Goal: Task Accomplishment & Management: Use online tool/utility

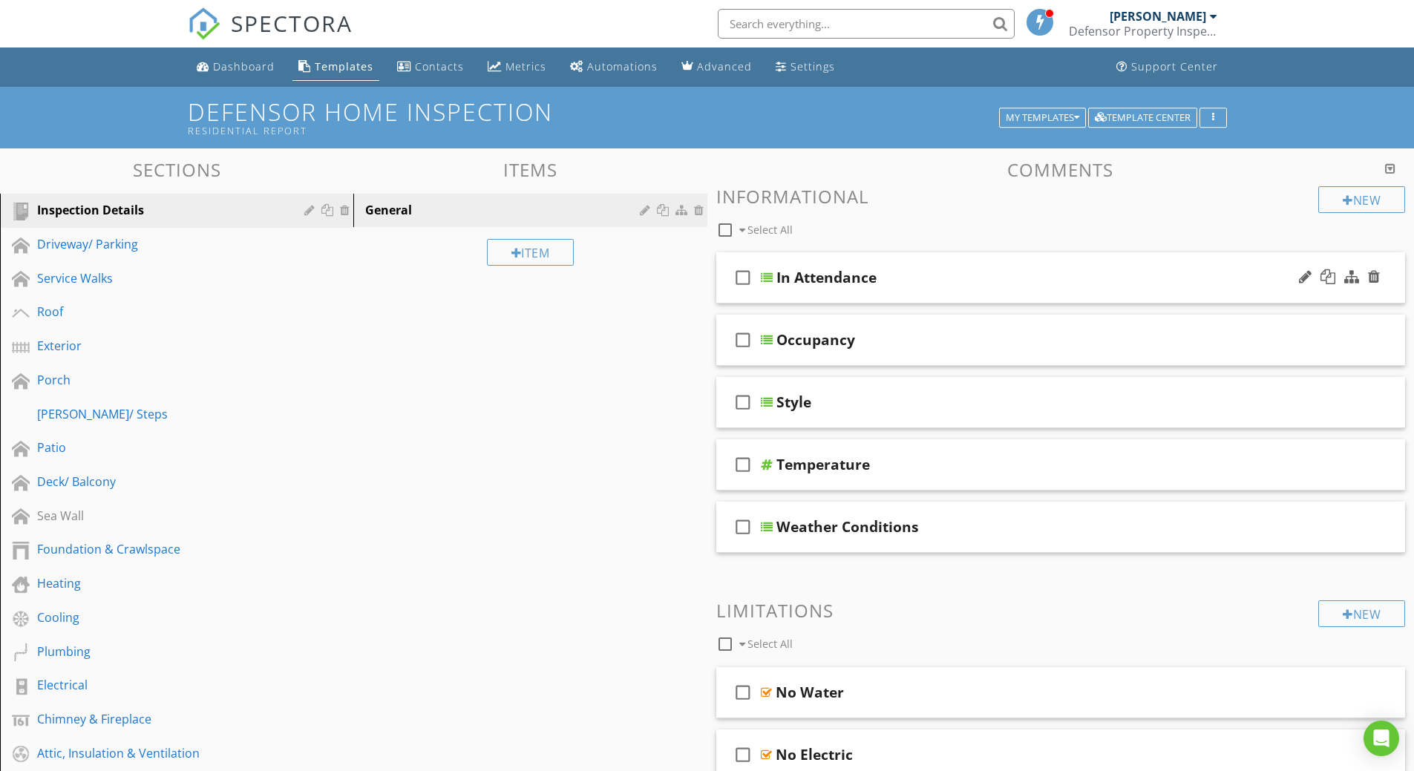
click at [793, 278] on div "In Attendance" at bounding box center [826, 278] width 100 height 18
click at [793, 278] on input "In Attendance" at bounding box center [1023, 279] width 494 height 24
click at [766, 281] on div at bounding box center [767, 278] width 12 height 12
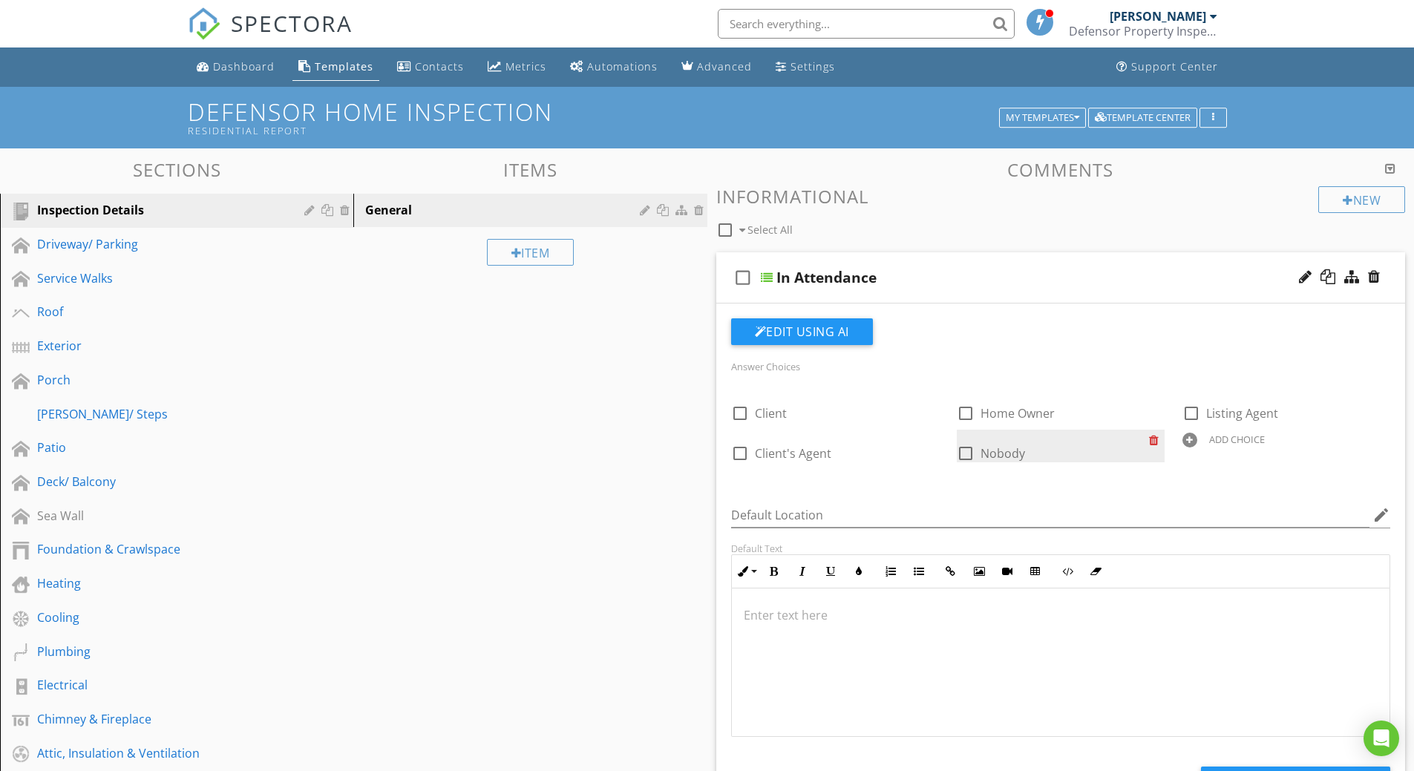
click at [1153, 440] on div at bounding box center [1157, 440] width 16 height 21
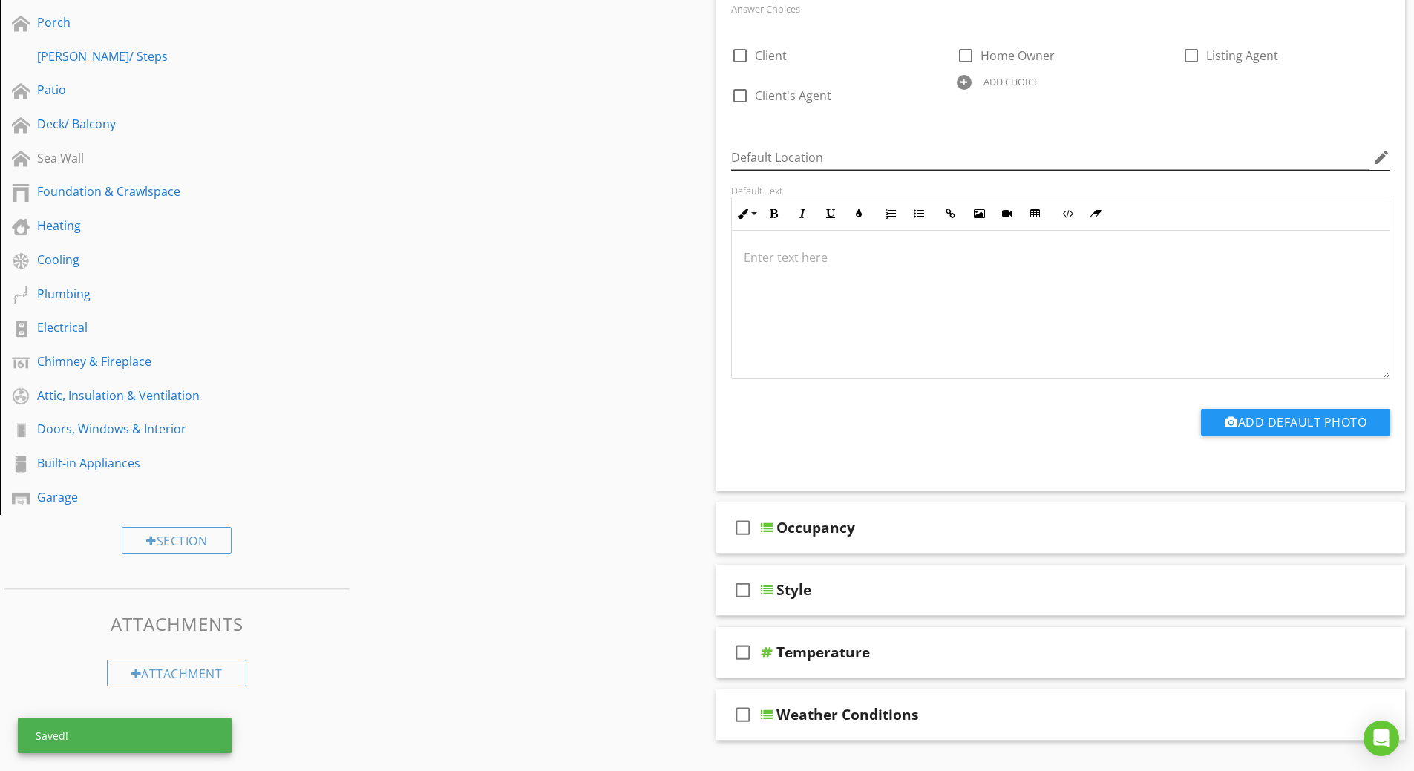
scroll to position [519, 0]
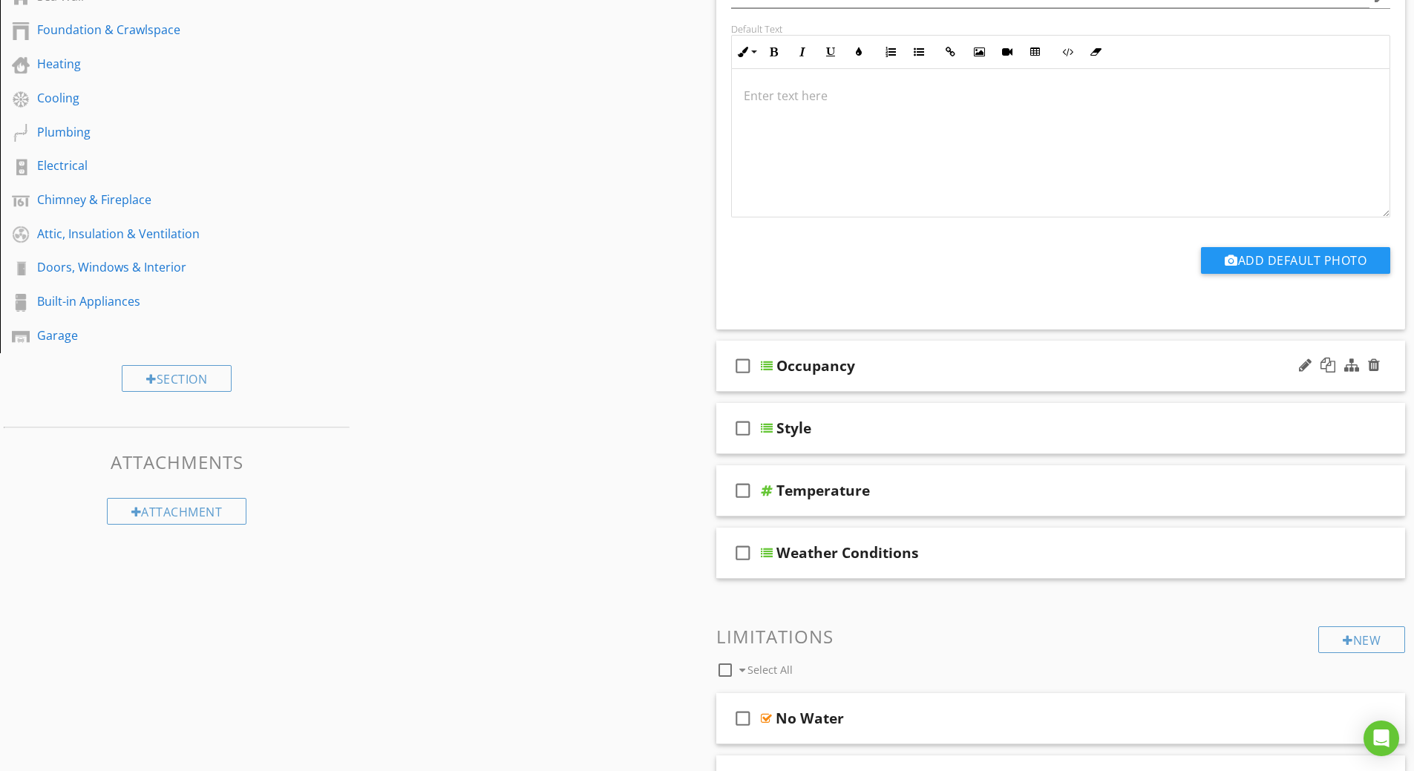
click at [769, 362] on div at bounding box center [767, 366] width 12 height 12
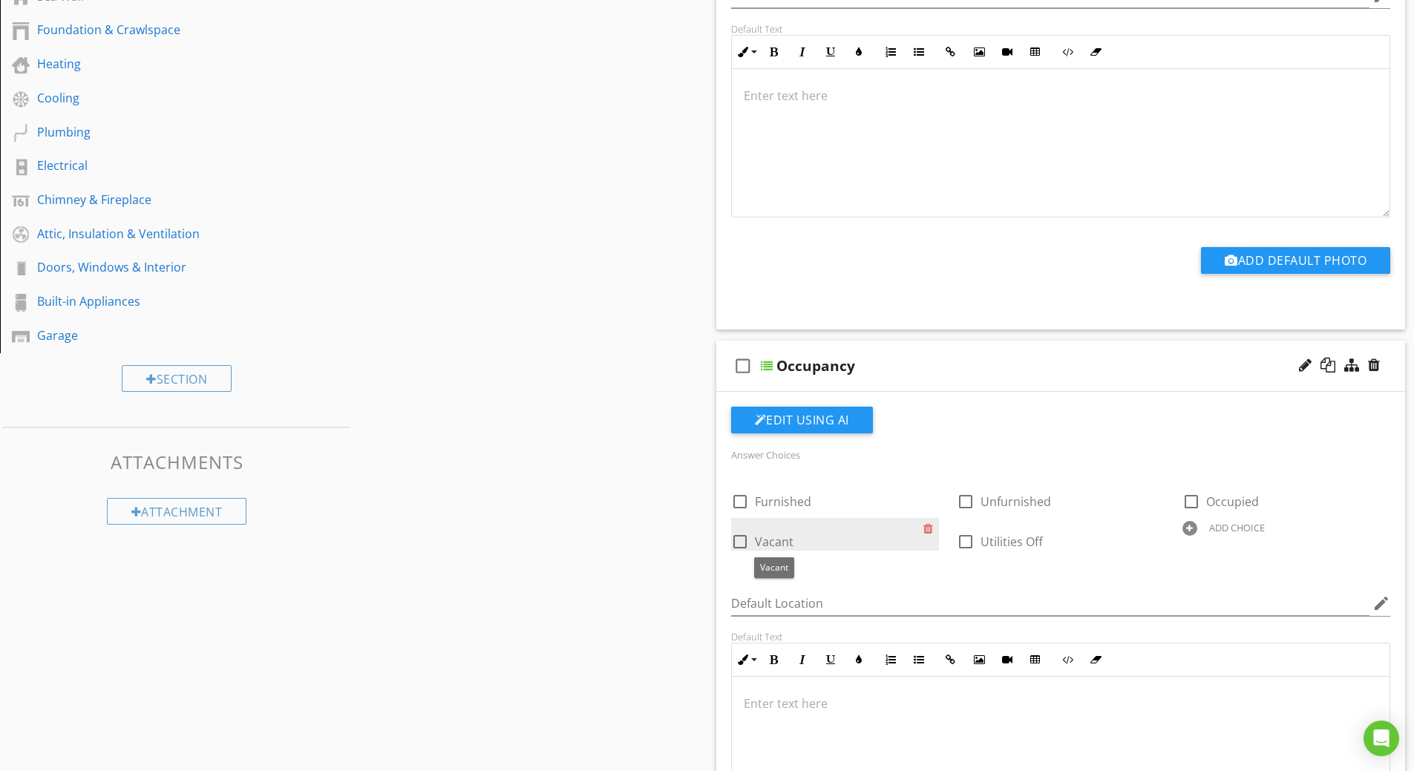
click at [785, 540] on span "Vacant" at bounding box center [774, 542] width 39 height 16
click at [784, 540] on span "Vacant" at bounding box center [774, 542] width 39 height 16
checkbox input "false"
click at [1308, 362] on div at bounding box center [1305, 365] width 13 height 15
click at [795, 534] on div "check_box_outline_blank Vacant" at bounding box center [827, 540] width 192 height 21
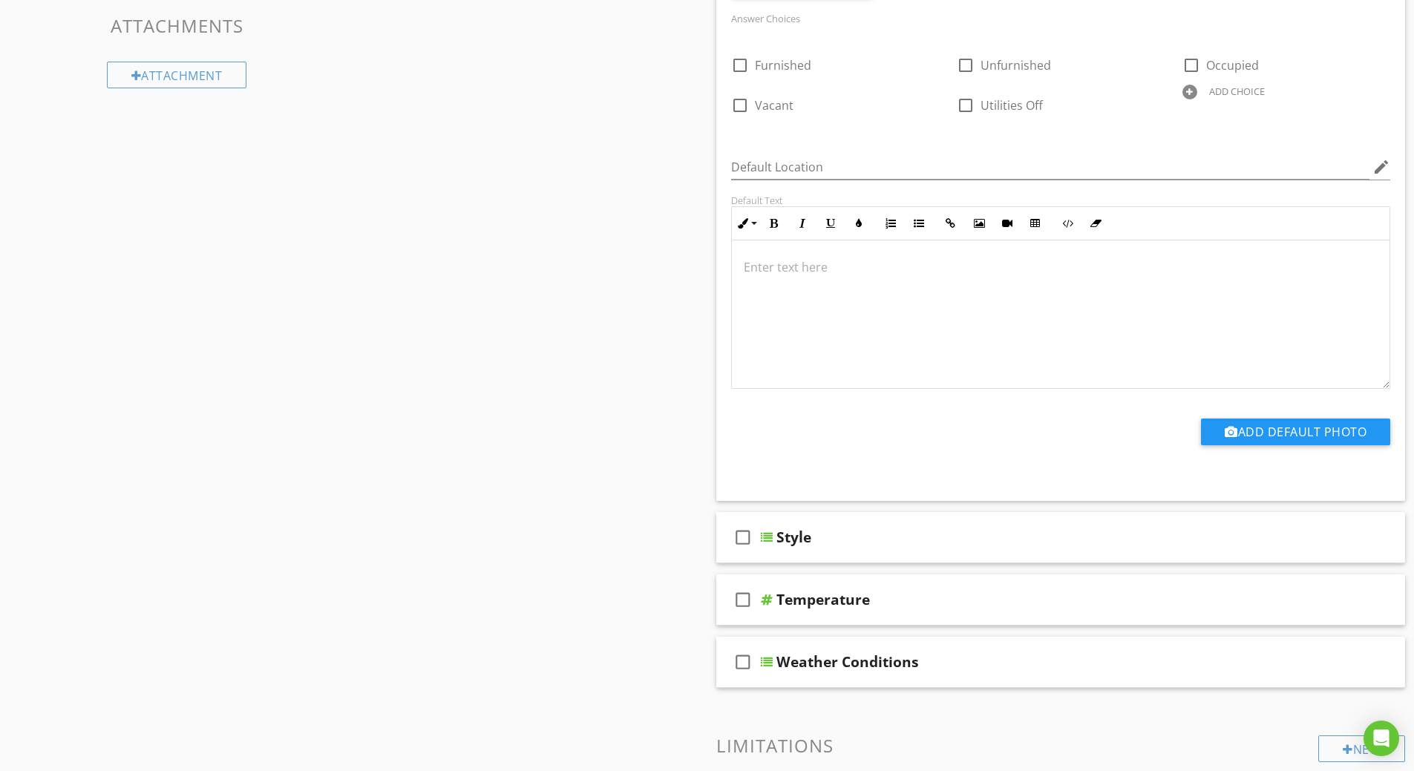
scroll to position [965, 0]
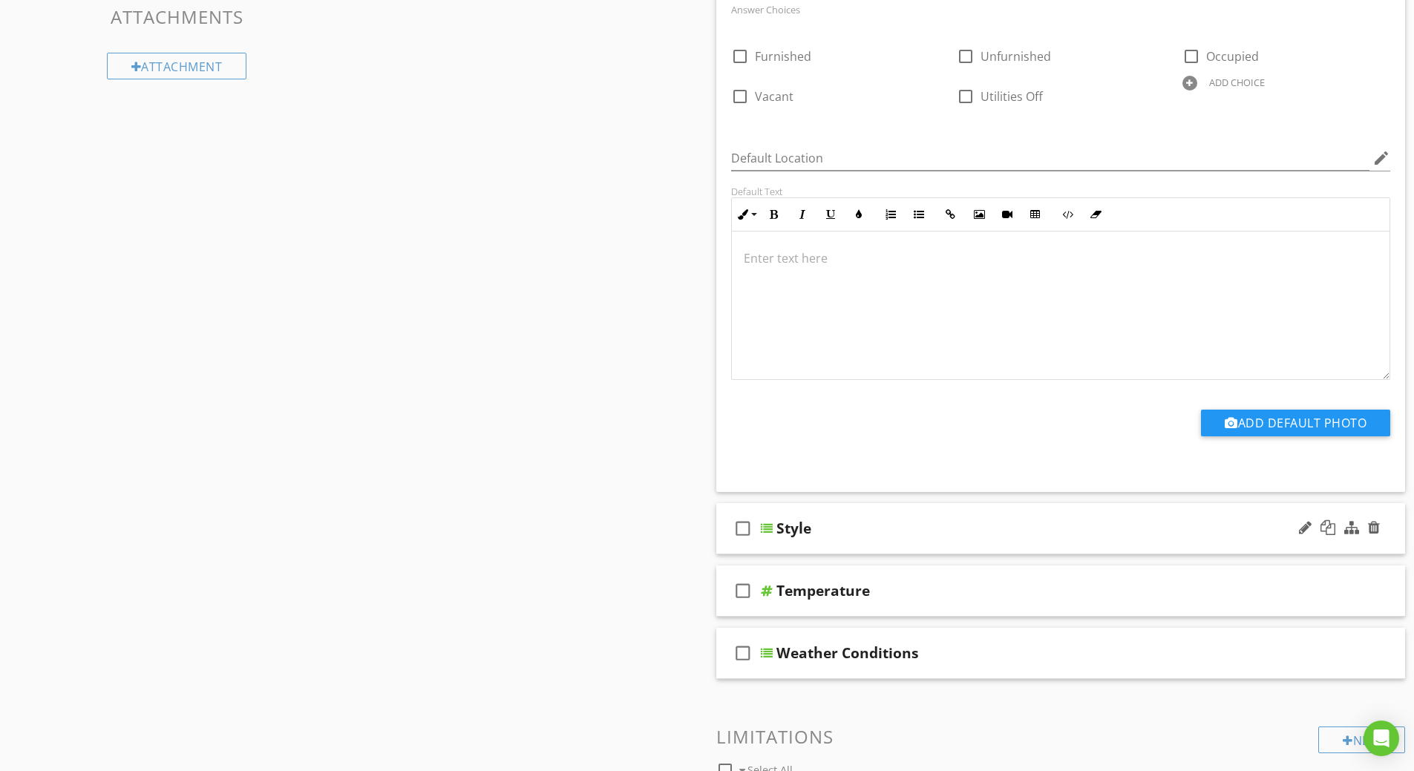
click at [785, 530] on div "Style" at bounding box center [793, 528] width 35 height 18
click at [761, 528] on div at bounding box center [767, 528] width 12 height 12
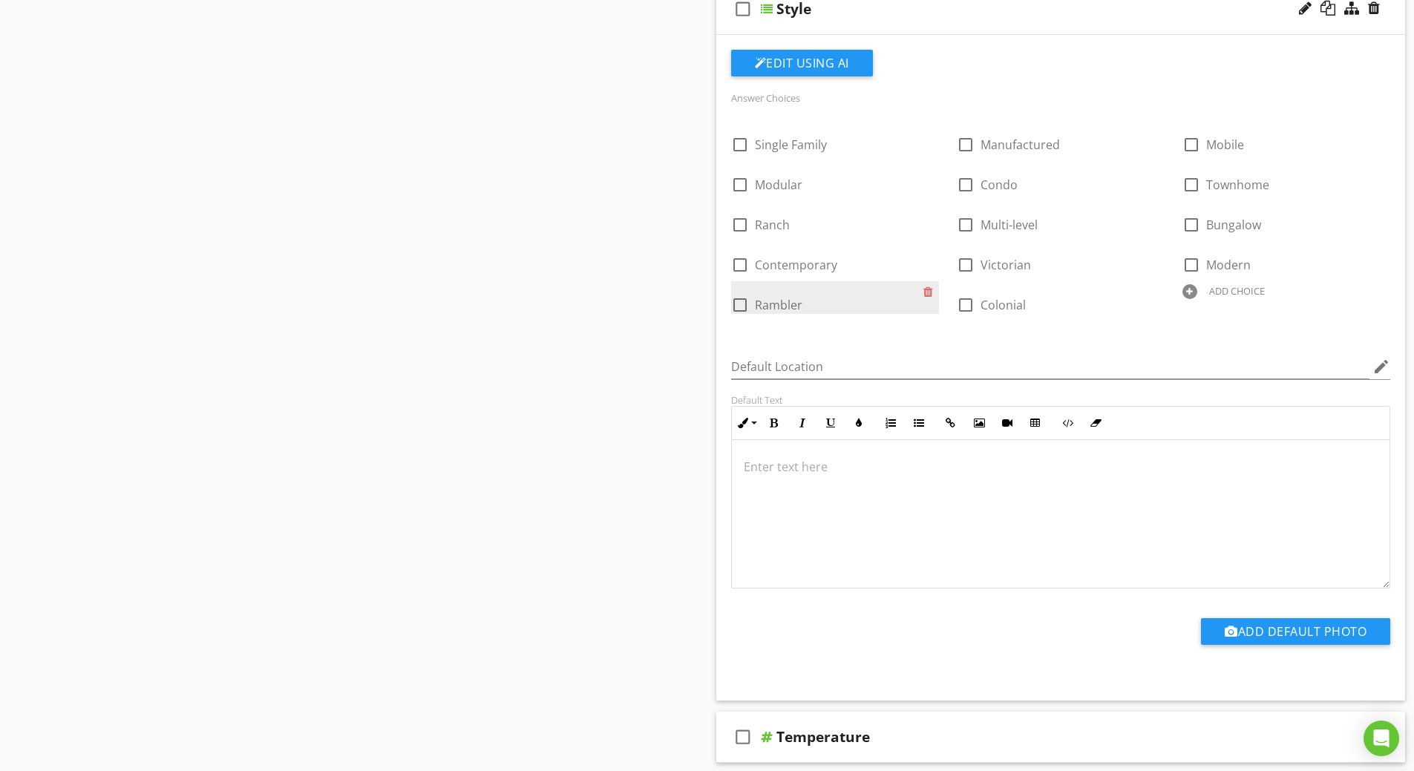
scroll to position [1, 0]
click at [767, 735] on div at bounding box center [767, 737] width 12 height 12
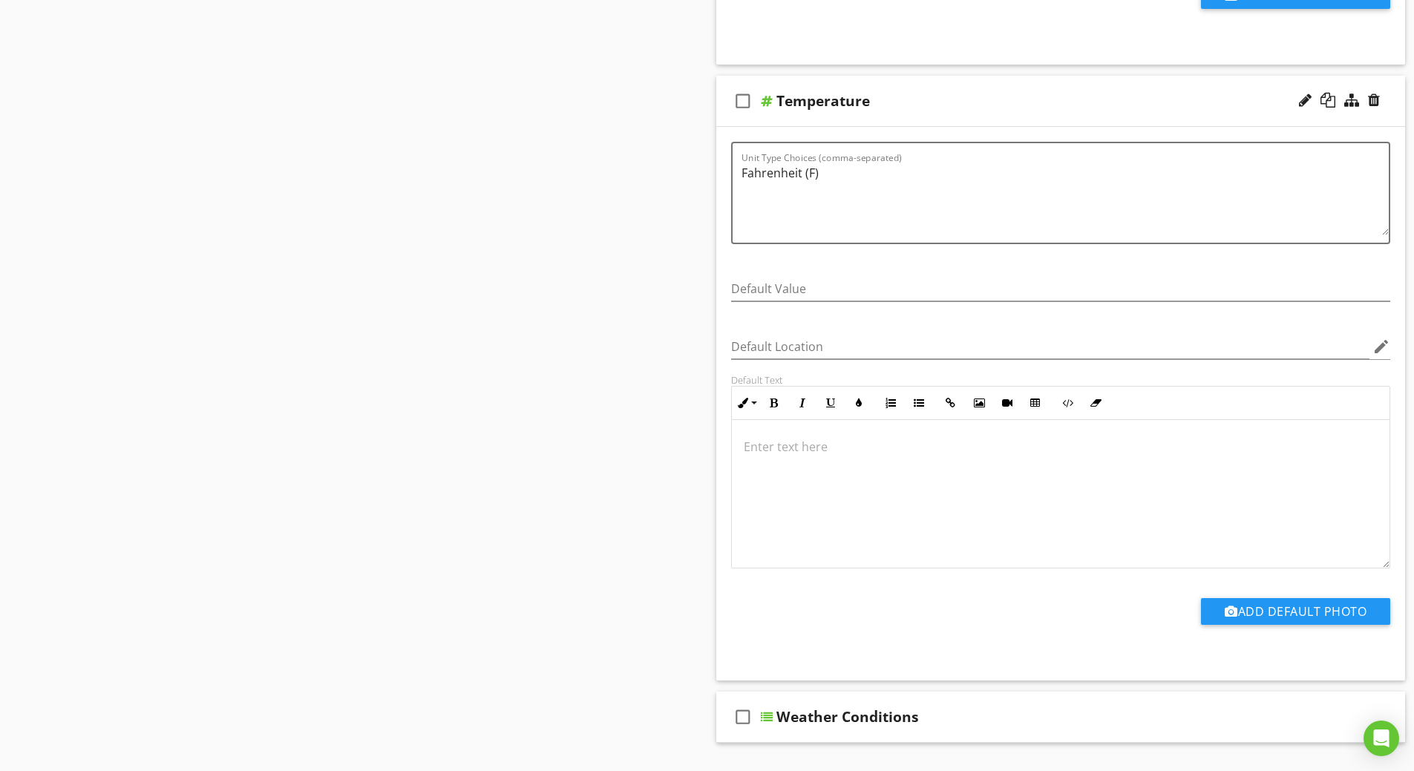
scroll to position [1929, 0]
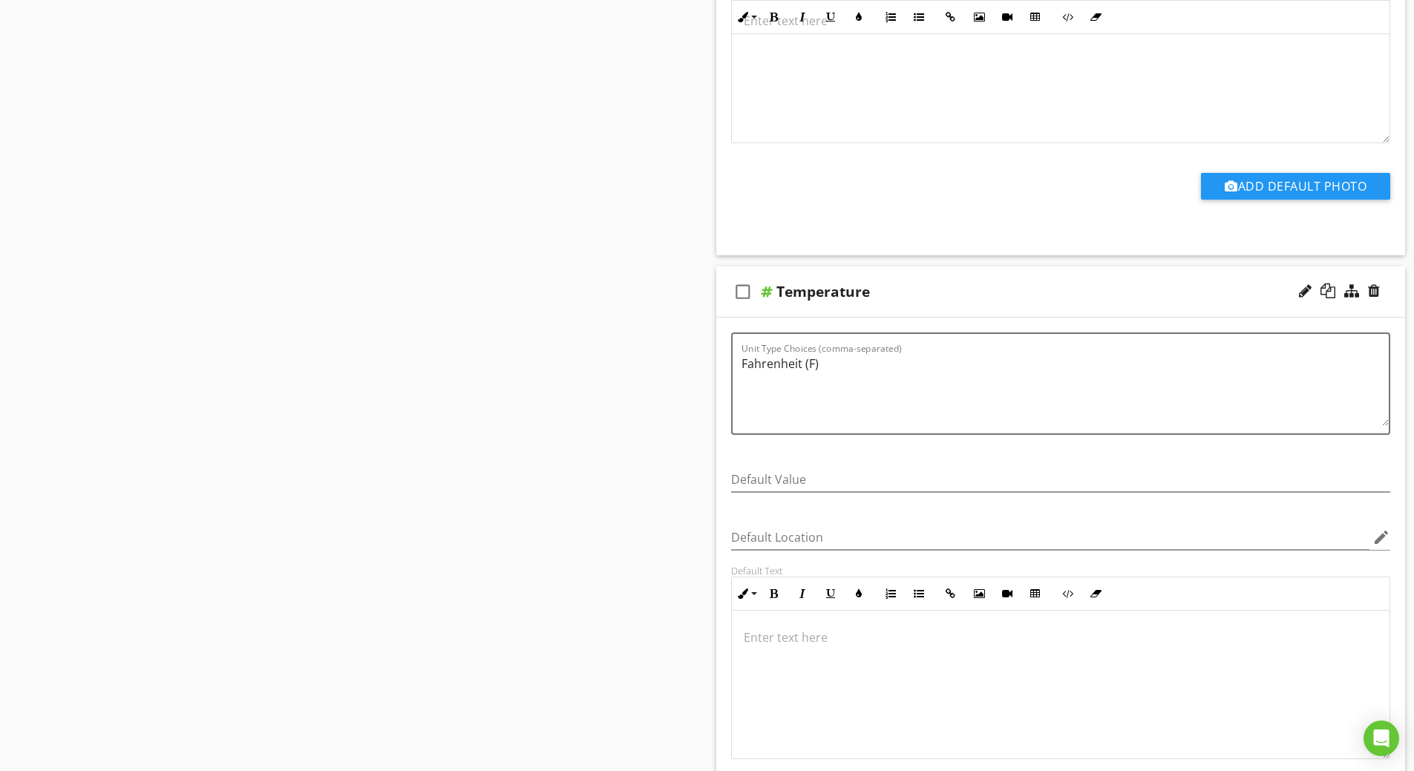
click at [846, 286] on div "Temperature" at bounding box center [823, 292] width 94 height 18
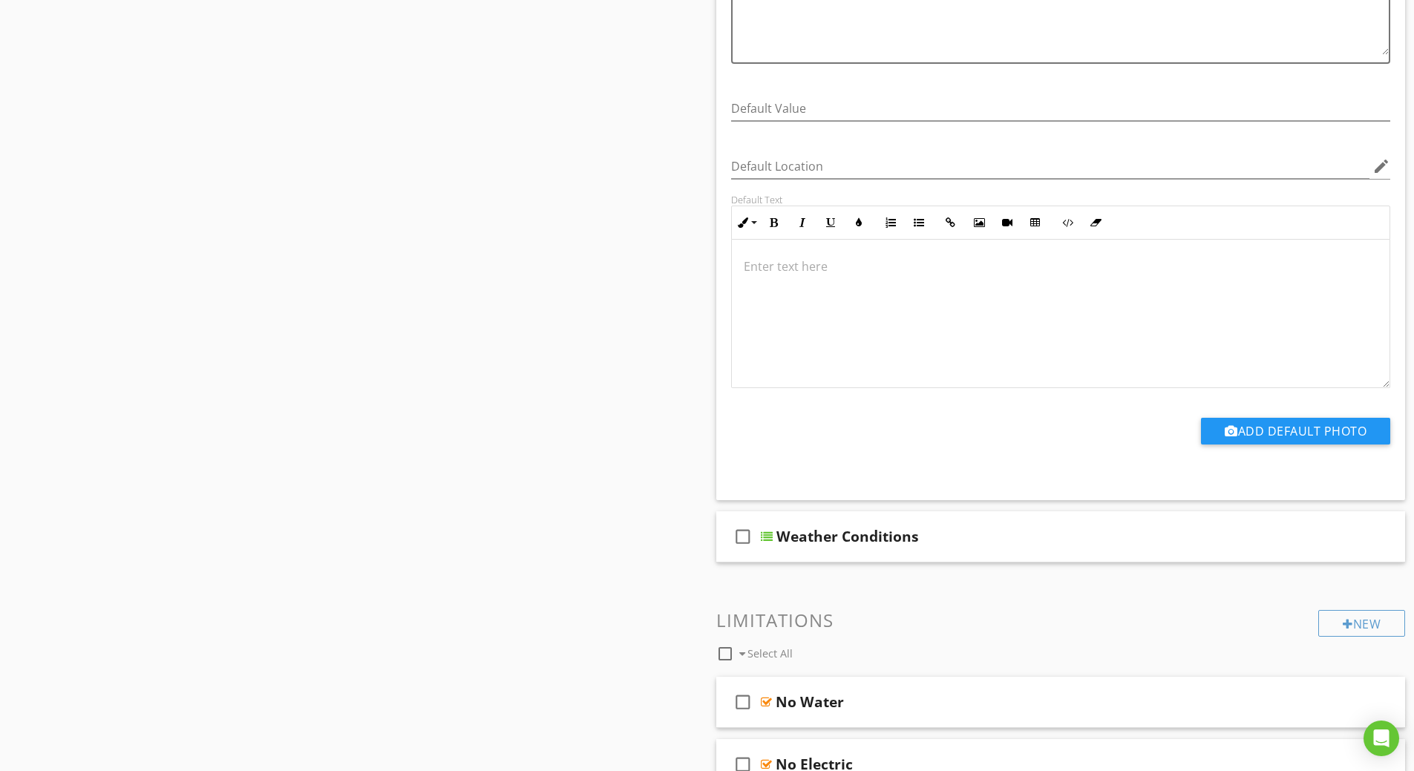
scroll to position [1, 0]
click at [766, 537] on div at bounding box center [767, 537] width 12 height 12
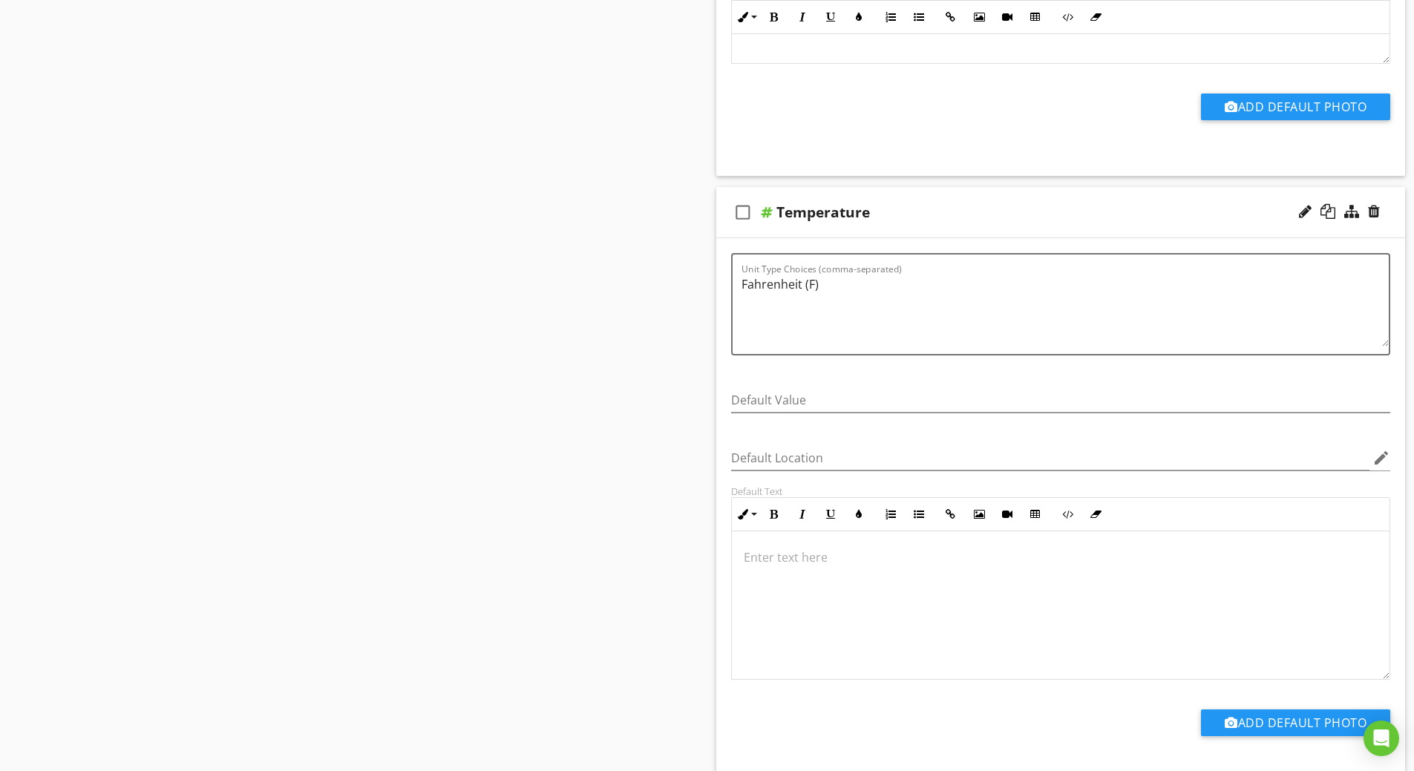
scroll to position [2004, 0]
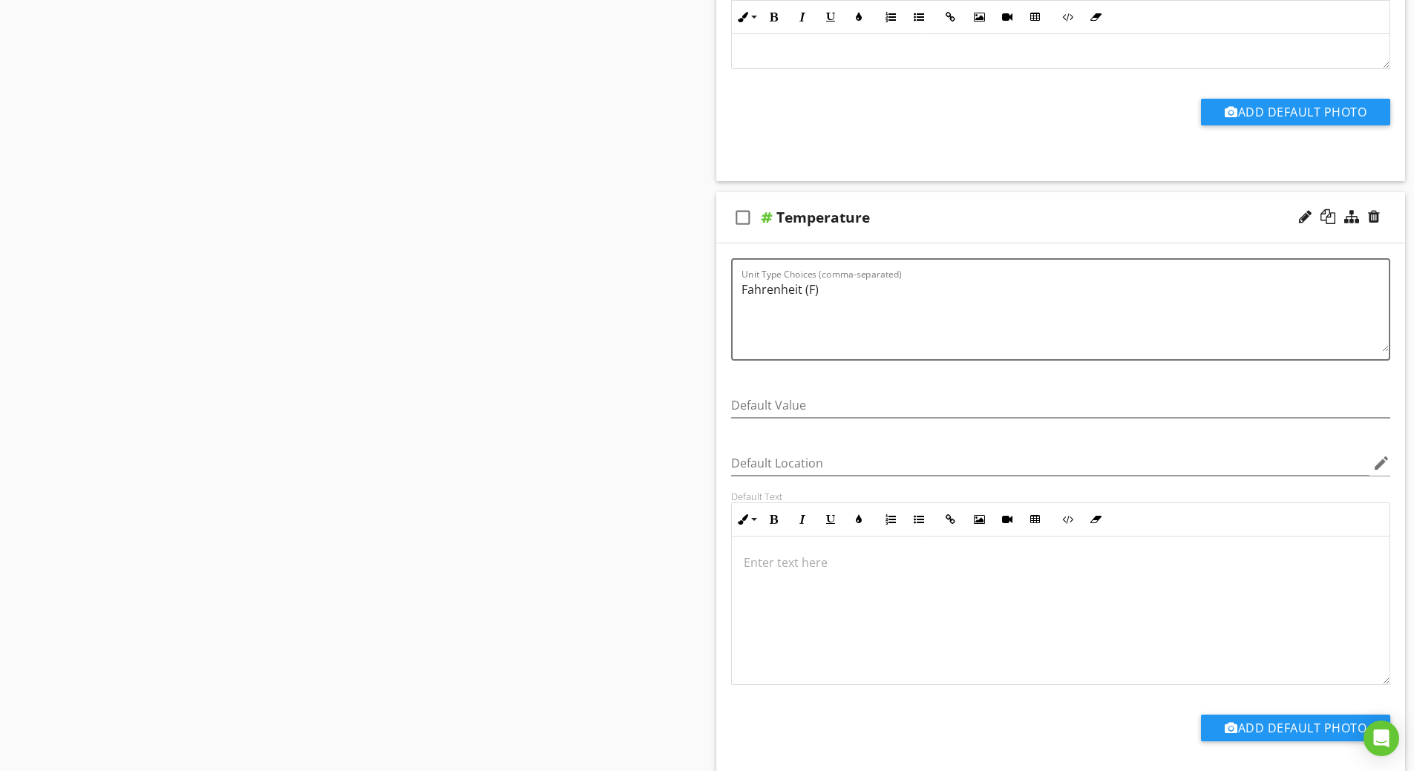
click at [1371, 211] on div at bounding box center [1374, 216] width 12 height 15
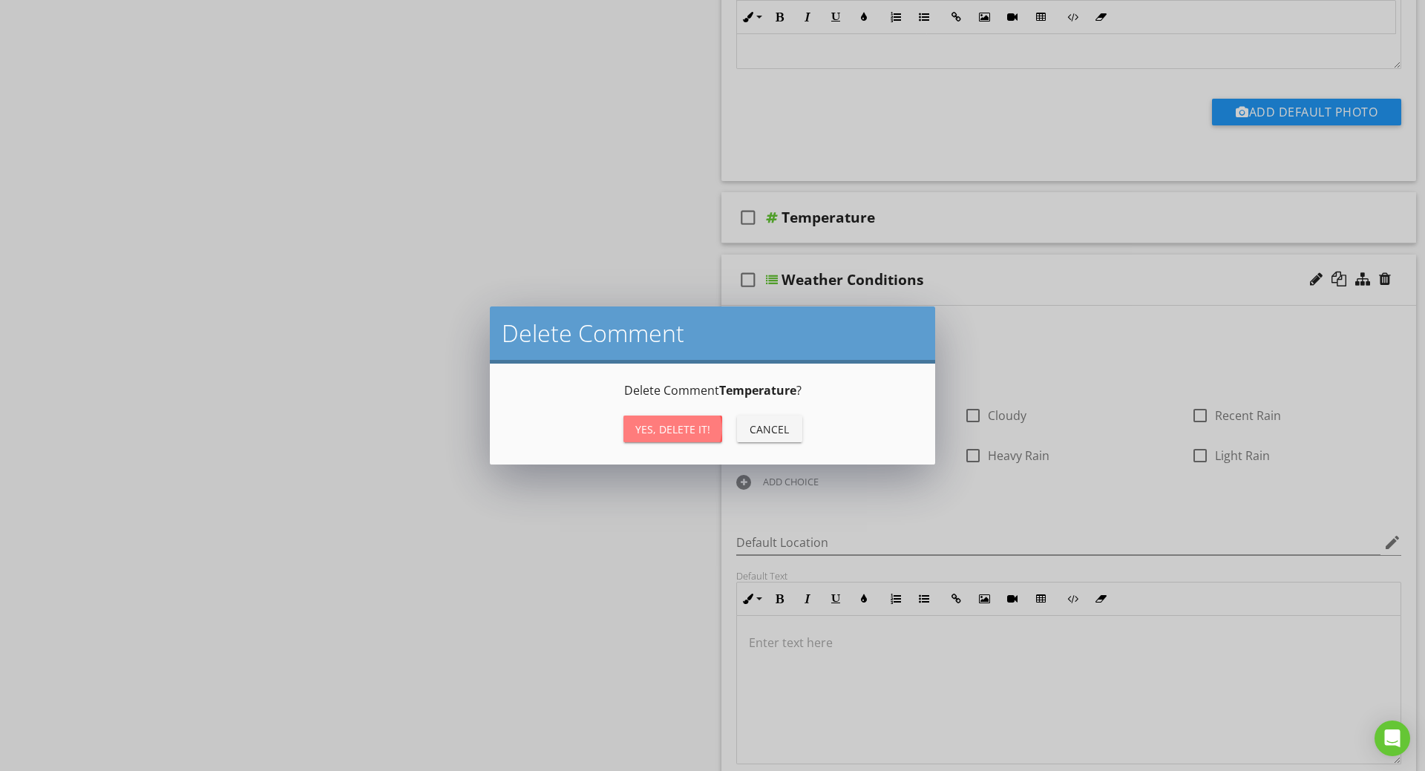
click at [665, 432] on div "Yes, Delete it!" at bounding box center [672, 430] width 75 height 16
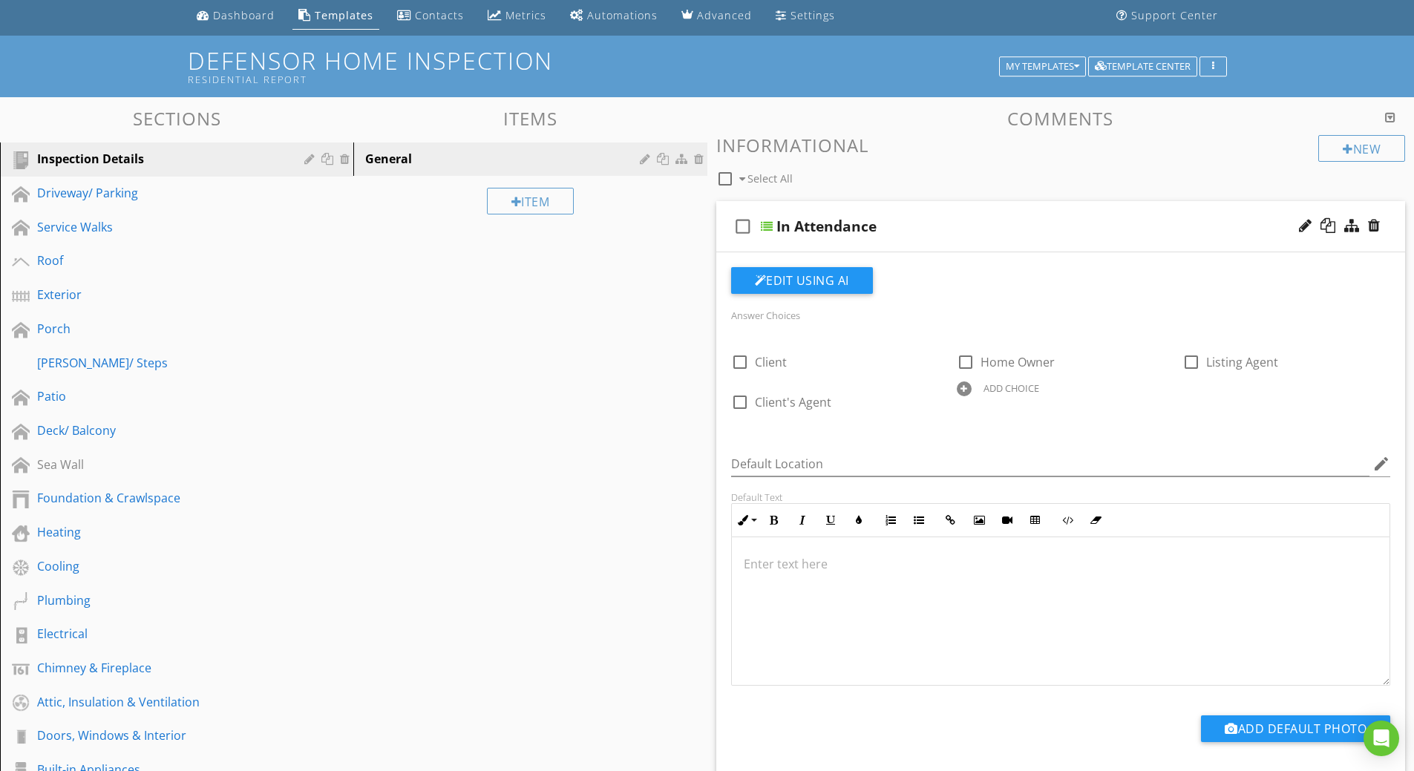
scroll to position [0, 0]
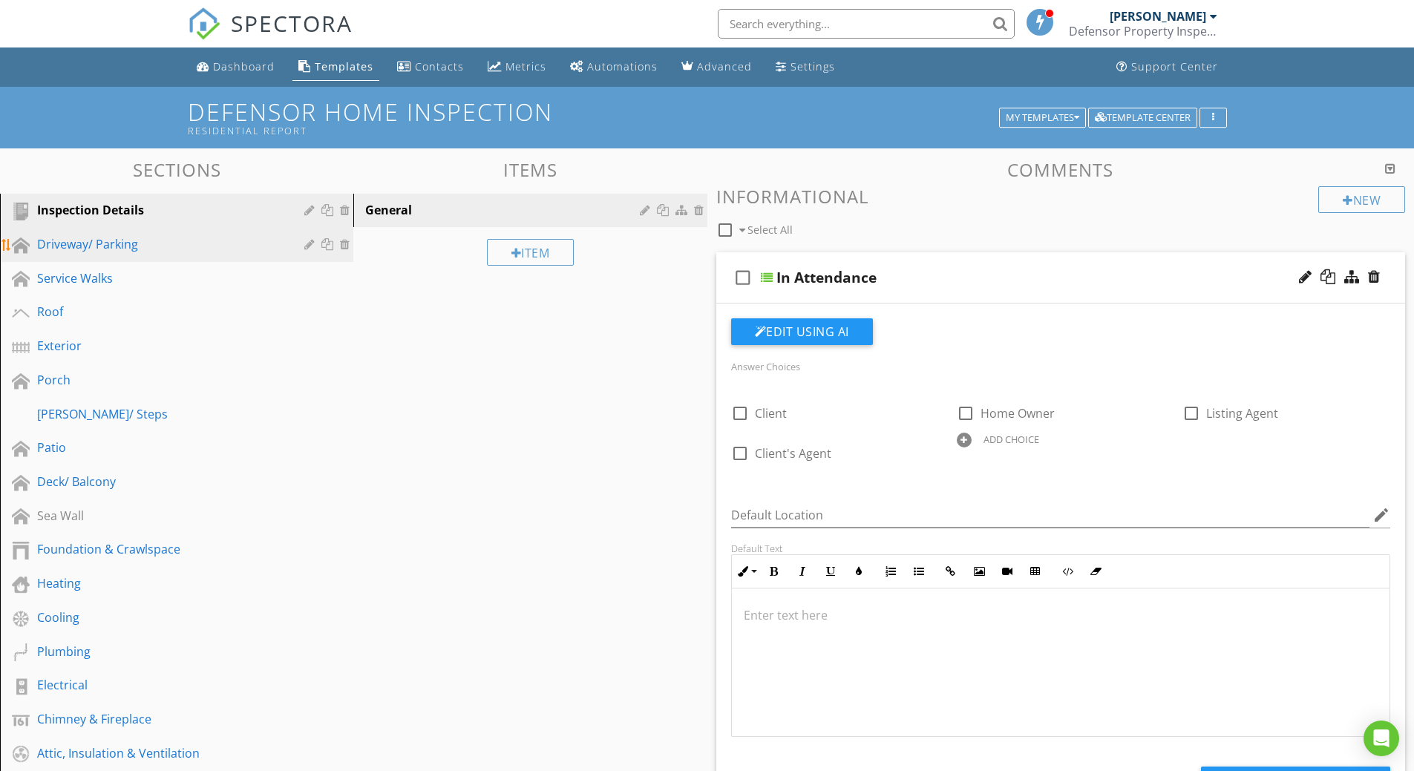
click at [119, 246] on div "Driveway/ Parking" at bounding box center [160, 244] width 246 height 18
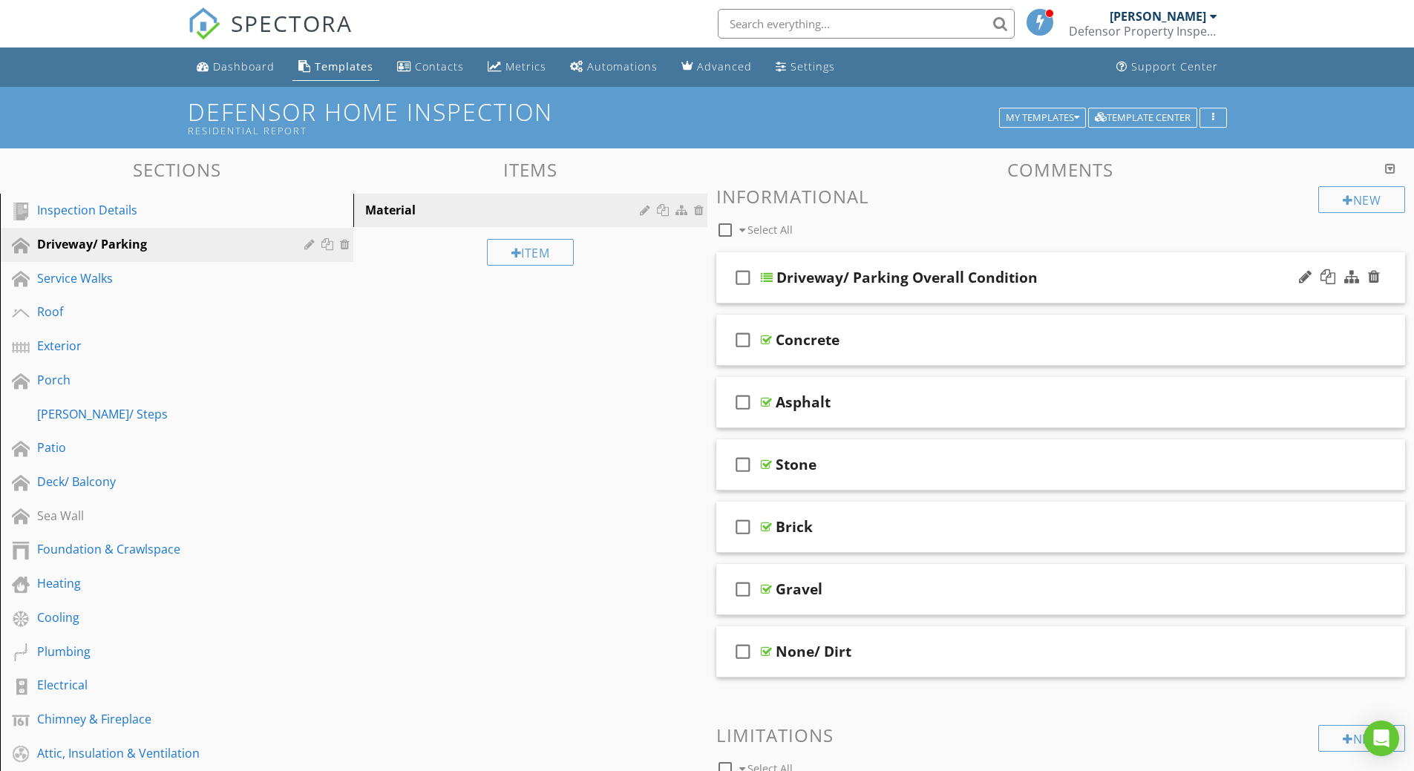
click at [765, 278] on div at bounding box center [767, 278] width 12 height 12
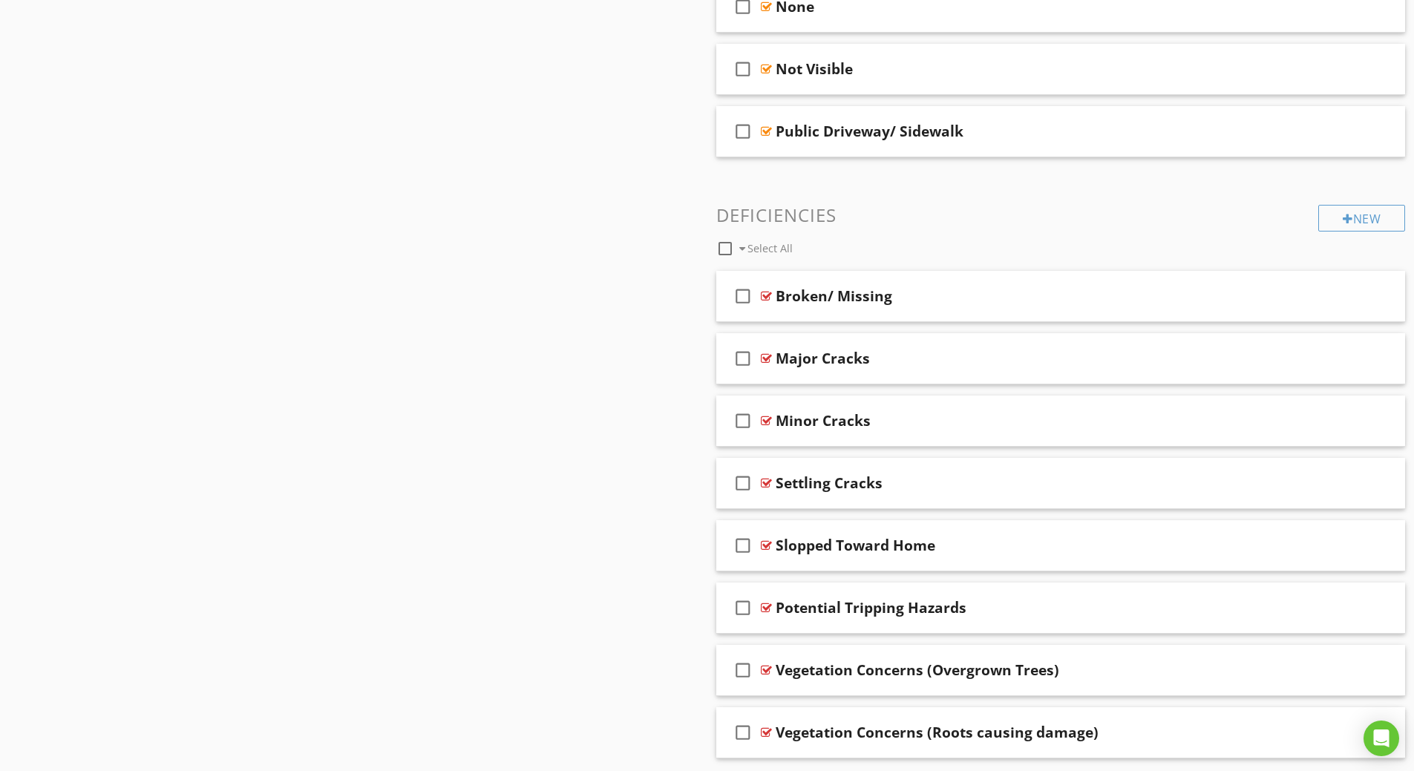
scroll to position [1391, 0]
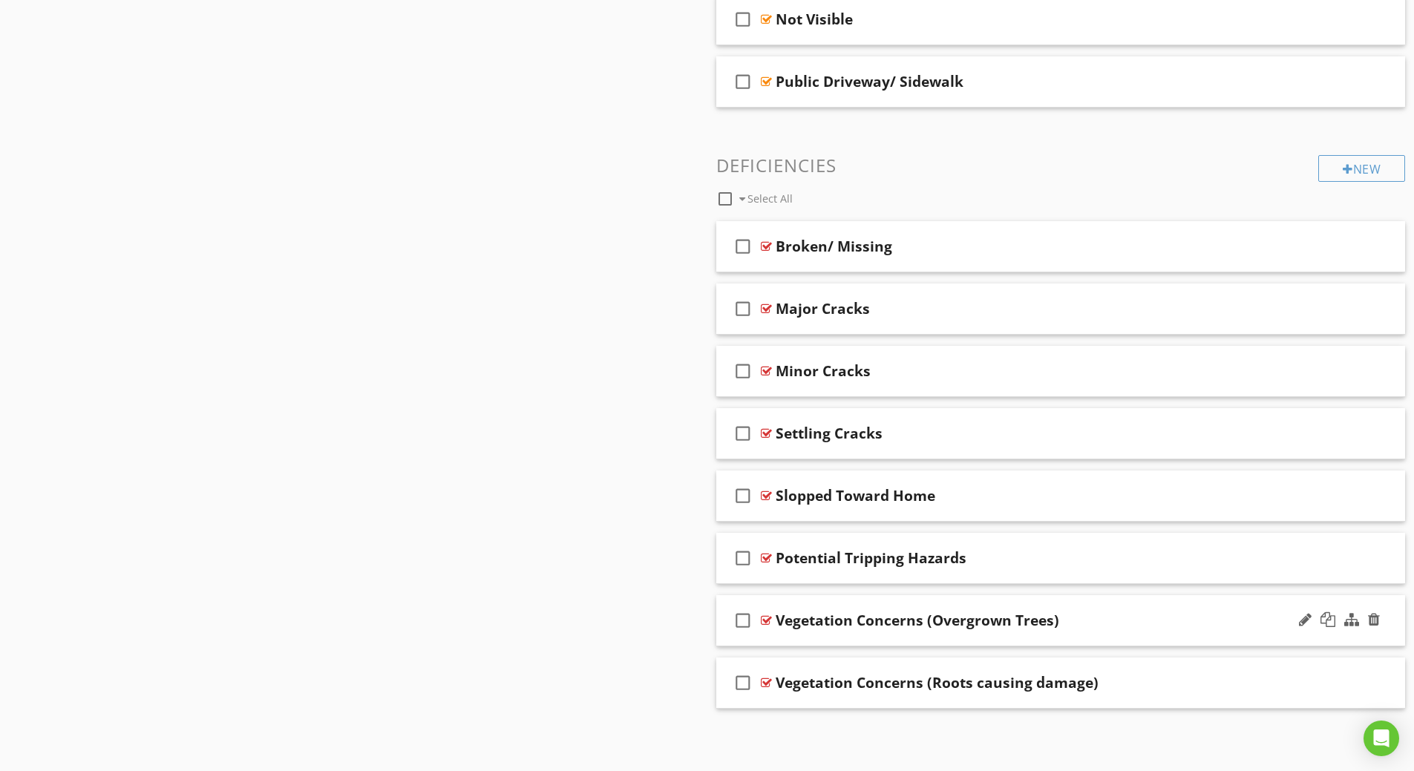
click at [813, 621] on div "Vegetation Concerns (Overgrown Trees)" at bounding box center [916, 620] width 283 height 18
click at [813, 621] on input "Vegetation Concerns (Overgrown Trees)" at bounding box center [1022, 622] width 494 height 24
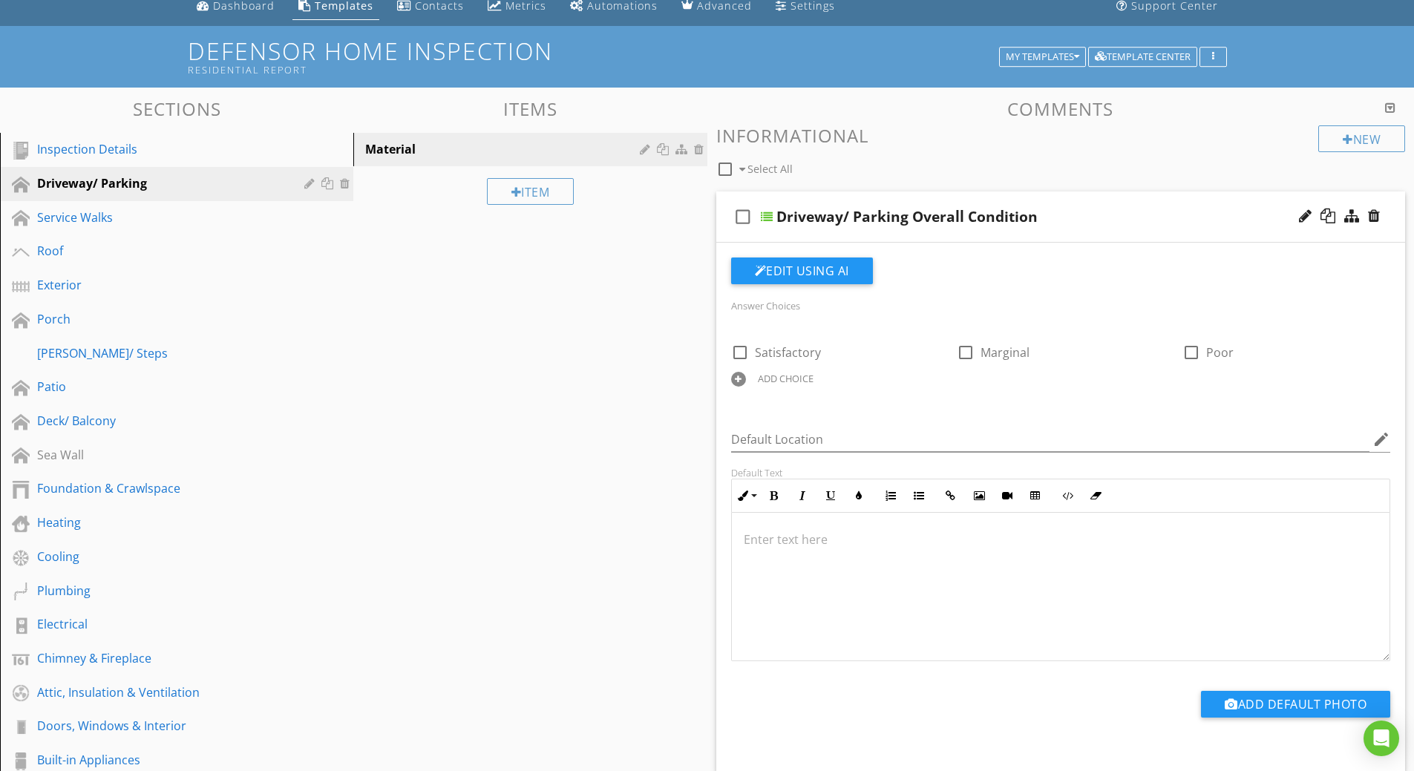
scroll to position [0, 0]
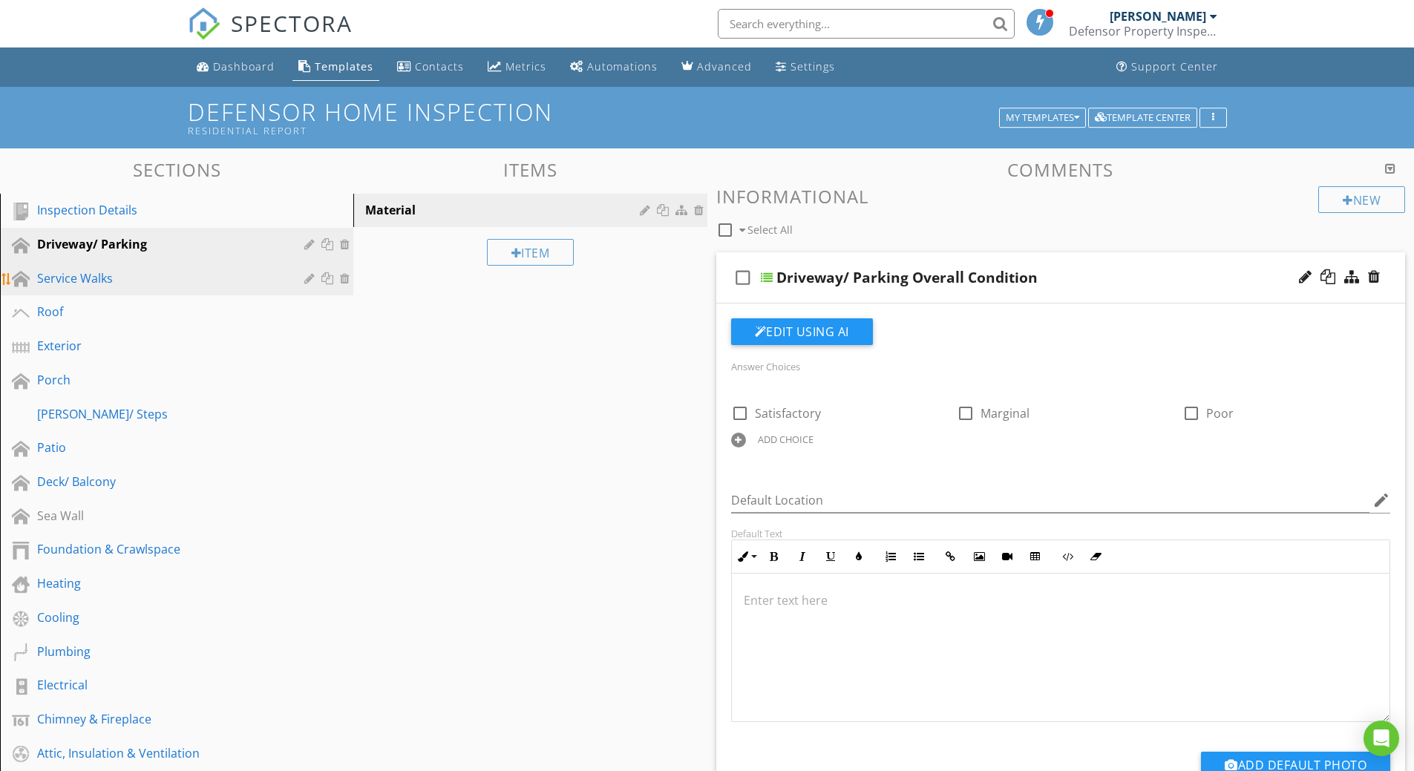
click at [79, 272] on div "Service Walks" at bounding box center [160, 278] width 246 height 18
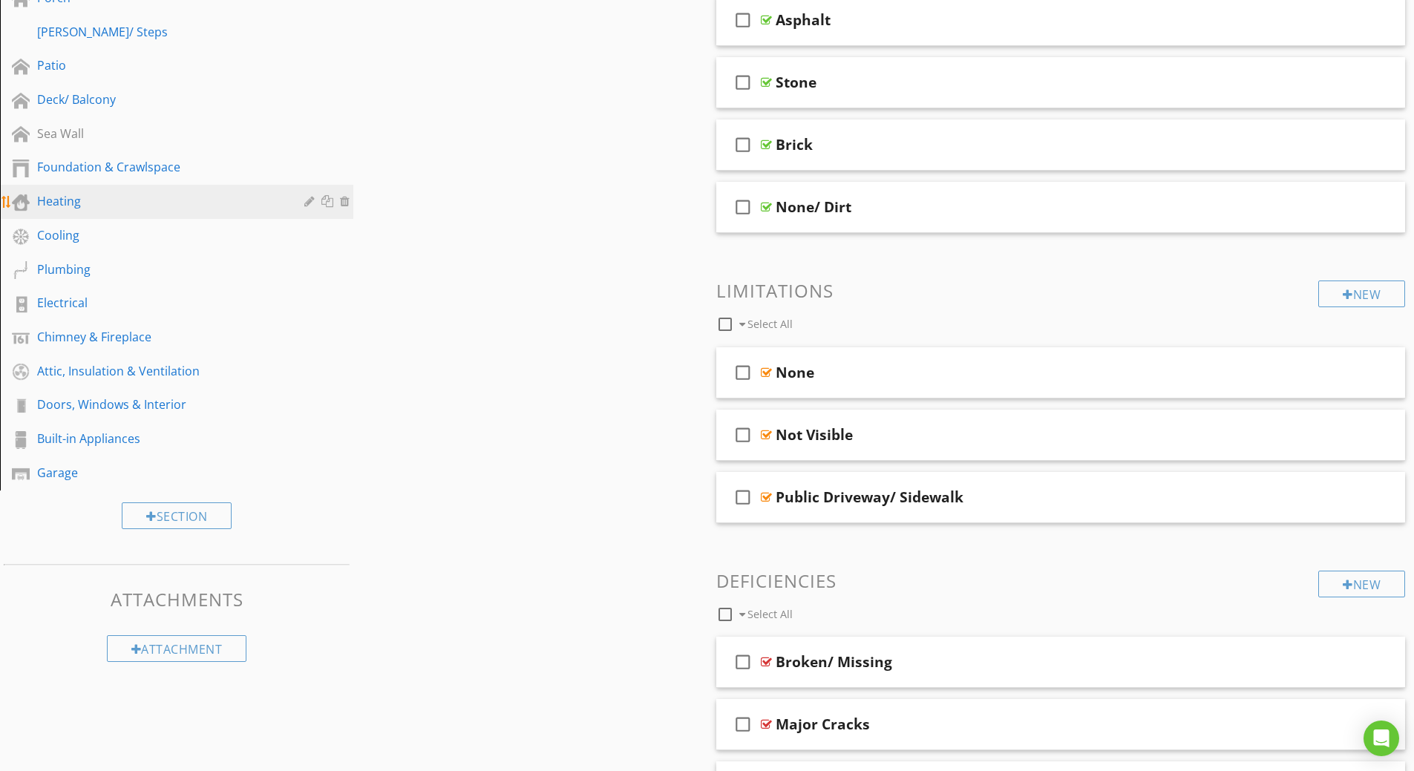
scroll to position [376, 0]
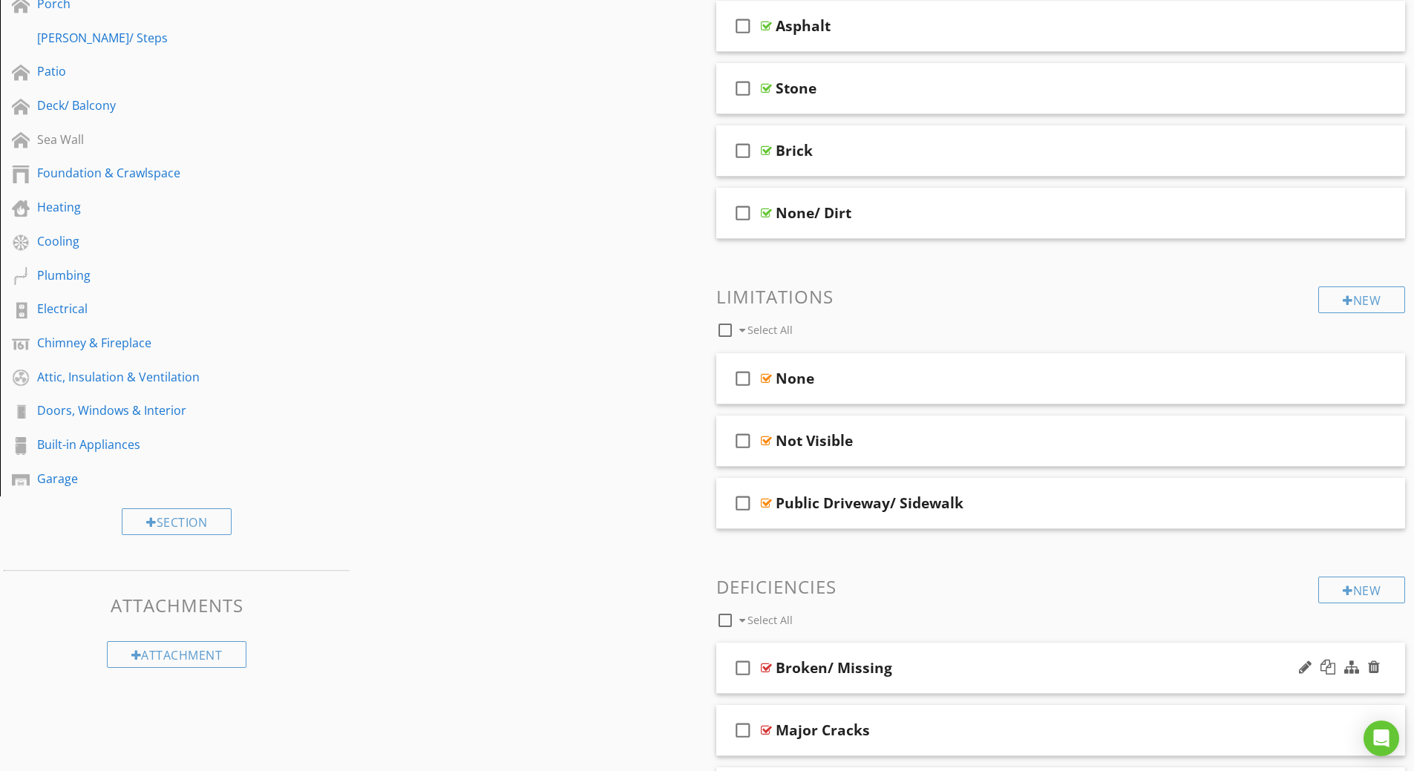
click at [744, 671] on icon "check_box_outline_blank" at bounding box center [743, 668] width 24 height 36
click at [744, 671] on icon "check_box" at bounding box center [743, 668] width 24 height 36
click at [744, 671] on icon "check_box_outline_blank" at bounding box center [743, 668] width 24 height 36
click at [744, 671] on icon "check_box" at bounding box center [743, 668] width 24 height 36
click at [744, 671] on icon "check_box_outline_blank" at bounding box center [743, 668] width 24 height 36
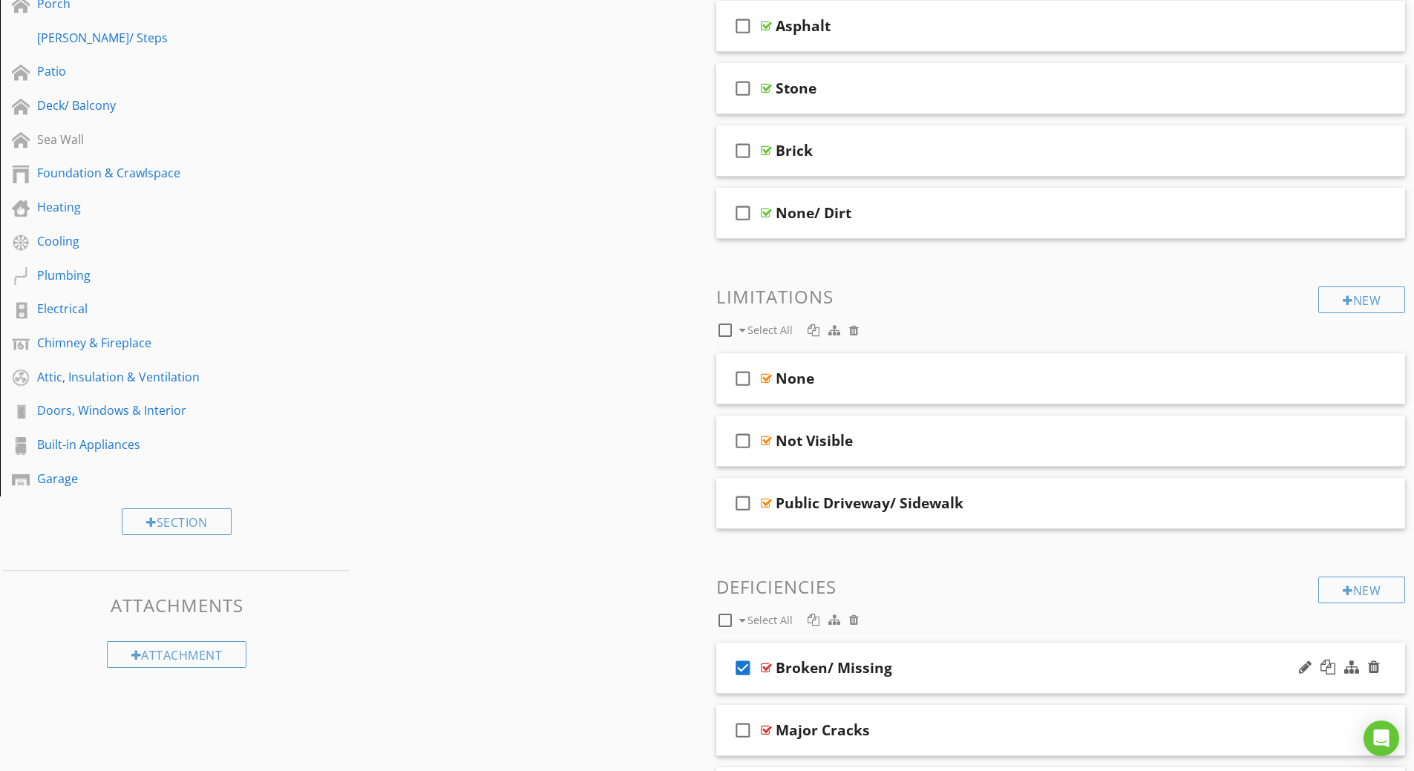
click at [744, 671] on icon "check_box" at bounding box center [743, 668] width 24 height 36
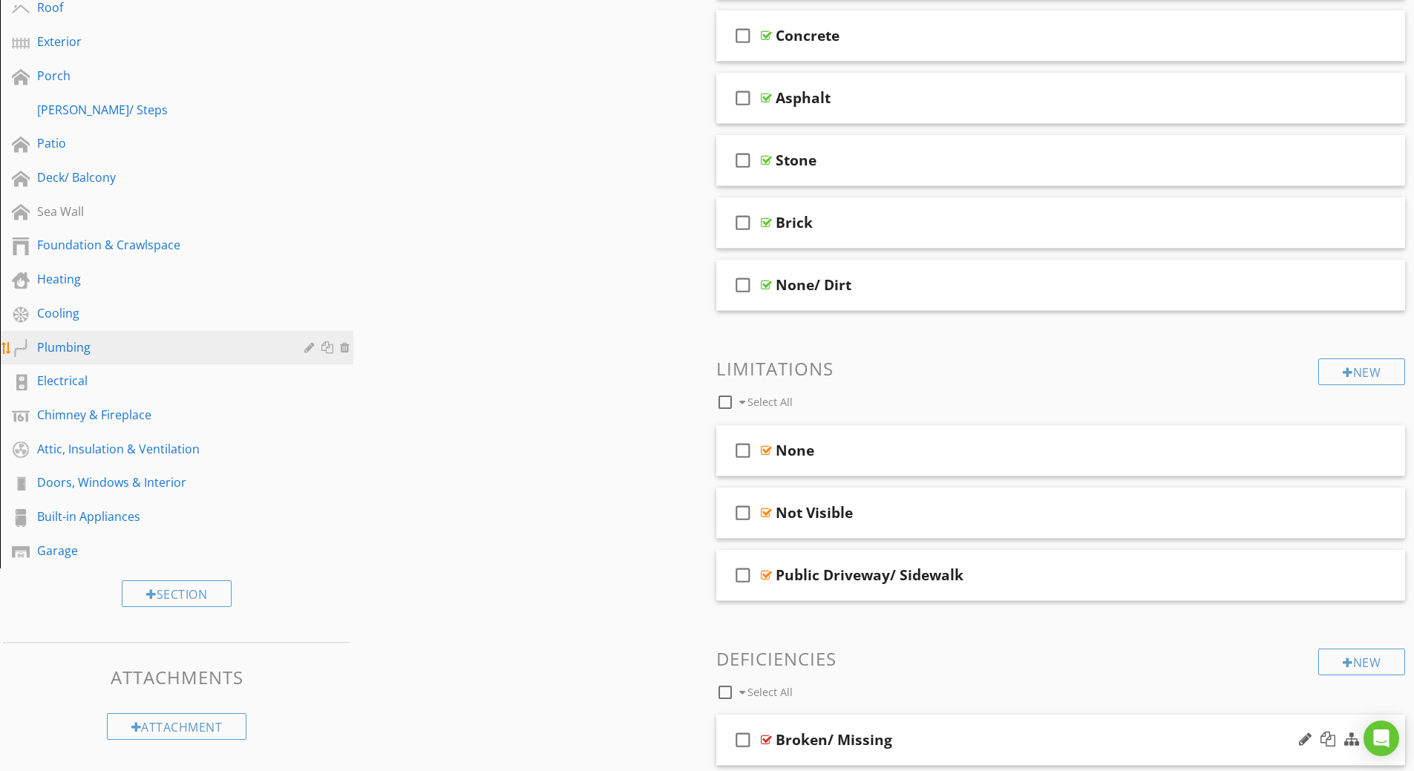
scroll to position [154, 0]
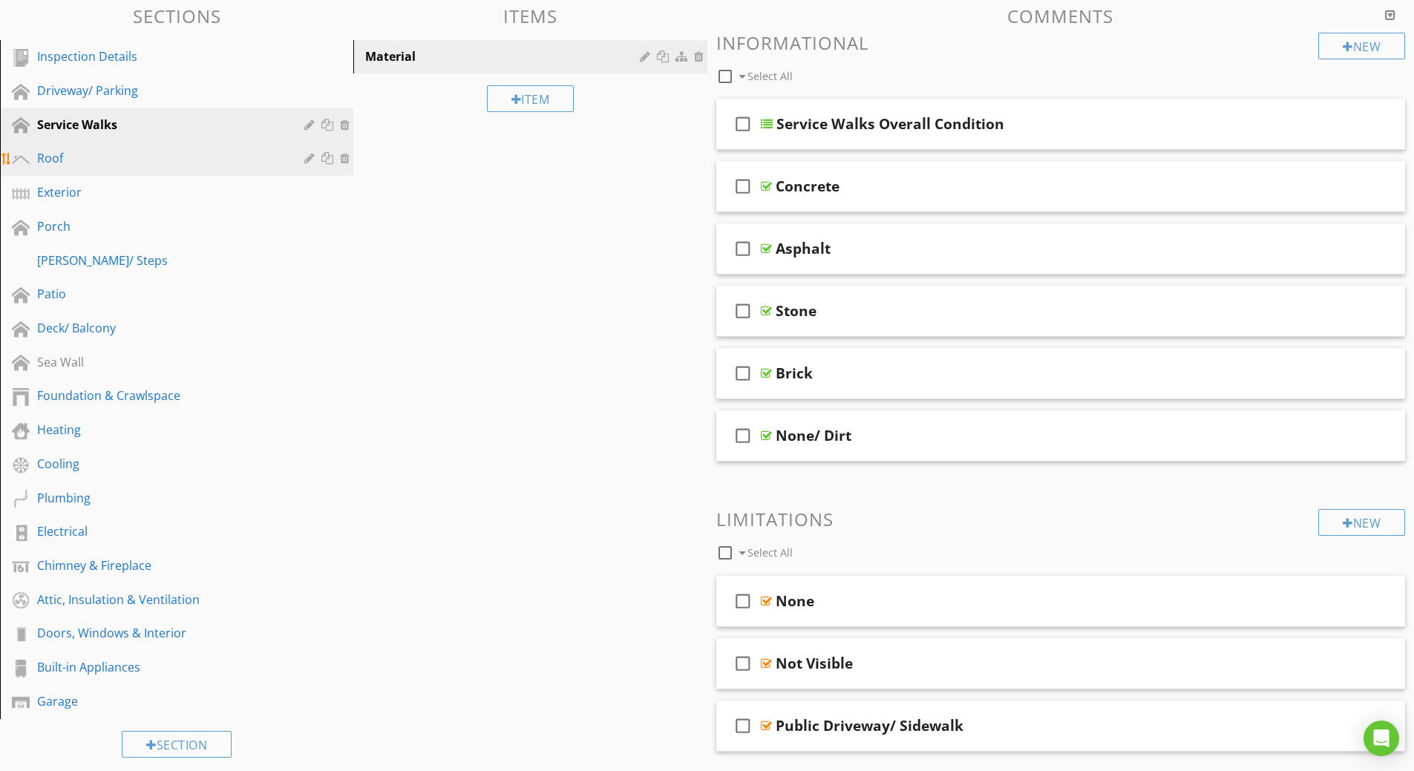
click at [50, 157] on div "Roof" at bounding box center [160, 158] width 246 height 18
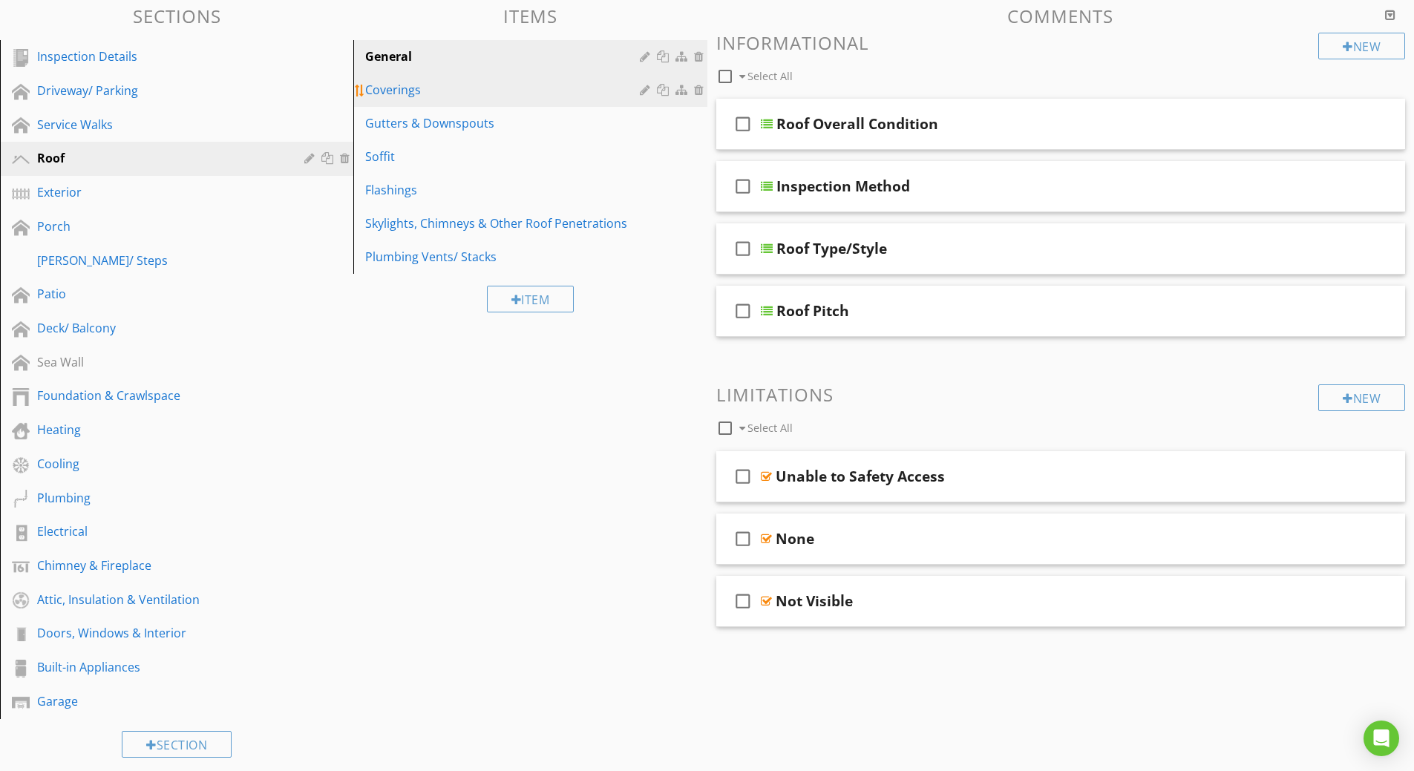
click at [473, 91] on div "Coverings" at bounding box center [504, 90] width 278 height 18
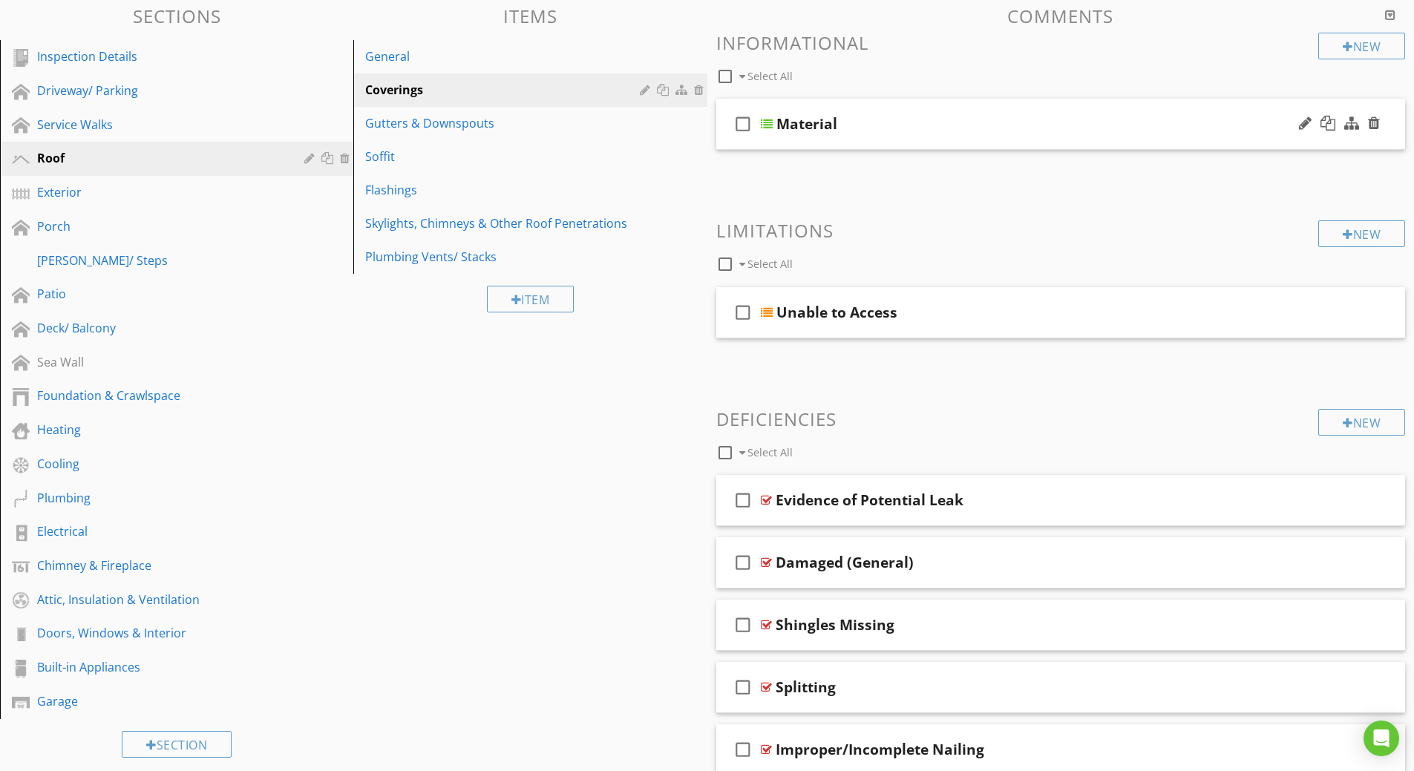
click at [769, 125] on div at bounding box center [767, 124] width 12 height 12
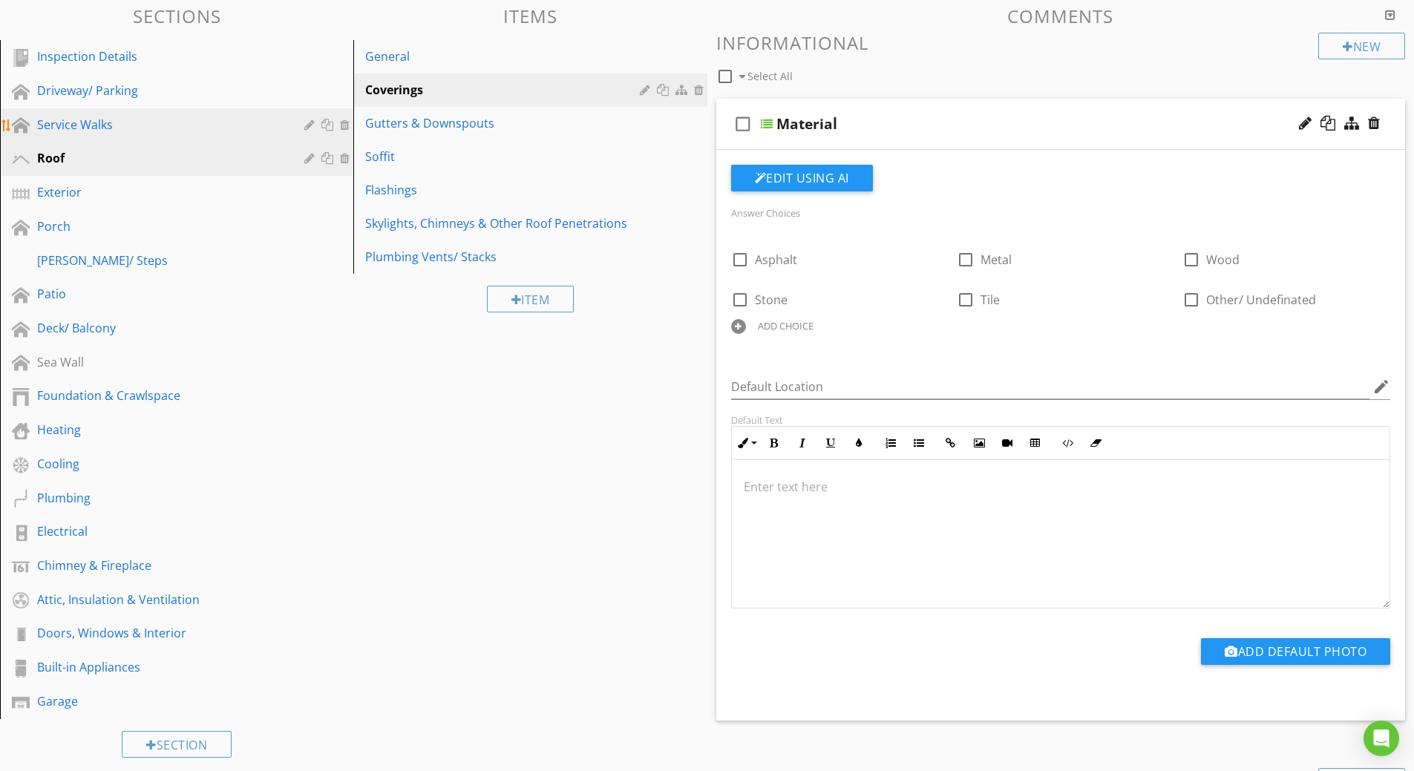
click at [128, 128] on div "Service Walks" at bounding box center [160, 125] width 246 height 18
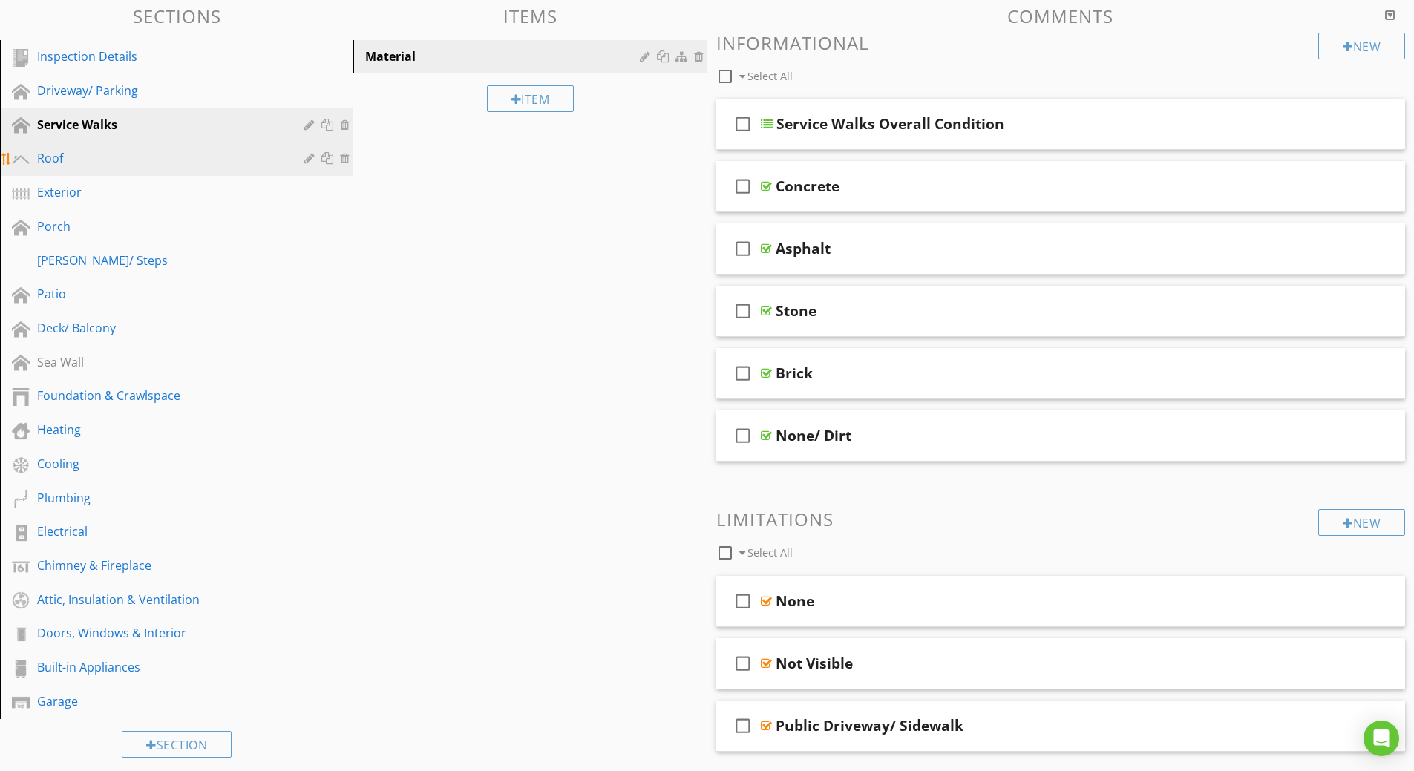
click at [62, 151] on div "Roof" at bounding box center [160, 158] width 246 height 18
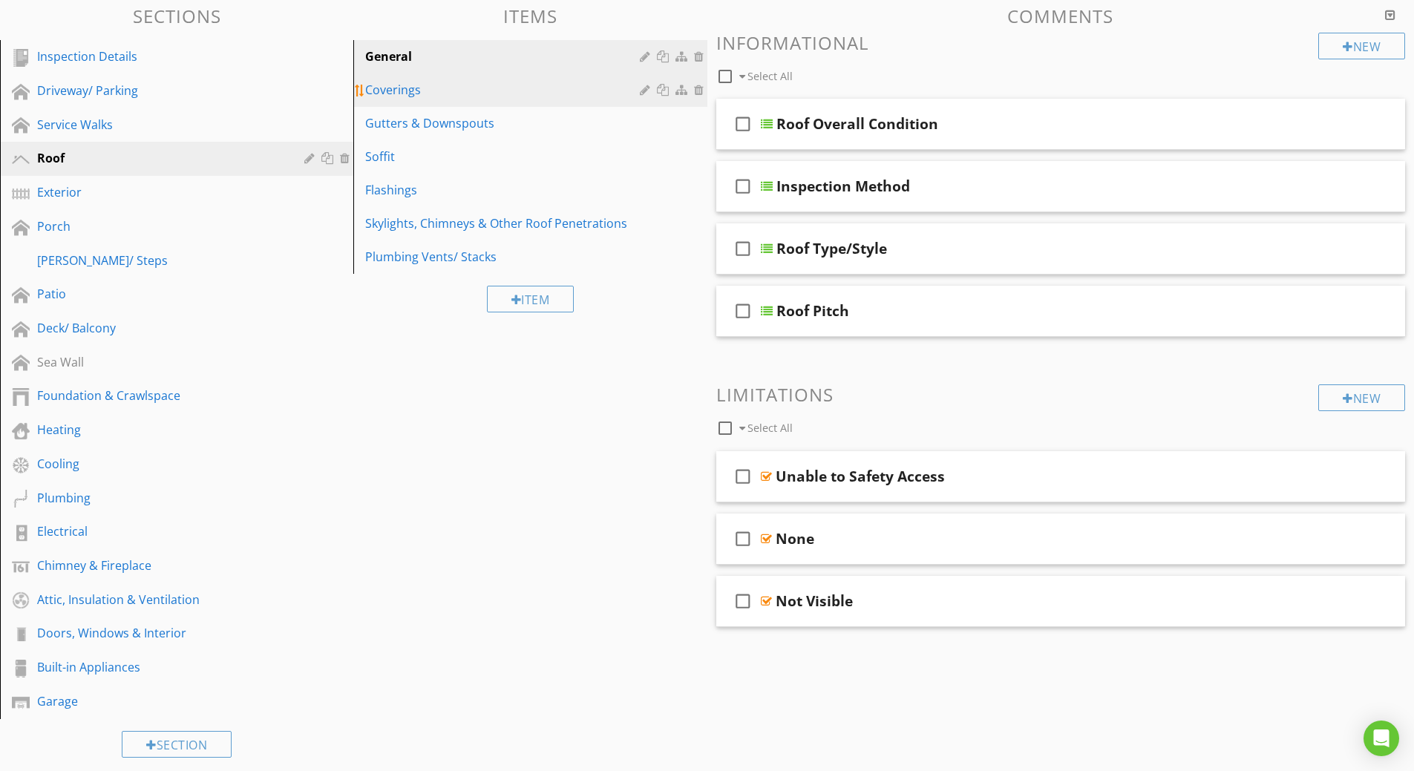
click at [406, 89] on div "Coverings" at bounding box center [504, 90] width 278 height 18
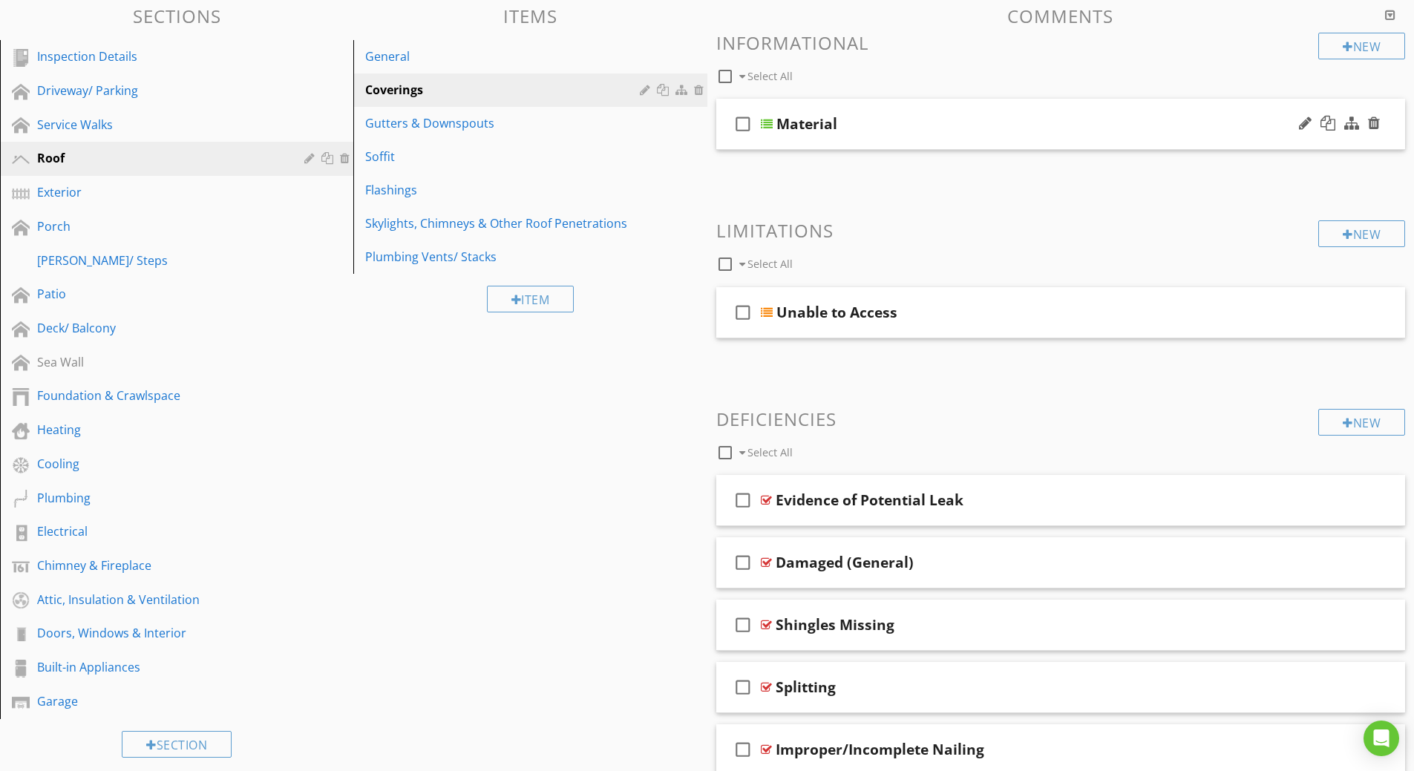
click at [771, 120] on div at bounding box center [767, 124] width 12 height 12
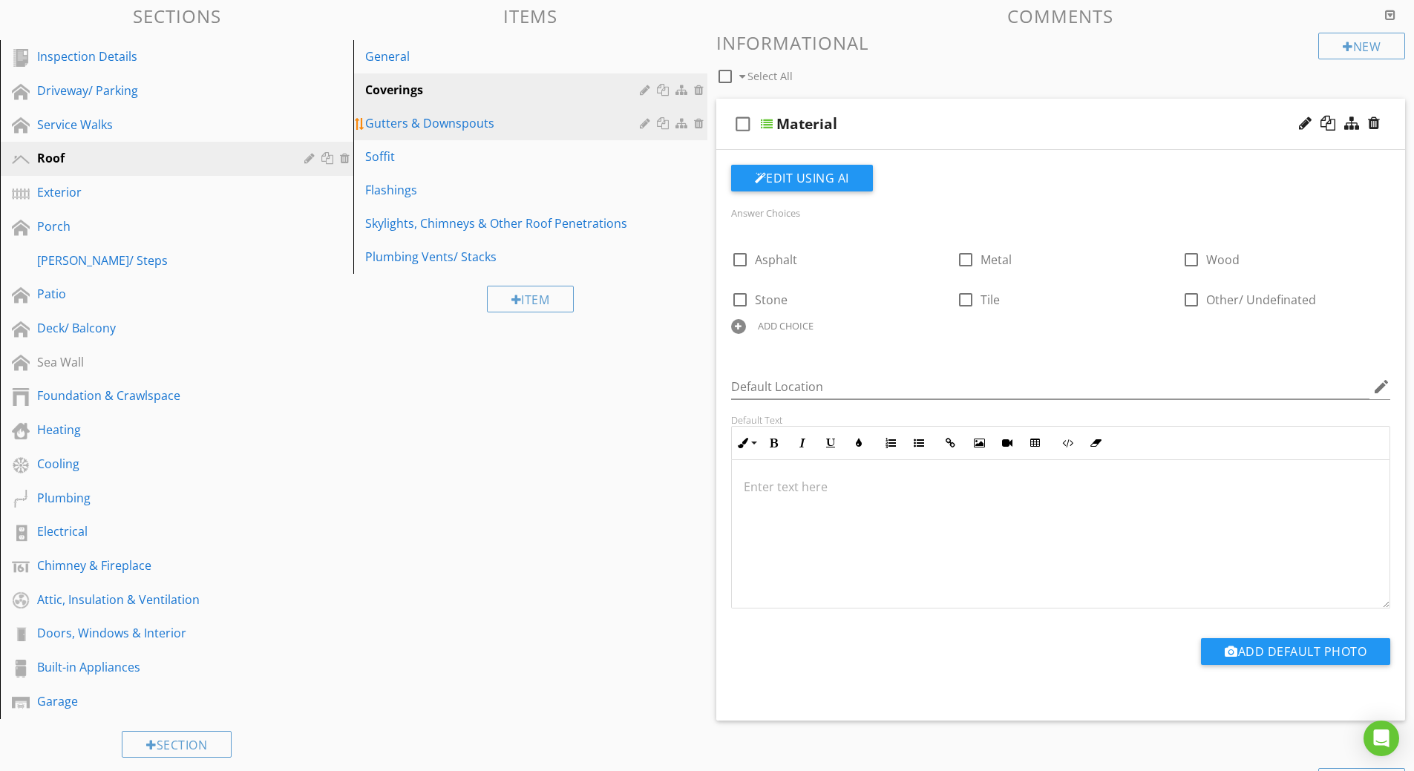
click at [450, 125] on div "Gutters & Downspouts" at bounding box center [504, 123] width 278 height 18
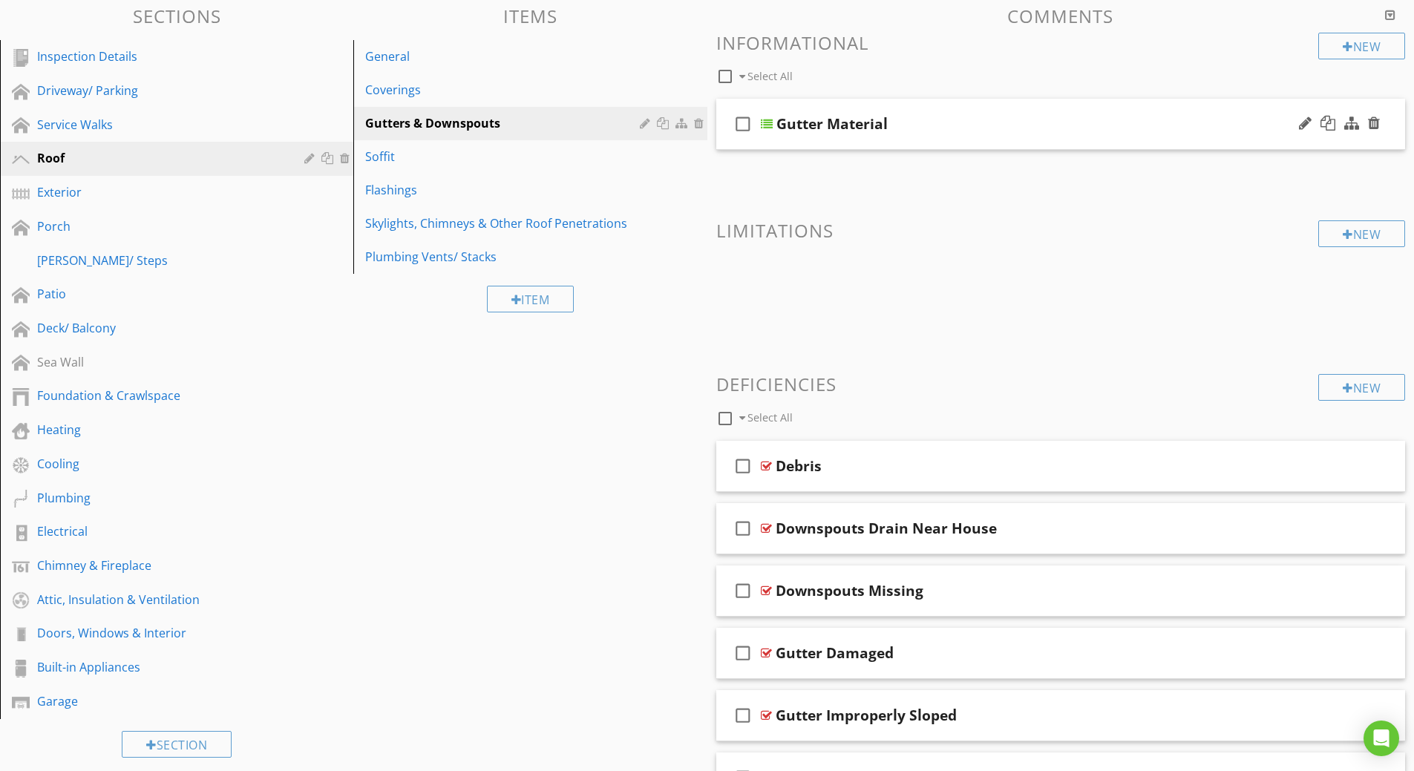
click at [763, 124] on div at bounding box center [767, 124] width 12 height 12
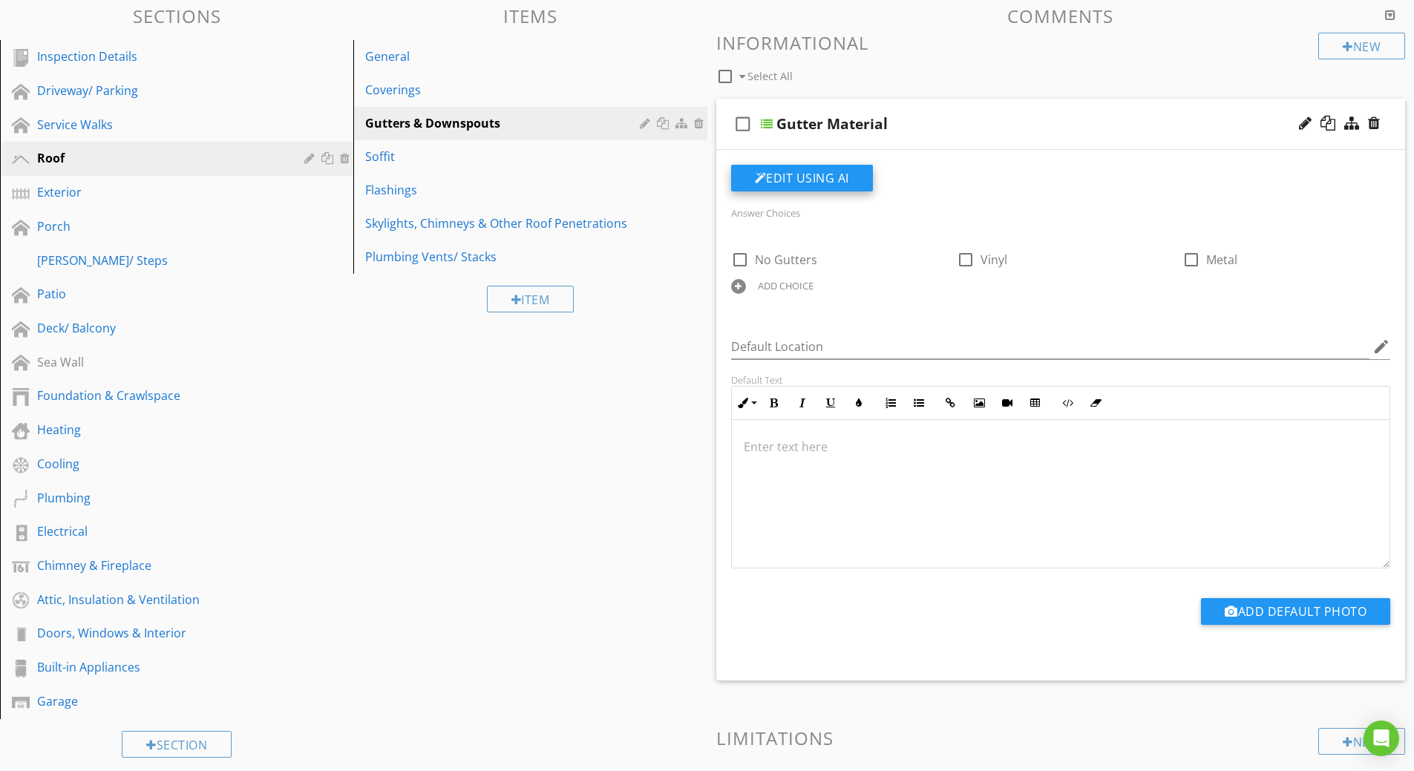
click at [778, 179] on button "Edit Using AI" at bounding box center [802, 178] width 142 height 27
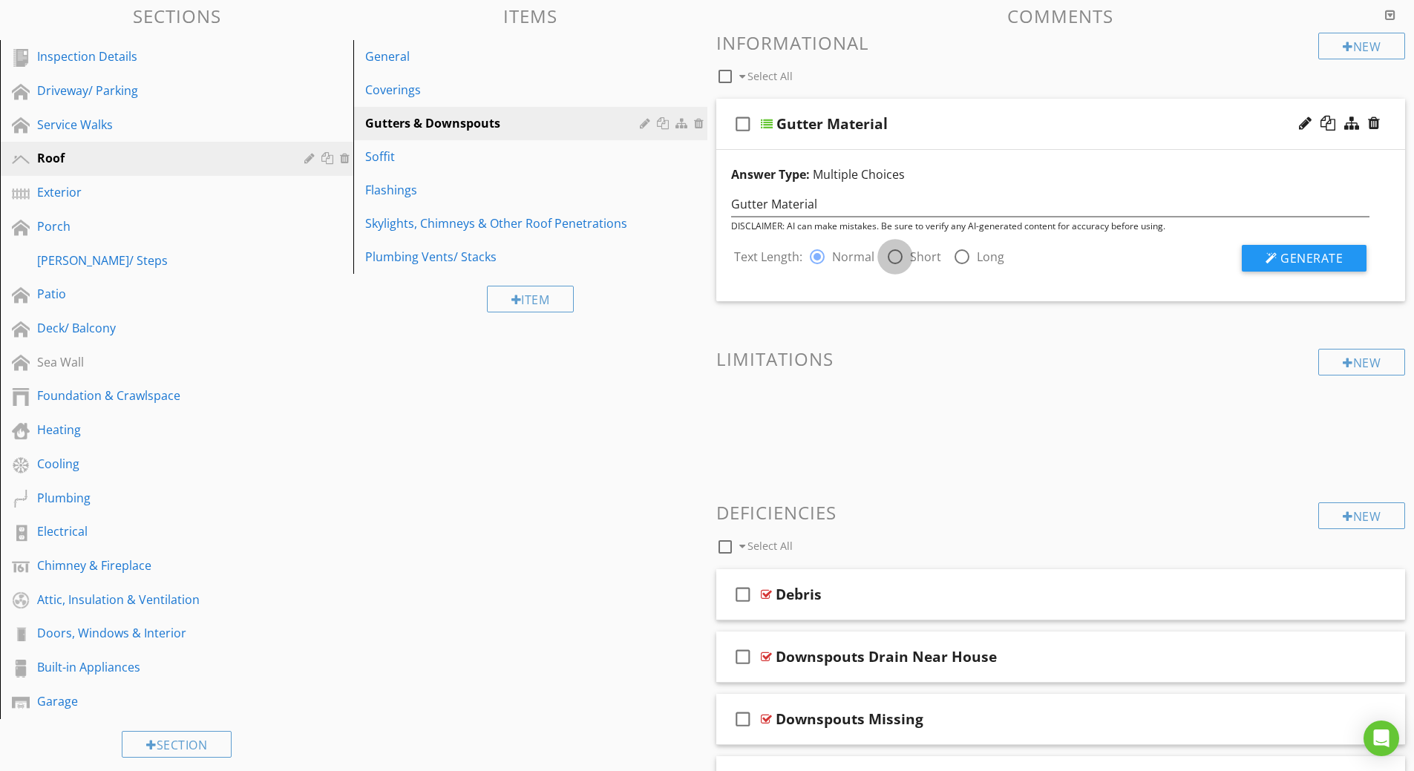
click at [898, 255] on div at bounding box center [894, 256] width 25 height 25
radio input "false"
radio input "true"
click at [817, 260] on div at bounding box center [816, 256] width 25 height 25
radio input "true"
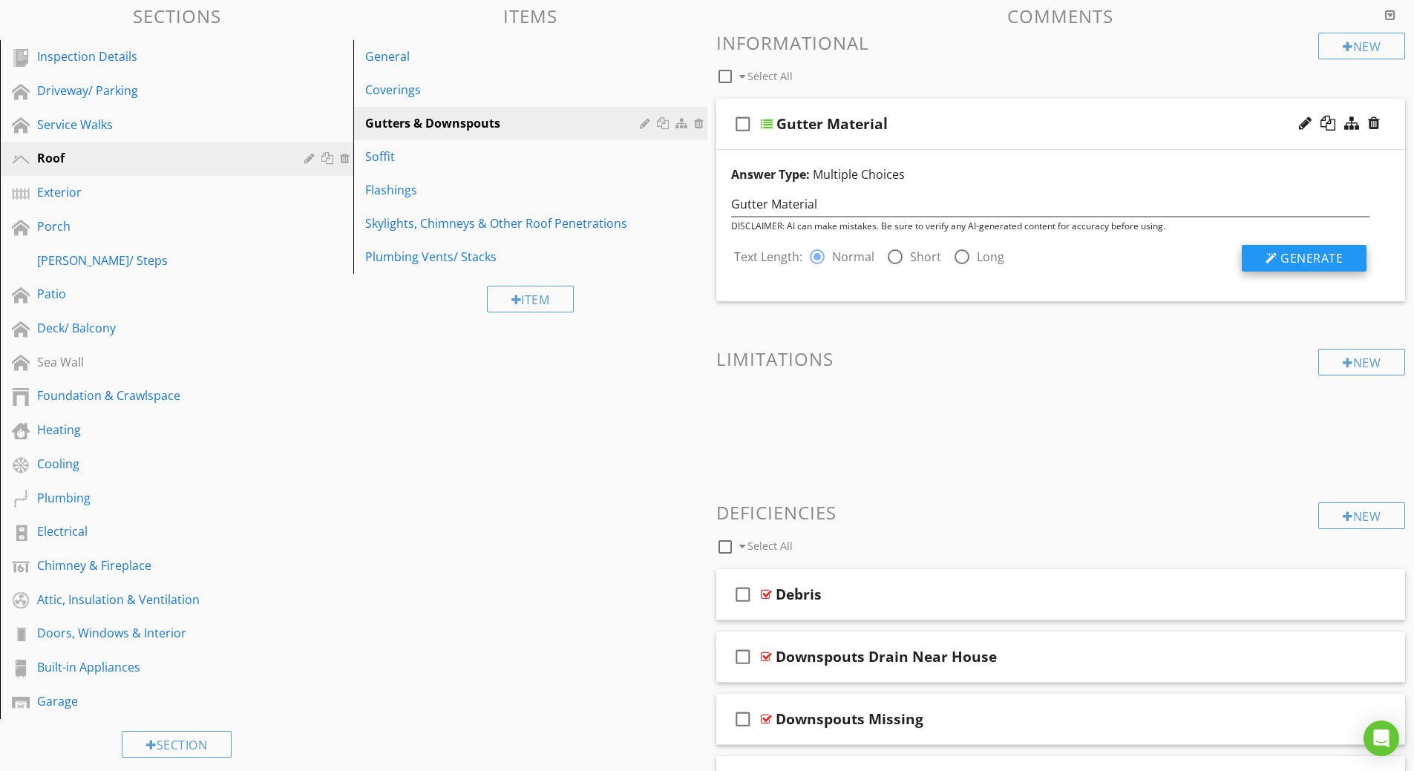
click at [1267, 262] on div at bounding box center [1271, 258] width 12 height 12
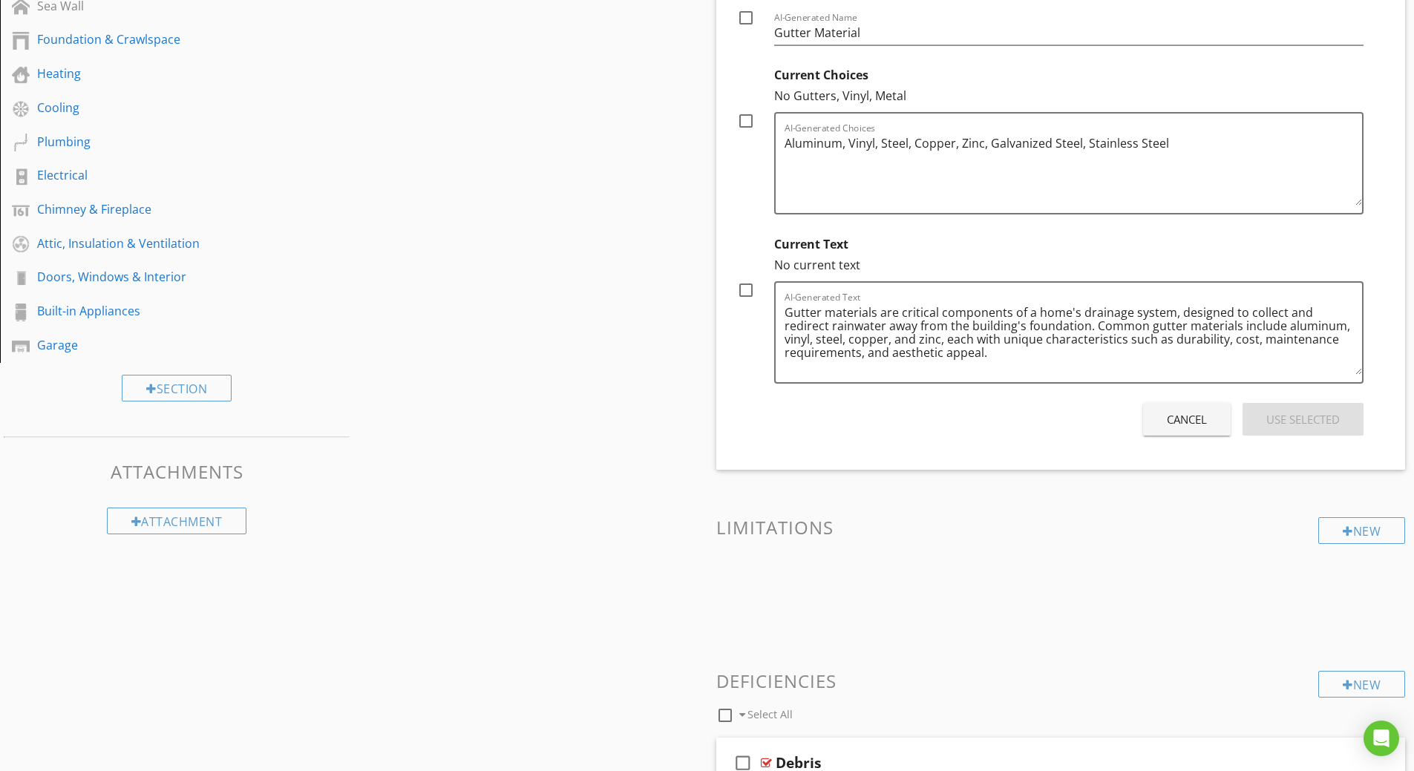
scroll to position [525, 0]
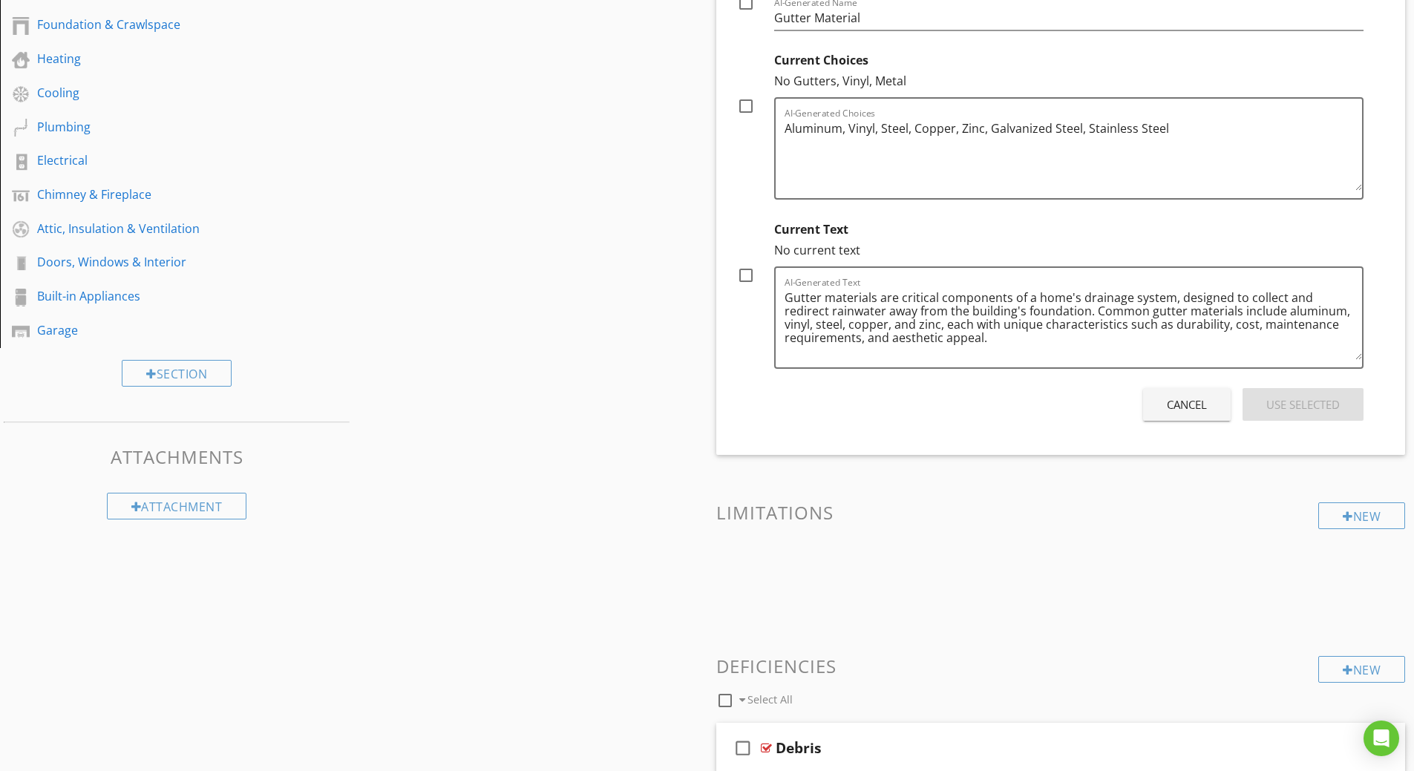
click at [1204, 407] on div "Cancel" at bounding box center [1187, 404] width 40 height 17
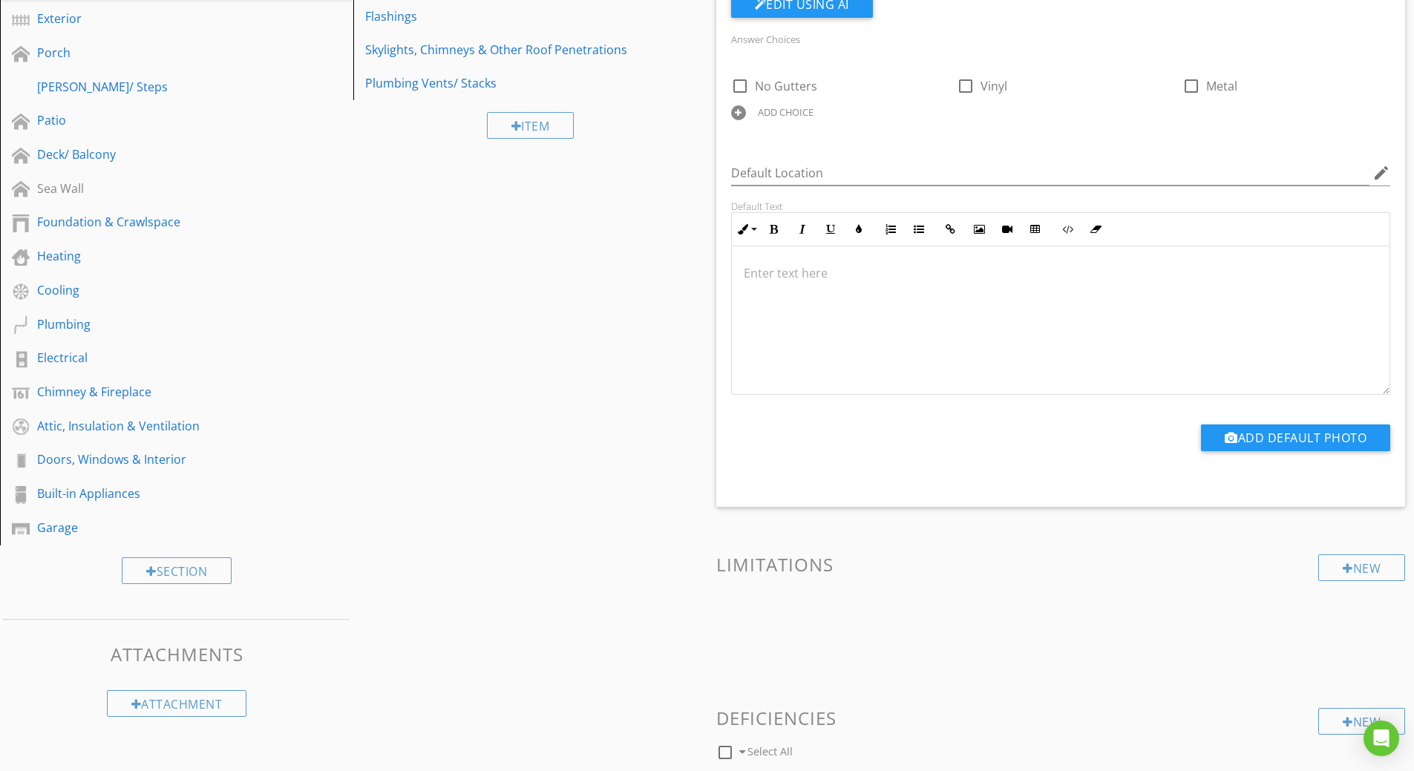
scroll to position [154, 0]
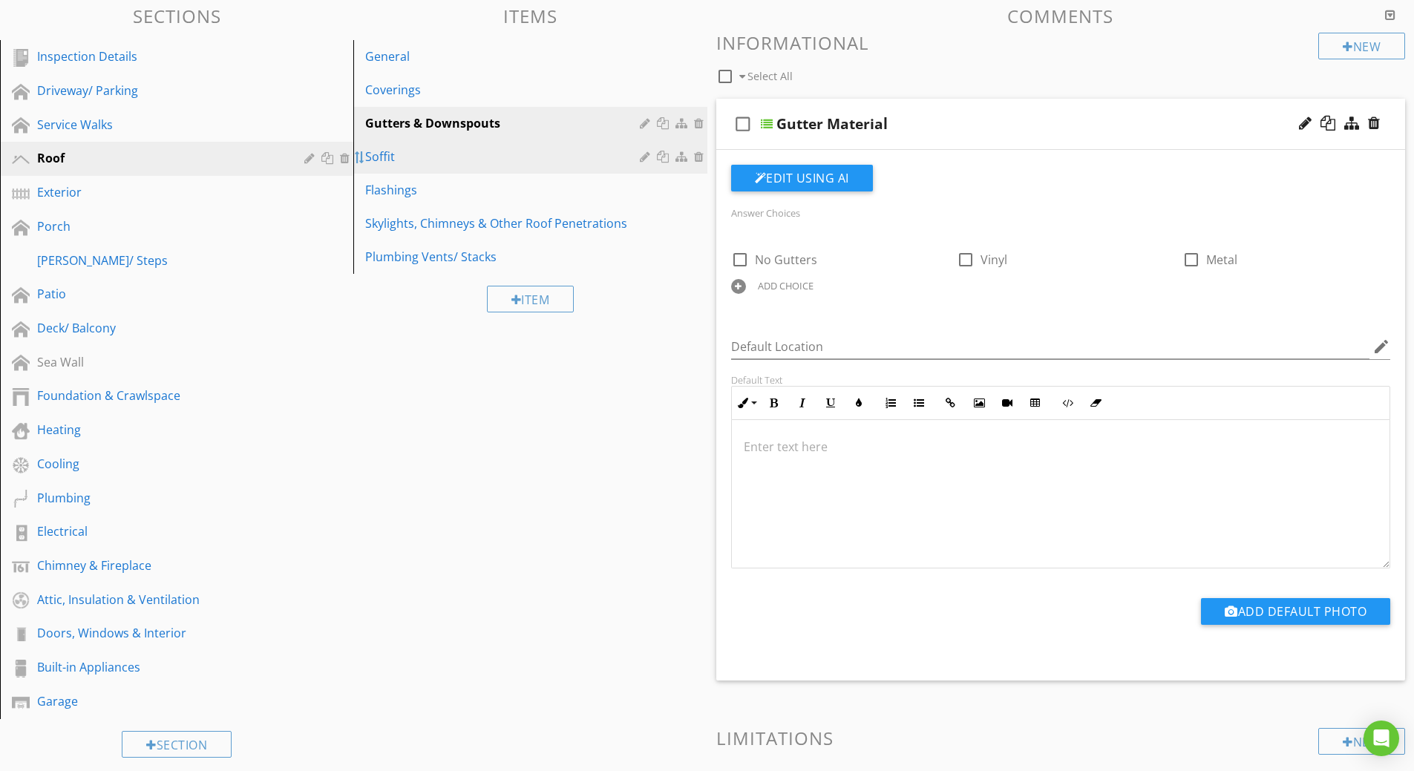
click at [365, 156] on div at bounding box center [360, 157] width 12 height 12
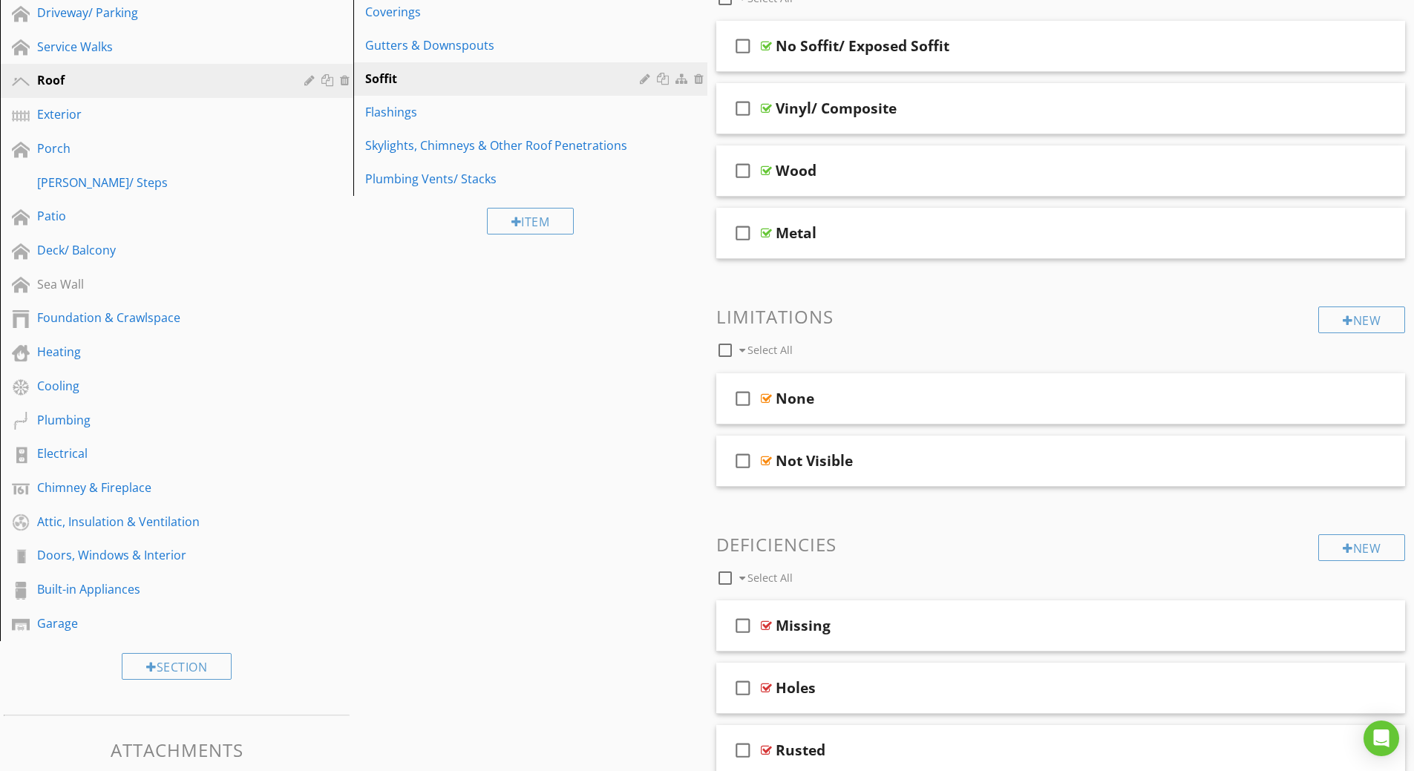
scroll to position [0, 0]
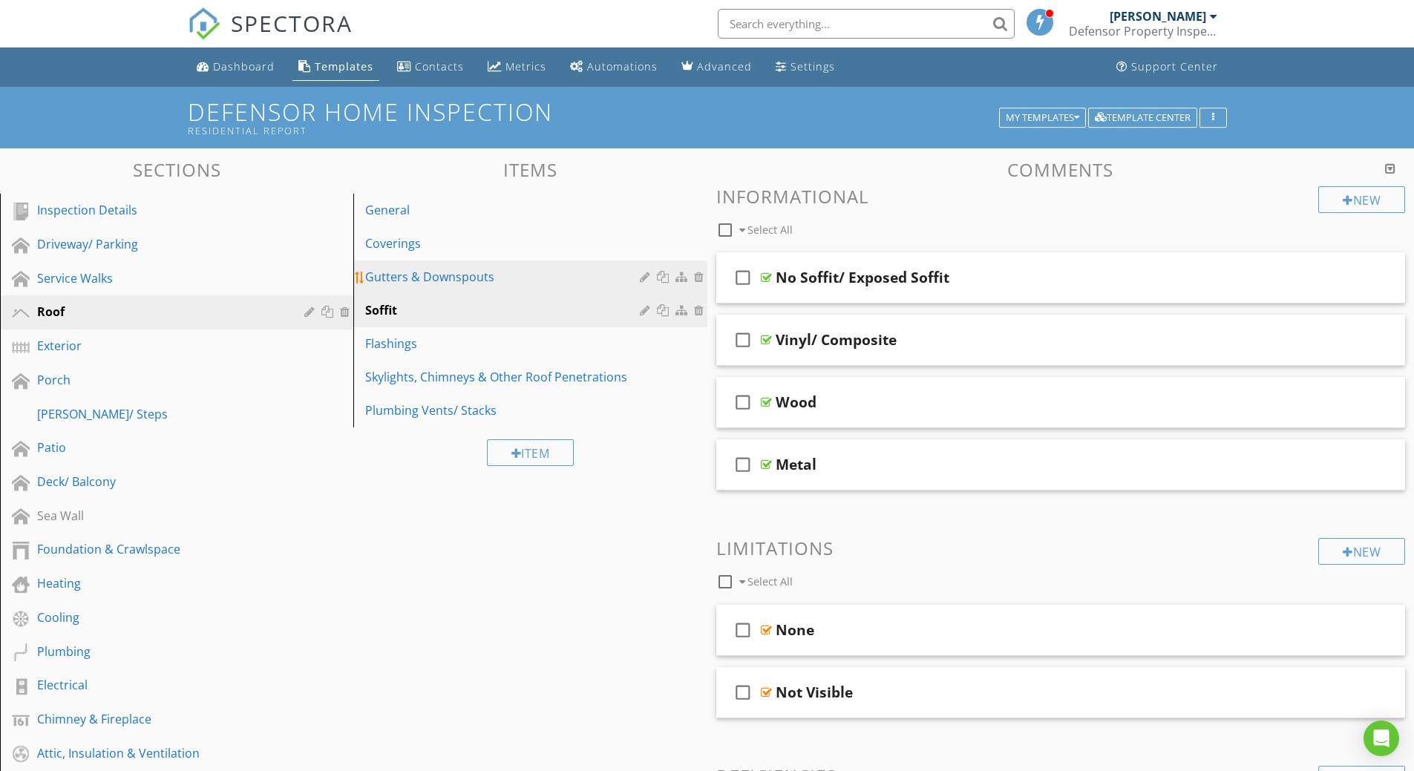
click at [413, 275] on div "Gutters & Downspouts" at bounding box center [504, 277] width 278 height 18
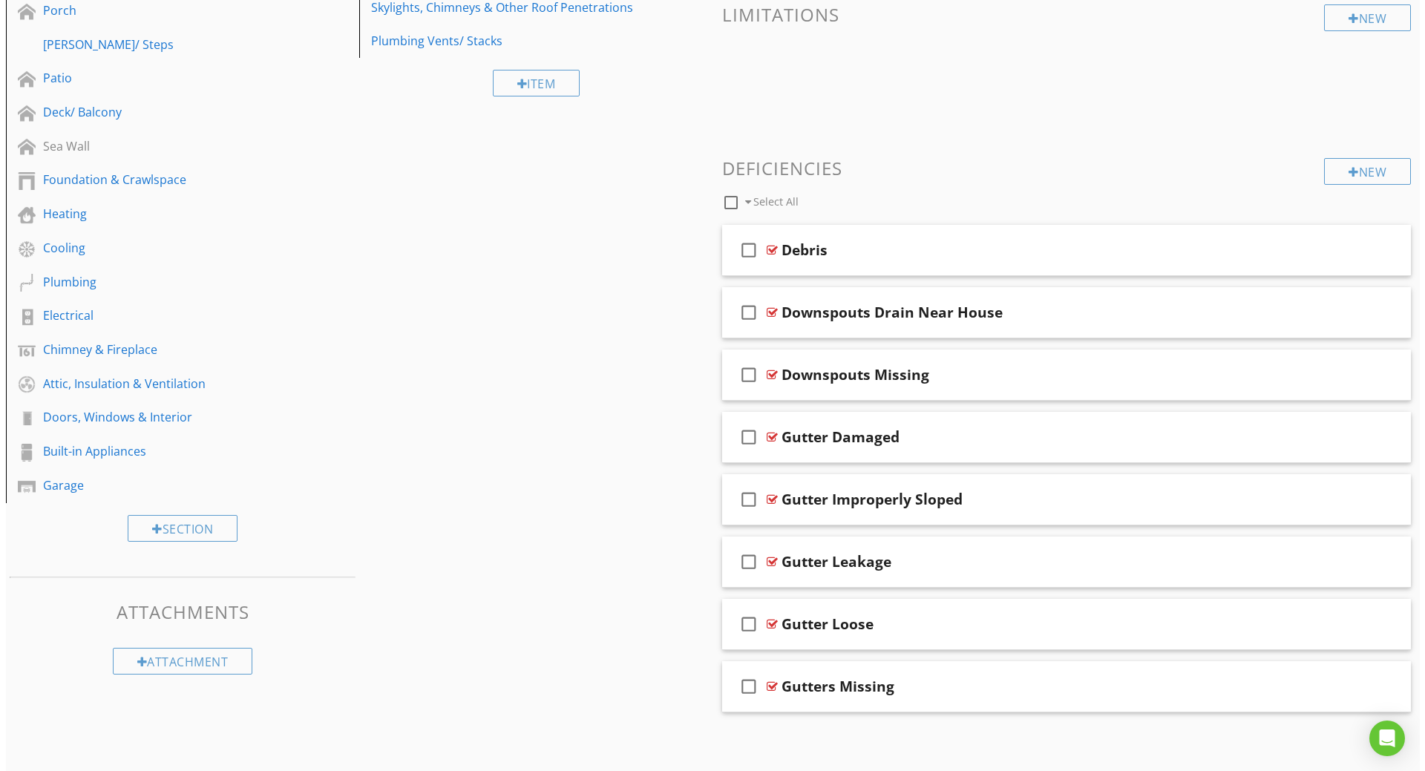
scroll to position [373, 0]
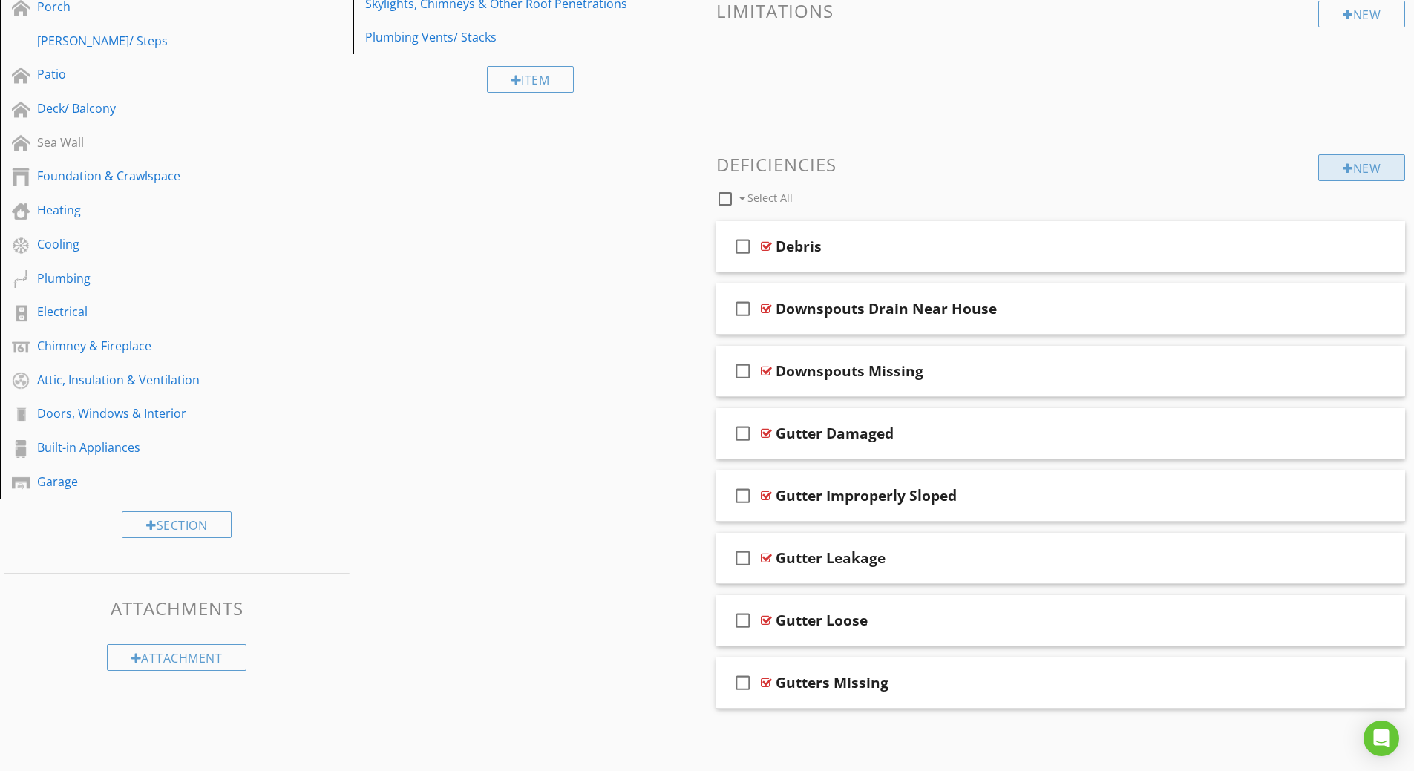
click at [1344, 171] on div at bounding box center [1347, 169] width 10 height 12
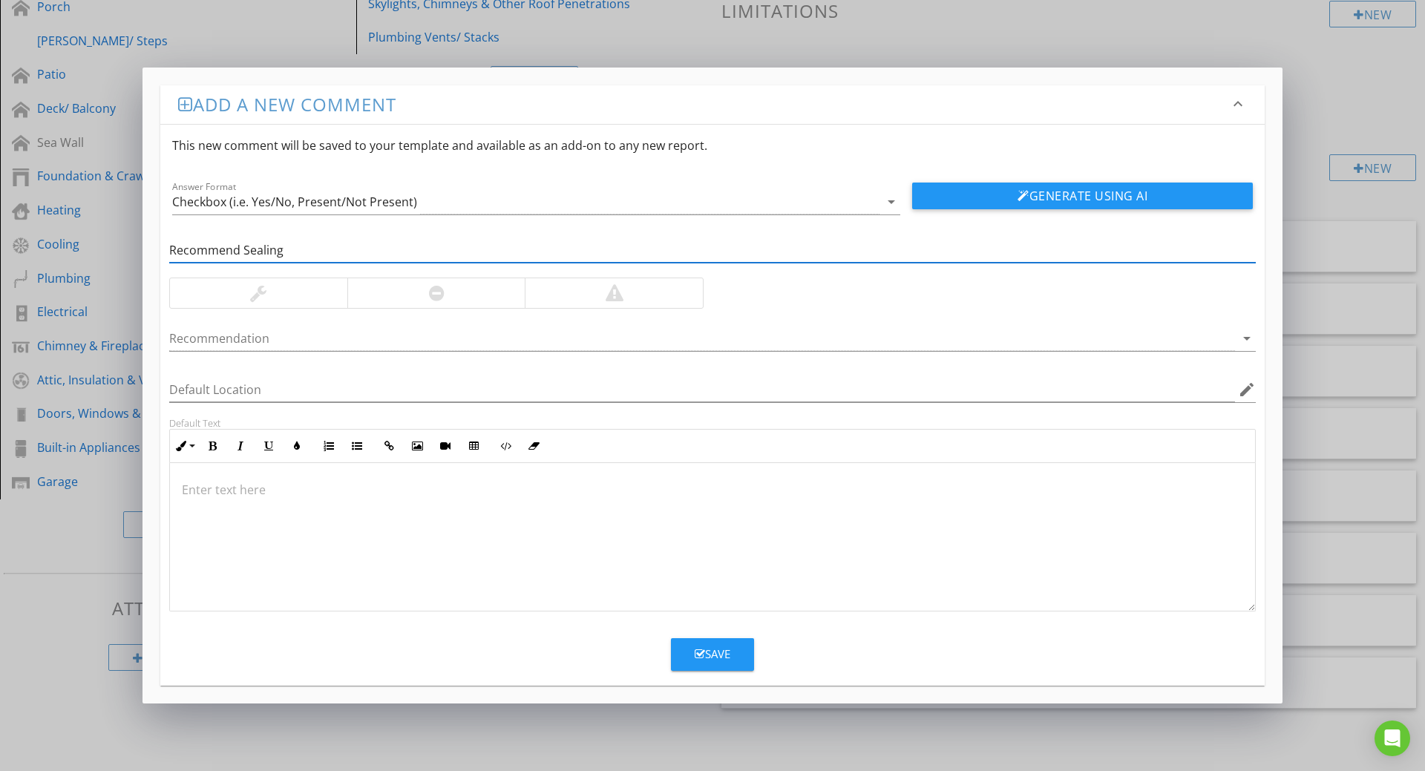
type input "Recommend Sealing"
click at [323, 297] on div at bounding box center [258, 293] width 177 height 30
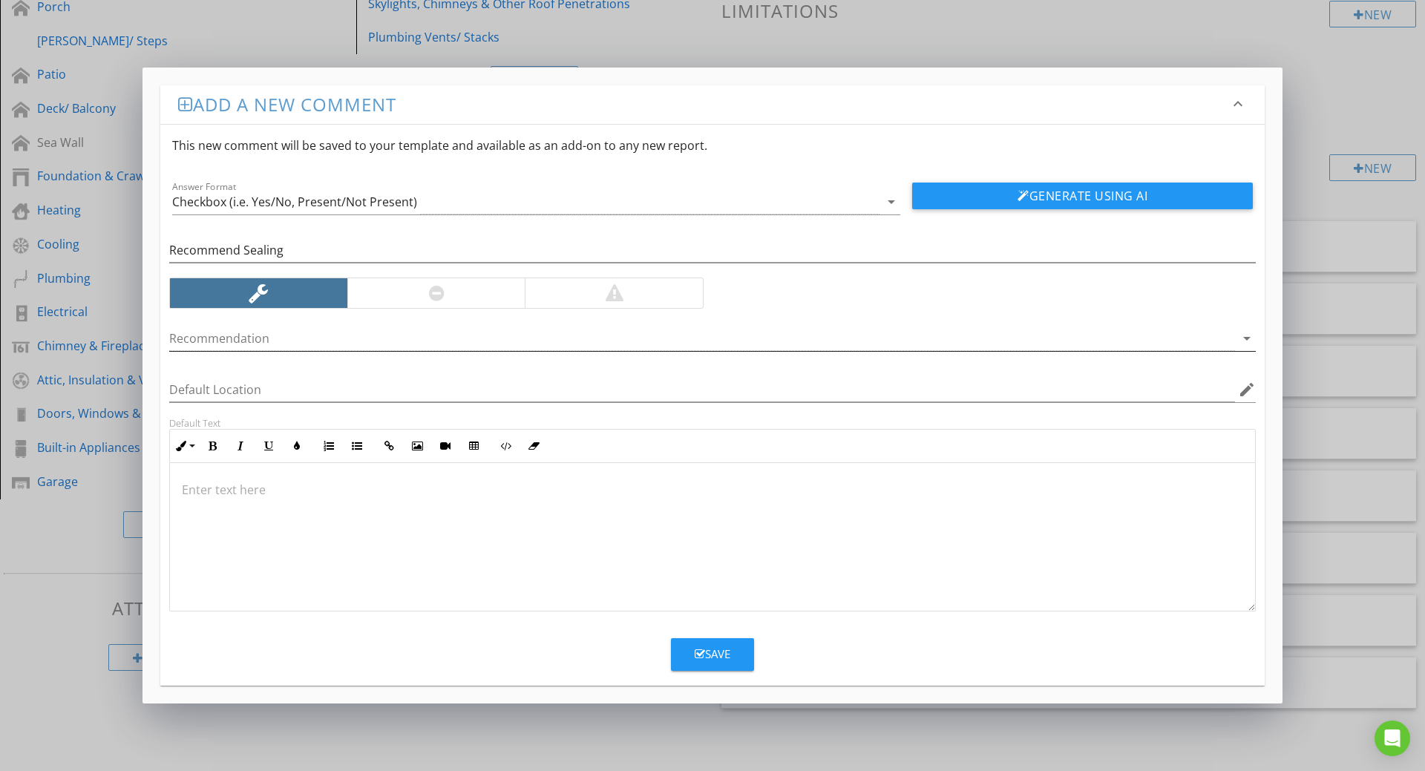
click at [355, 340] on div at bounding box center [702, 339] width 1066 height 24
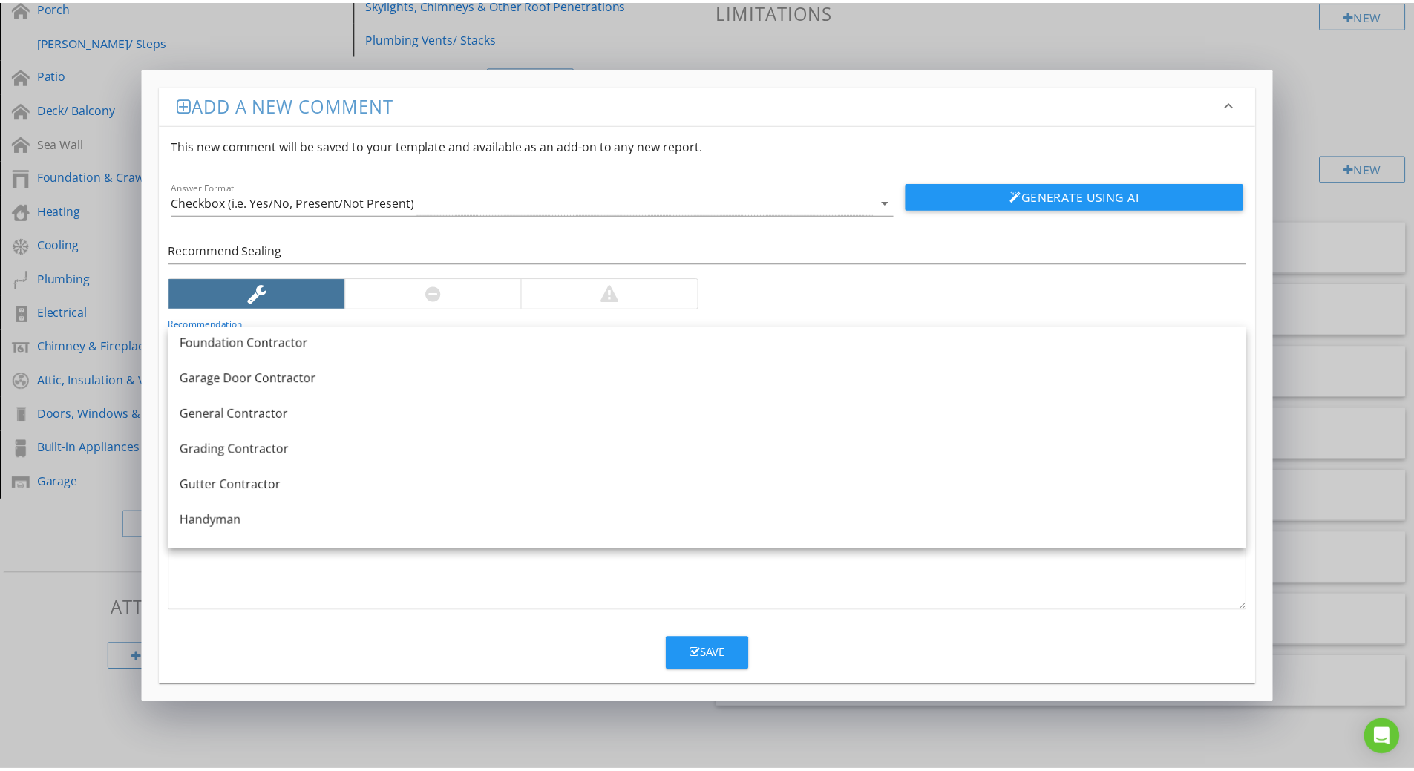
scroll to position [891, 0]
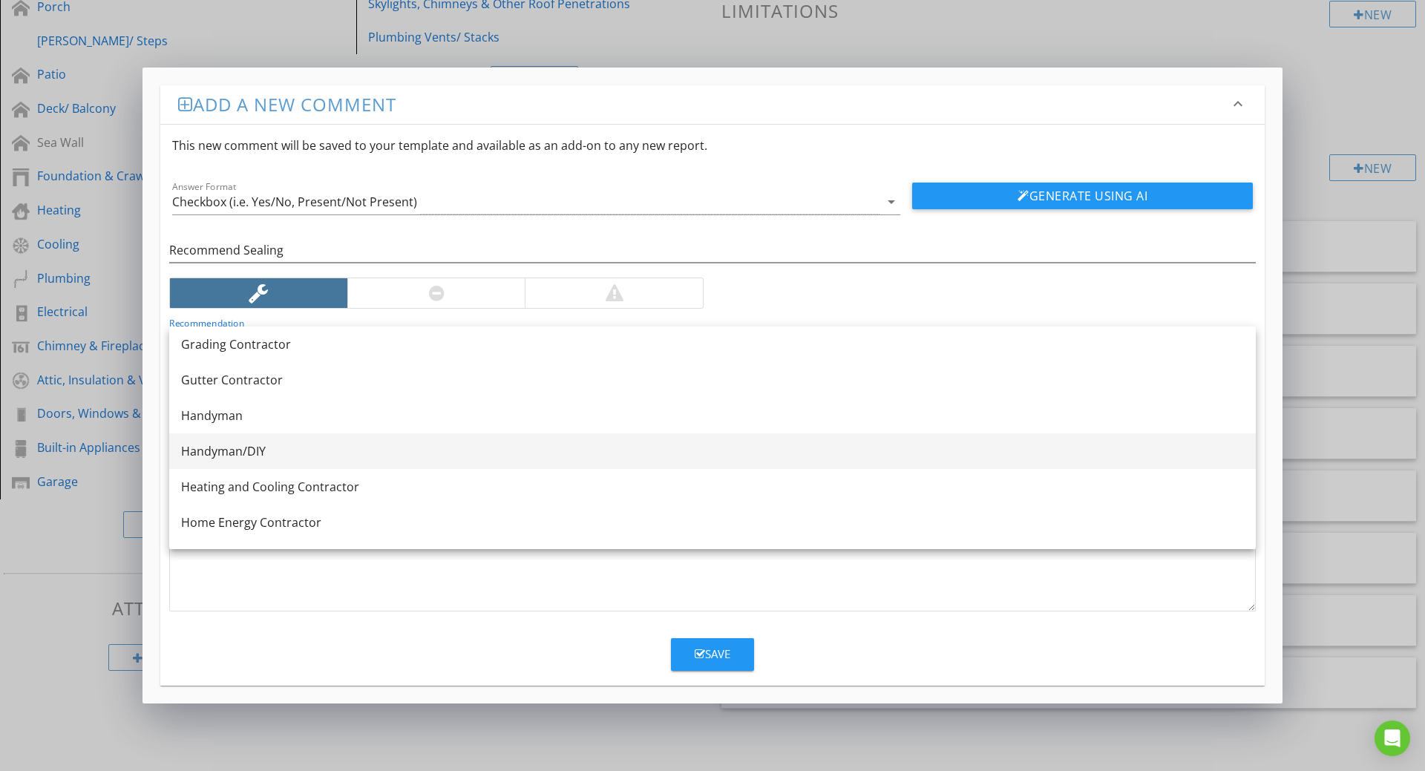
click at [295, 442] on div "Handyman/DIY" at bounding box center [712, 451] width 1063 height 18
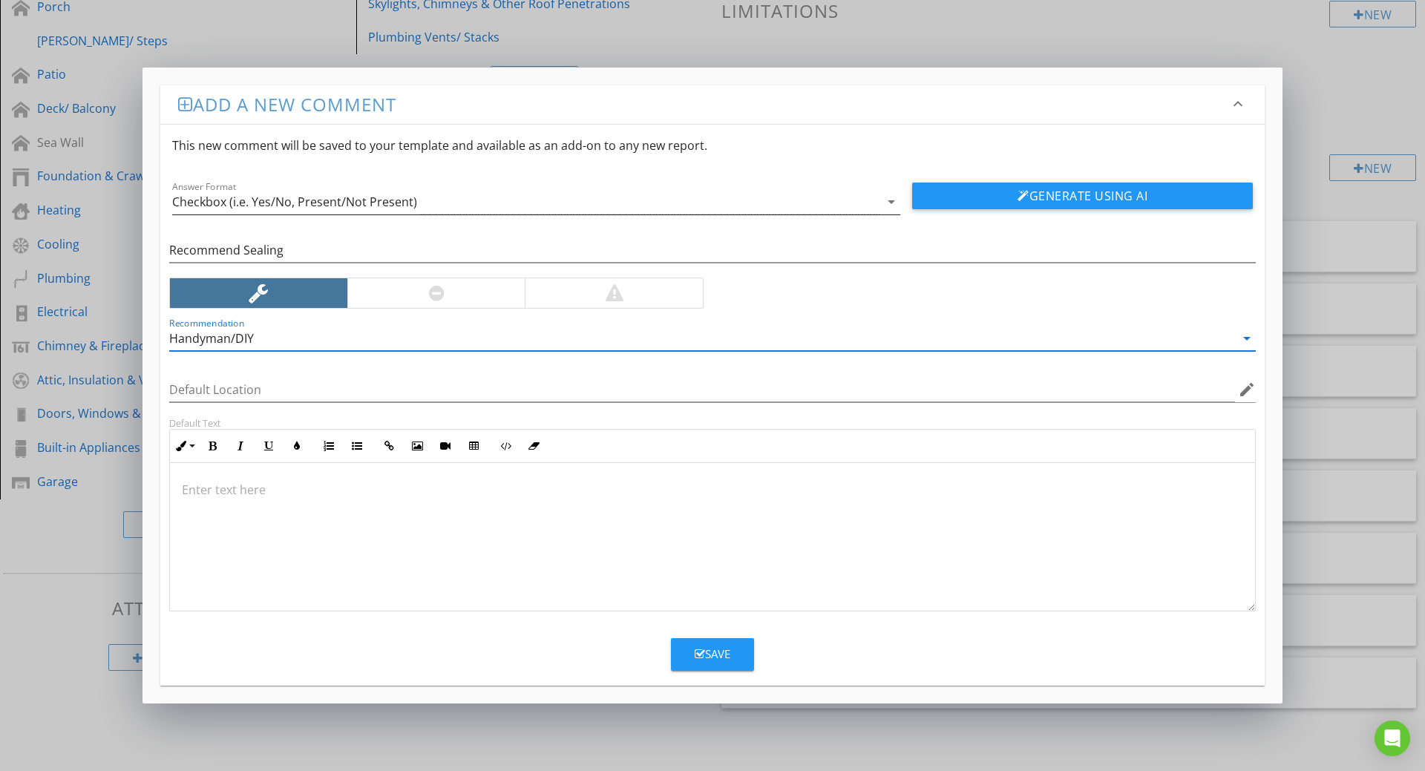
click at [220, 197] on div "Checkbox (i.e. Yes/No, Present/Not Present)" at bounding box center [294, 201] width 245 height 13
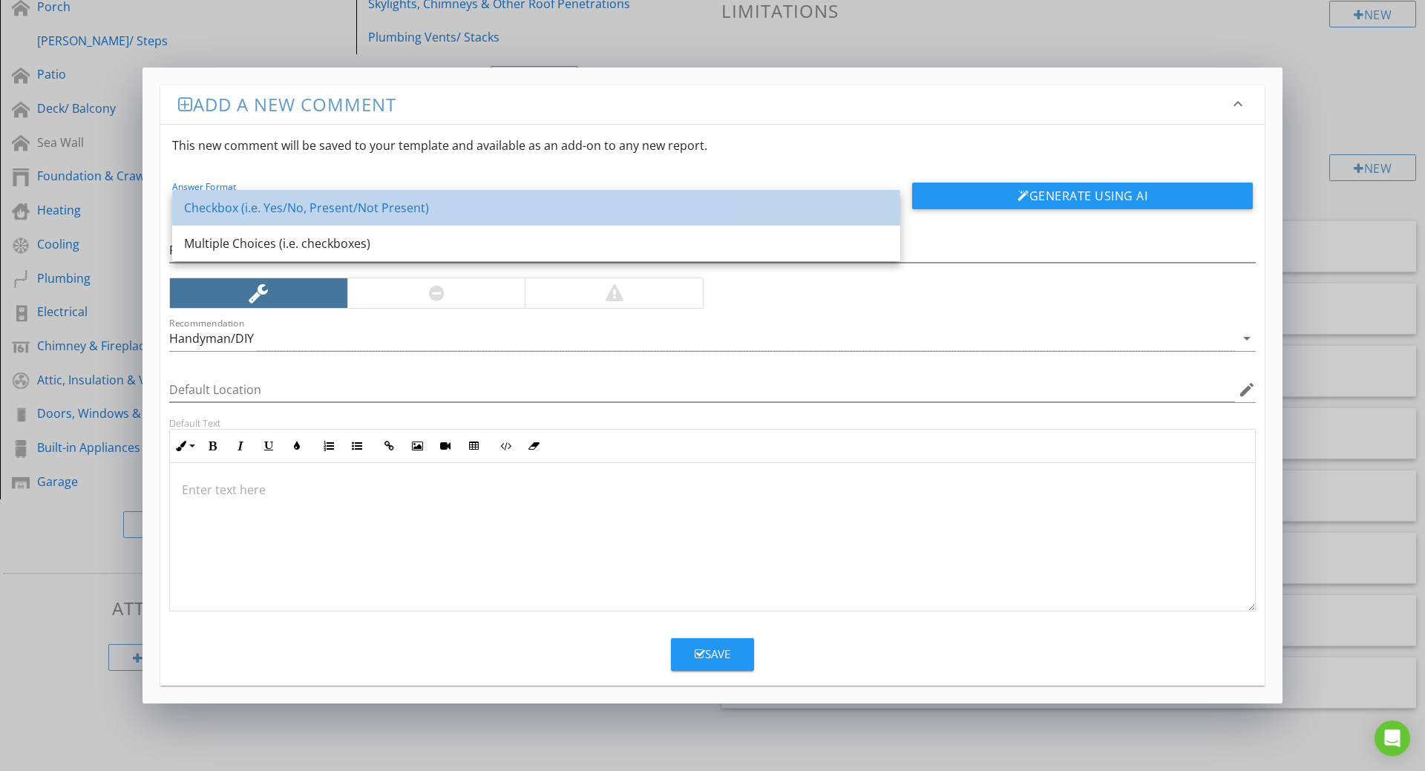
click at [224, 203] on div "Checkbox (i.e. Yes/No, Present/Not Present)" at bounding box center [536, 208] width 704 height 18
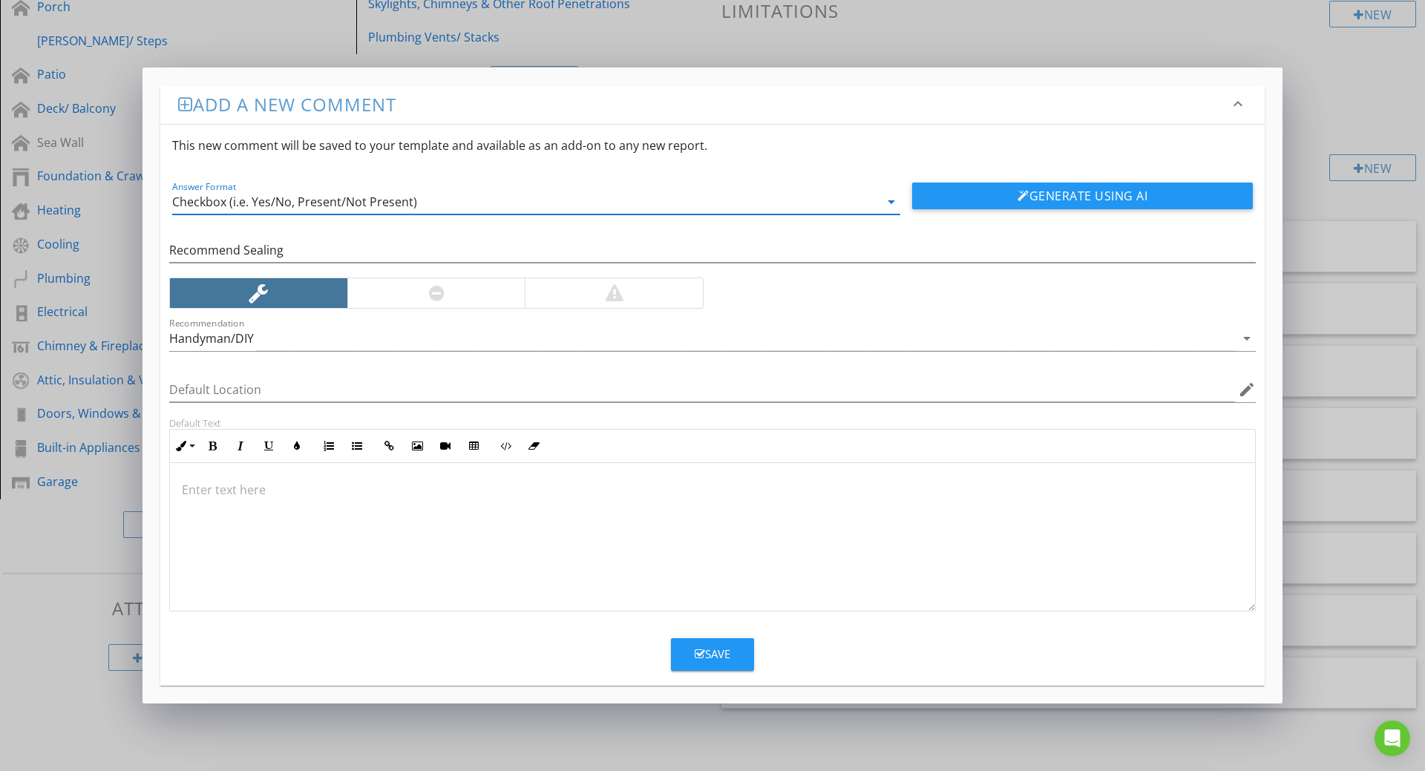
click at [714, 660] on div "Save" at bounding box center [713, 654] width 36 height 17
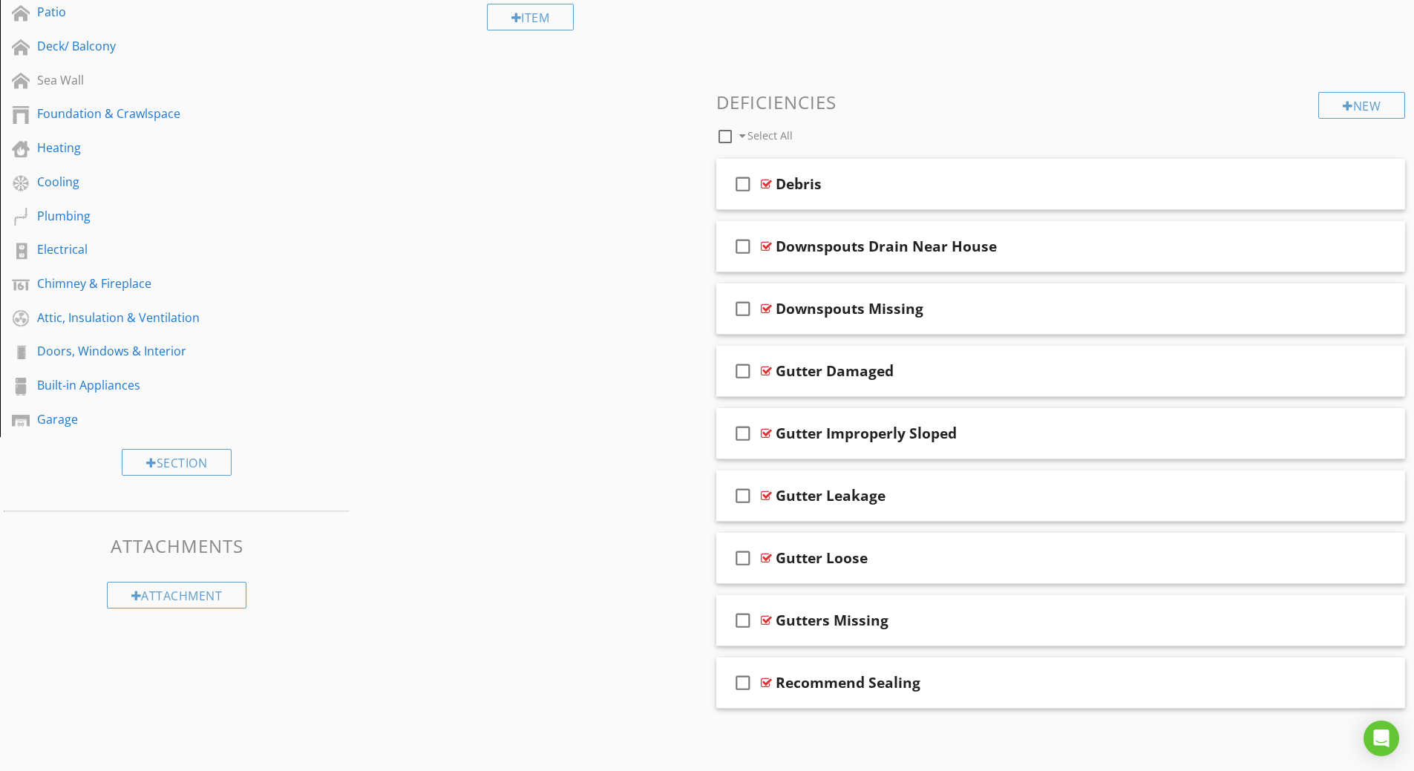
scroll to position [139, 0]
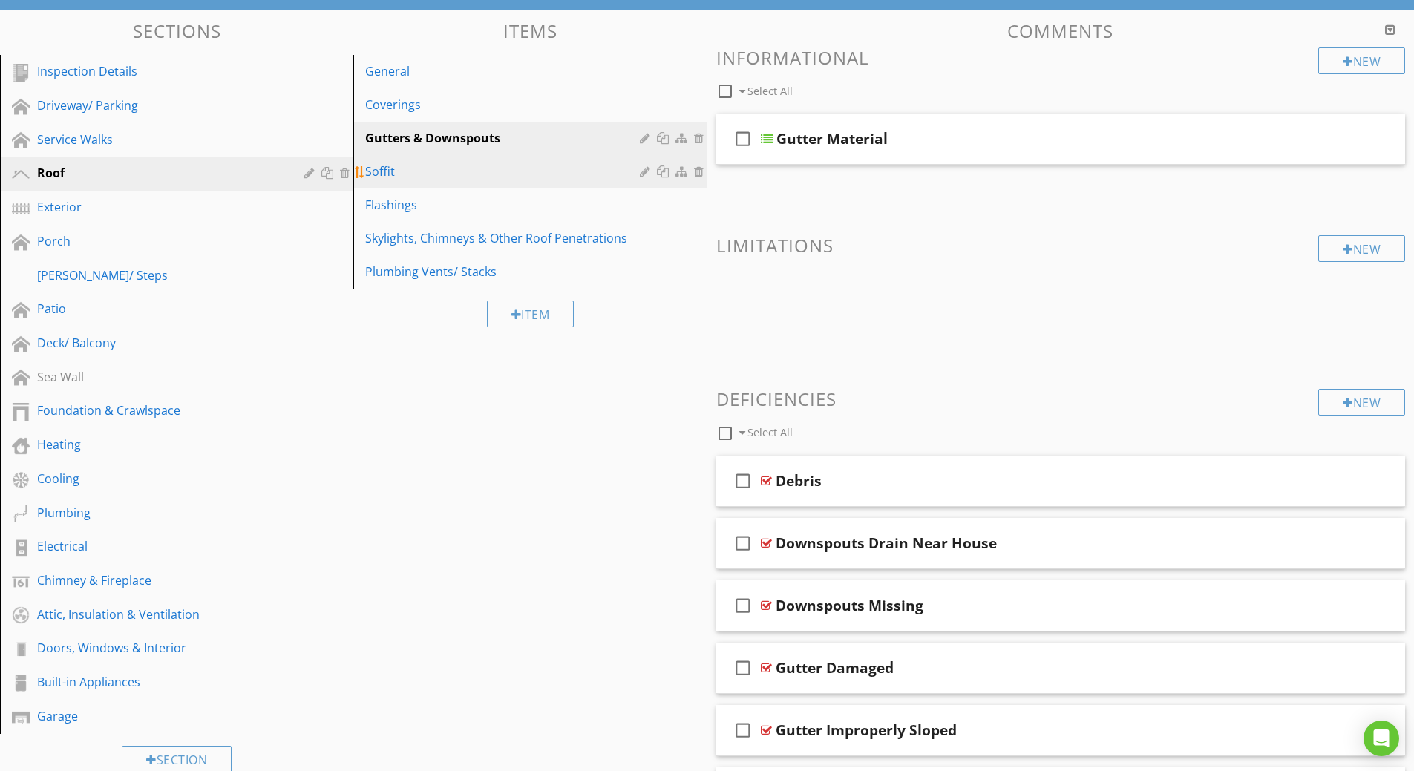
click at [373, 171] on div "Soffit" at bounding box center [504, 172] width 278 height 18
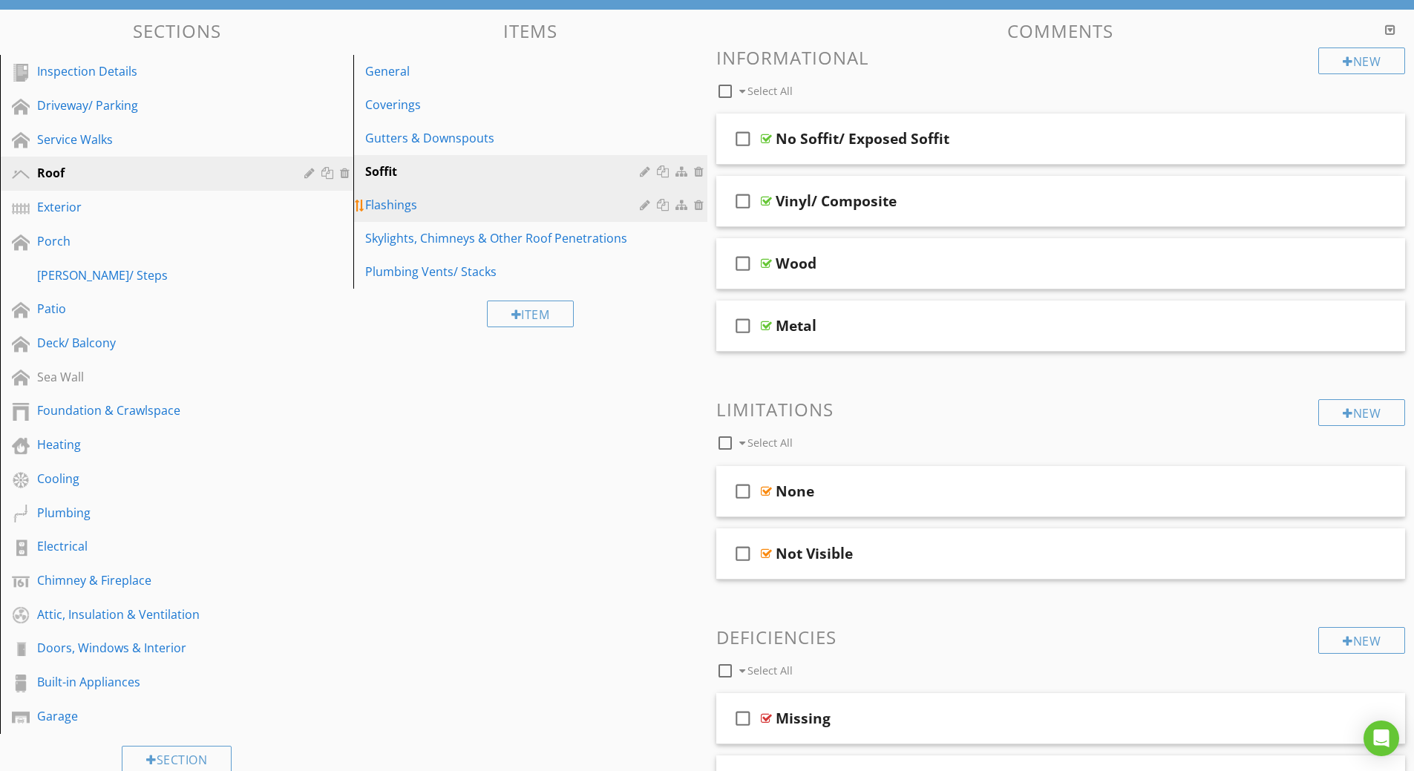
click at [378, 200] on div "Flashings" at bounding box center [504, 205] width 278 height 18
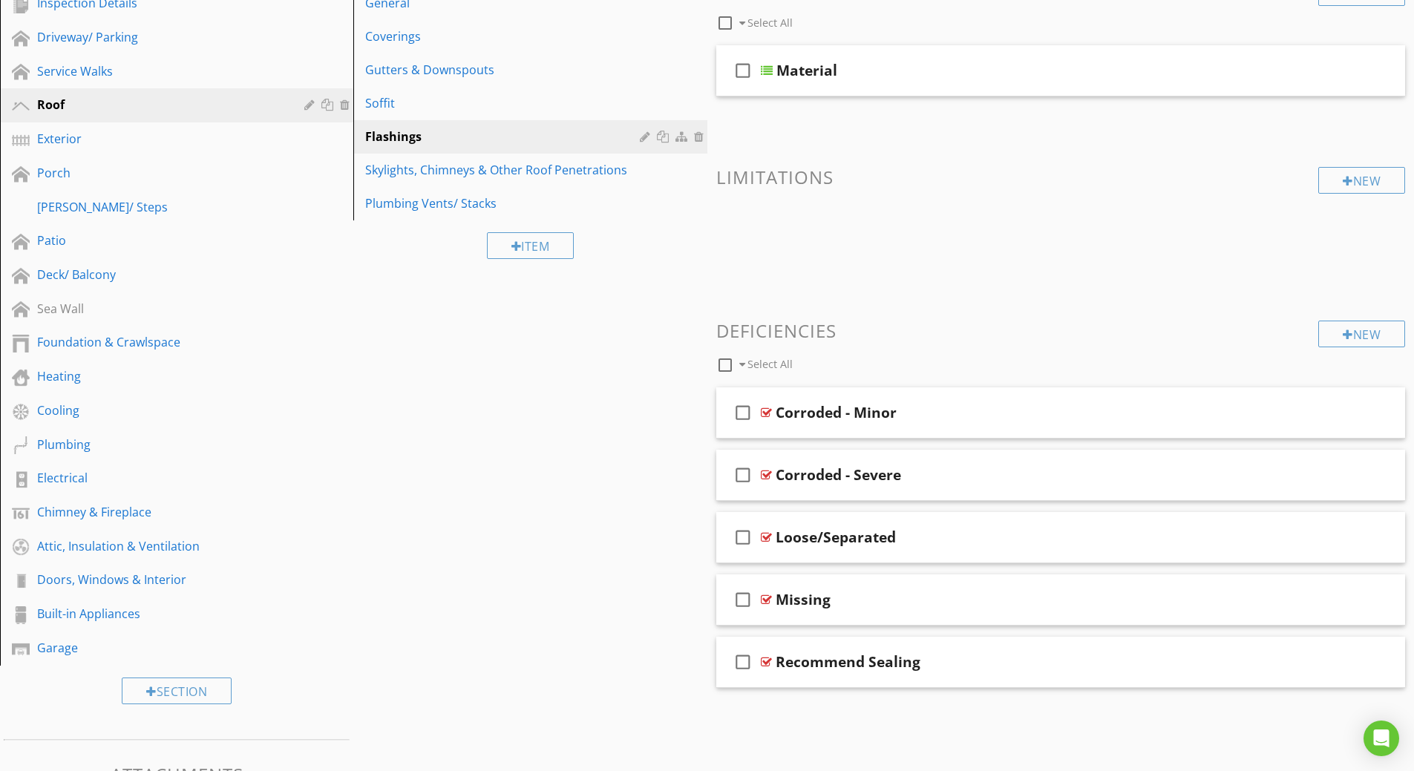
scroll to position [76, 0]
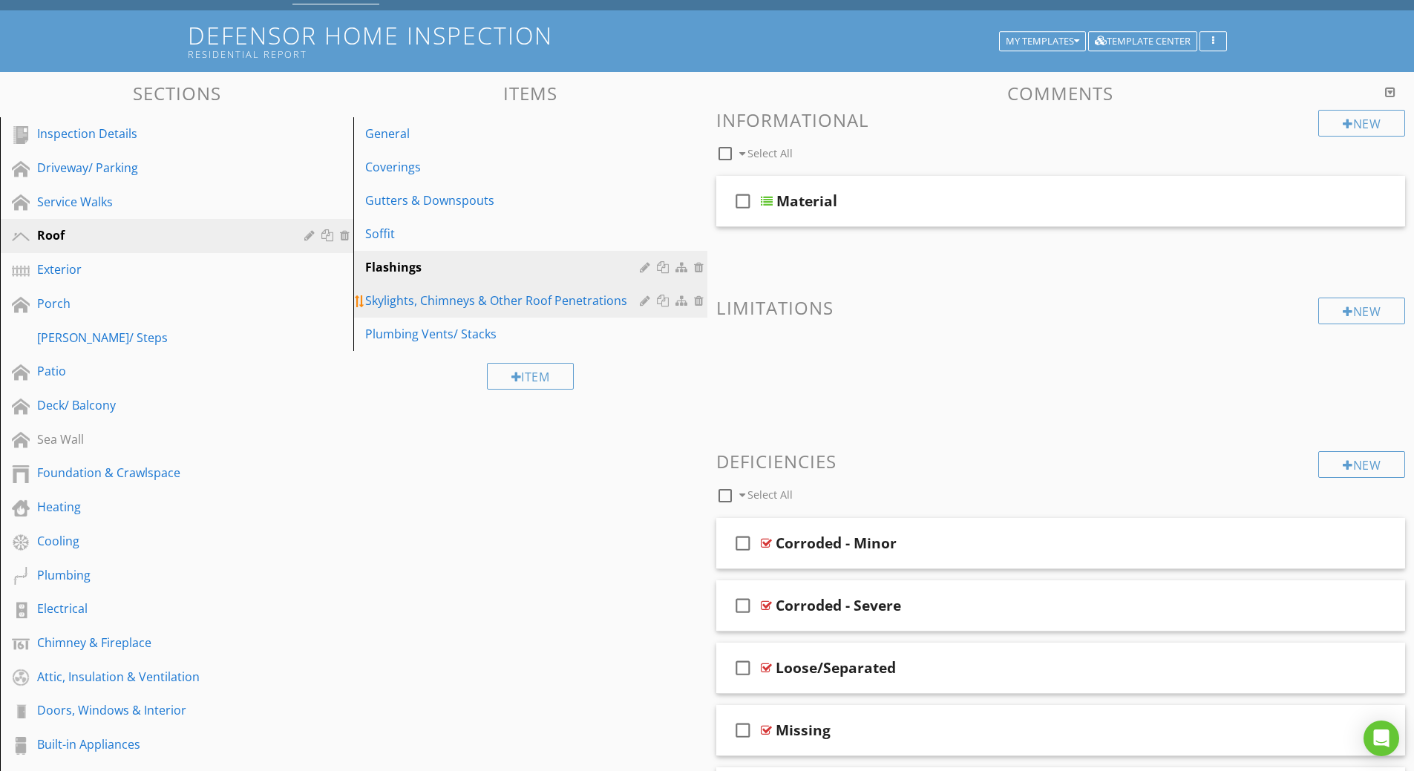
click at [414, 293] on div "Skylights, Chimneys & Other Roof Penetrations" at bounding box center [504, 301] width 278 height 18
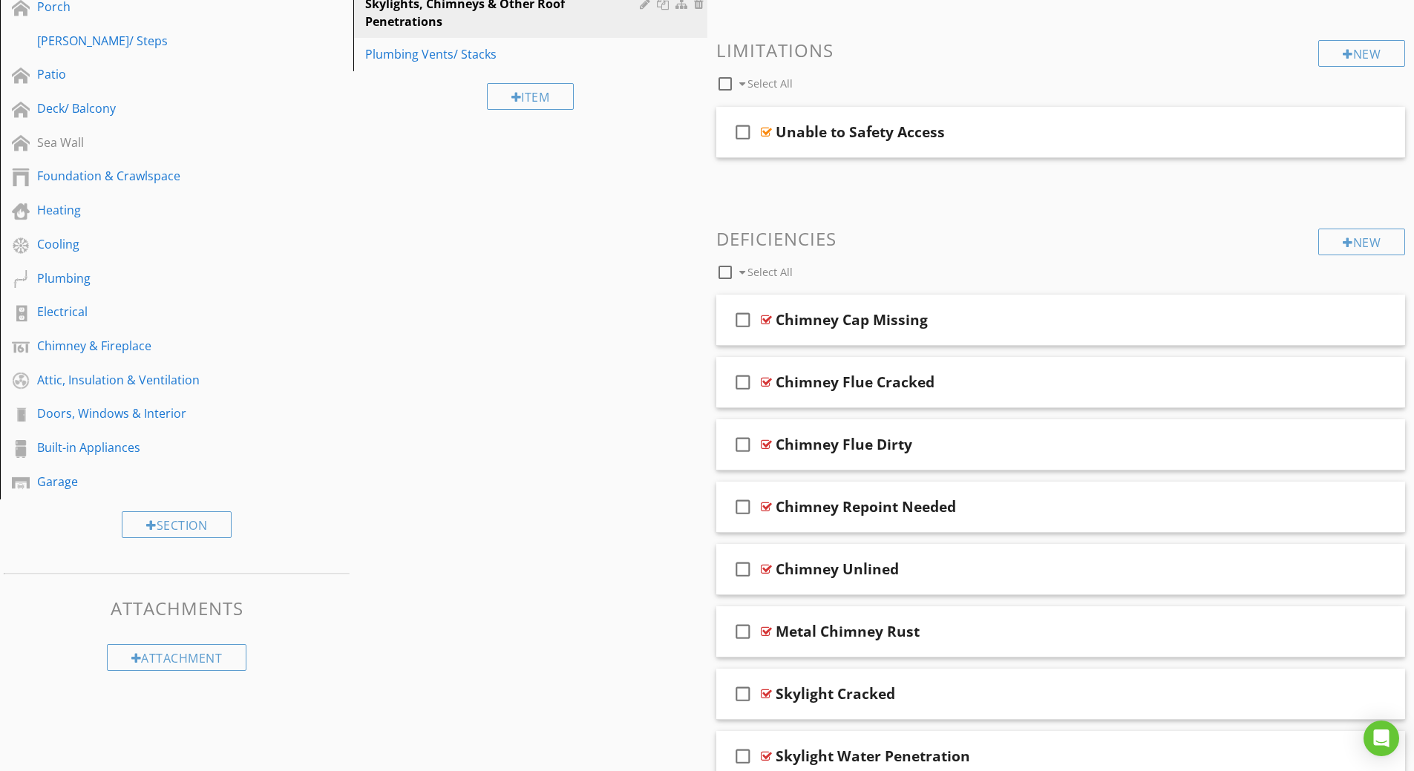
scroll to position [447, 0]
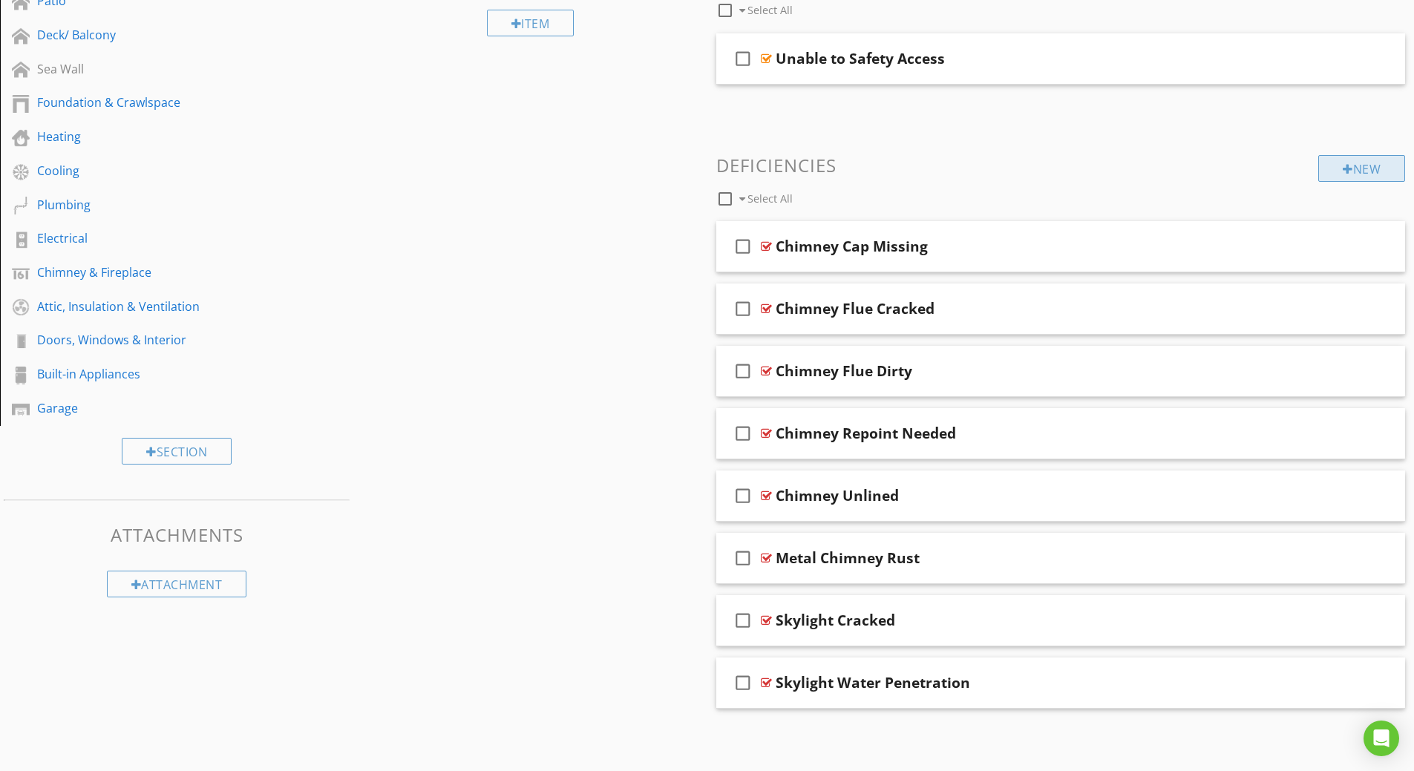
click at [1332, 166] on div "New" at bounding box center [1361, 168] width 87 height 27
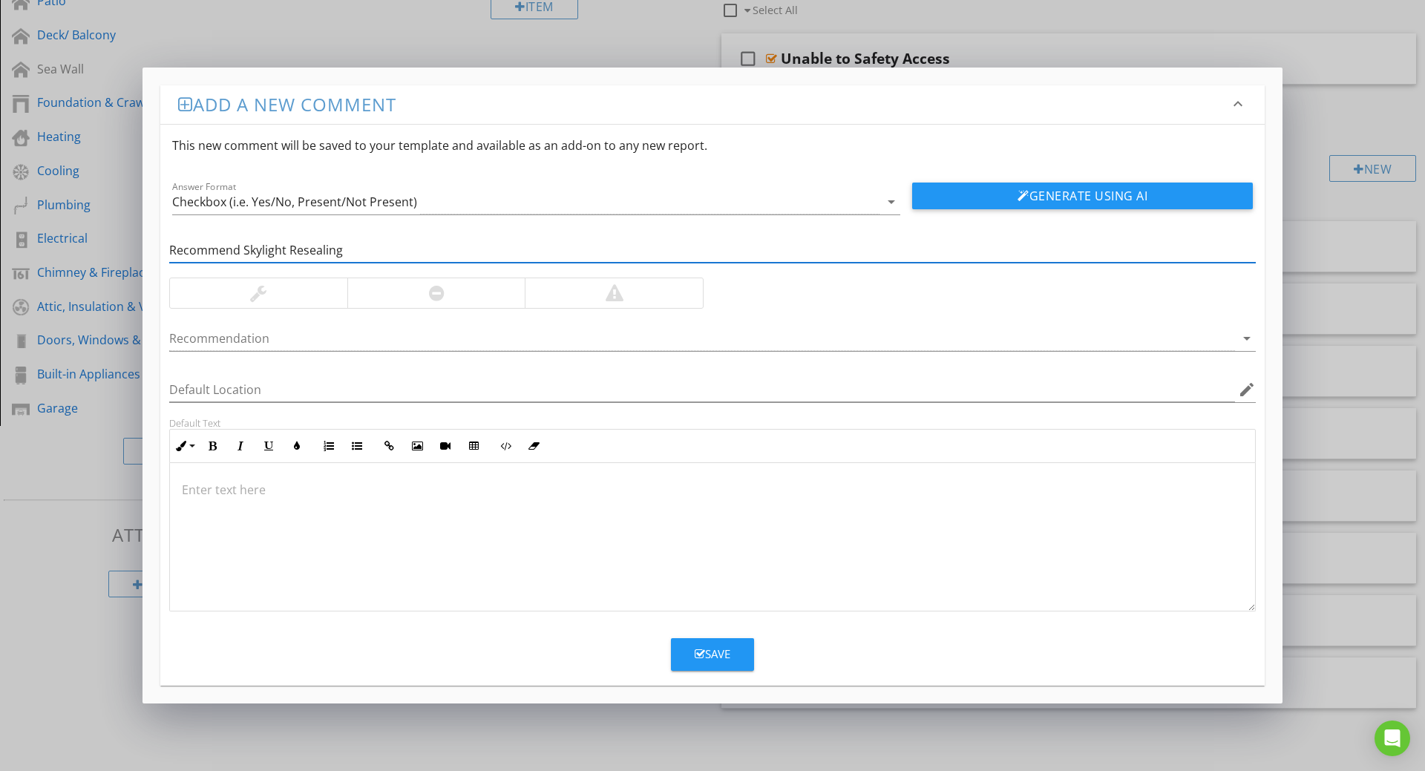
type input "Recommend Skylight Resealing"
click at [289, 296] on div at bounding box center [258, 293] width 177 height 30
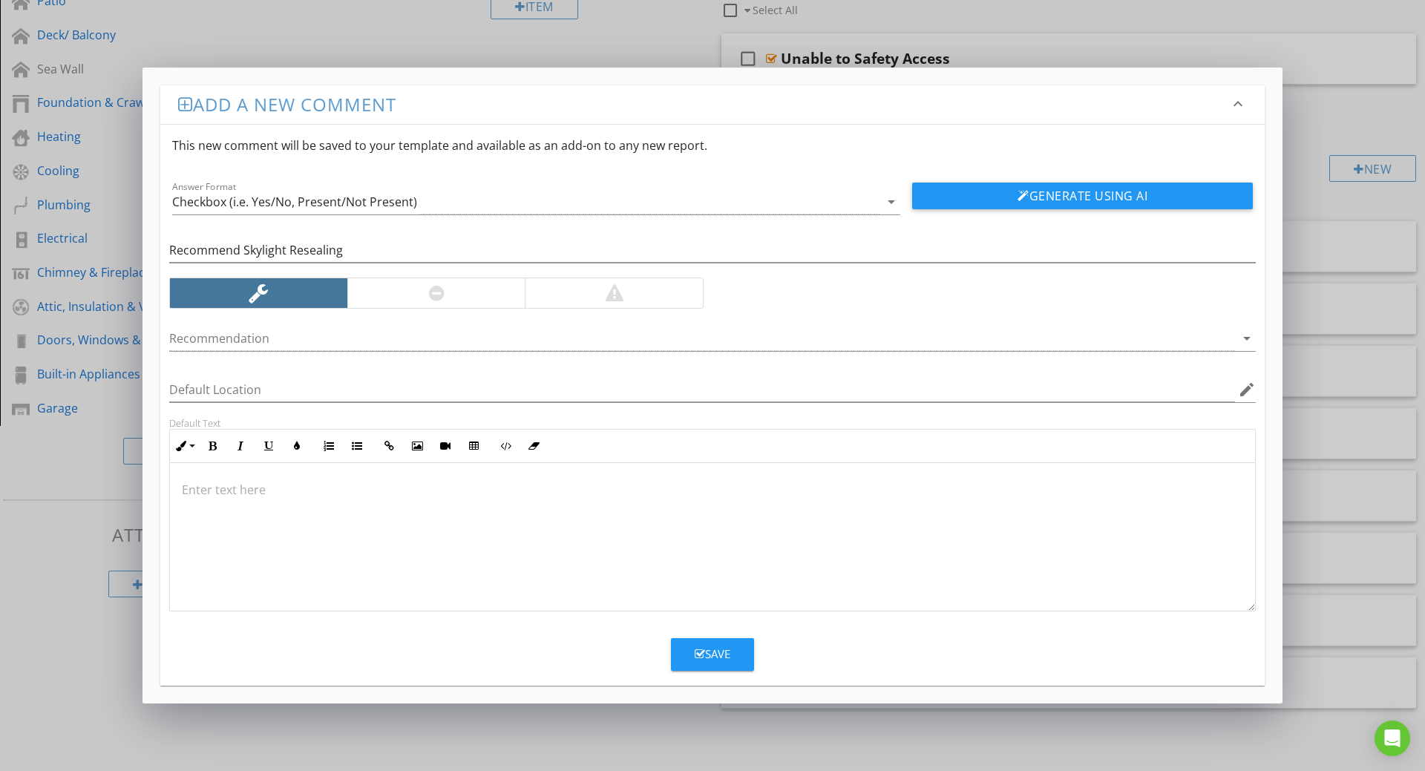
click at [709, 644] on button "Save" at bounding box center [712, 654] width 83 height 33
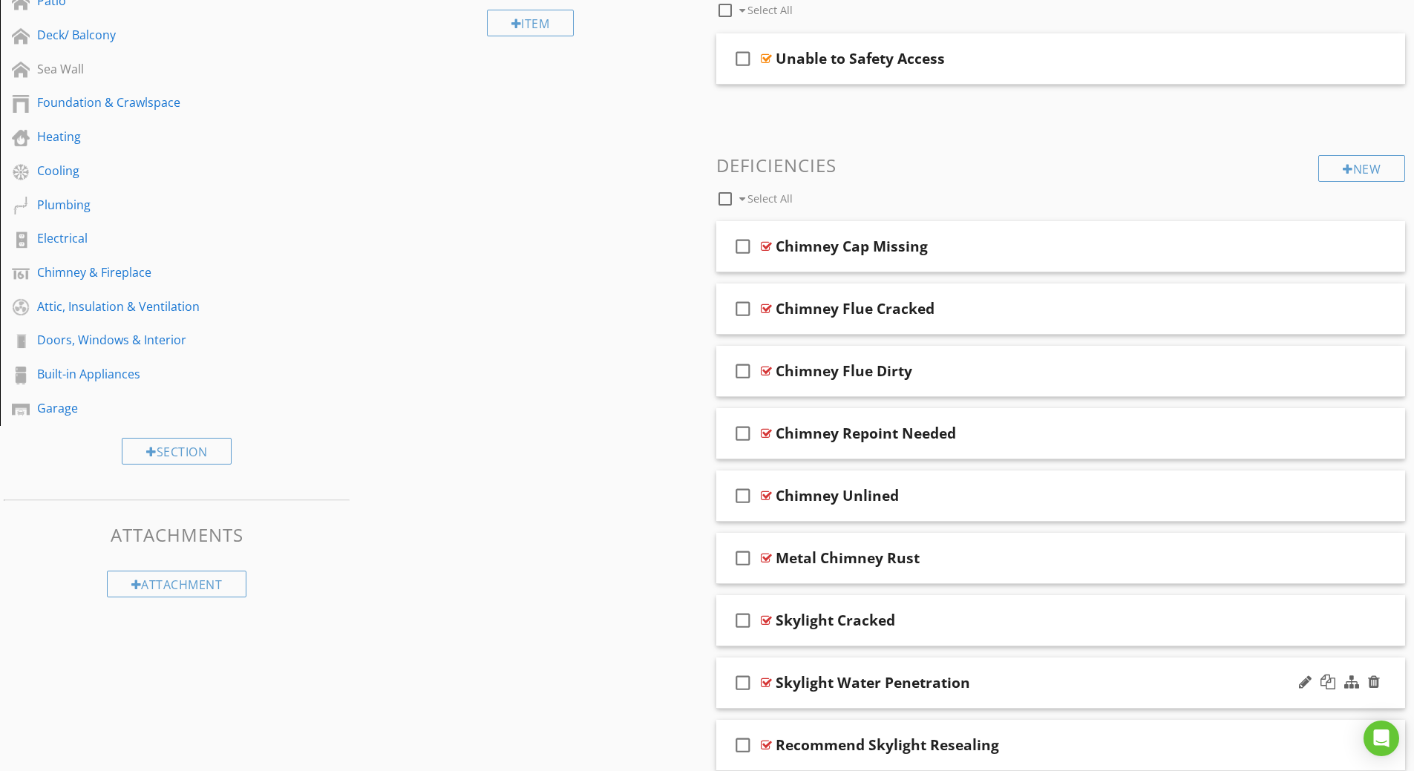
click at [789, 678] on div "Skylight Water Penetration" at bounding box center [872, 683] width 194 height 18
click at [1304, 683] on div at bounding box center [1305, 682] width 13 height 15
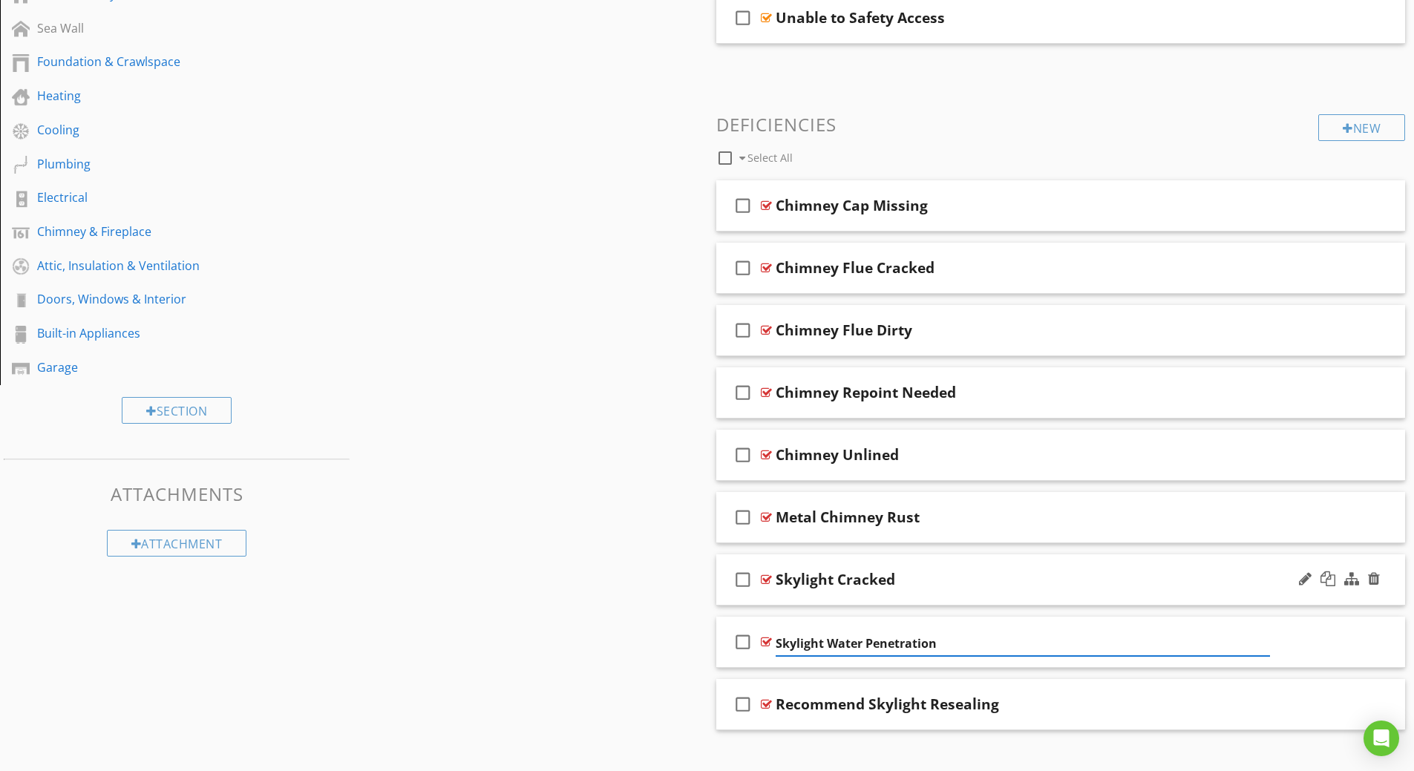
scroll to position [509, 0]
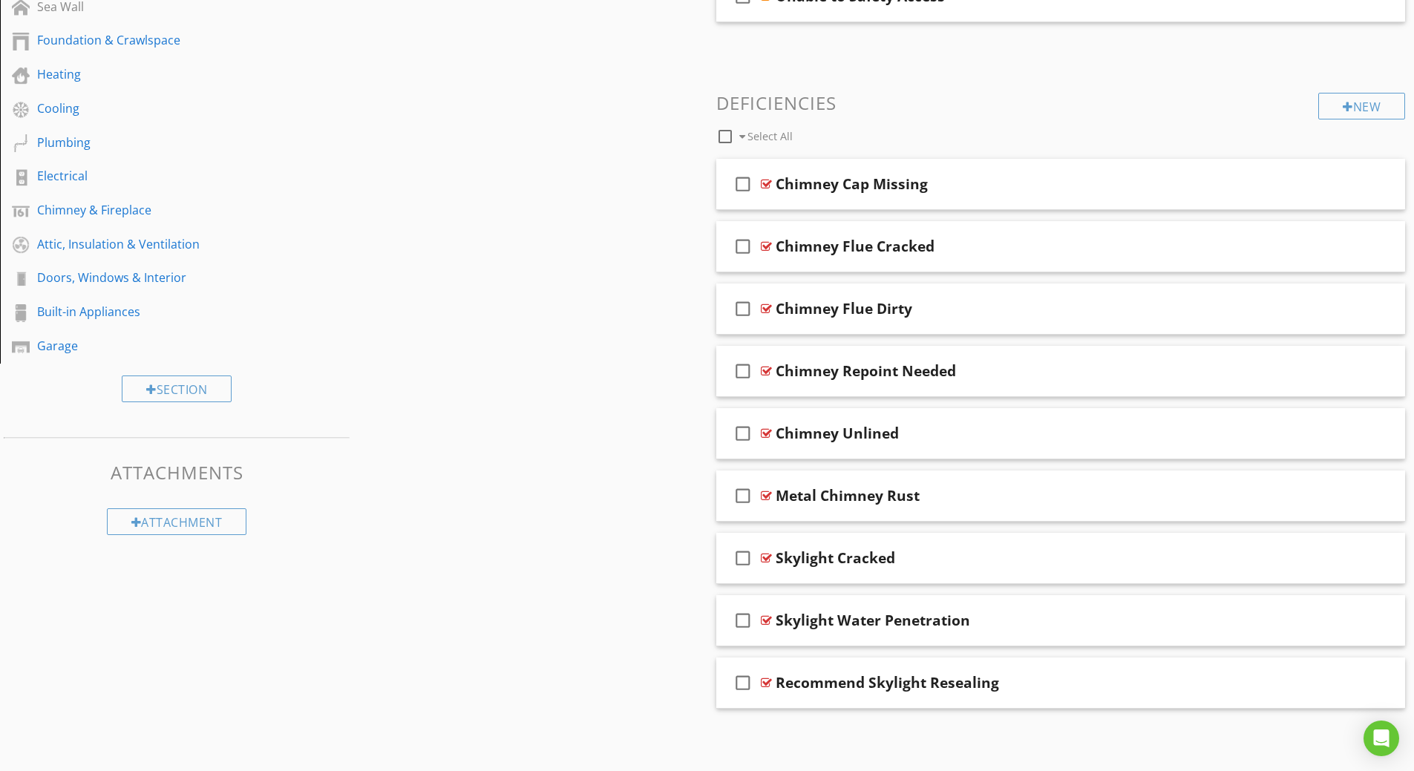
click at [492, 537] on div "Sections Inspection Details Driveway/ Parking Service Walks Roof Exterior Porch…" at bounding box center [707, 197] width 1414 height 1117
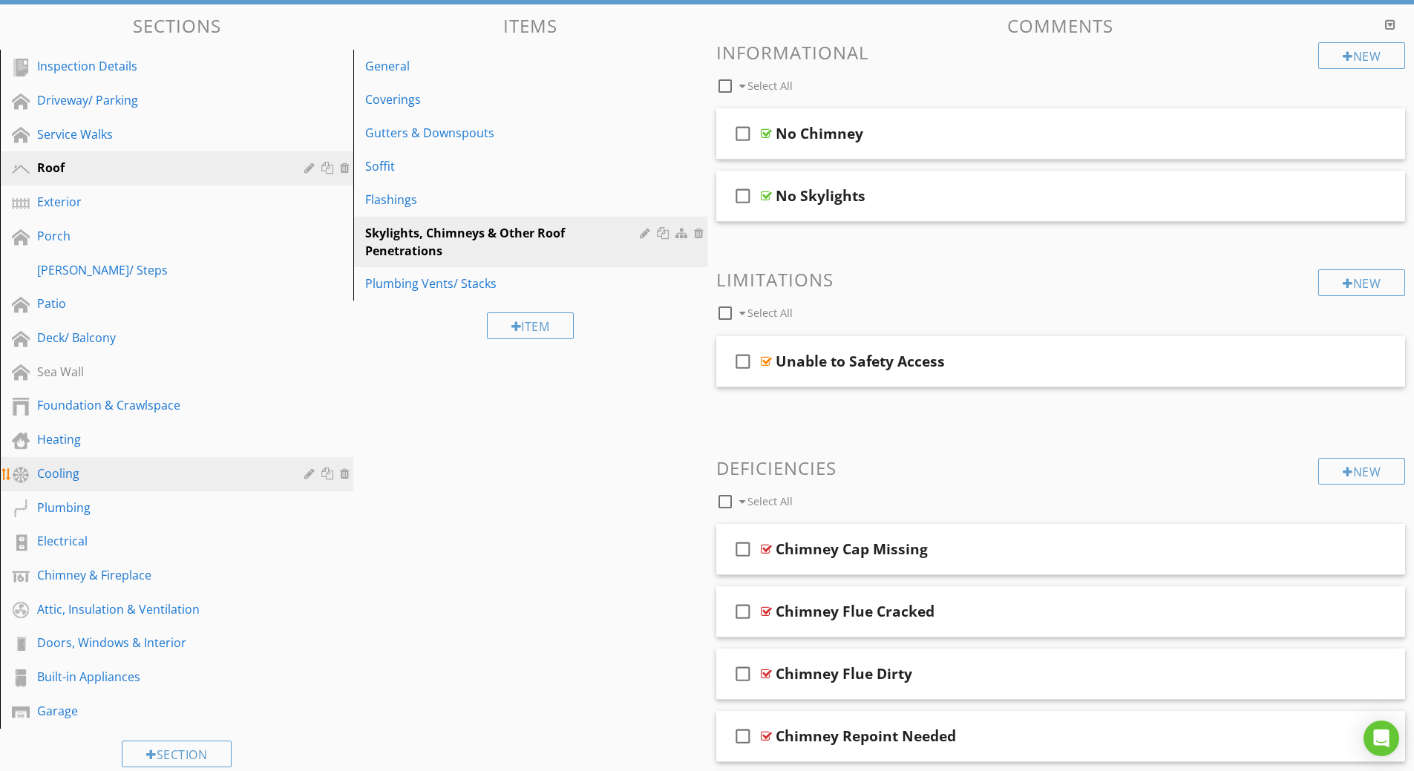
scroll to position [138, 0]
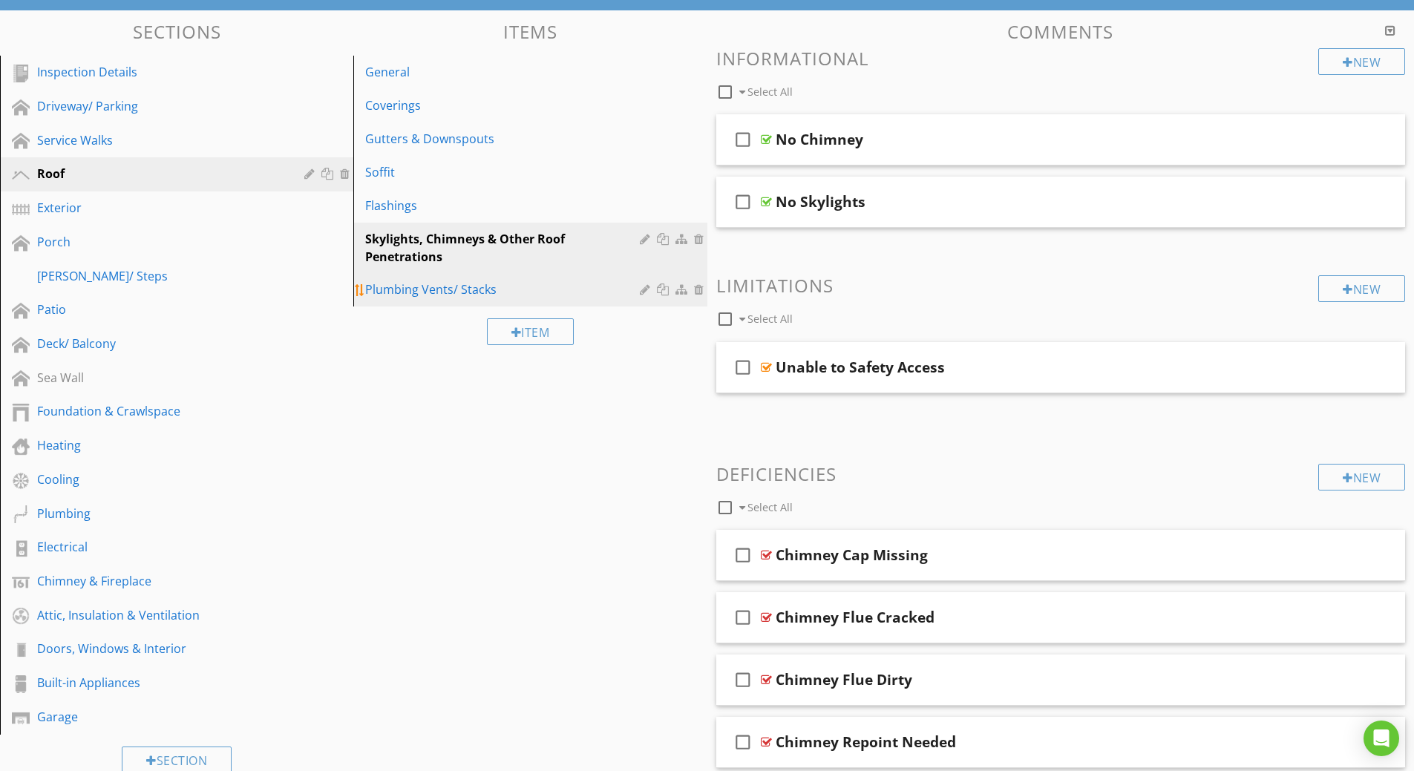
click at [391, 281] on div "Plumbing Vents/ Stacks" at bounding box center [504, 290] width 278 height 18
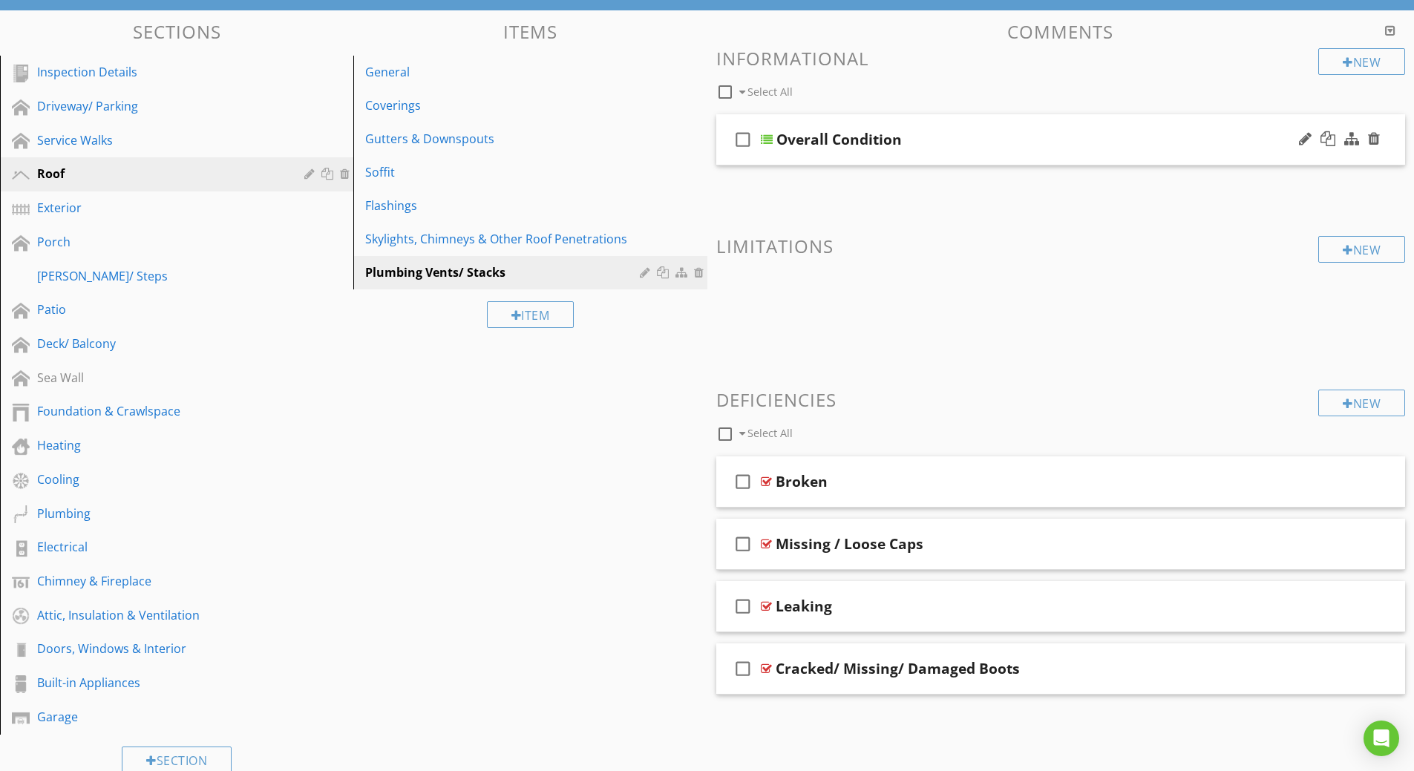
click at [765, 138] on div at bounding box center [767, 140] width 12 height 12
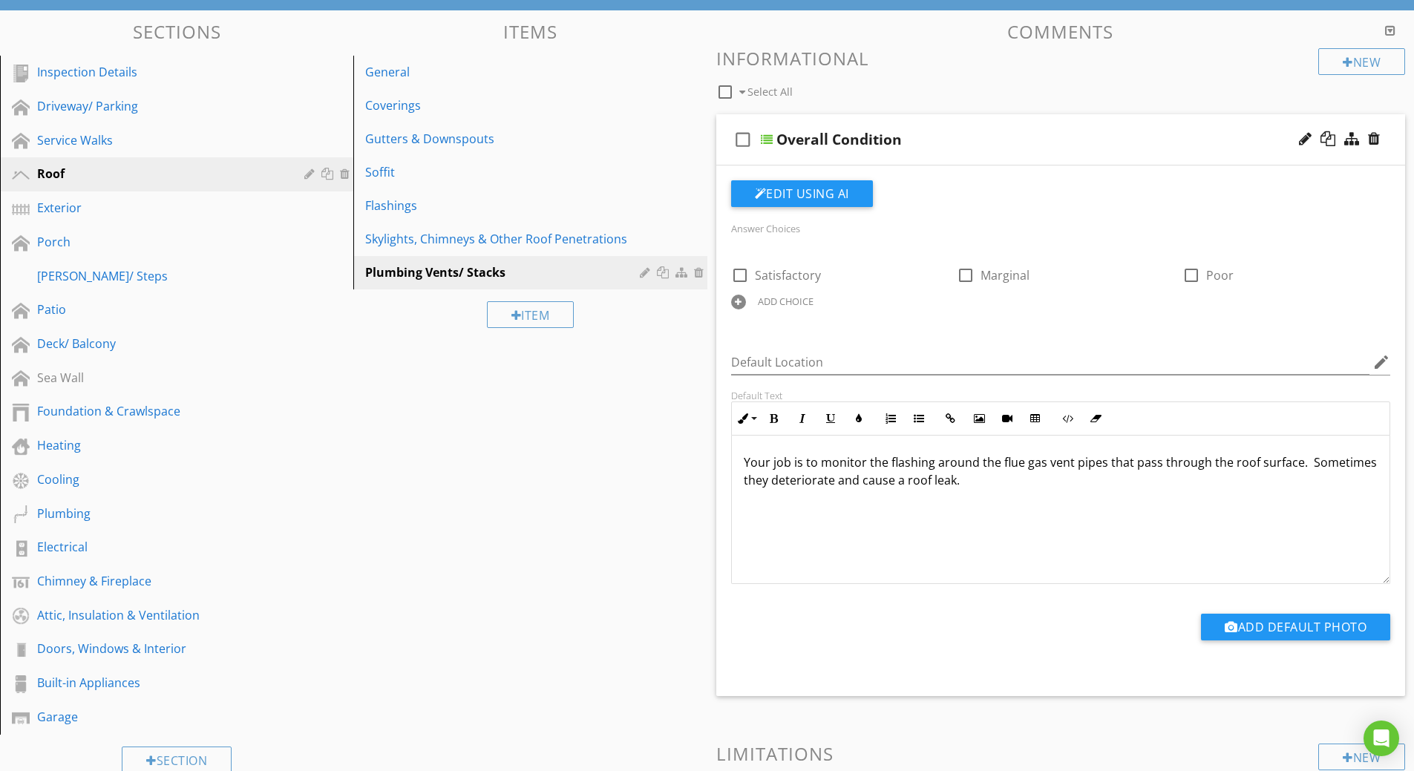
click at [818, 462] on p "Your job is to monitor the flashing around the flue gas vent pipes that pass th…" at bounding box center [1061, 471] width 634 height 36
click at [826, 461] on p "Your job is to monitor the flashing around the flue gas vent pipes that pass th…" at bounding box center [1061, 471] width 634 height 36
click at [73, 210] on div "Exterior" at bounding box center [160, 208] width 246 height 18
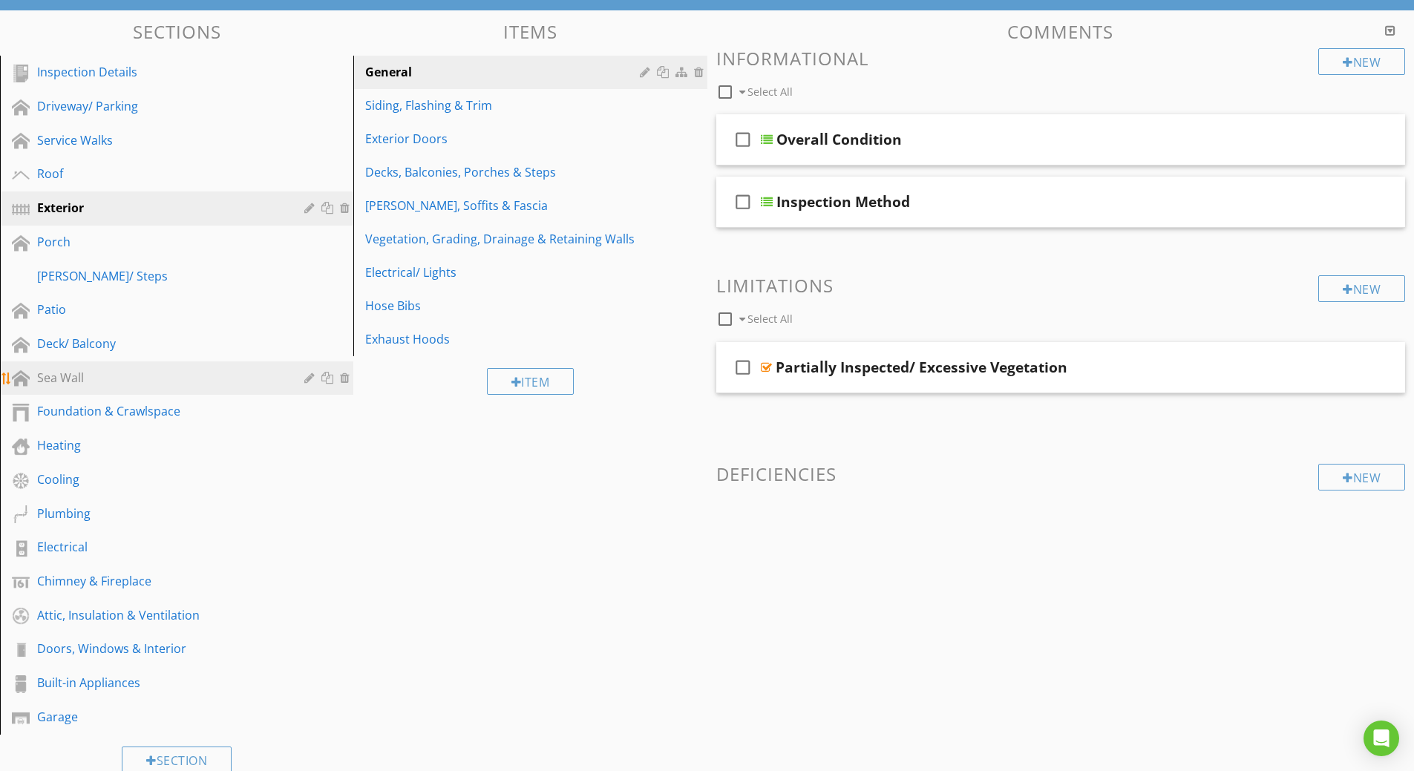
click at [58, 374] on div "Sea Wall" at bounding box center [160, 378] width 246 height 18
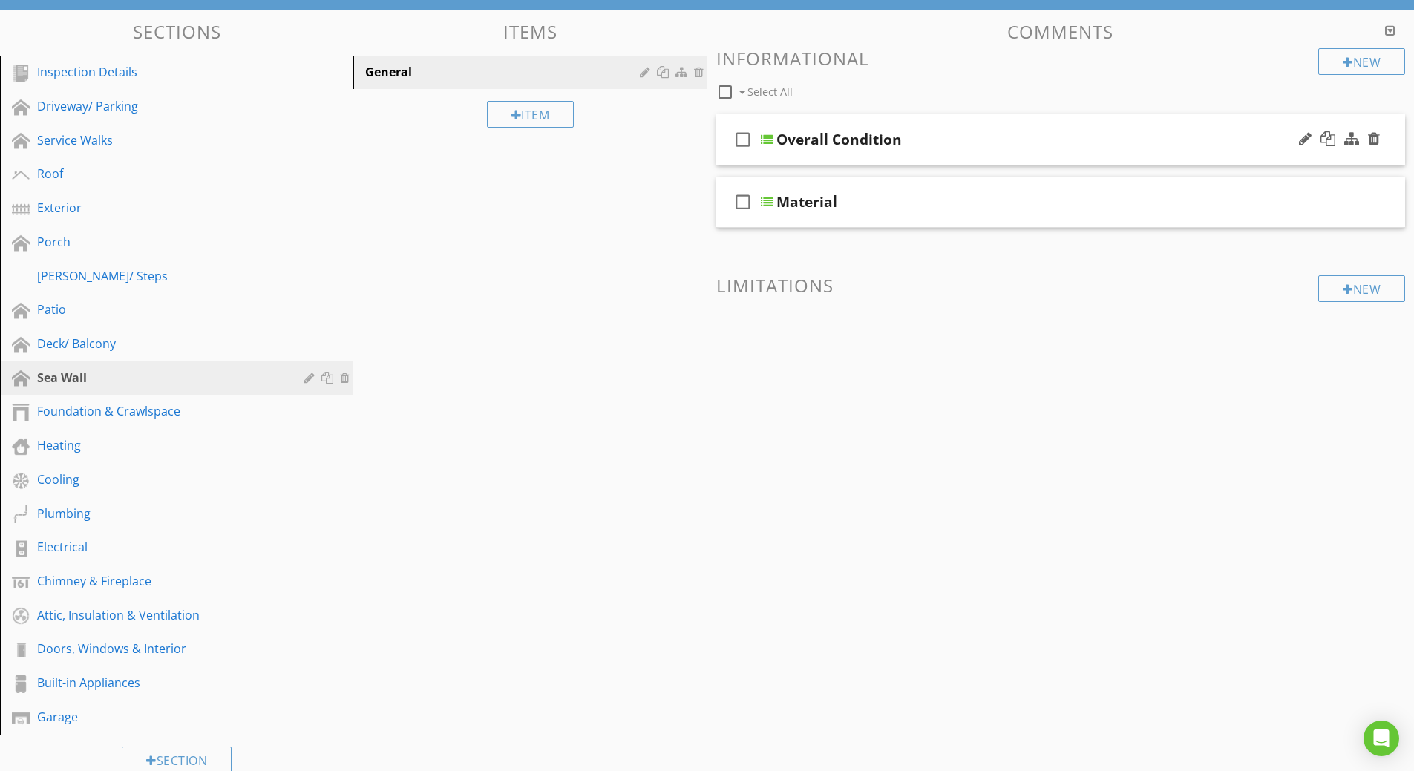
click at [770, 139] on div at bounding box center [767, 140] width 12 height 12
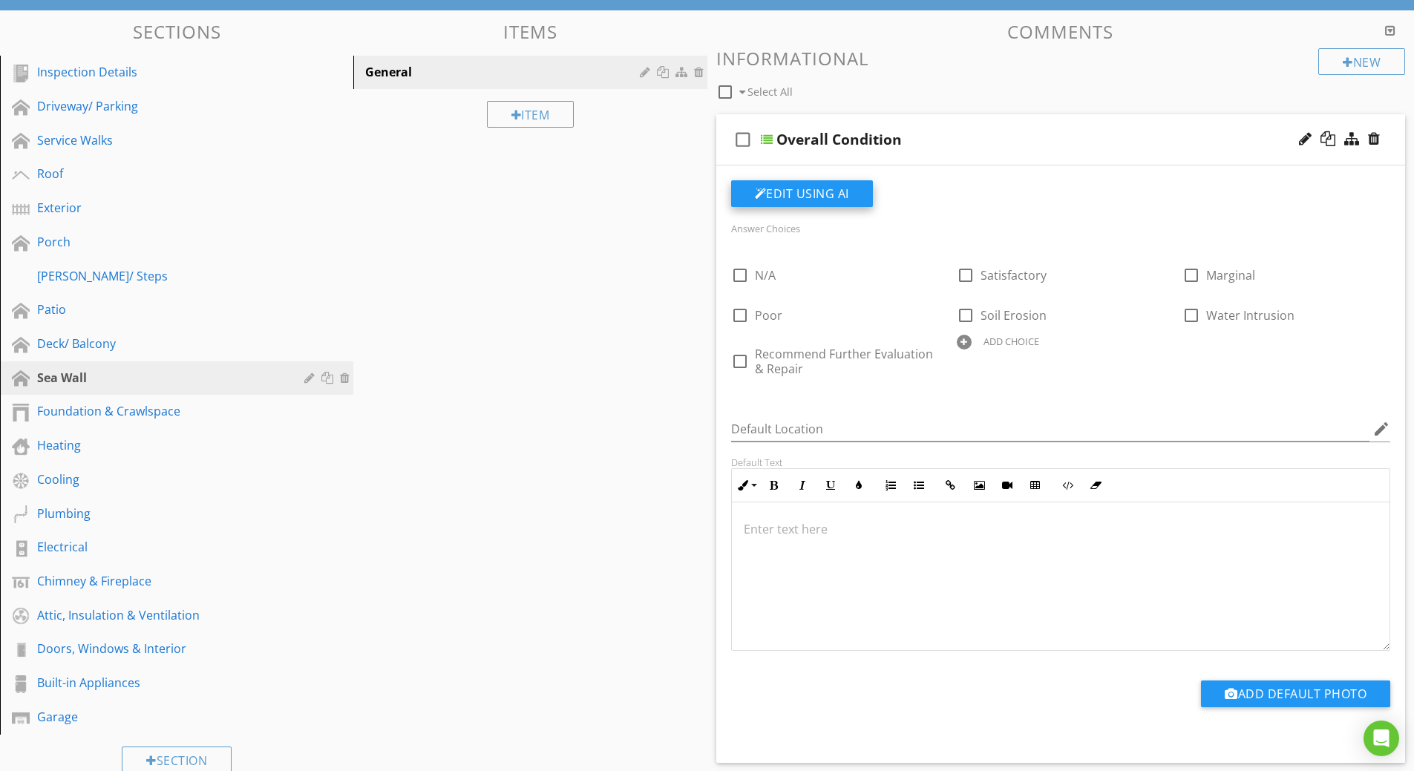
click at [796, 189] on button "Edit Using AI" at bounding box center [802, 193] width 142 height 27
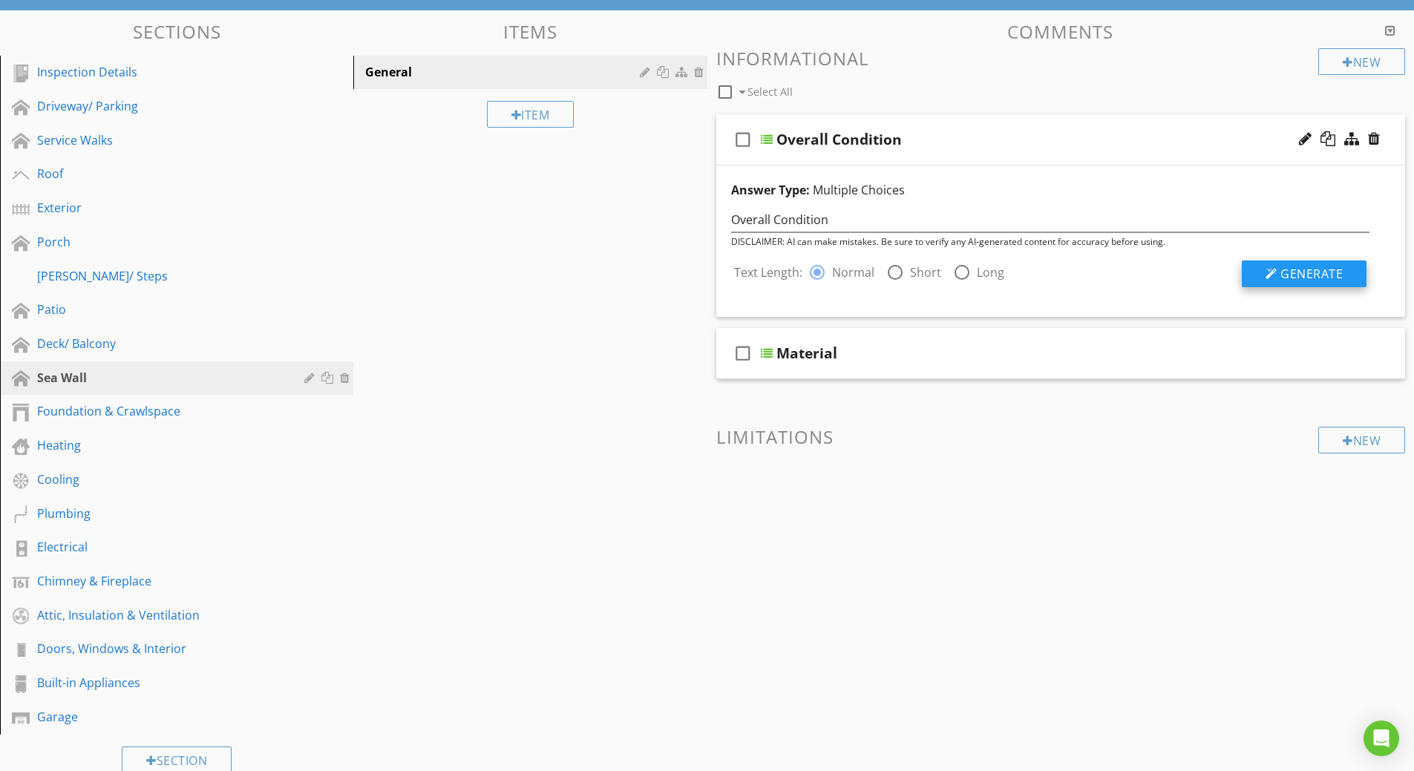
click at [1284, 272] on span "Generate" at bounding box center [1311, 274] width 62 height 16
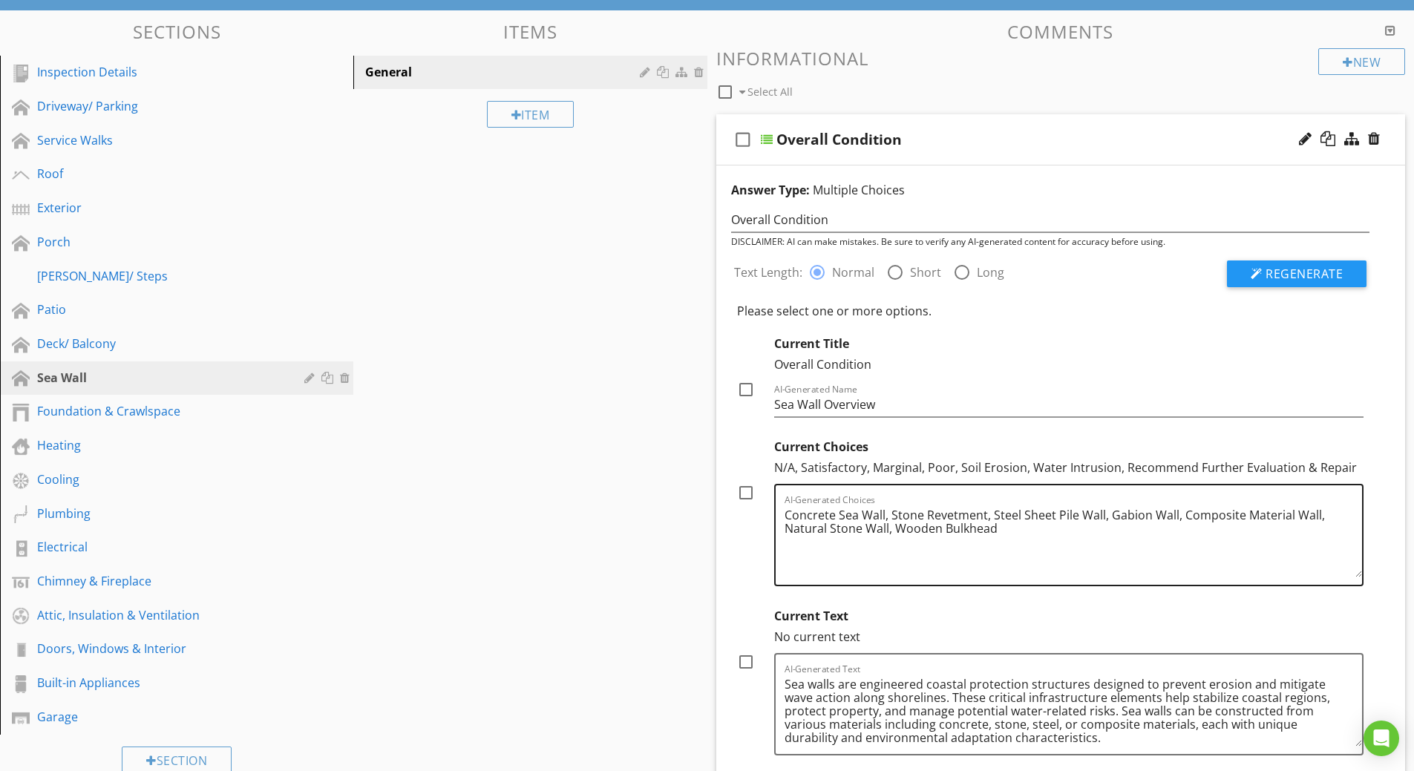
scroll to position [212, 0]
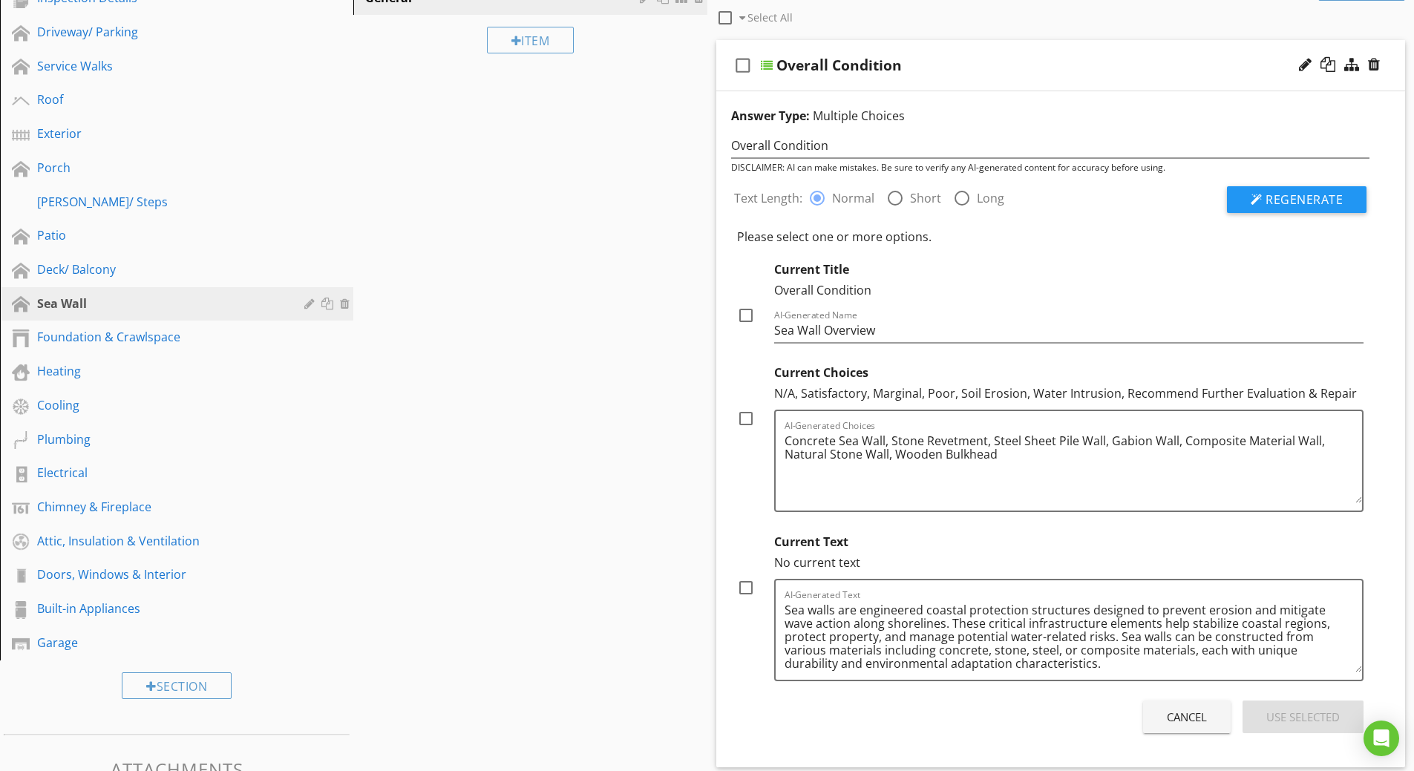
click at [748, 583] on div at bounding box center [745, 587] width 25 height 25
checkbox input "true"
click at [1287, 716] on div "Use Selected" at bounding box center [1302, 717] width 73 height 17
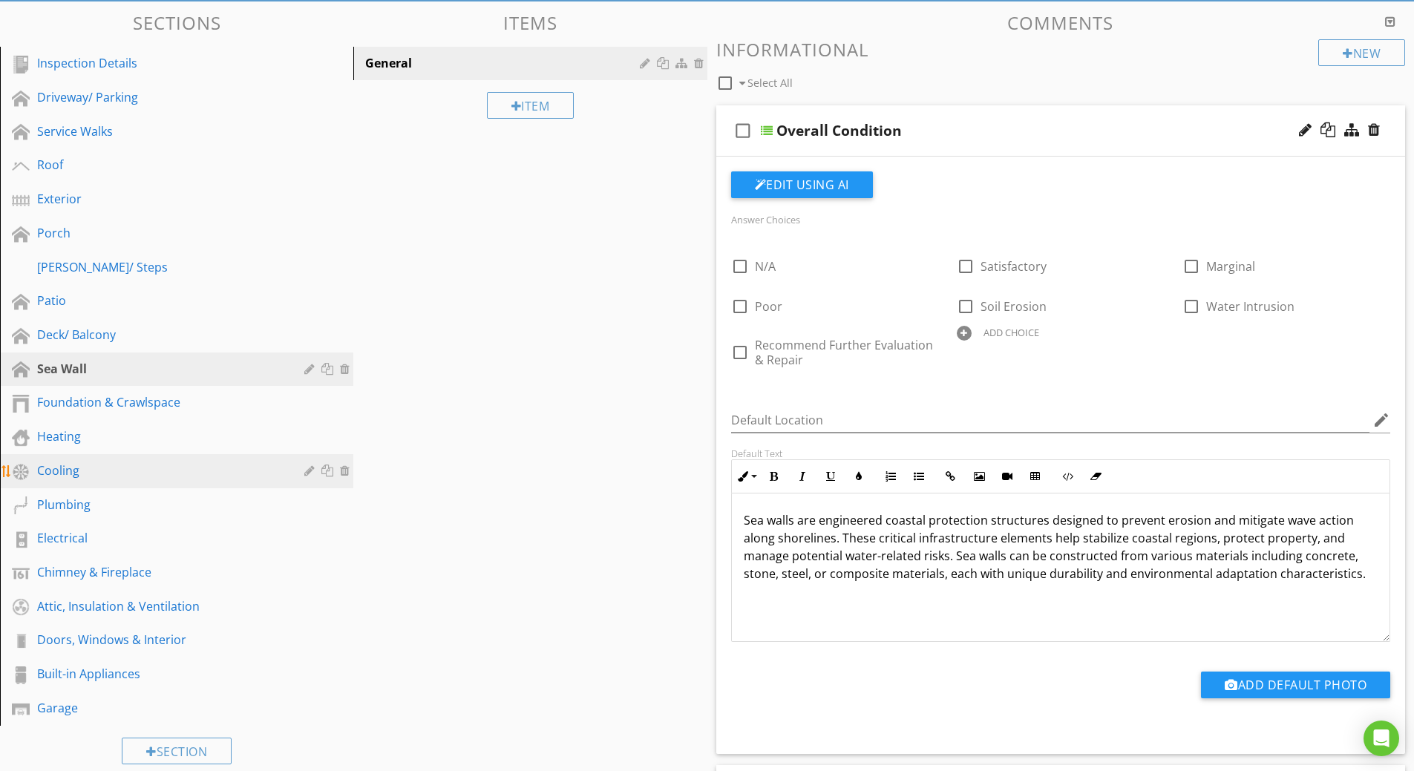
scroll to position [148, 0]
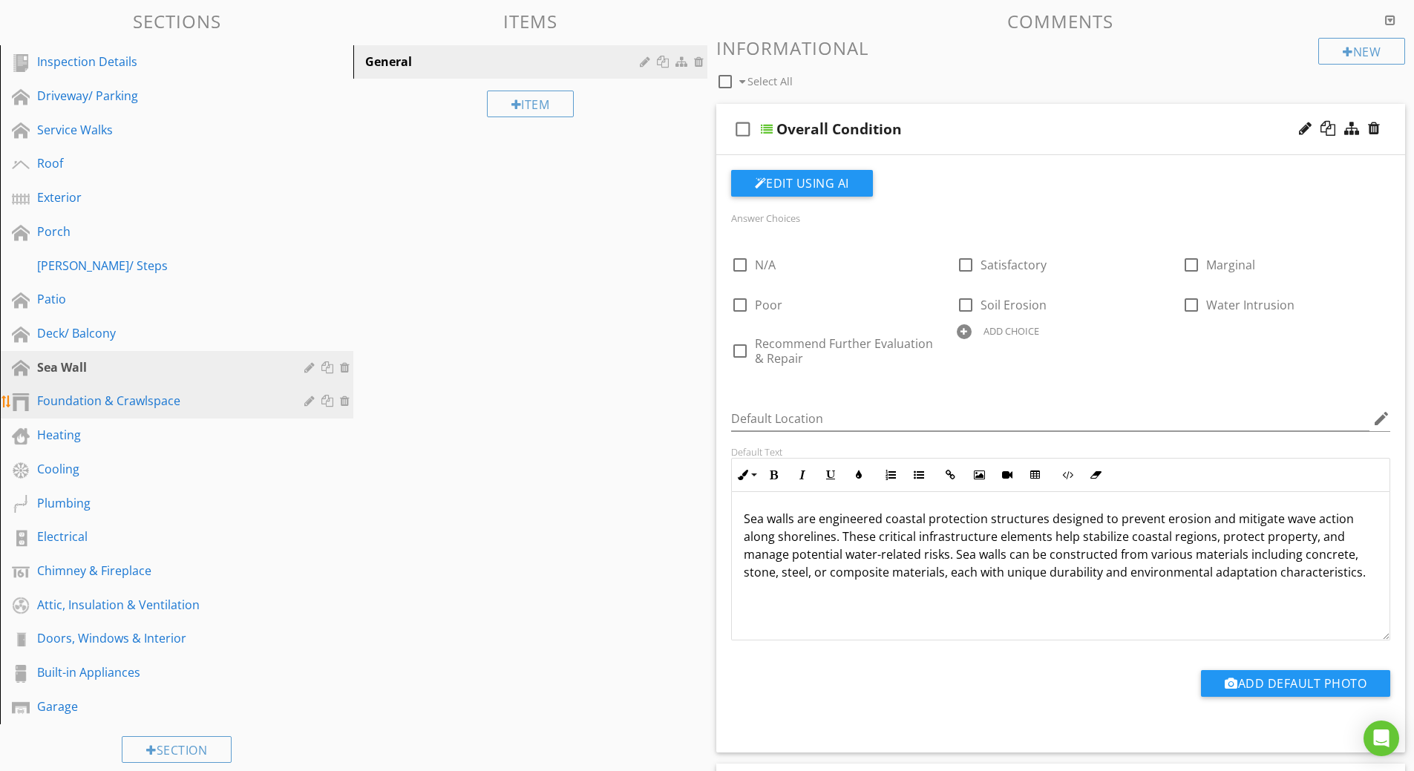
click at [93, 401] on div "Foundation & Crawlspace" at bounding box center [160, 401] width 246 height 18
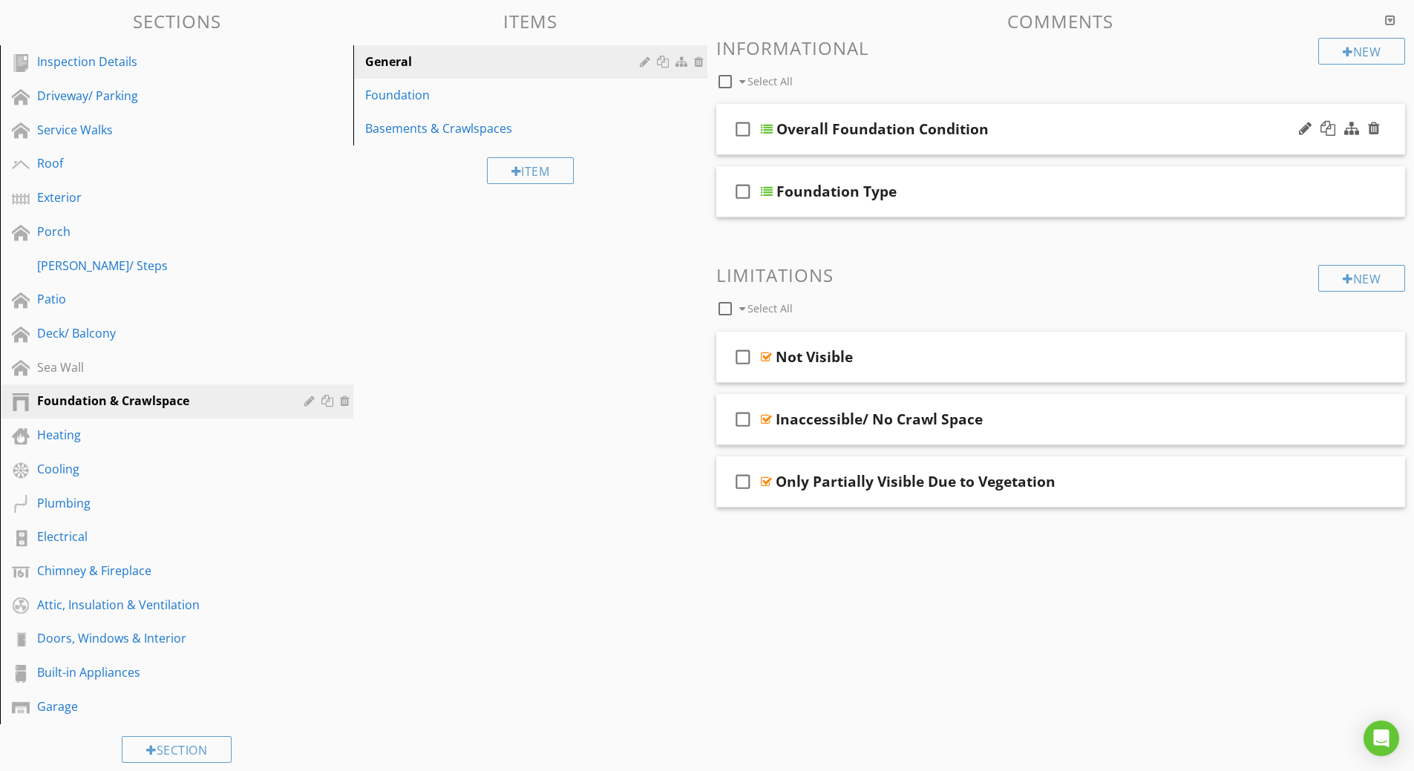
click at [745, 129] on icon "check_box_outline_blank" at bounding box center [743, 129] width 24 height 36
click at [745, 129] on icon "check_box" at bounding box center [743, 129] width 24 height 36
click at [761, 128] on div at bounding box center [767, 129] width 12 height 12
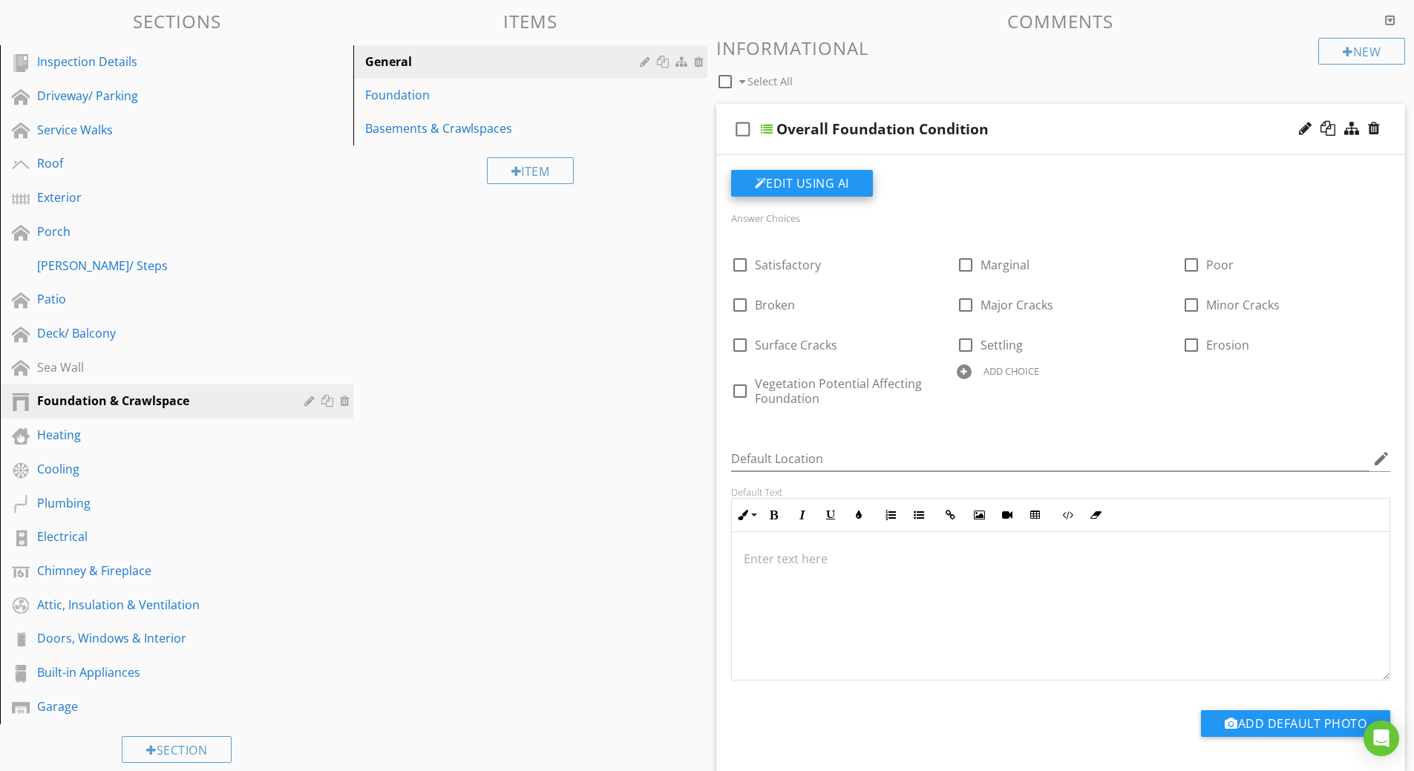
click at [781, 185] on button "Edit Using AI" at bounding box center [802, 183] width 142 height 27
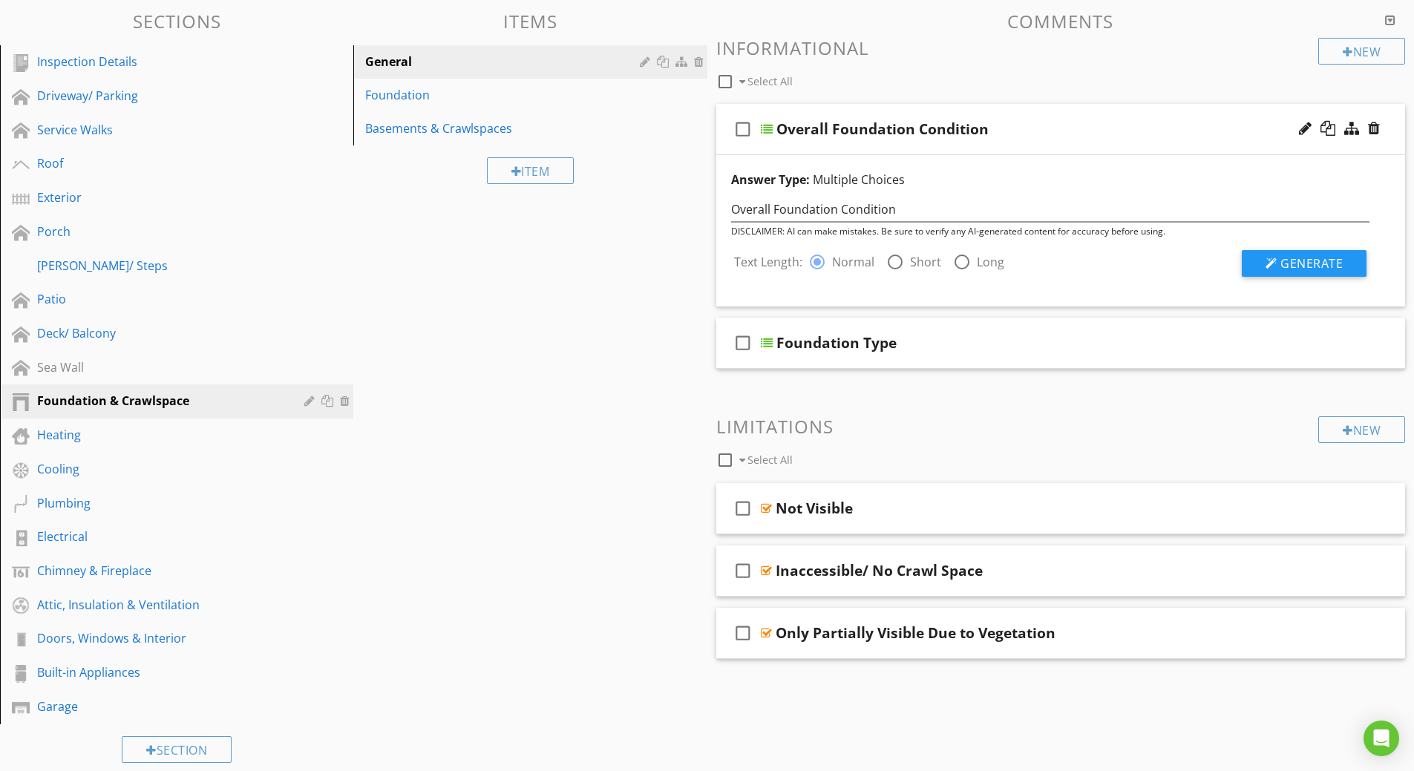
click at [892, 265] on div at bounding box center [894, 261] width 25 height 25
radio input "false"
radio input "true"
click at [1267, 259] on div at bounding box center [1271, 264] width 12 height 12
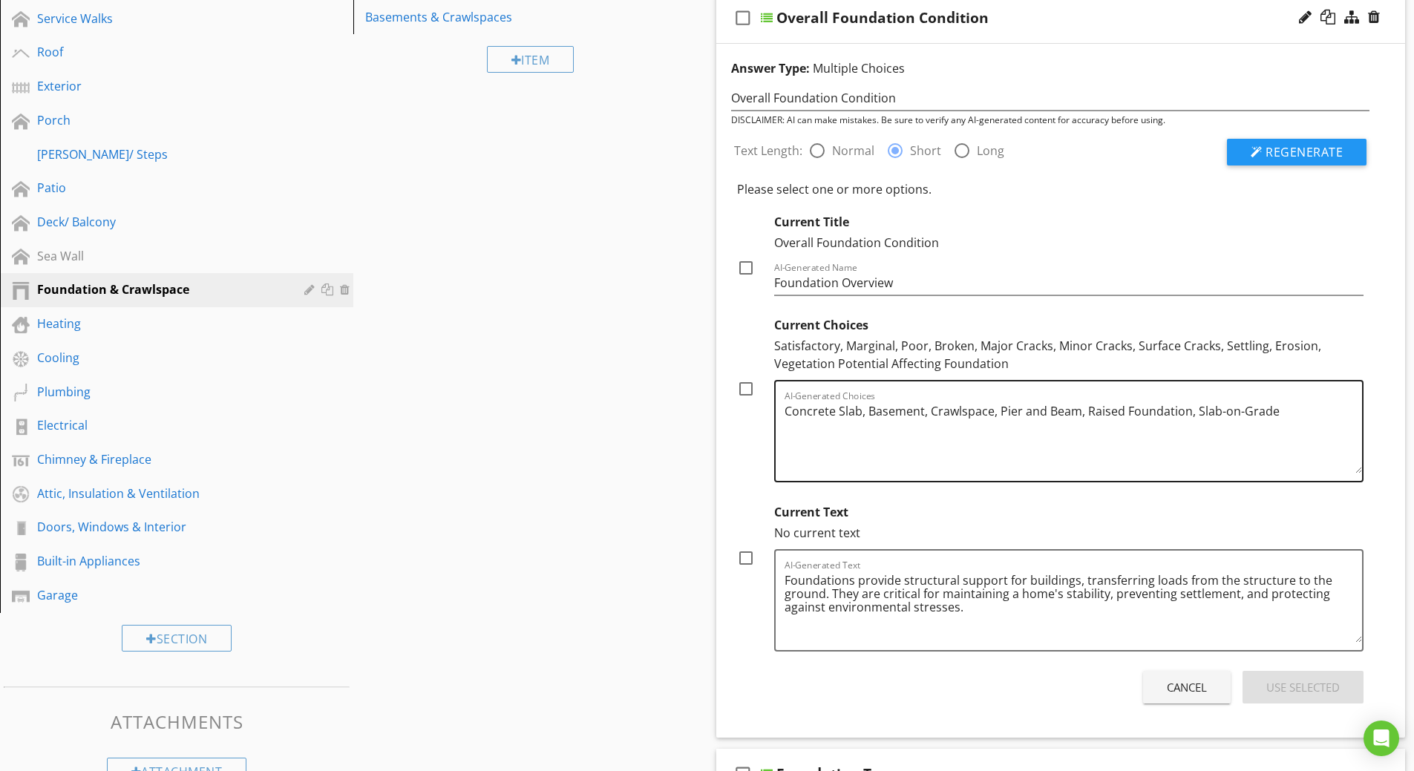
scroll to position [297, 0]
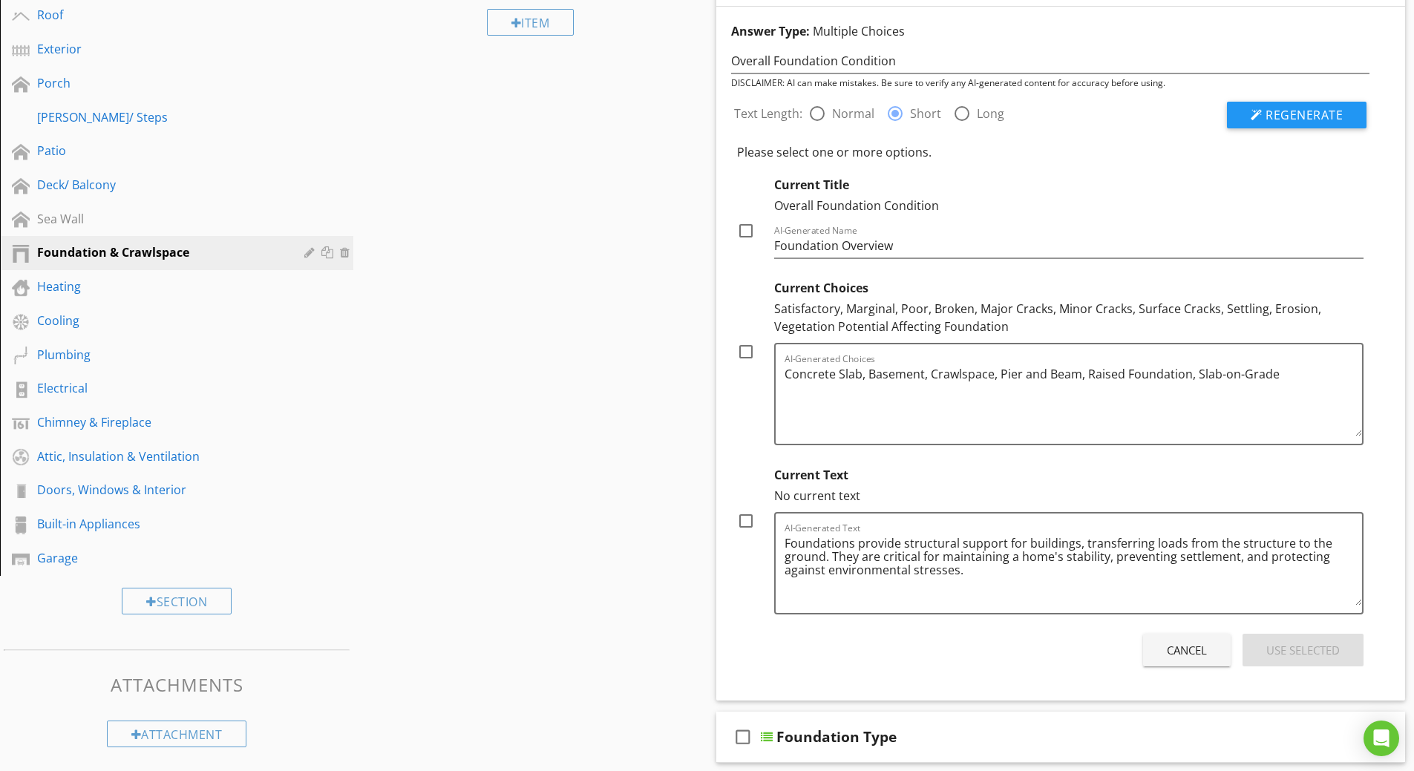
click at [750, 522] on div at bounding box center [745, 520] width 25 height 25
checkbox input "true"
click at [1277, 655] on div "Use Selected" at bounding box center [1302, 650] width 73 height 17
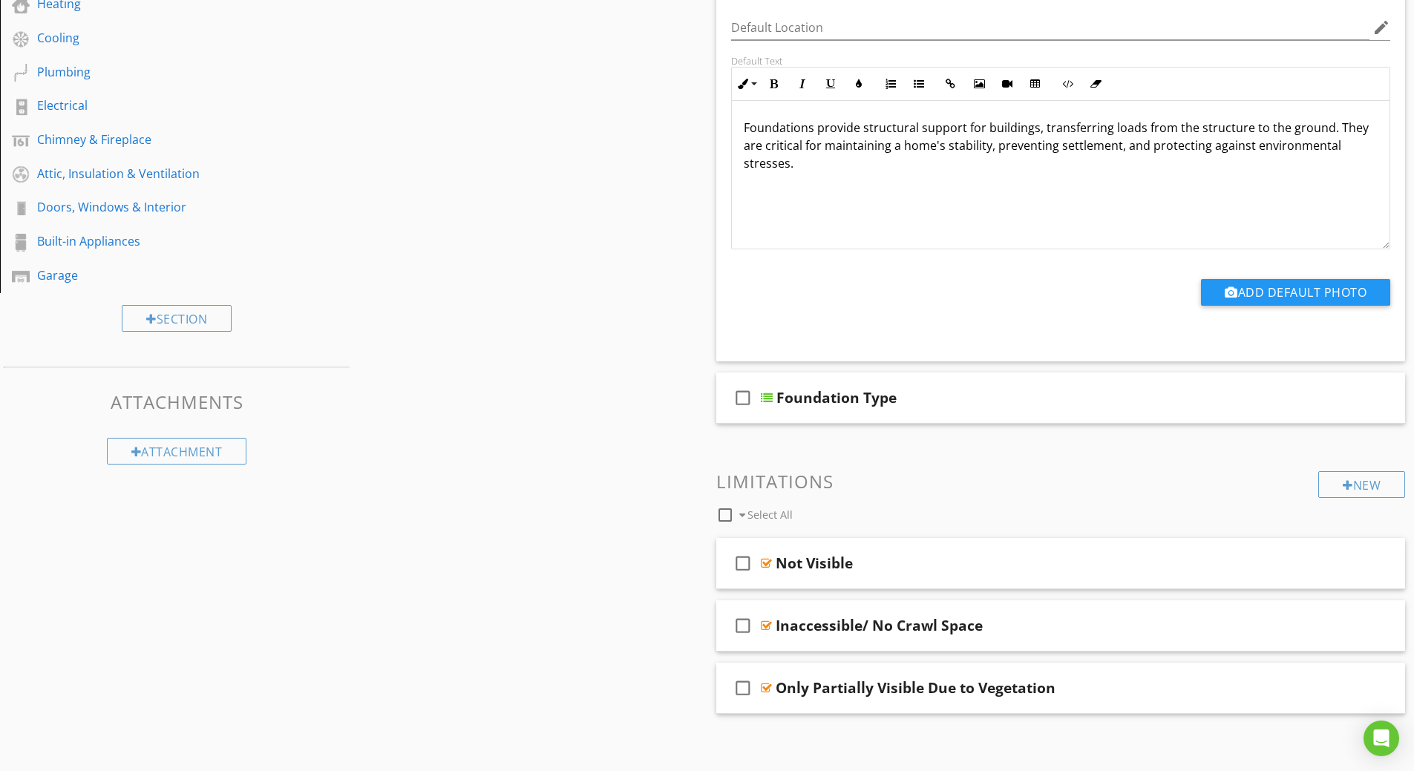
scroll to position [585, 0]
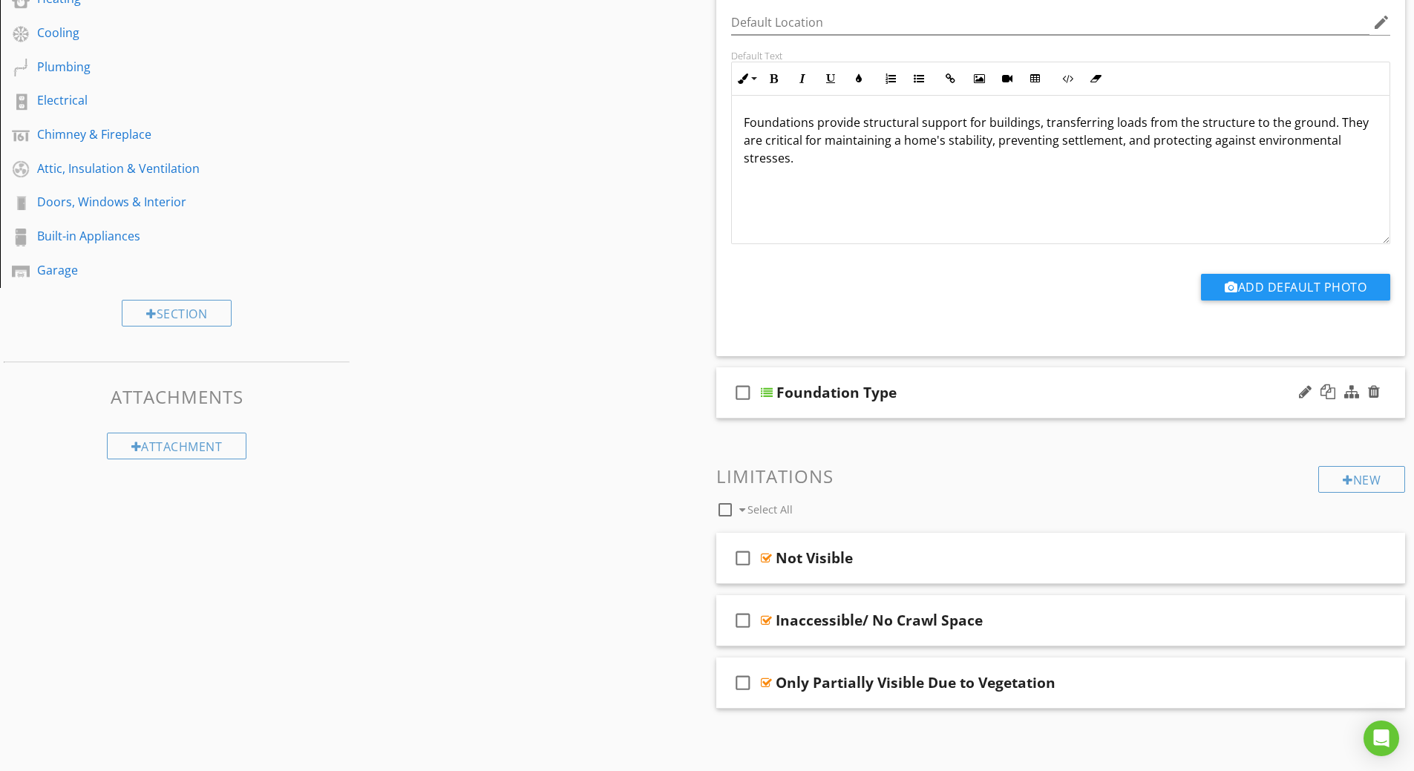
click at [768, 393] on div at bounding box center [767, 393] width 12 height 12
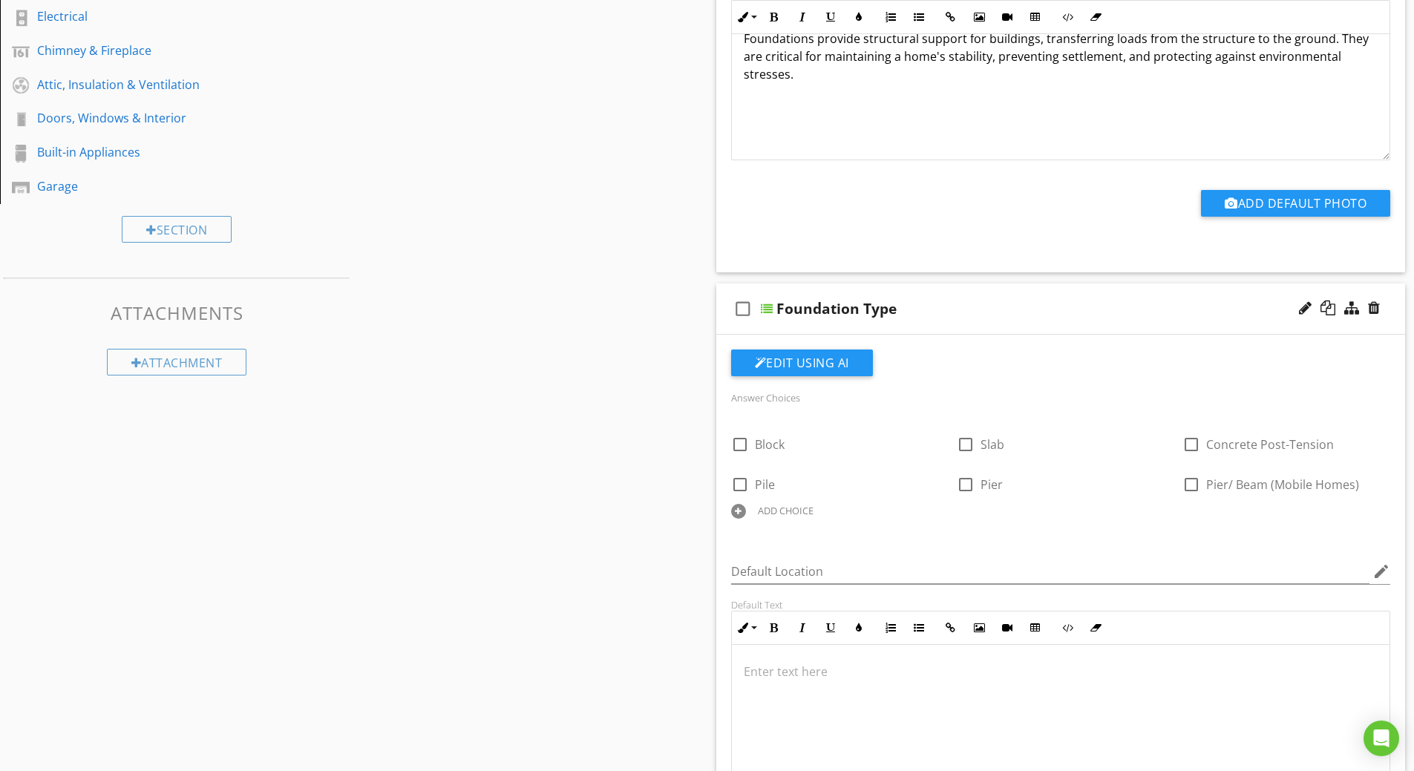
scroll to position [733, 0]
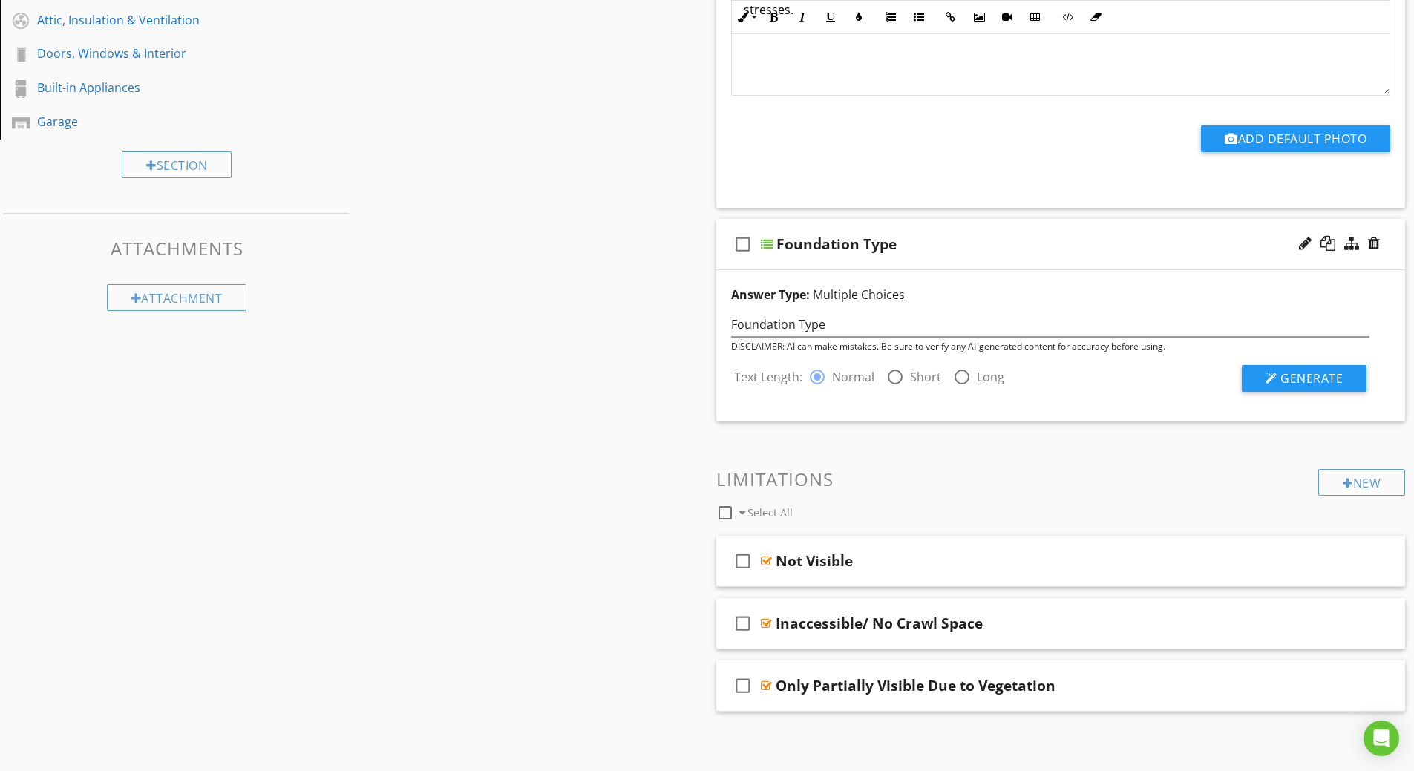
click at [897, 374] on div at bounding box center [894, 376] width 25 height 25
radio input "false"
radio input "true"
click at [1288, 376] on span "Generate" at bounding box center [1311, 378] width 62 height 16
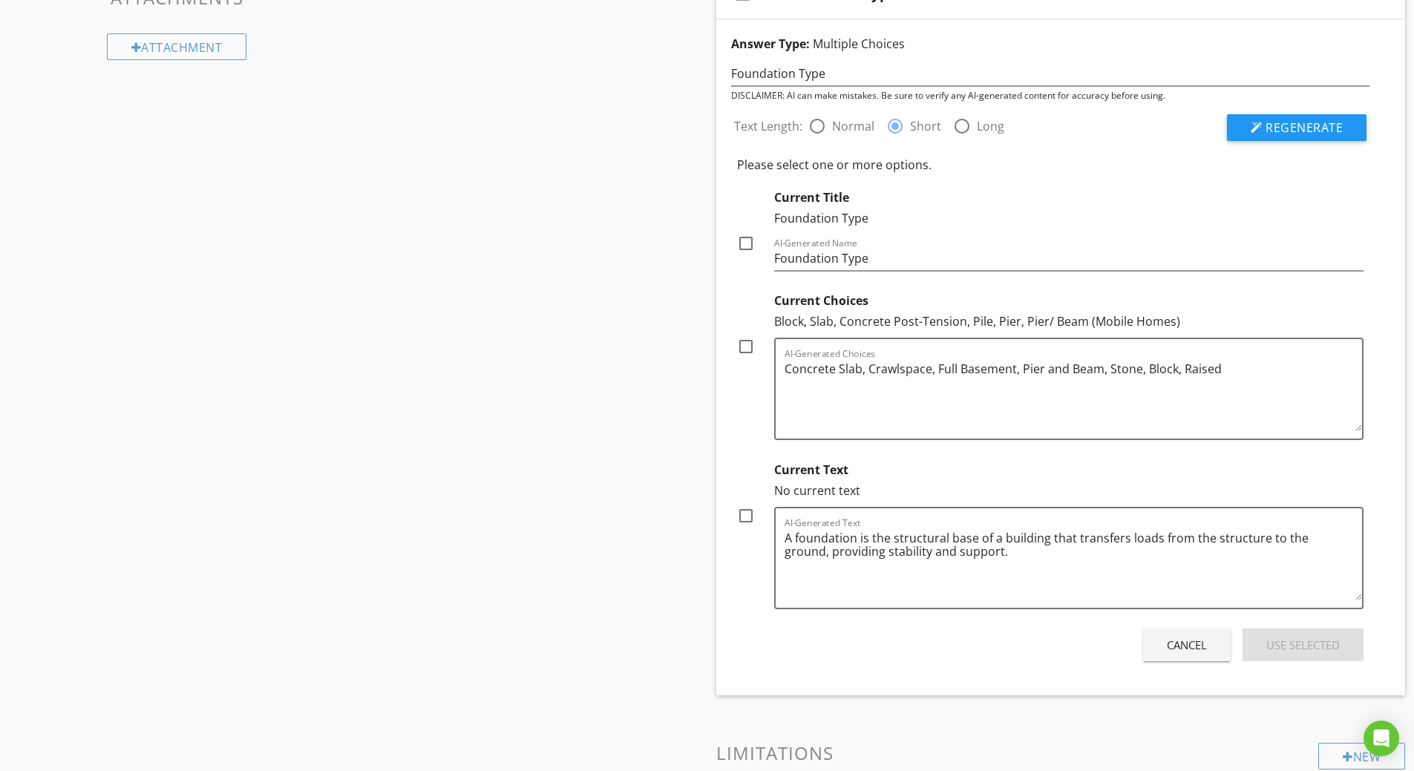
scroll to position [1030, 0]
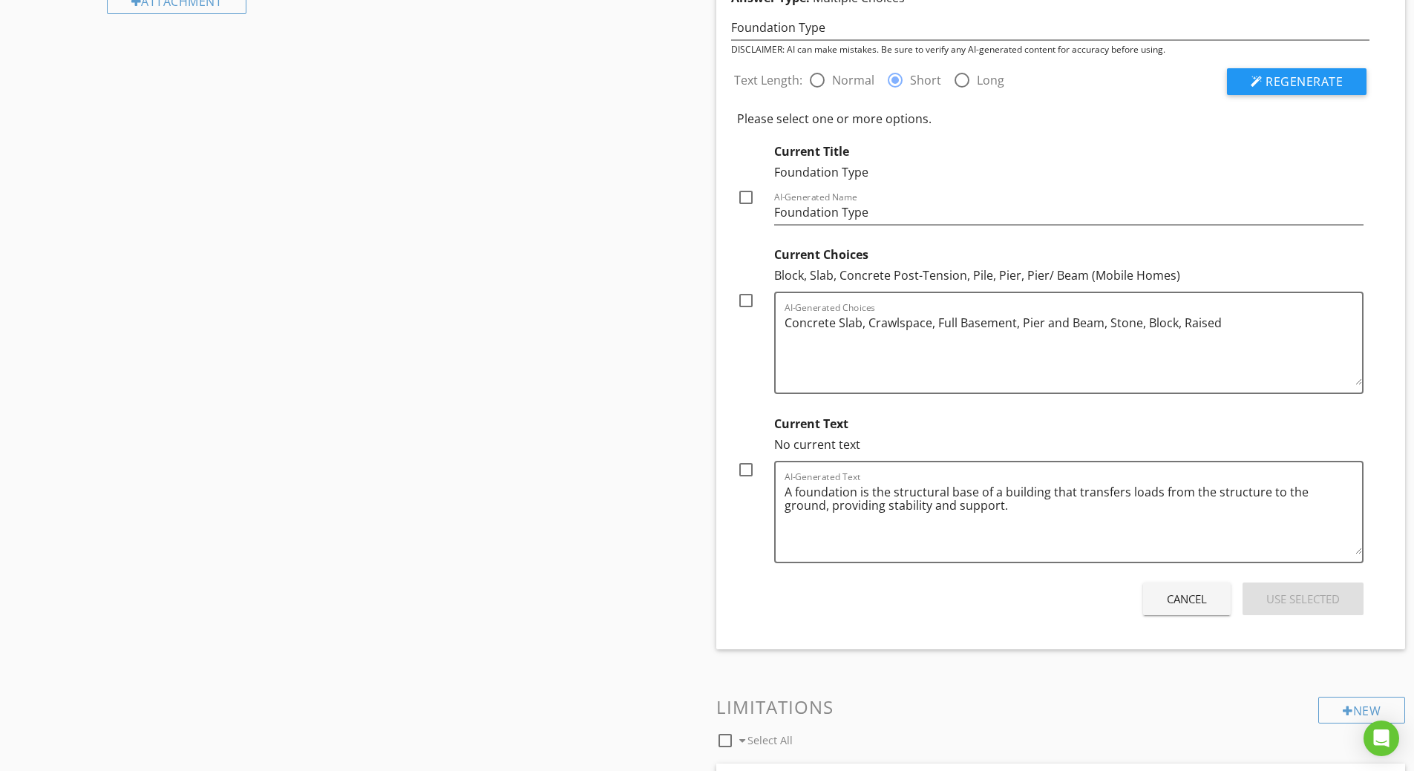
click at [746, 472] on div at bounding box center [745, 469] width 25 height 25
checkbox input "true"
click at [1296, 600] on div "Use Selected" at bounding box center [1302, 599] width 73 height 17
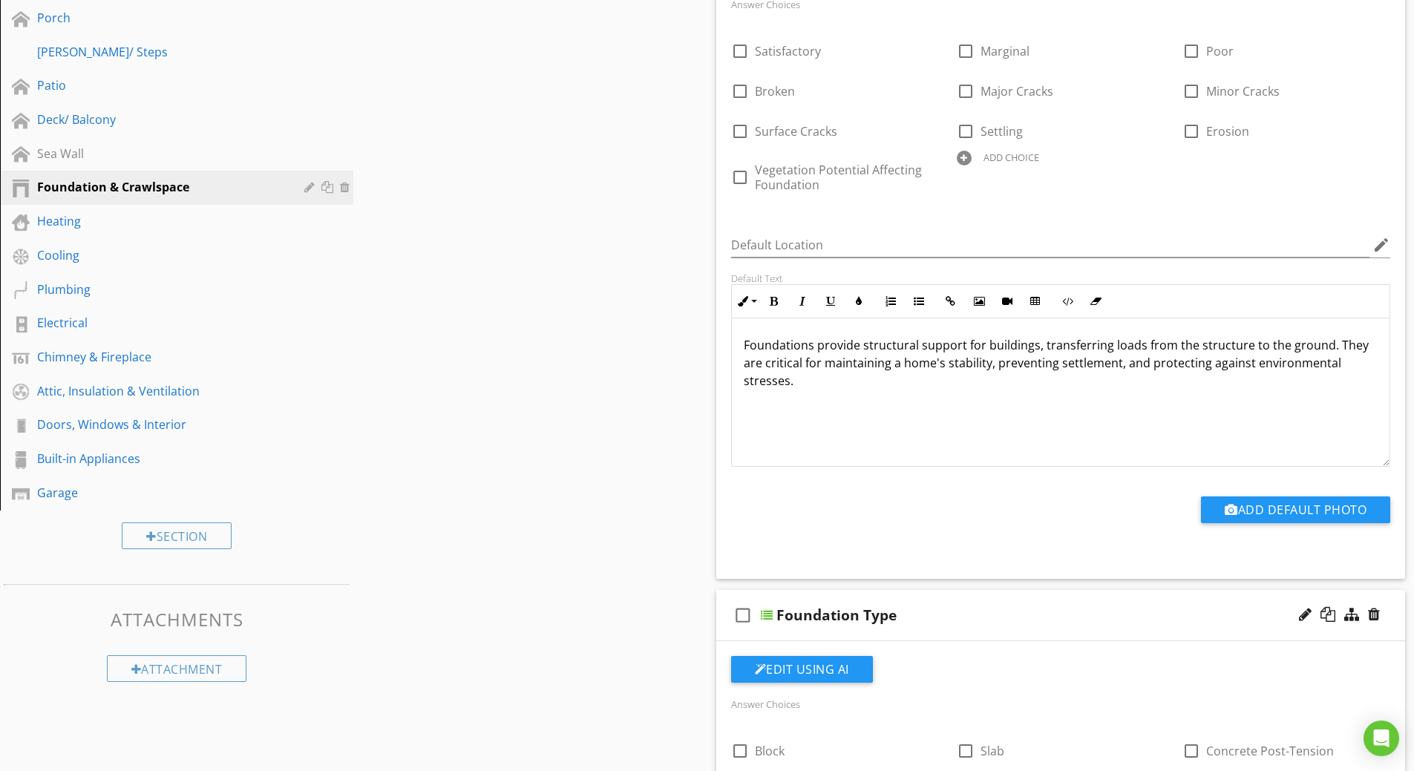
scroll to position [0, 0]
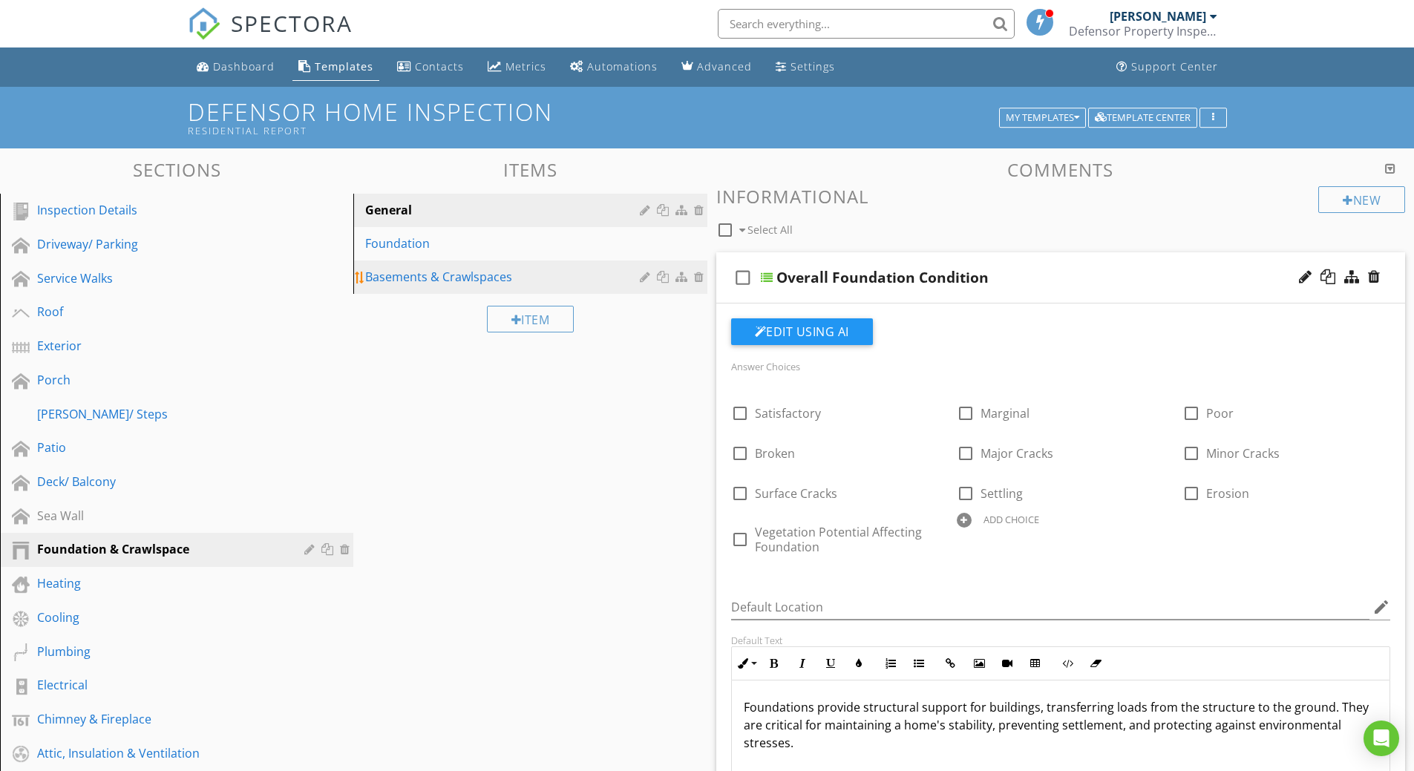
click at [385, 281] on div "Basements & Crawlspaces" at bounding box center [504, 277] width 278 height 18
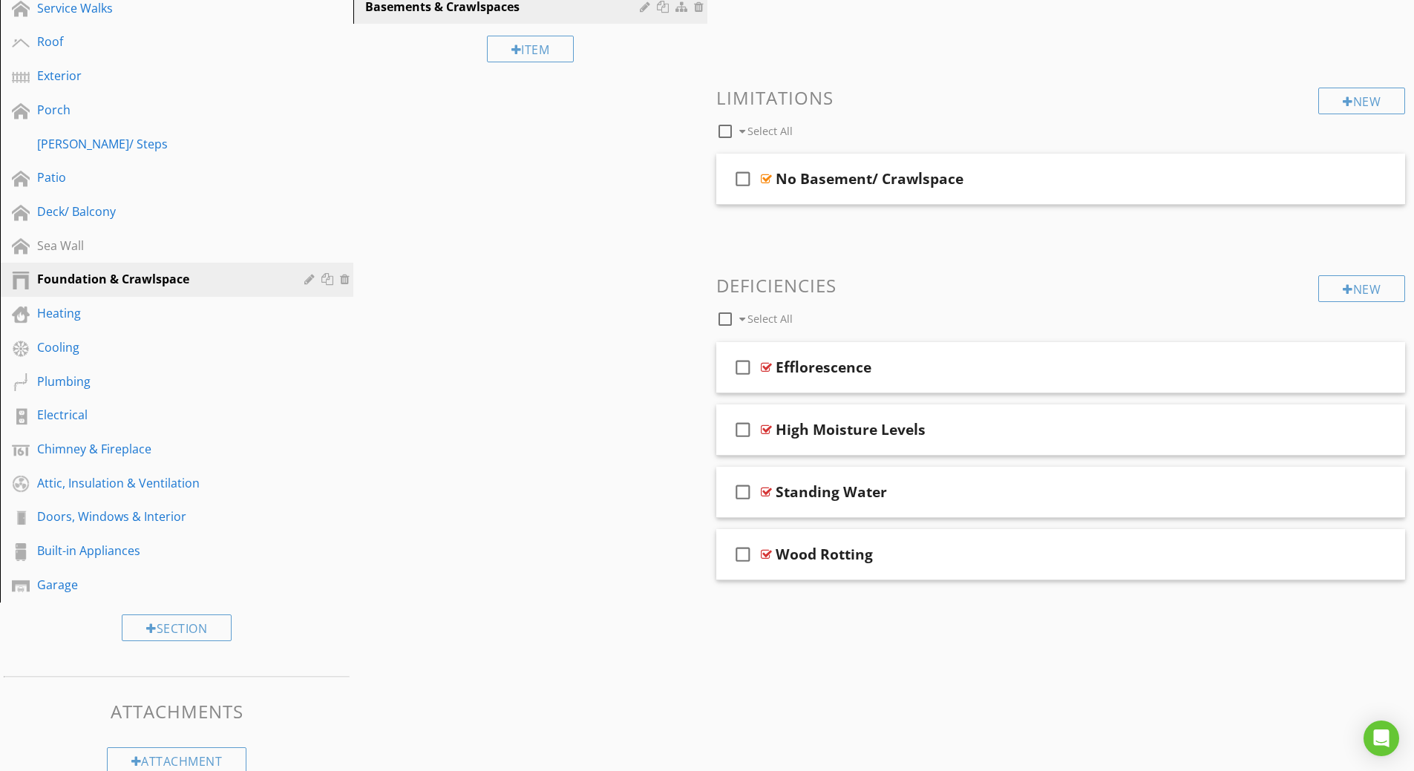
scroll to position [299, 0]
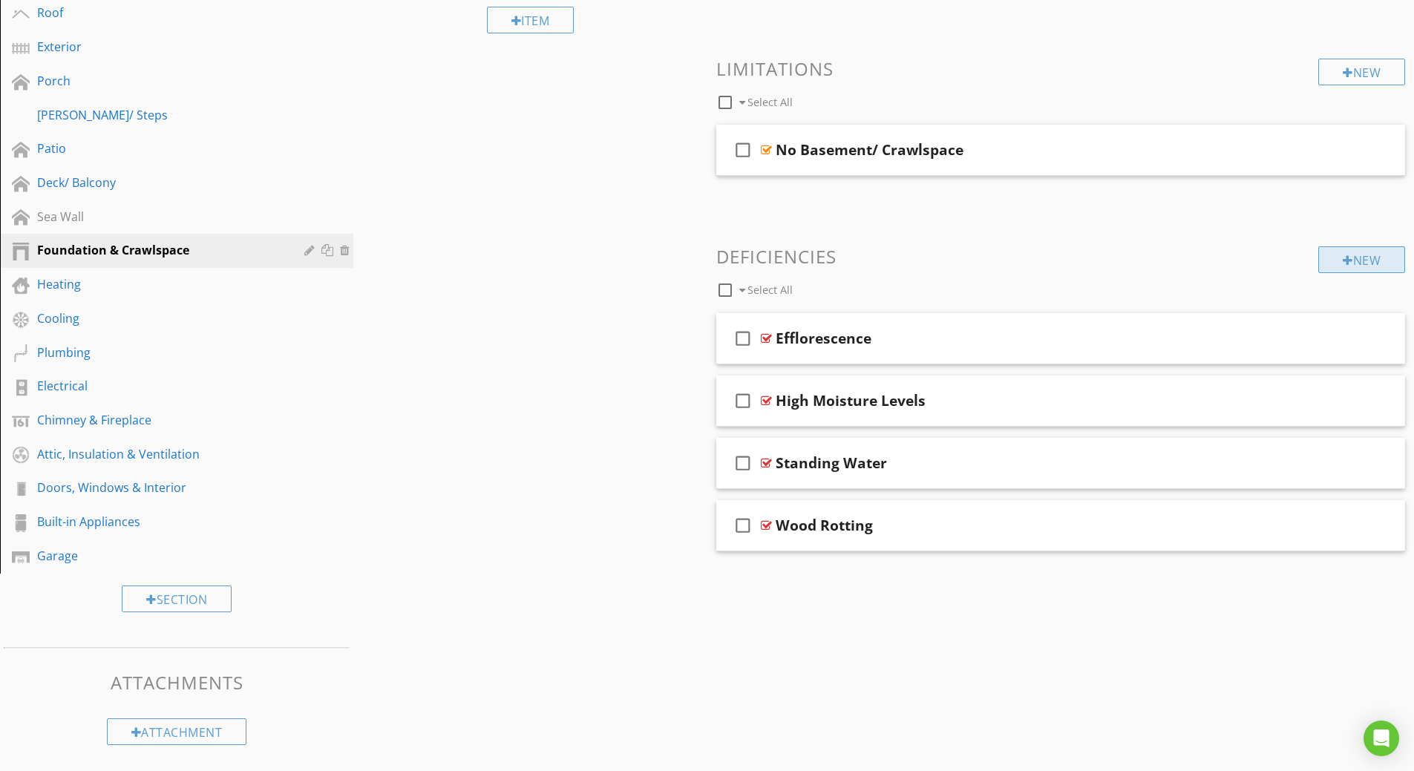
click at [1342, 255] on div at bounding box center [1347, 261] width 10 height 12
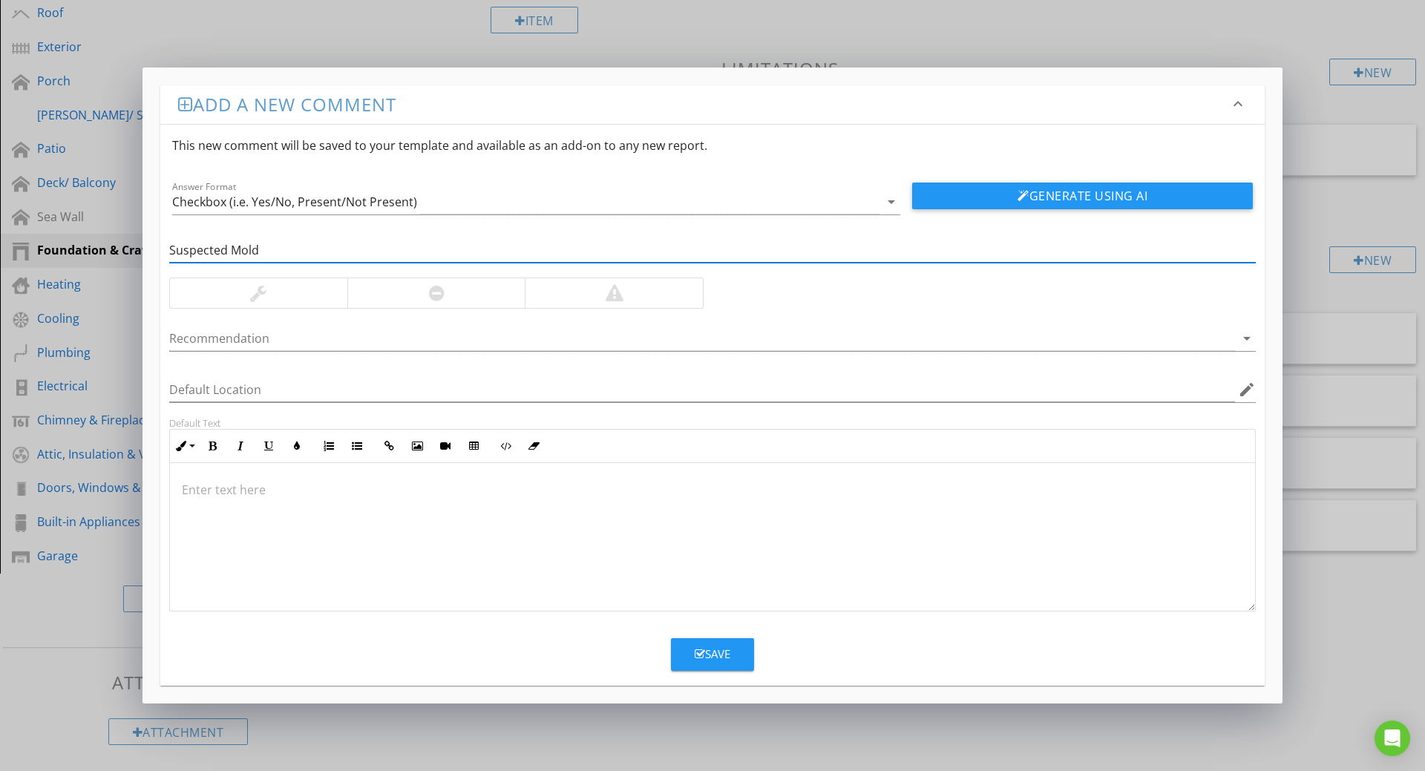
type input "Suspected Mold"
click at [255, 294] on div at bounding box center [258, 293] width 16 height 18
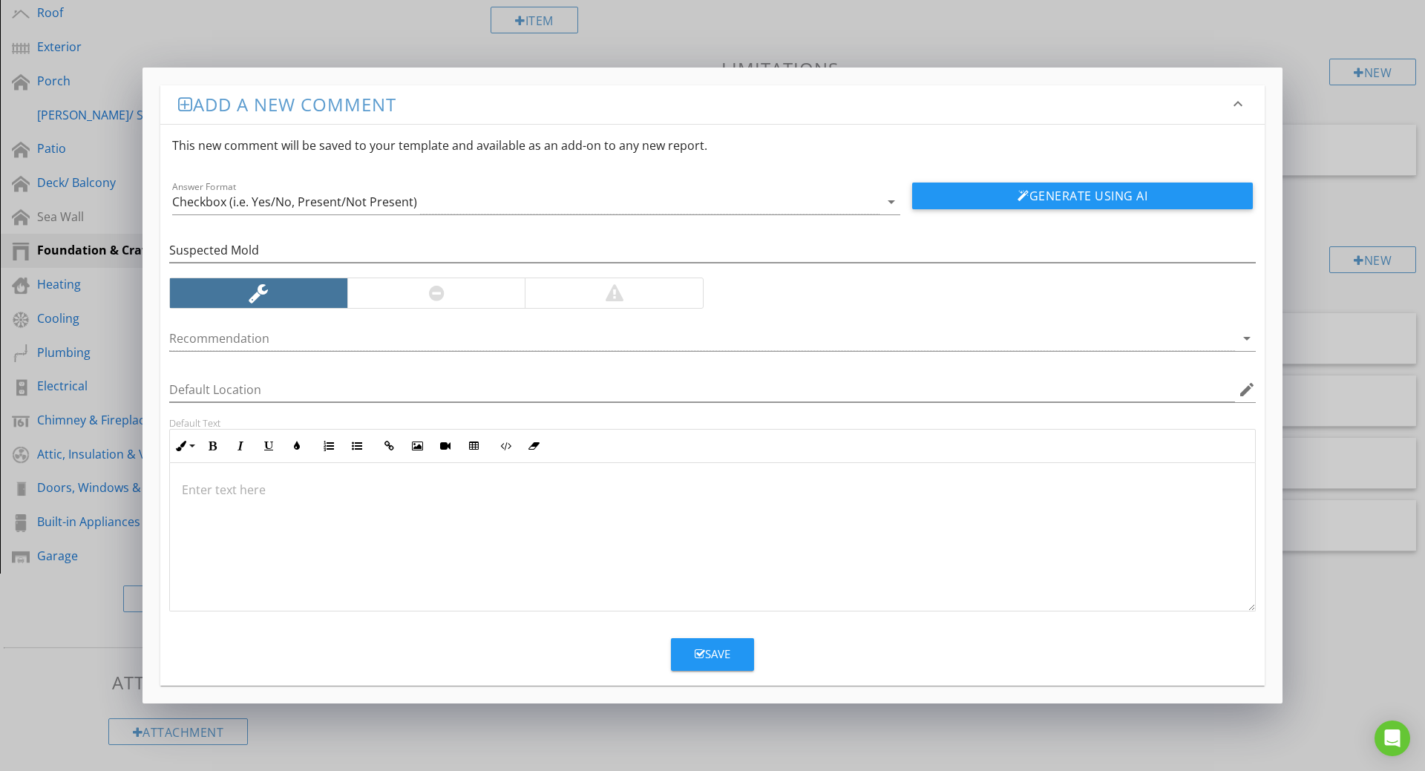
click at [229, 487] on p at bounding box center [712, 490] width 1061 height 18
click at [978, 188] on button "Generate Using AI" at bounding box center [1082, 196] width 341 height 27
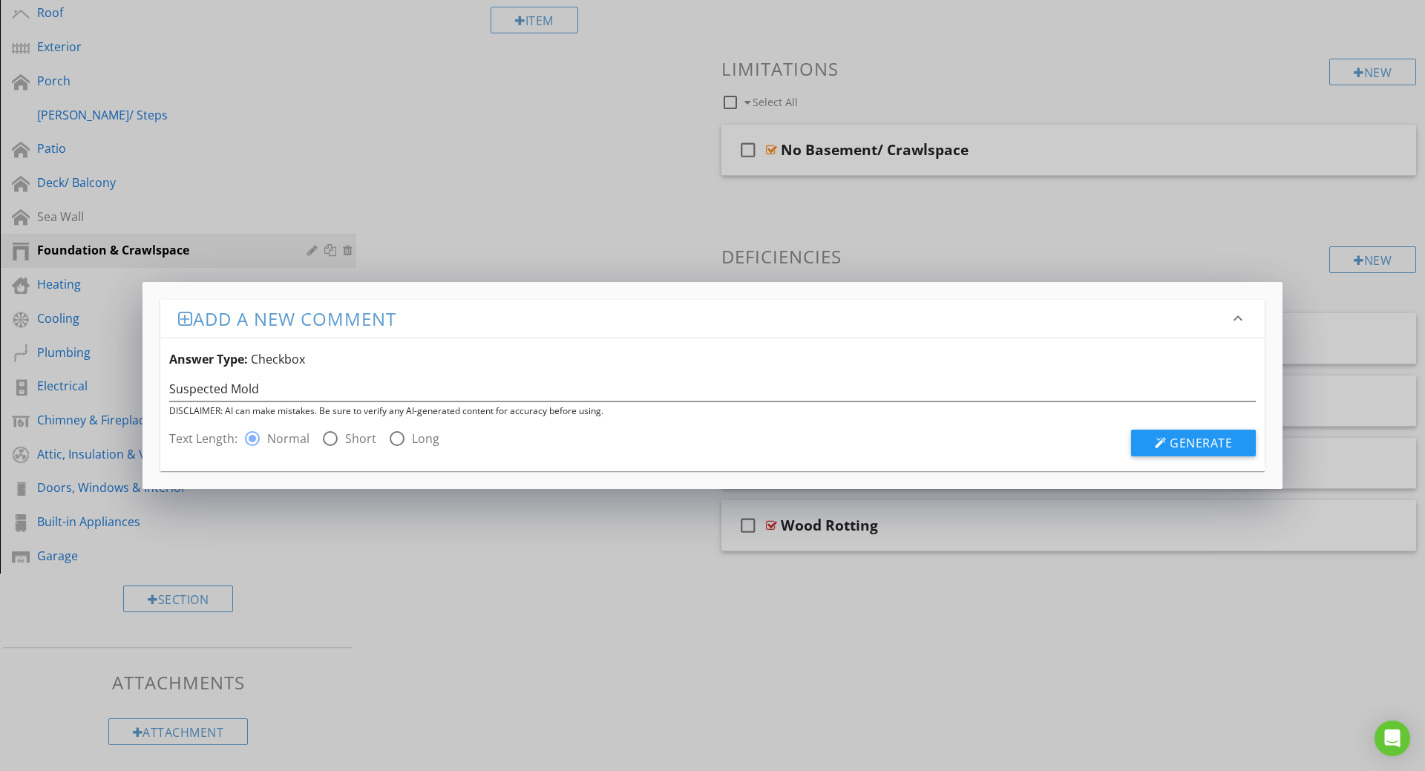
click at [332, 441] on div at bounding box center [330, 438] width 25 height 25
radio input "false"
radio input "true"
click at [1190, 445] on span "Generate" at bounding box center [1201, 443] width 62 height 16
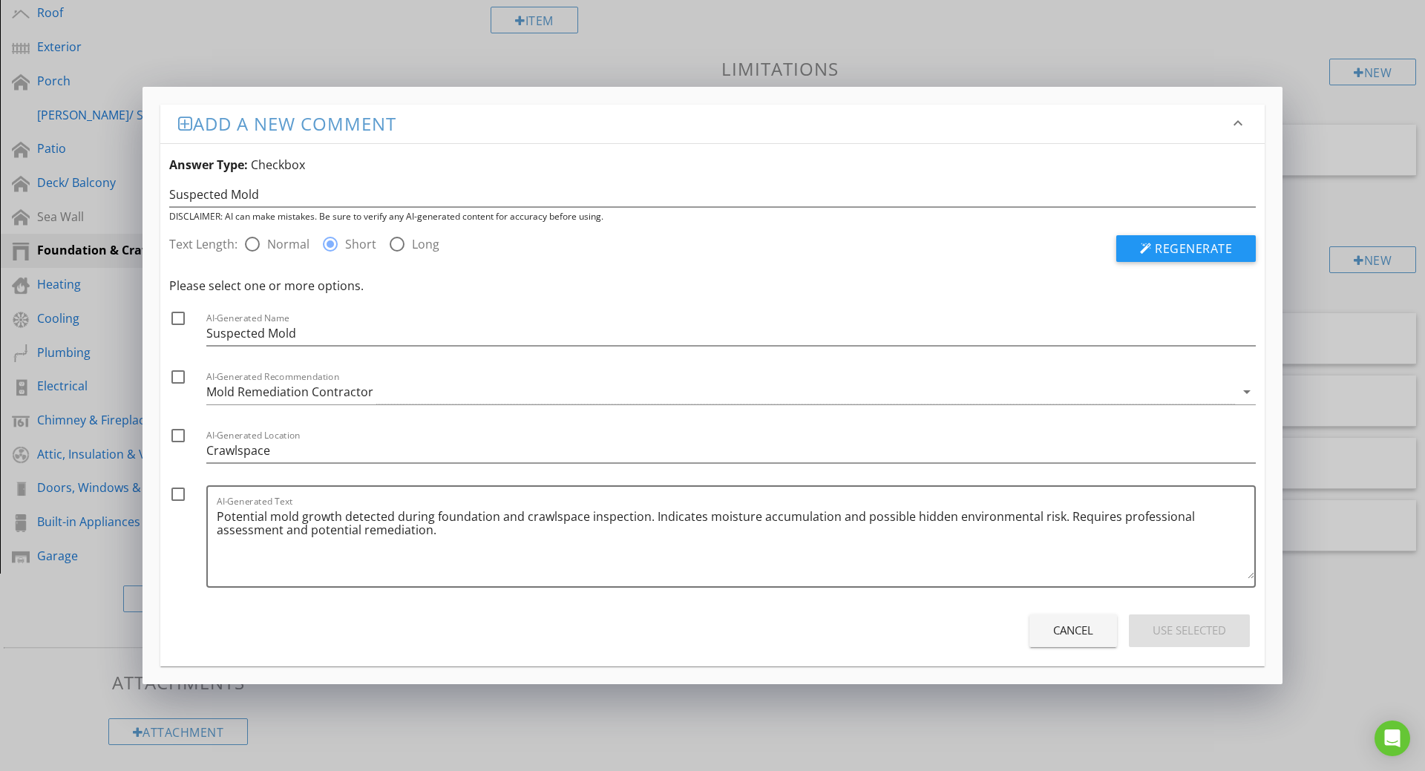
click at [176, 491] on div at bounding box center [177, 494] width 25 height 25
checkbox input "true"
click at [1176, 622] on div "Use Selected" at bounding box center [1188, 630] width 73 height 17
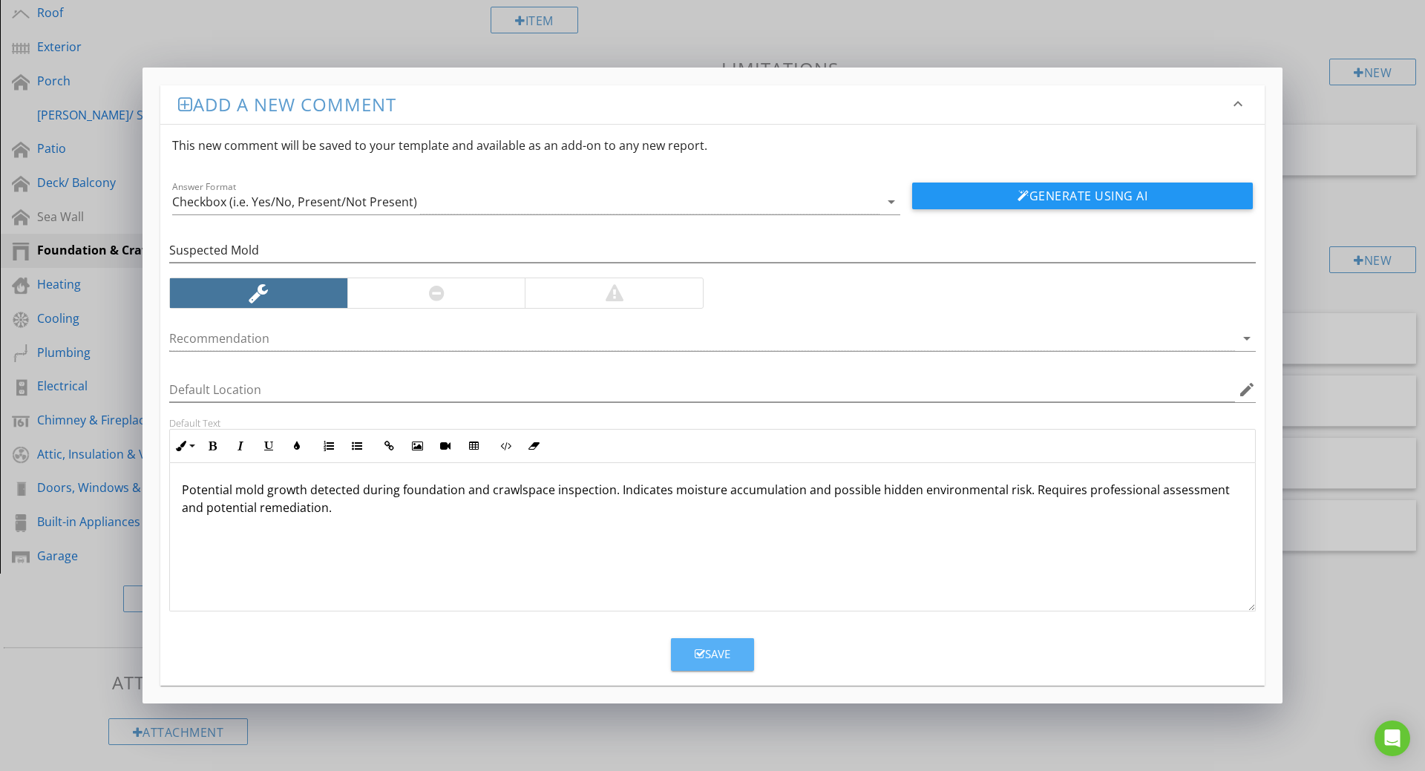
click at [706, 652] on div "Save" at bounding box center [713, 654] width 36 height 17
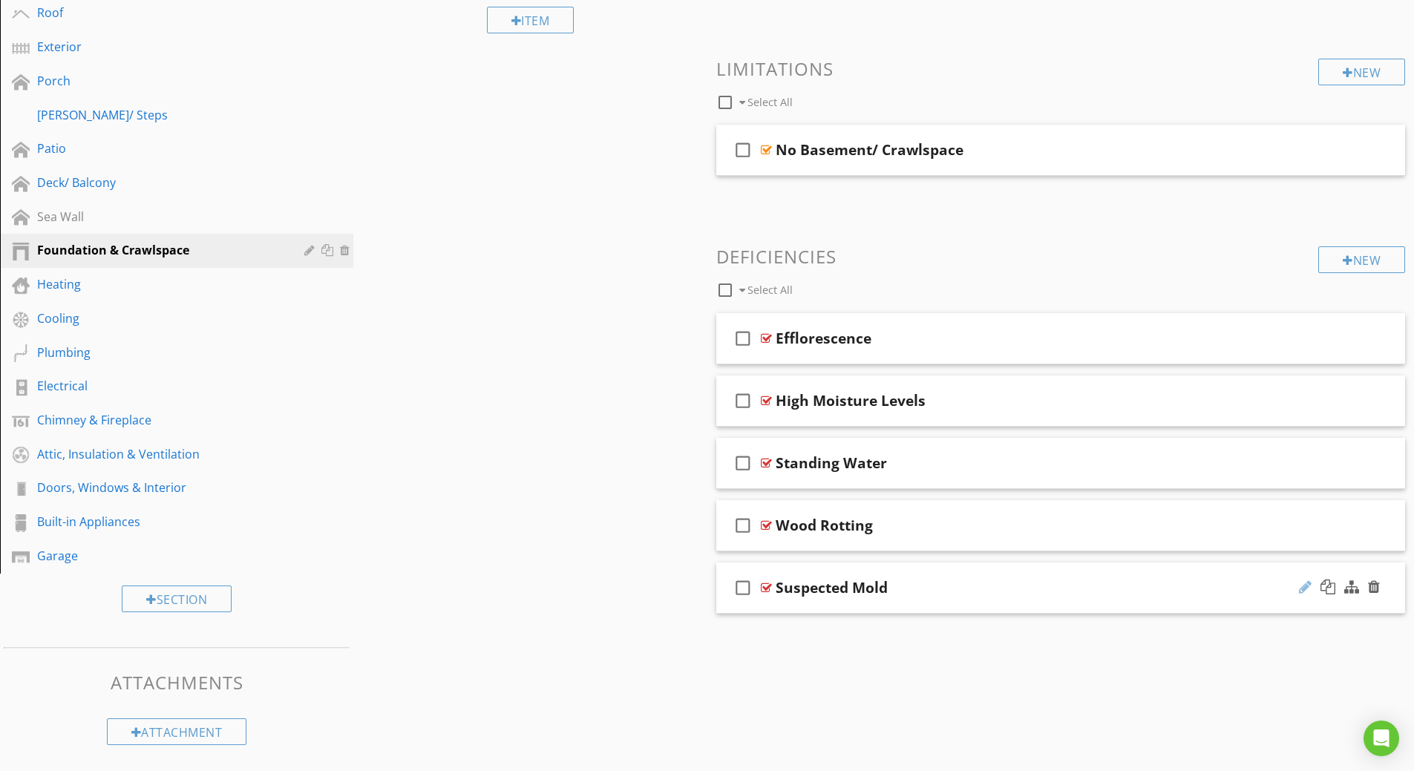
click at [1306, 582] on div at bounding box center [1305, 587] width 13 height 15
click at [651, 594] on div "Sections Inspection Details Driveway/ Parking Service Walks Roof Exterior Porch…" at bounding box center [707, 302] width 1414 height 906
click at [62, 283] on div "Heating" at bounding box center [160, 284] width 246 height 18
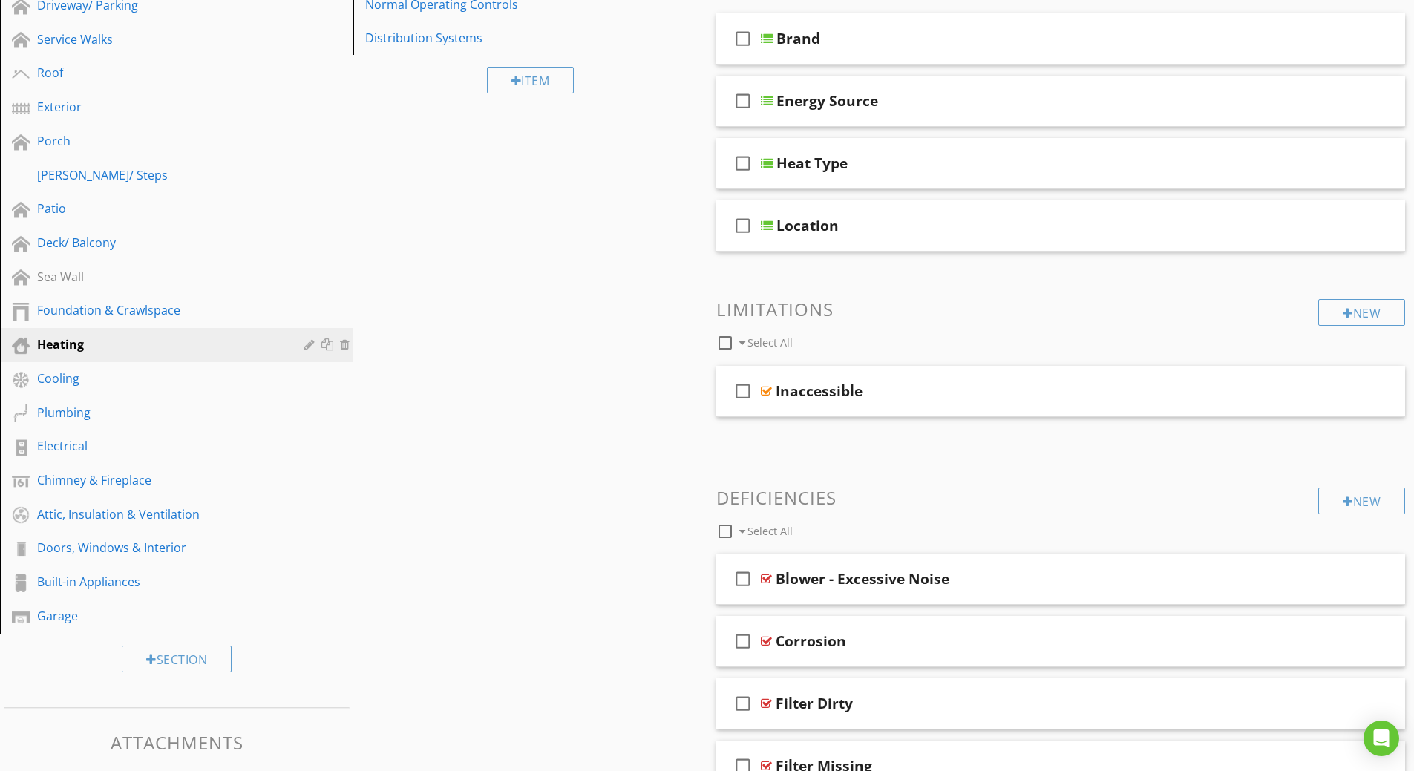
scroll to position [151, 0]
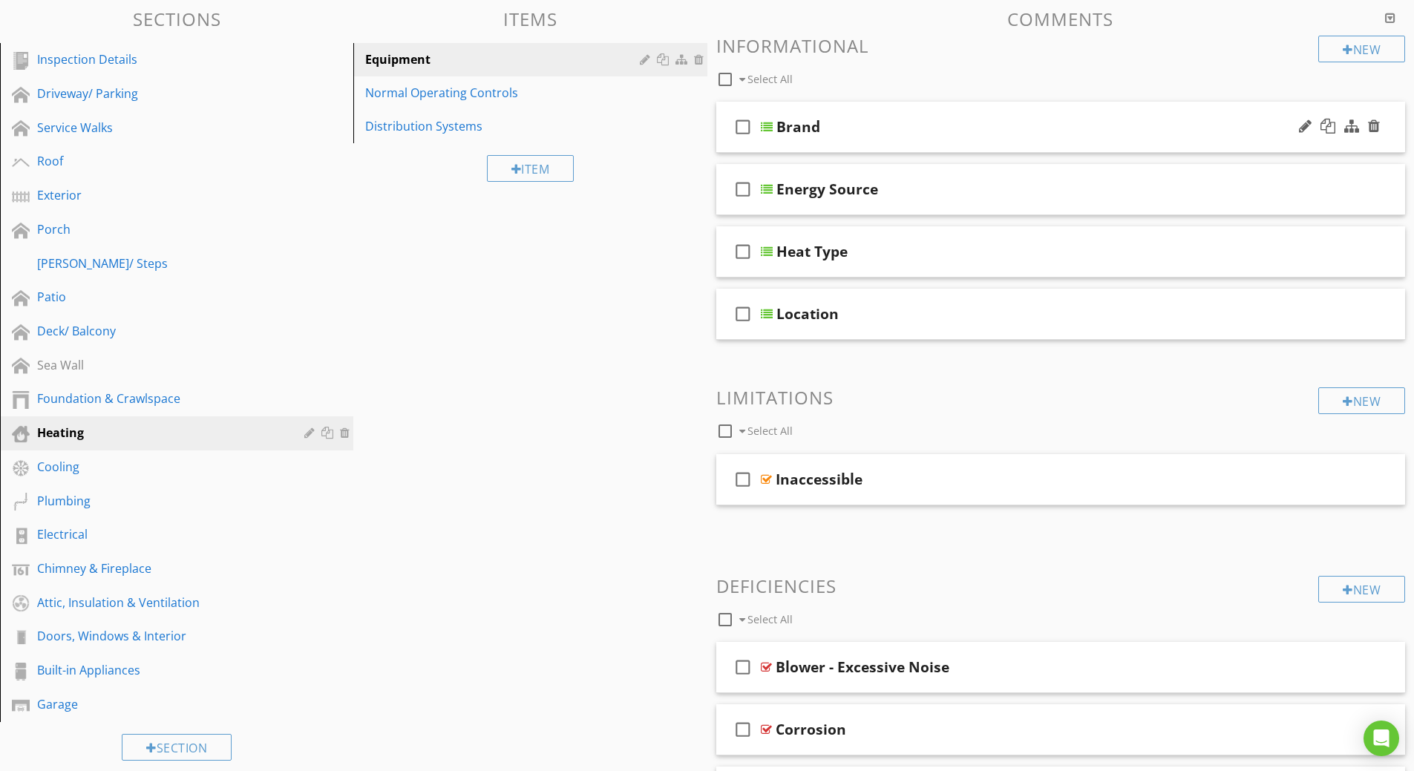
click at [764, 128] on div at bounding box center [767, 127] width 12 height 12
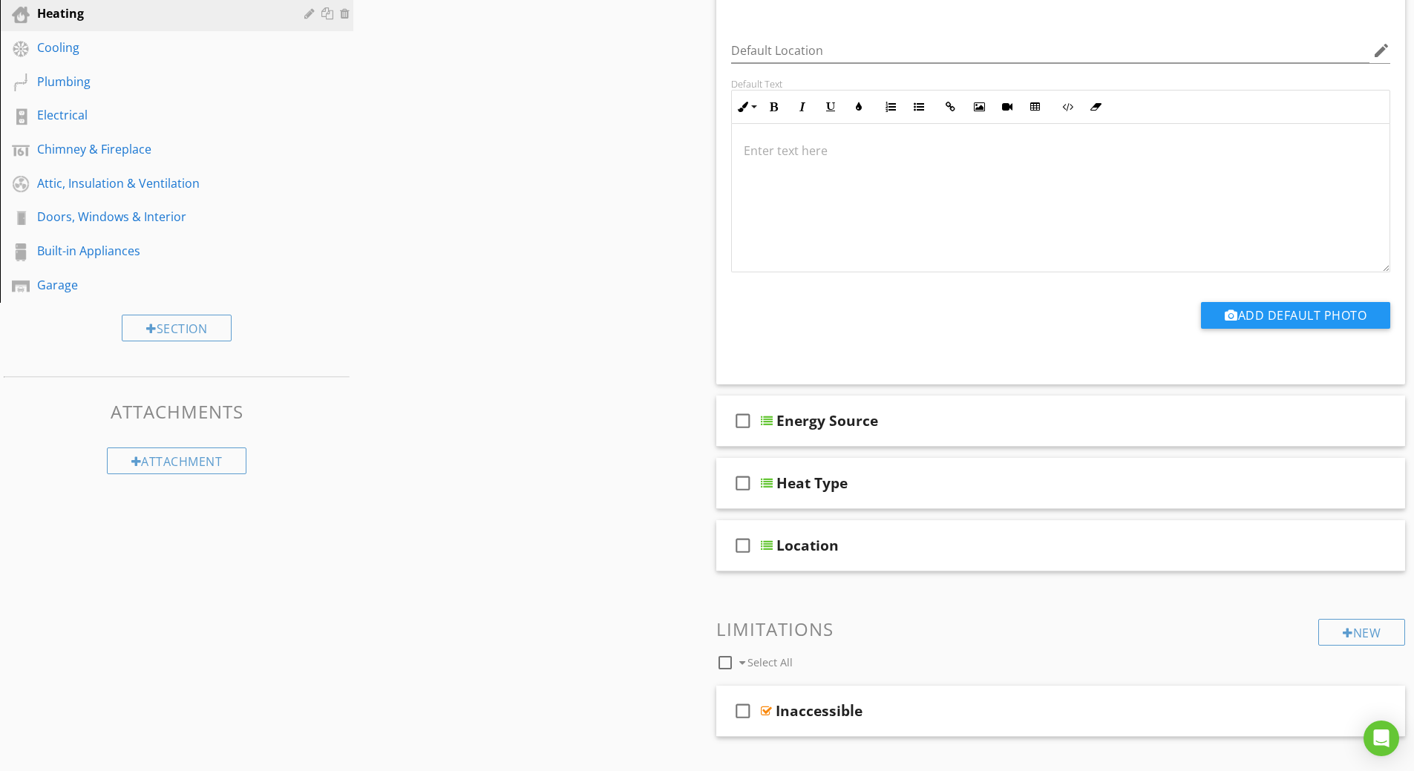
scroll to position [596, 0]
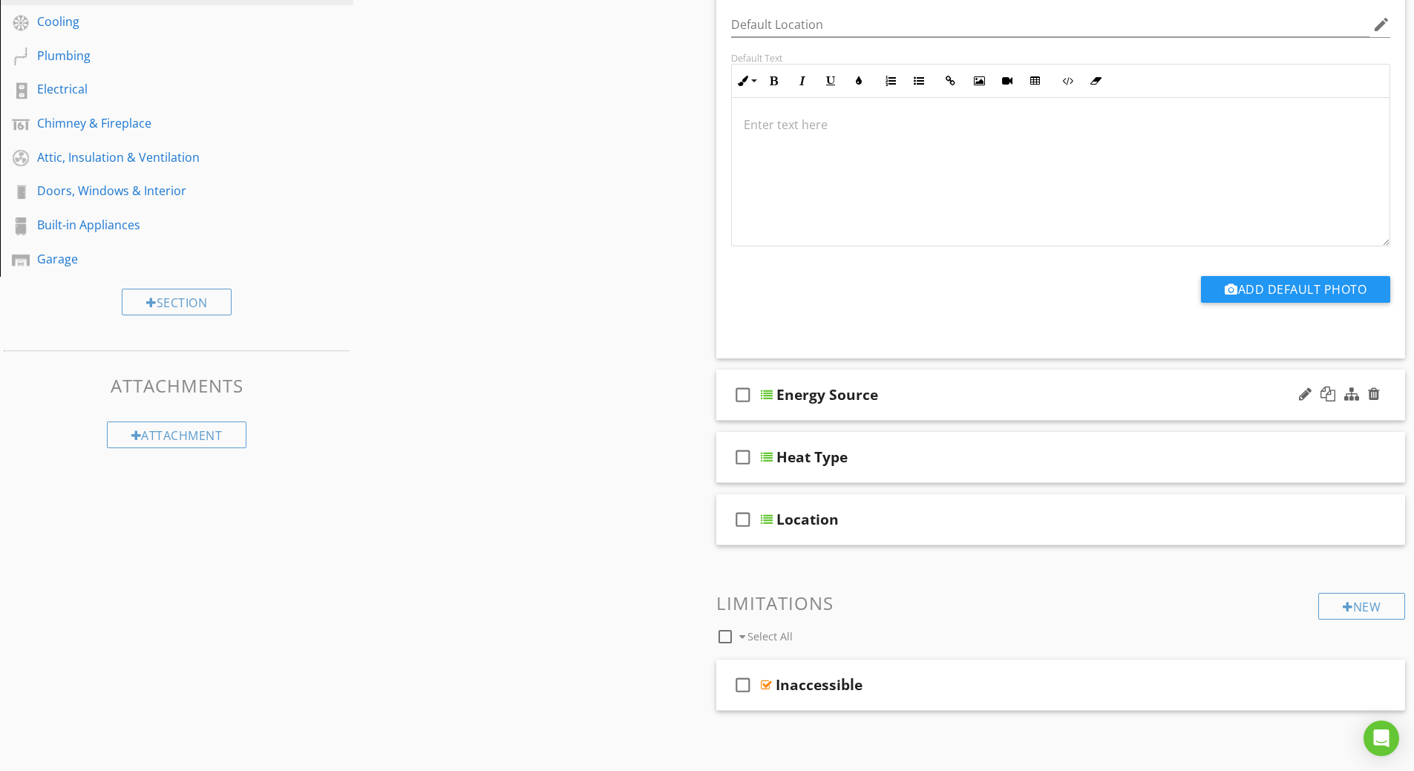
click at [770, 395] on div at bounding box center [767, 395] width 12 height 12
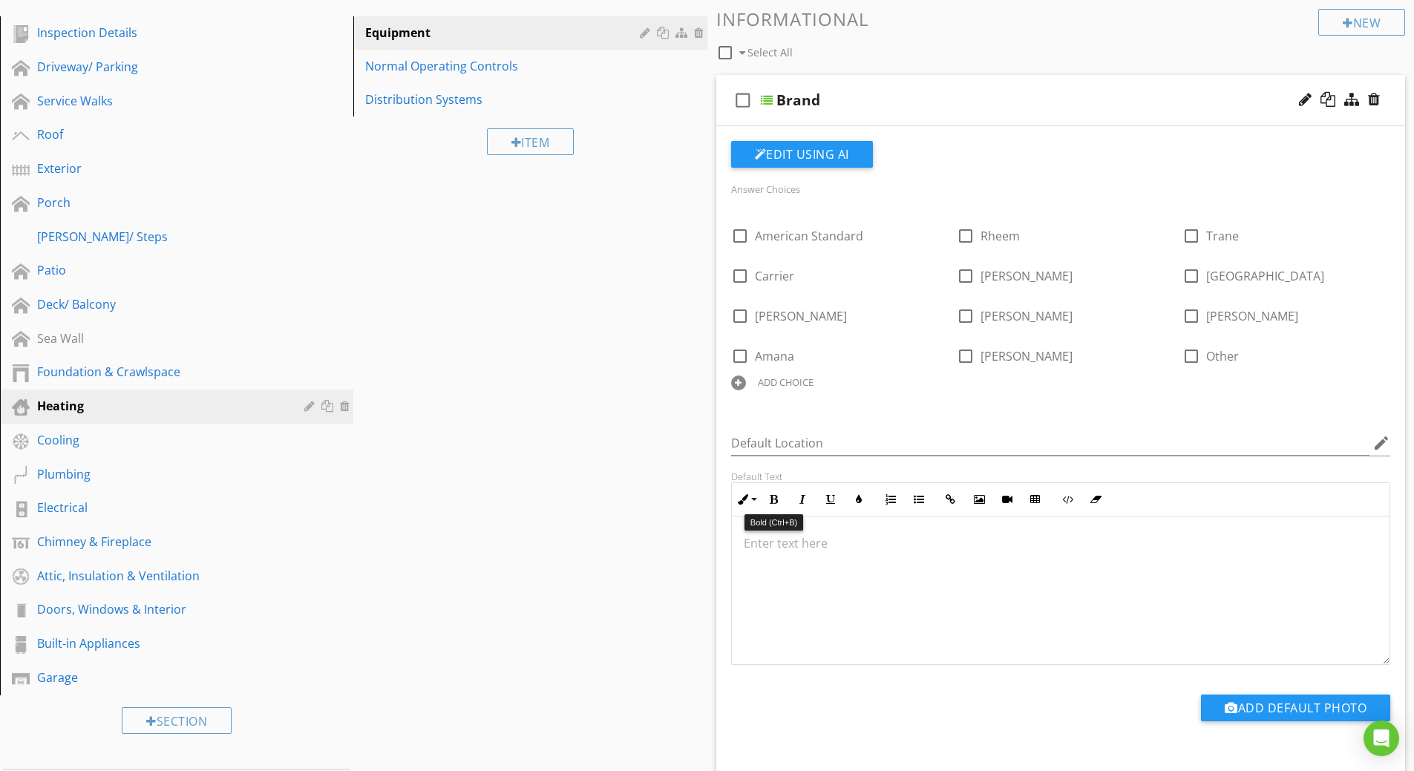
scroll to position [151, 0]
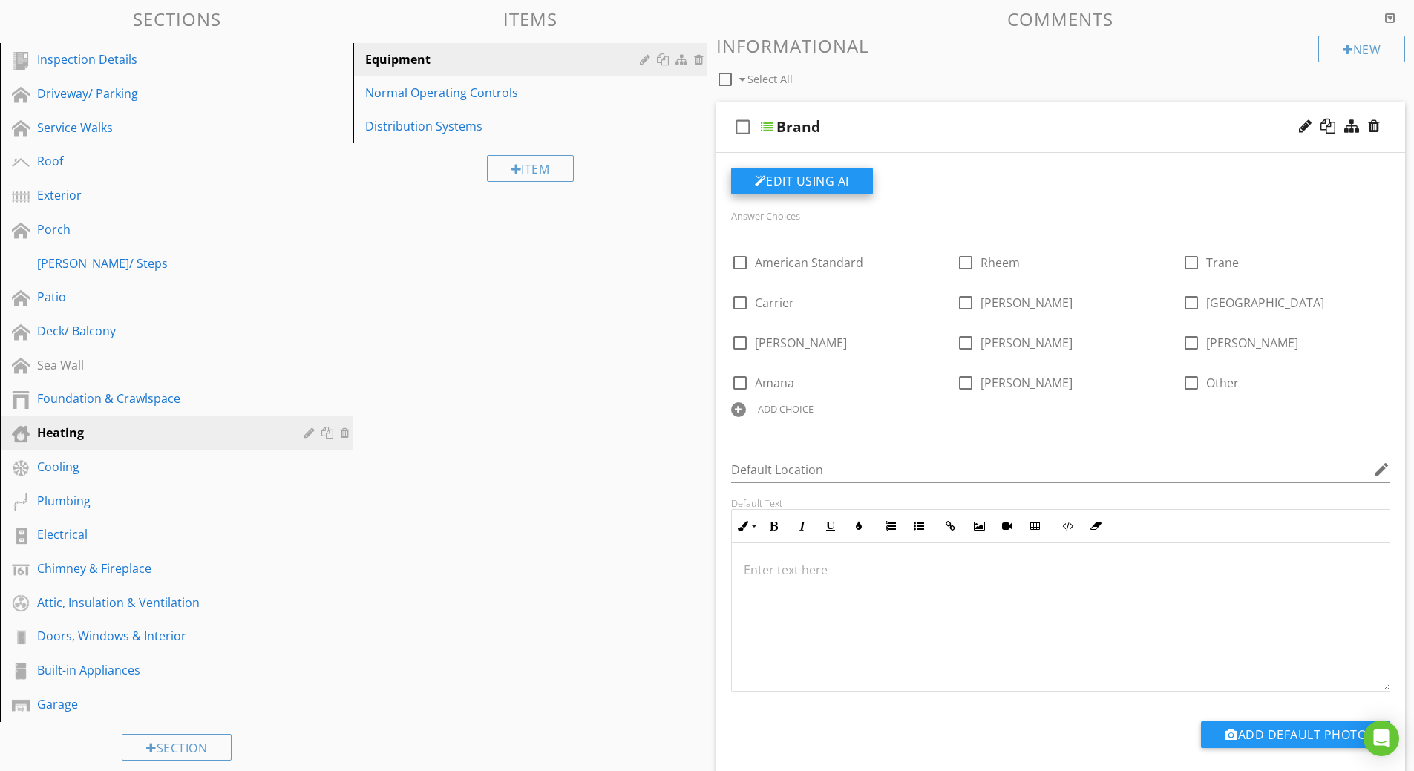
click at [801, 182] on button "Edit Using AI" at bounding box center [802, 181] width 142 height 27
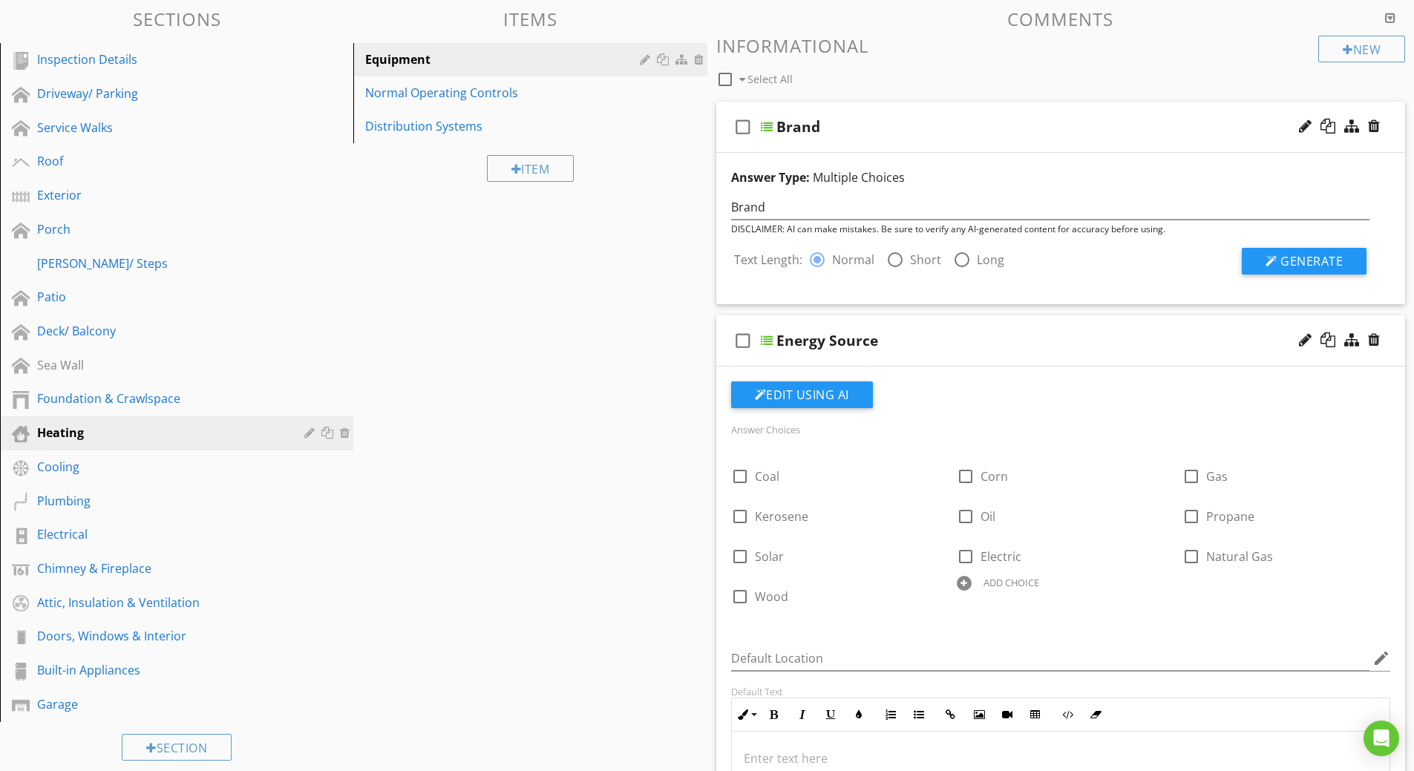
click at [889, 259] on div at bounding box center [894, 259] width 25 height 25
radio input "false"
radio input "true"
click at [1269, 257] on div at bounding box center [1271, 261] width 12 height 12
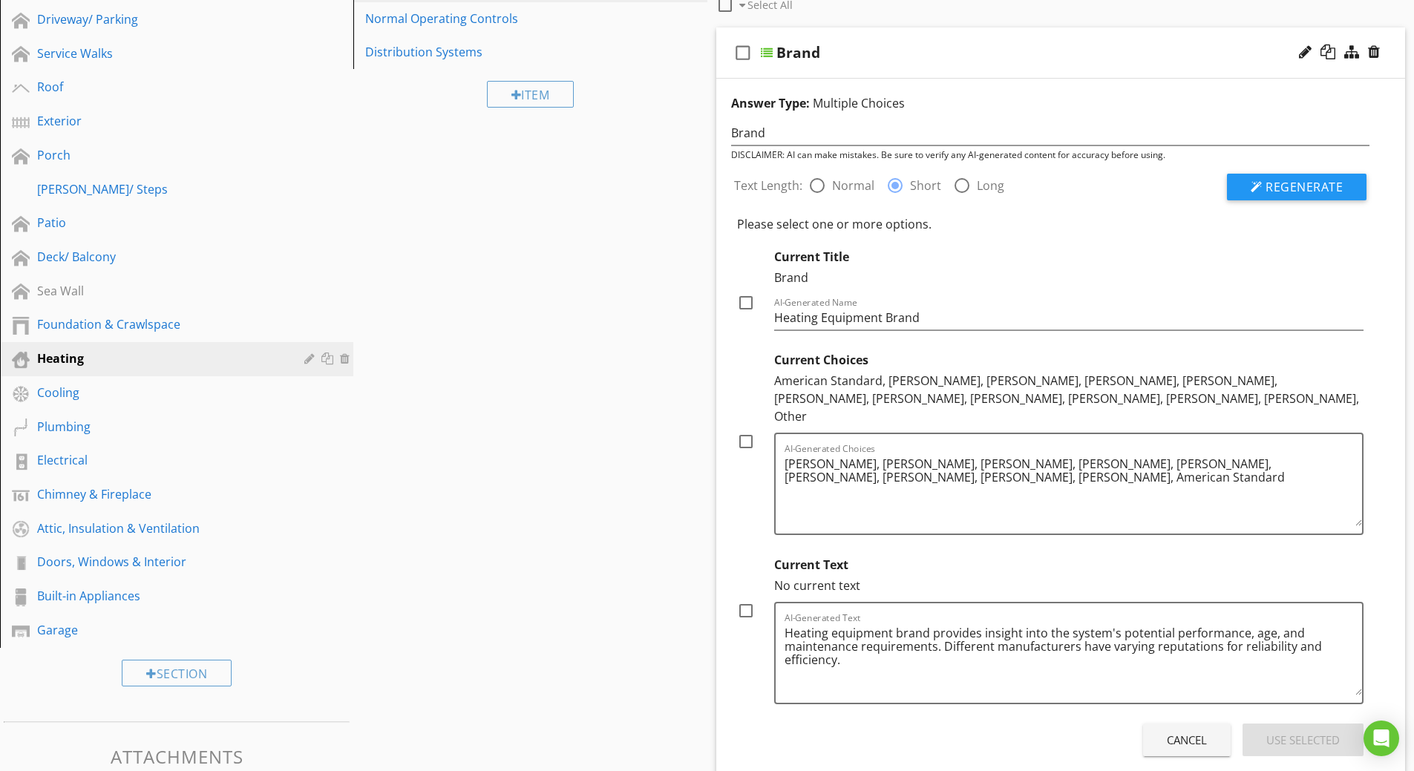
scroll to position [299, 0]
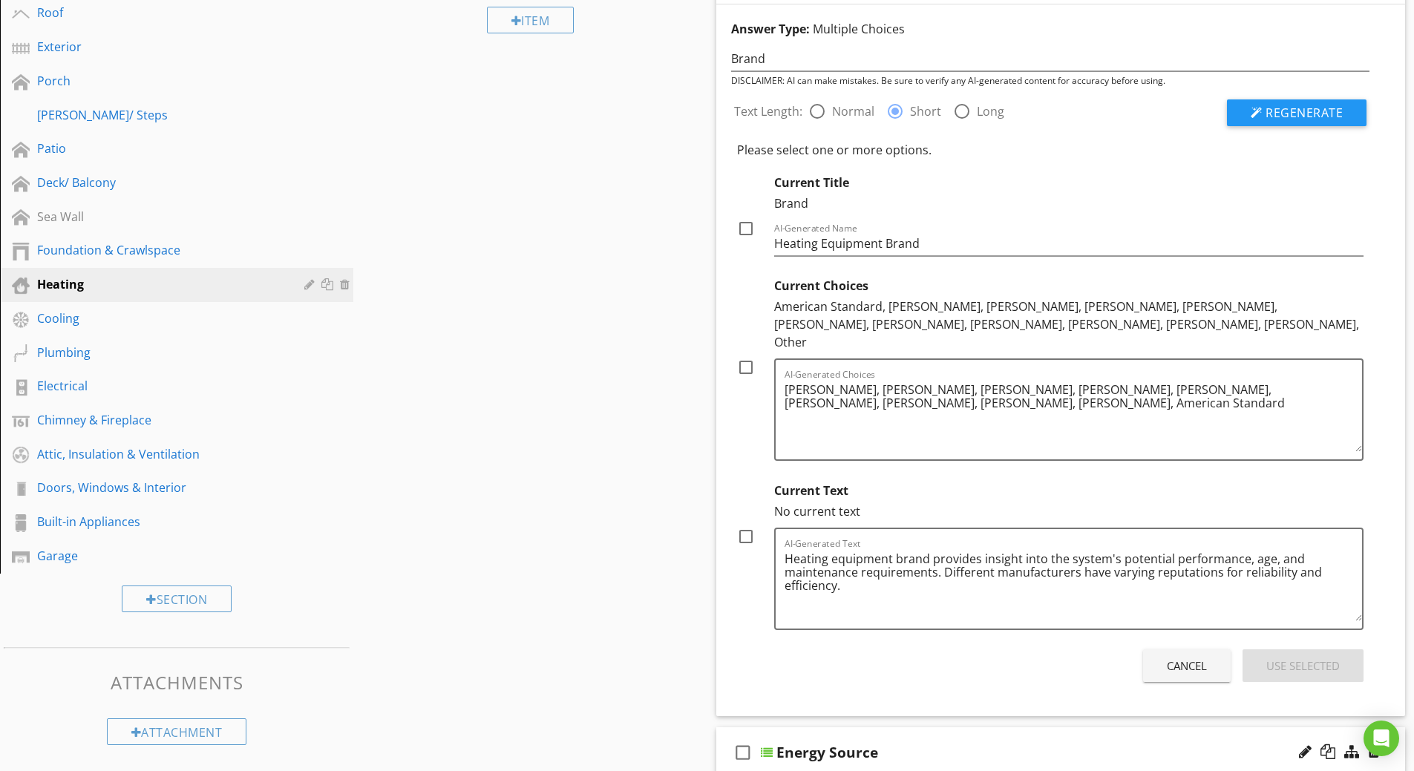
click at [749, 524] on div at bounding box center [745, 536] width 25 height 25
checkbox input "true"
click at [1285, 657] on div "Use Selected" at bounding box center [1302, 665] width 73 height 17
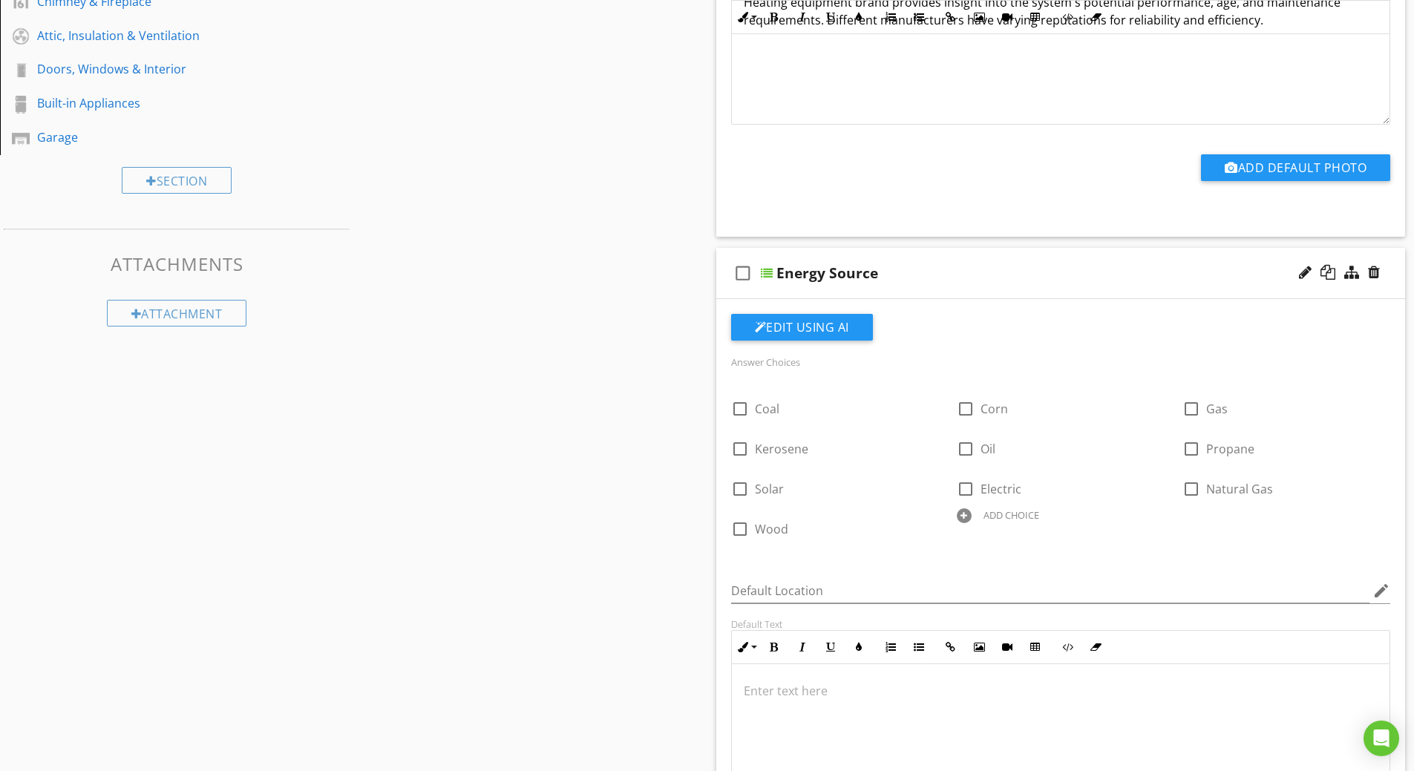
scroll to position [744, 0]
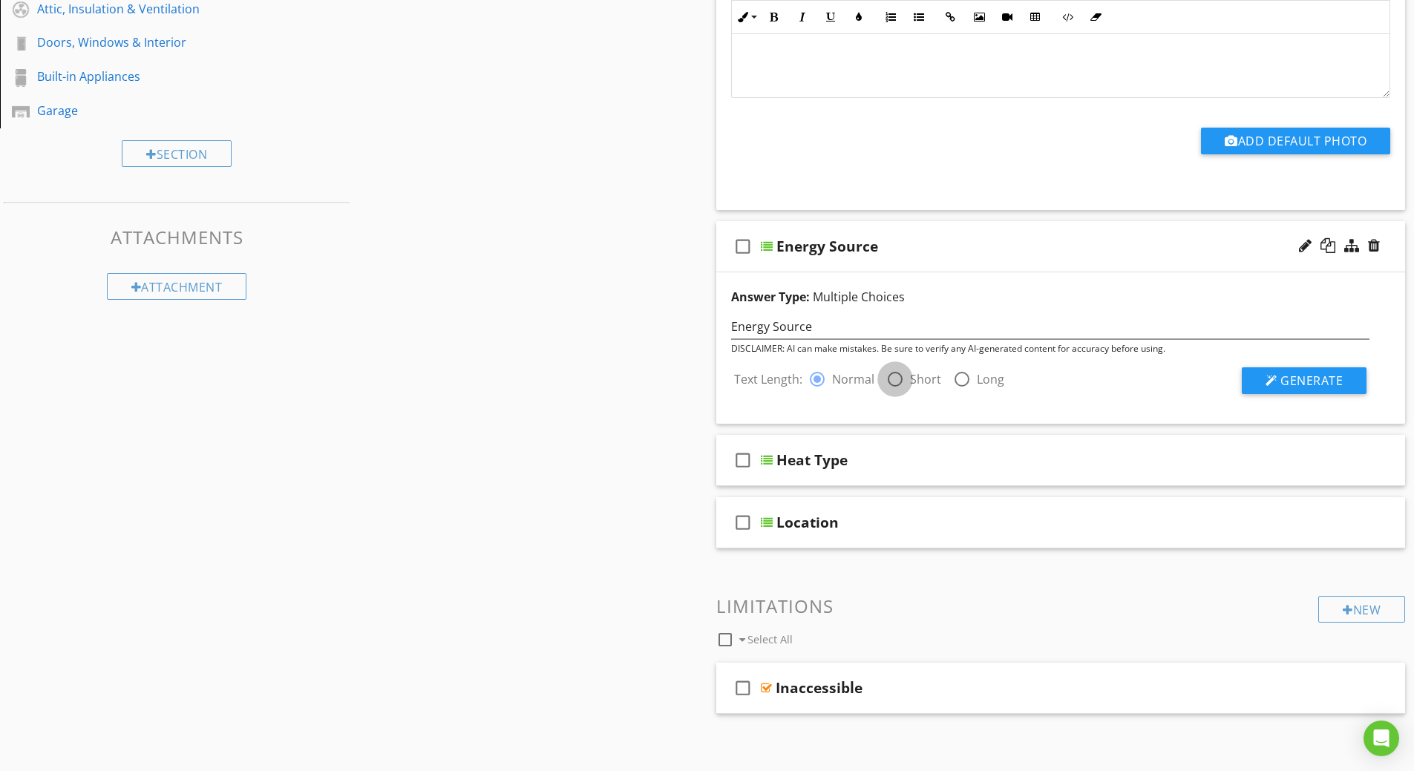
click at [891, 383] on div at bounding box center [894, 379] width 25 height 25
radio input "false"
radio input "true"
click at [1288, 384] on span "Generate" at bounding box center [1311, 381] width 62 height 16
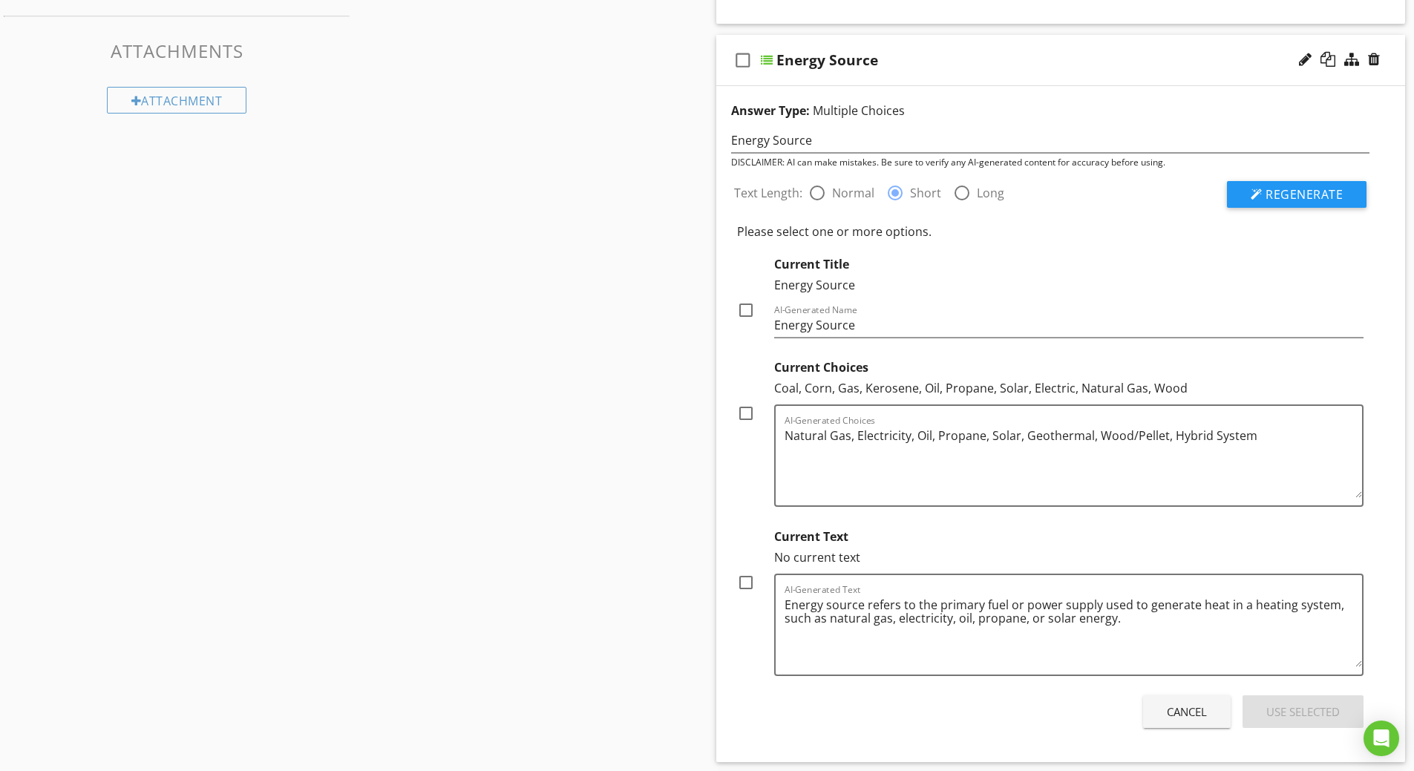
scroll to position [1041, 0]
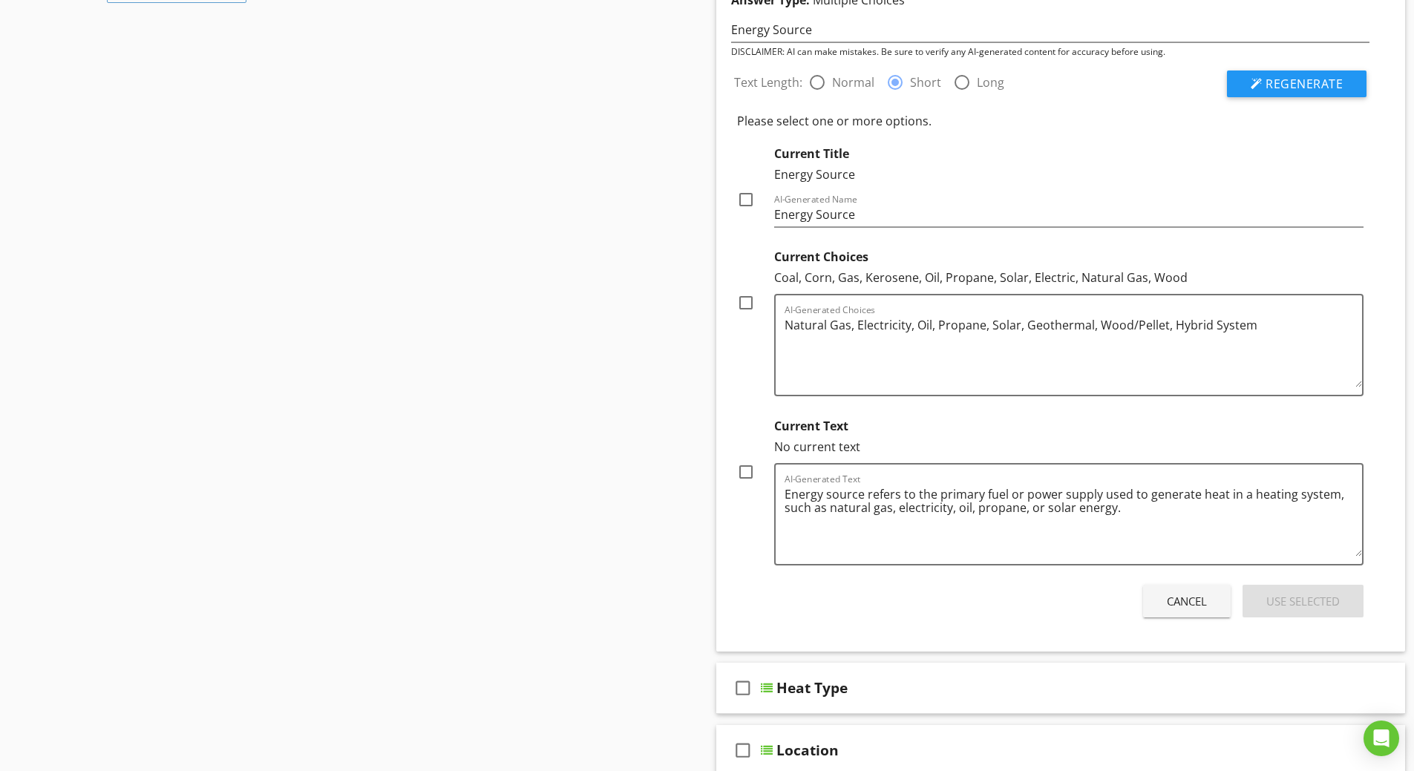
click at [750, 472] on div at bounding box center [745, 471] width 25 height 25
checkbox input "true"
click at [1292, 596] on div "Use Selected" at bounding box center [1302, 601] width 73 height 17
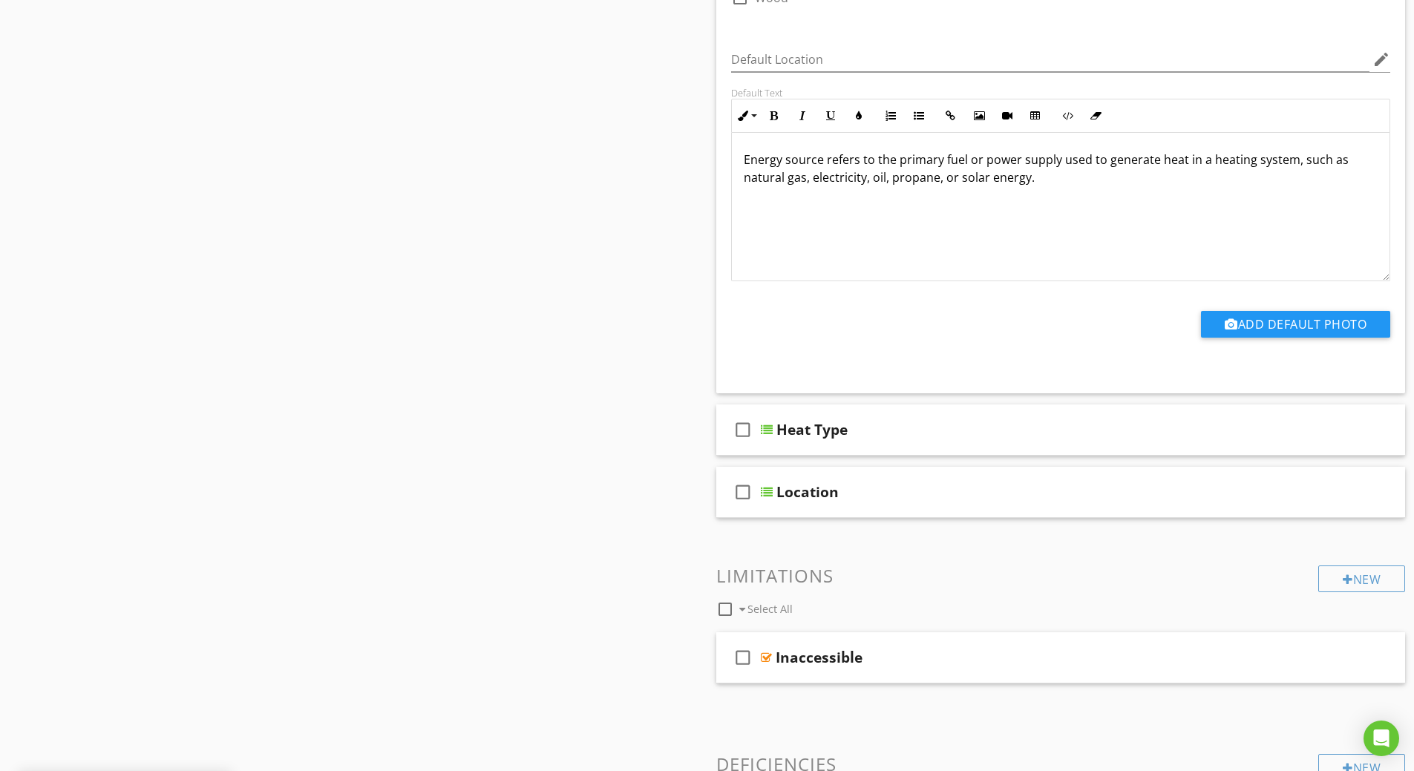
scroll to position [1264, 0]
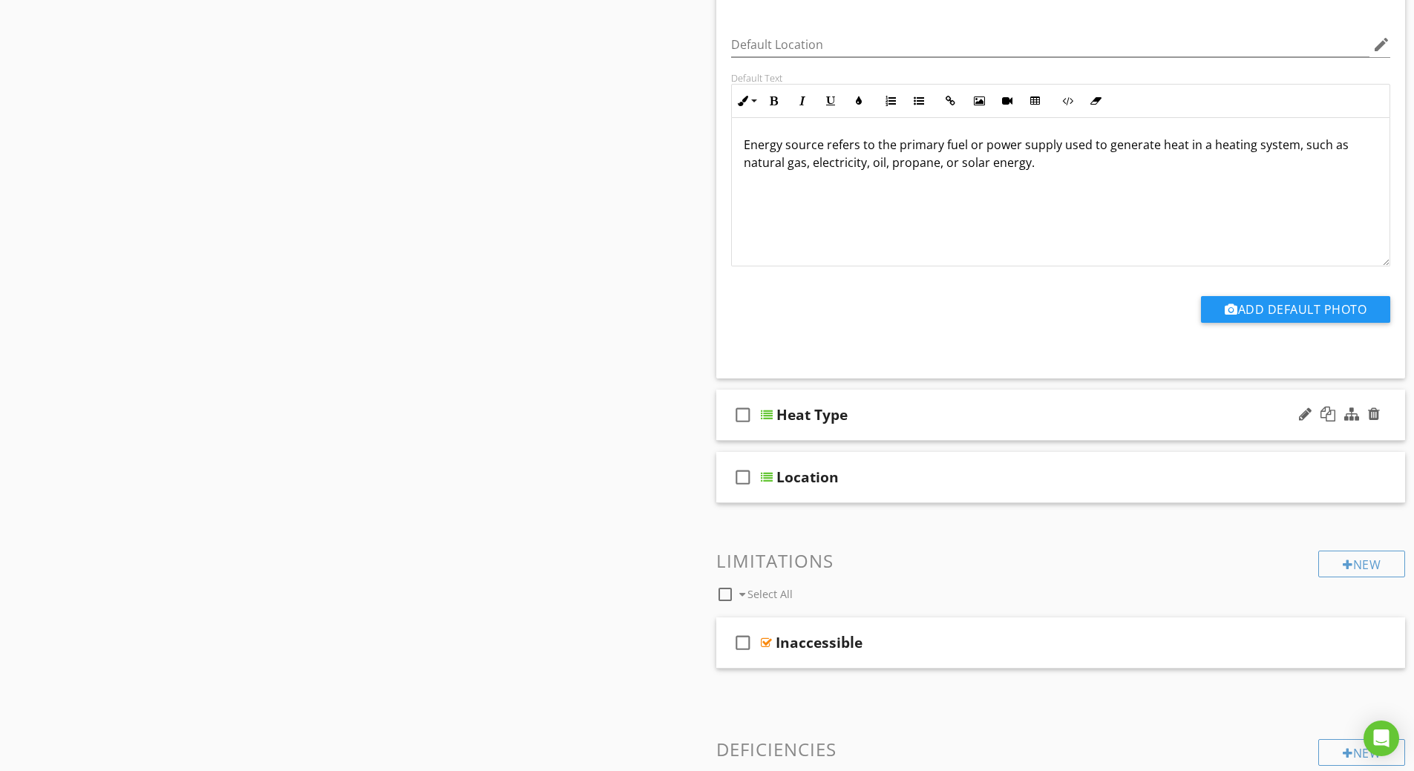
click at [766, 415] on div at bounding box center [767, 415] width 12 height 12
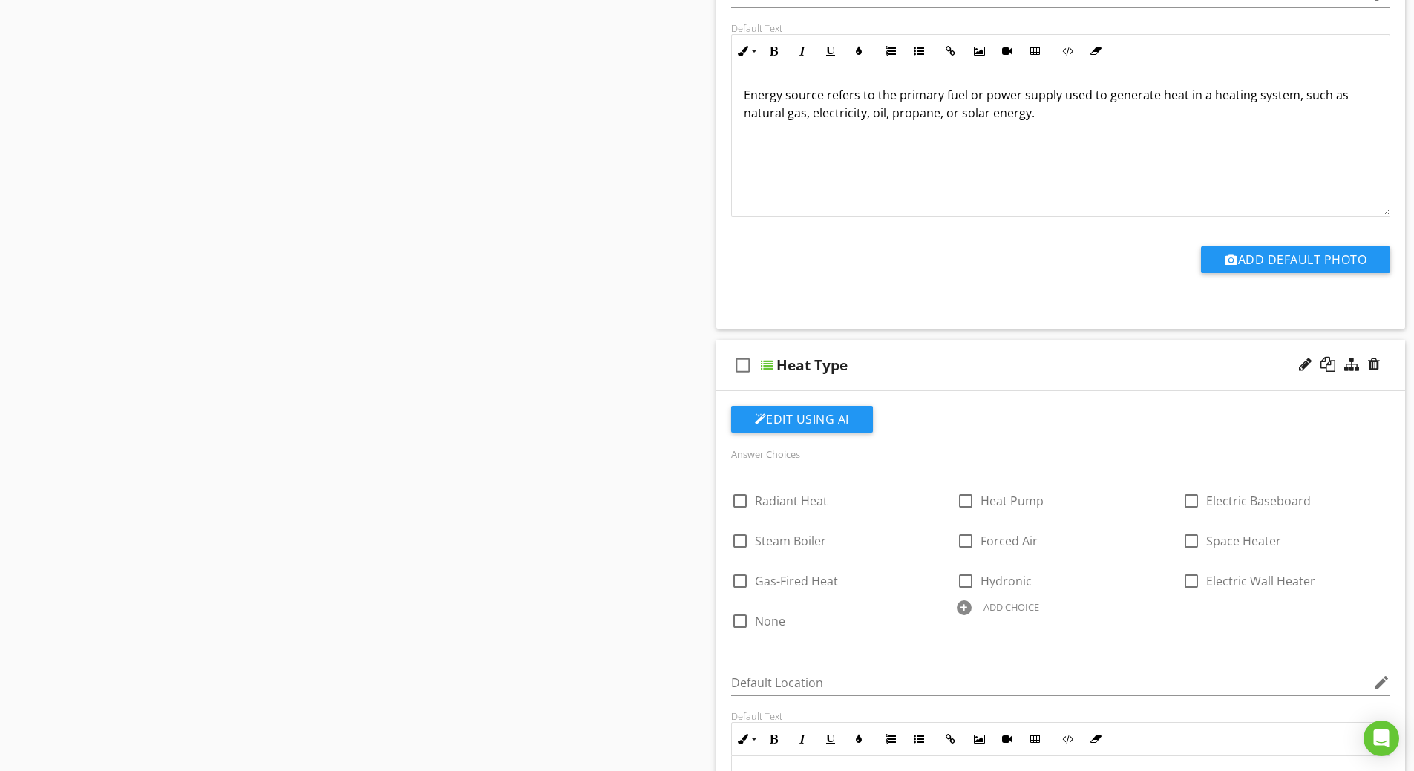
scroll to position [1338, 0]
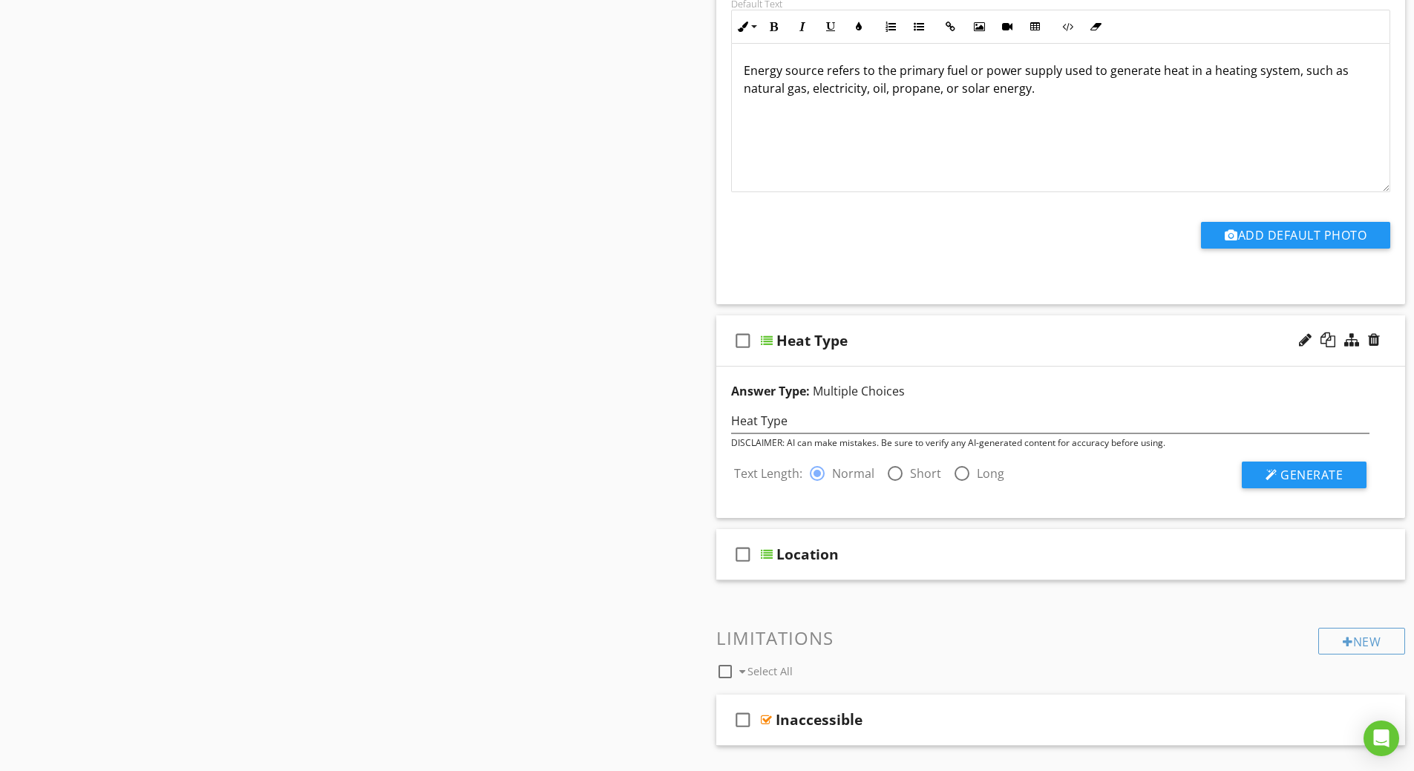
click at [891, 473] on div at bounding box center [894, 473] width 25 height 25
radio input "false"
radio input "true"
click at [1279, 476] on button "Generate" at bounding box center [1304, 475] width 125 height 27
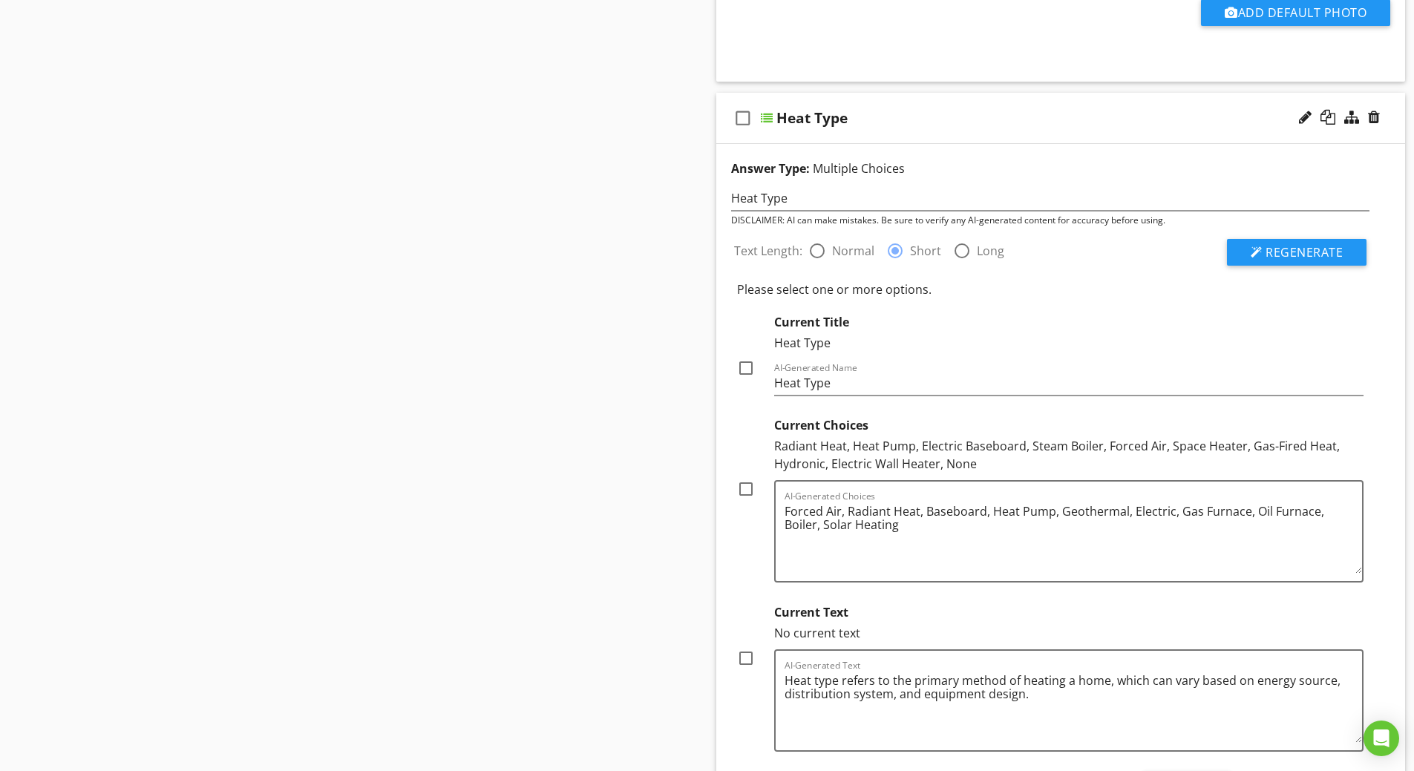
scroll to position [1635, 0]
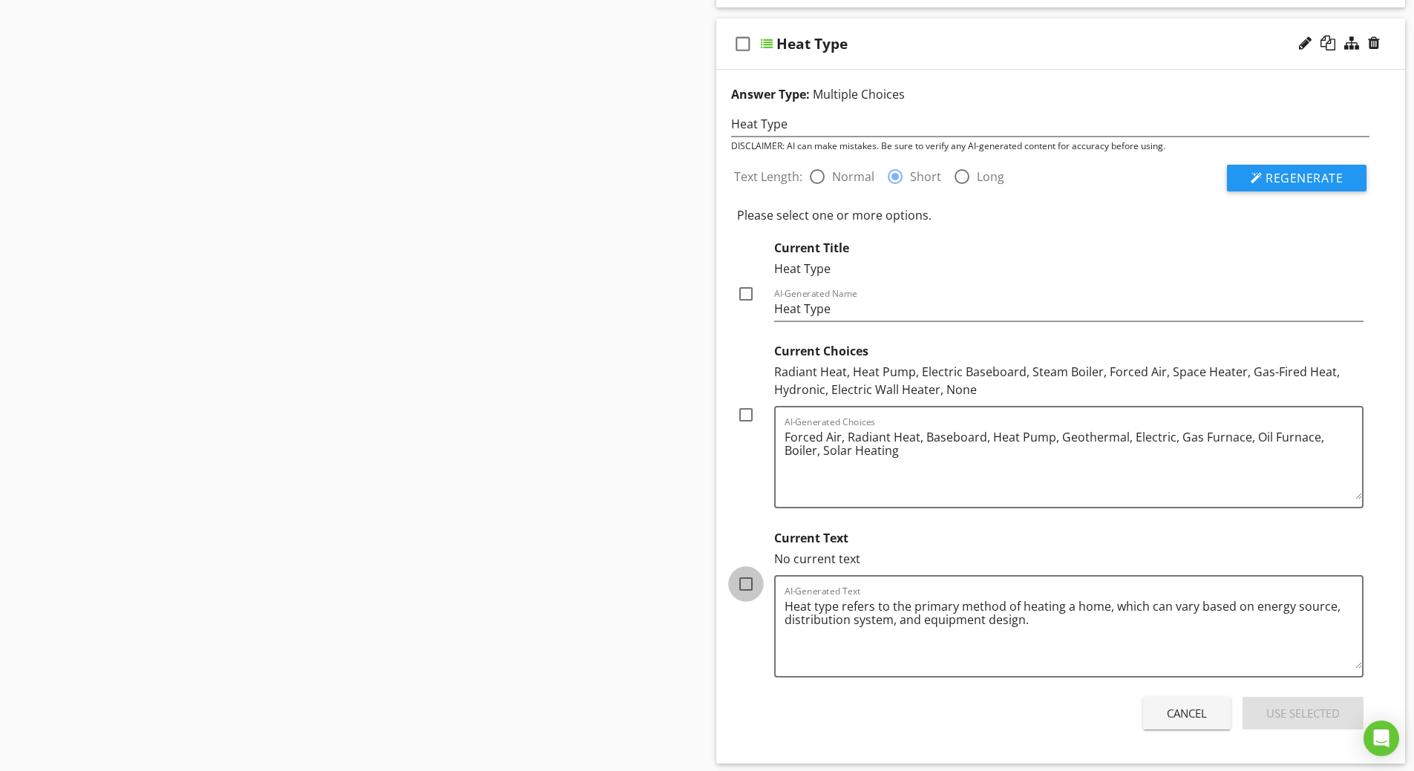
click at [746, 583] on div at bounding box center [745, 583] width 25 height 25
checkbox input "true"
click at [1273, 709] on div "Use Selected" at bounding box center [1302, 713] width 73 height 17
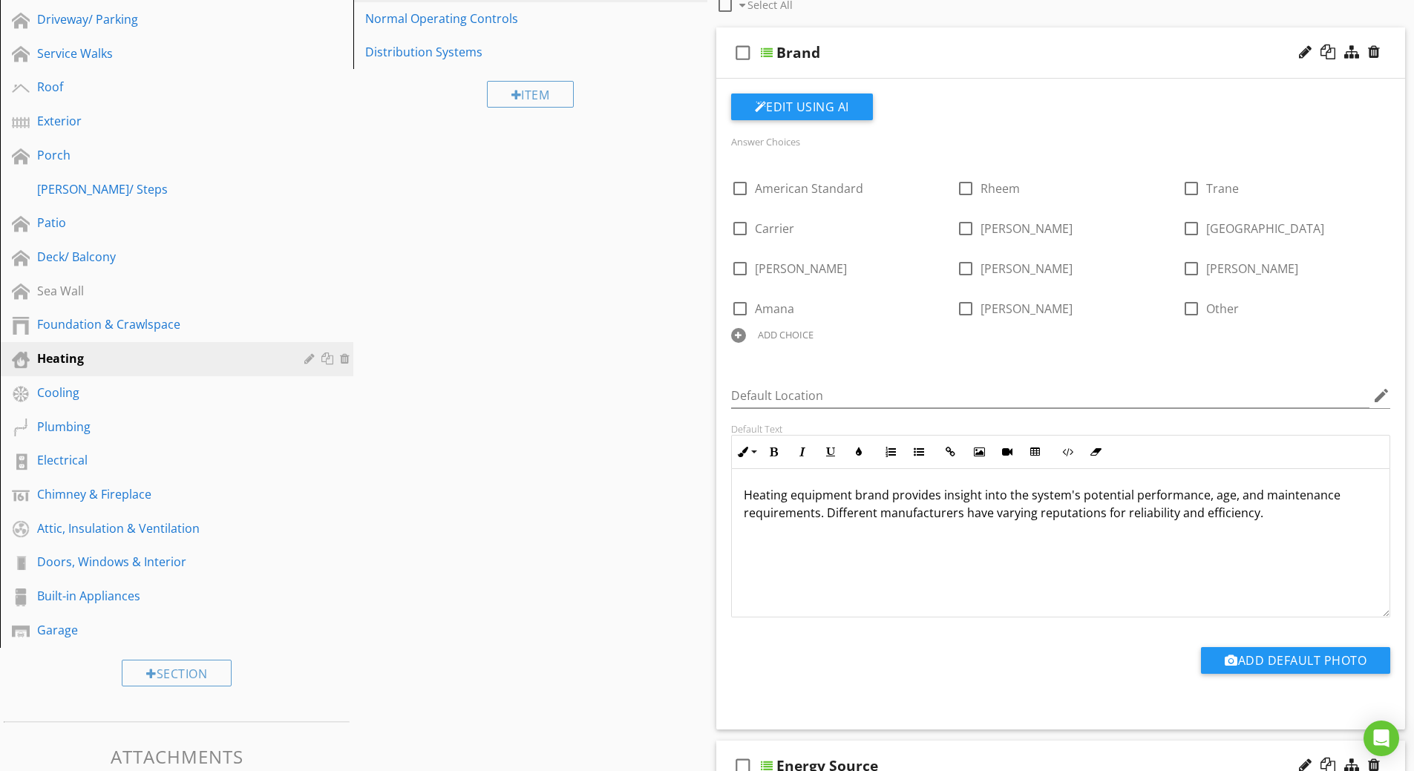
scroll to position [0, 0]
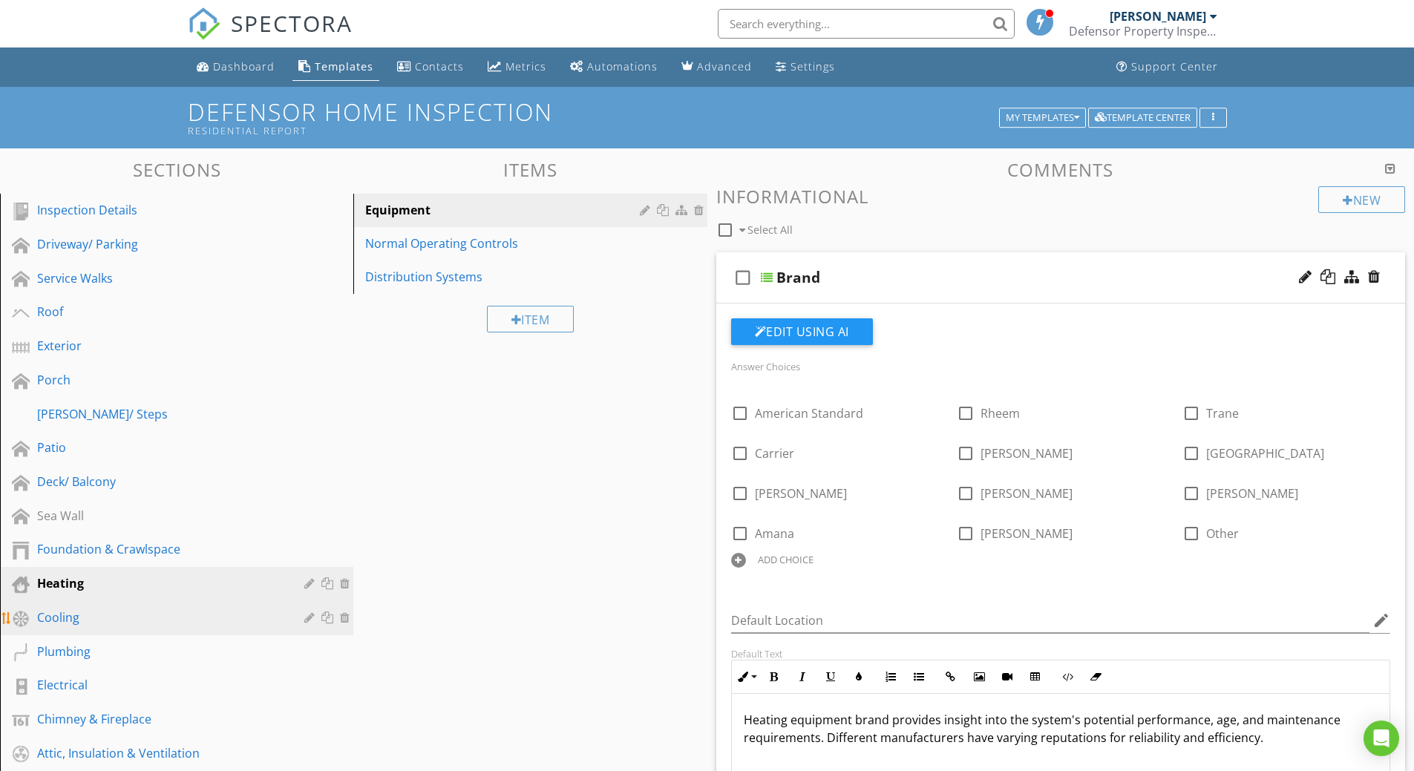
click at [61, 613] on div "Cooling" at bounding box center [160, 618] width 246 height 18
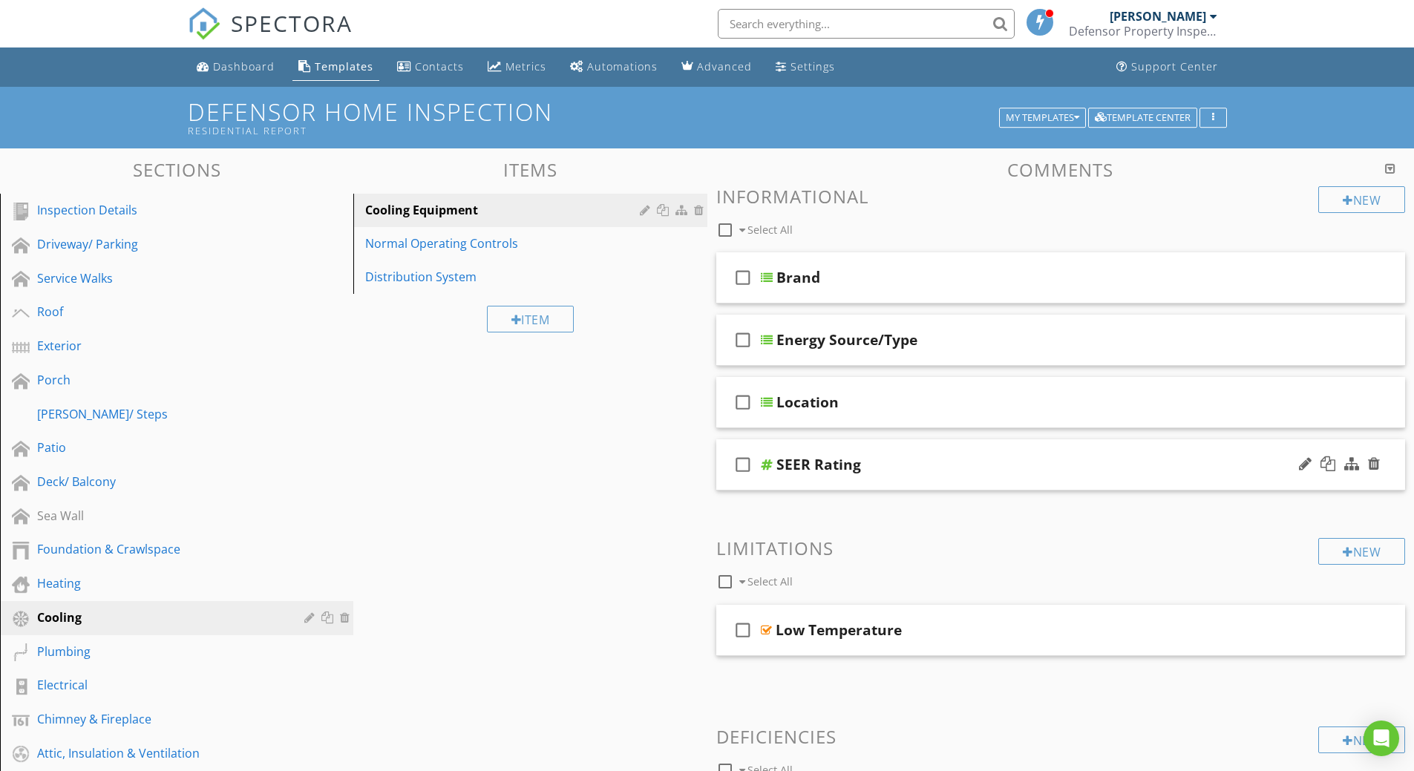
click at [790, 460] on div "SEER Rating" at bounding box center [818, 465] width 85 height 18
click at [790, 461] on input "SEER Rating" at bounding box center [1023, 466] width 494 height 24
click at [742, 465] on icon "check_box_outline_blank" at bounding box center [743, 465] width 24 height 36
click at [742, 465] on icon "check_box" at bounding box center [743, 465] width 24 height 36
click at [1307, 462] on div at bounding box center [1305, 463] width 13 height 15
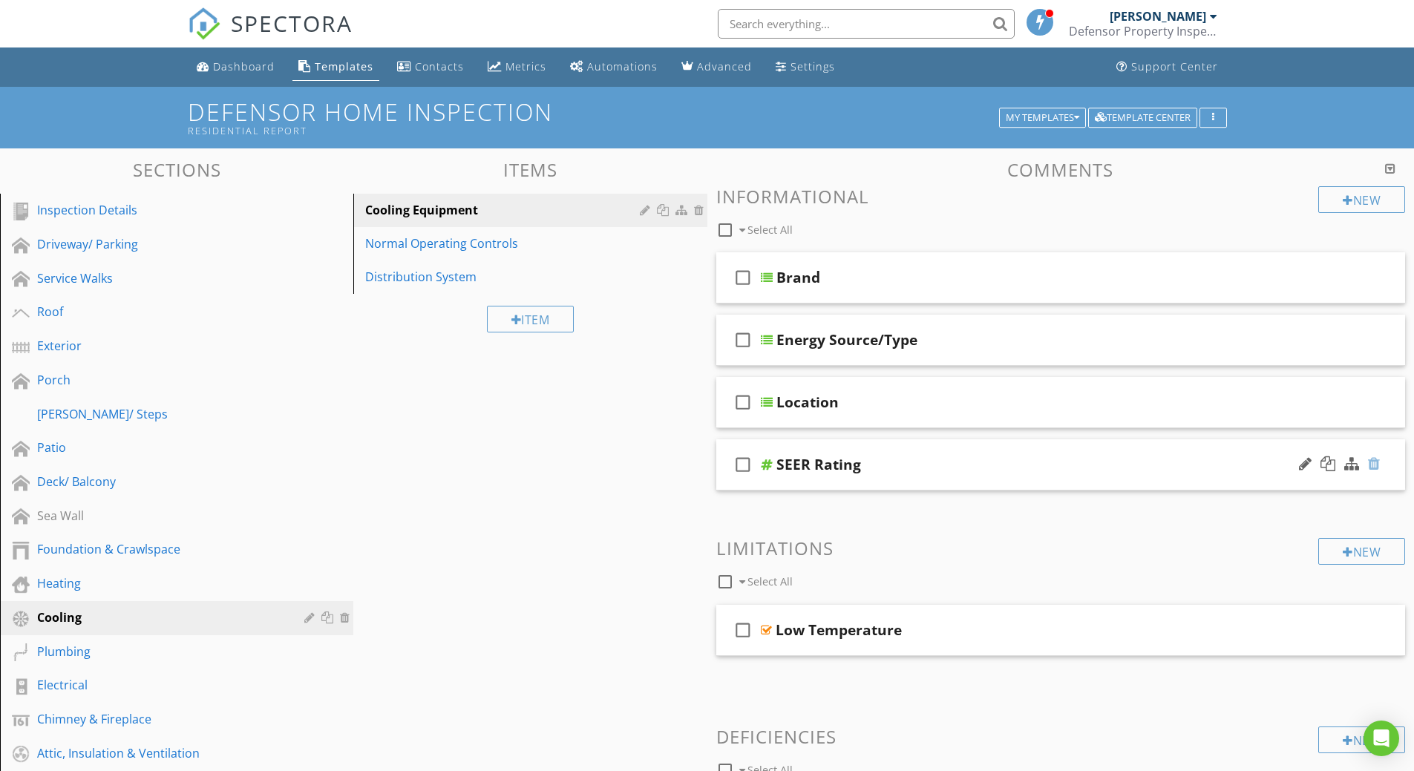
click at [1377, 470] on div at bounding box center [1374, 463] width 12 height 15
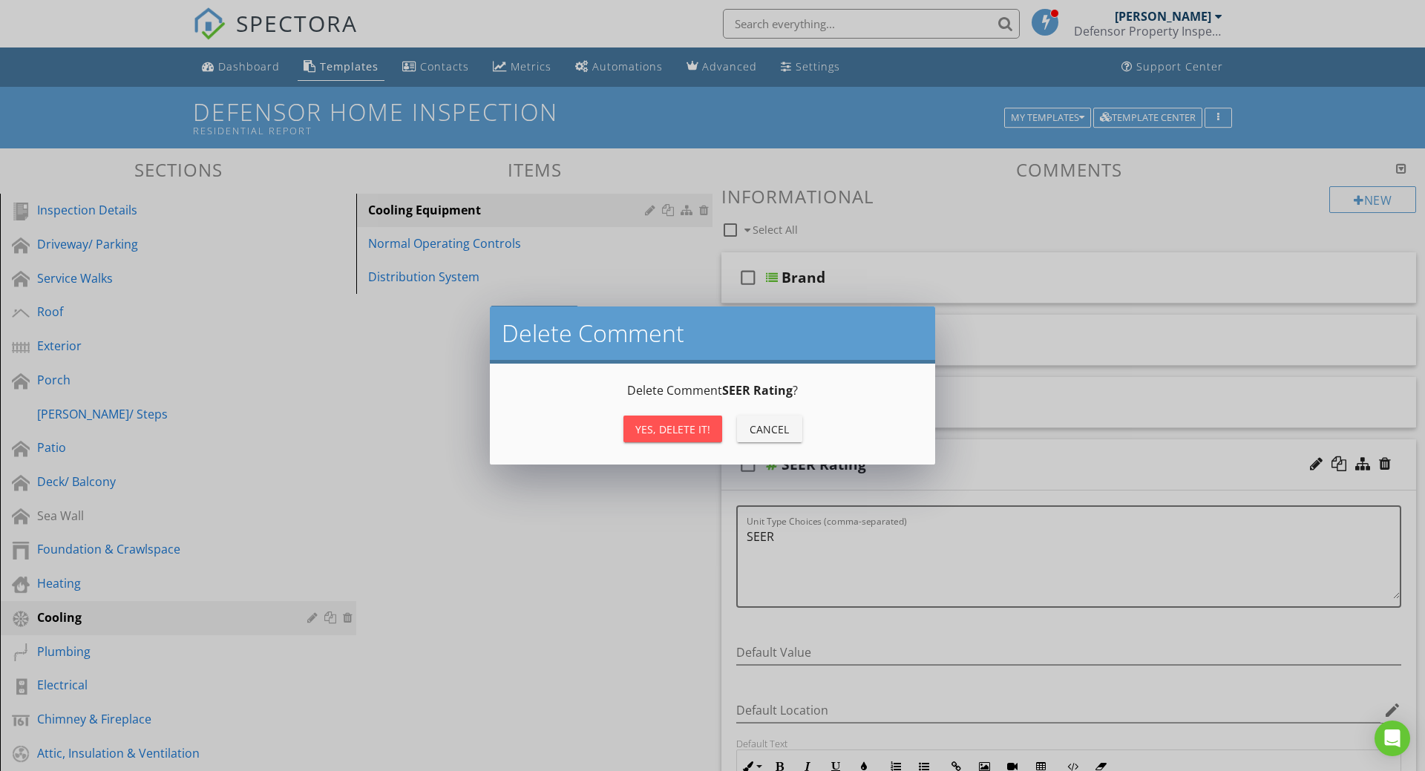
click at [758, 432] on div "Cancel" at bounding box center [770, 430] width 42 height 16
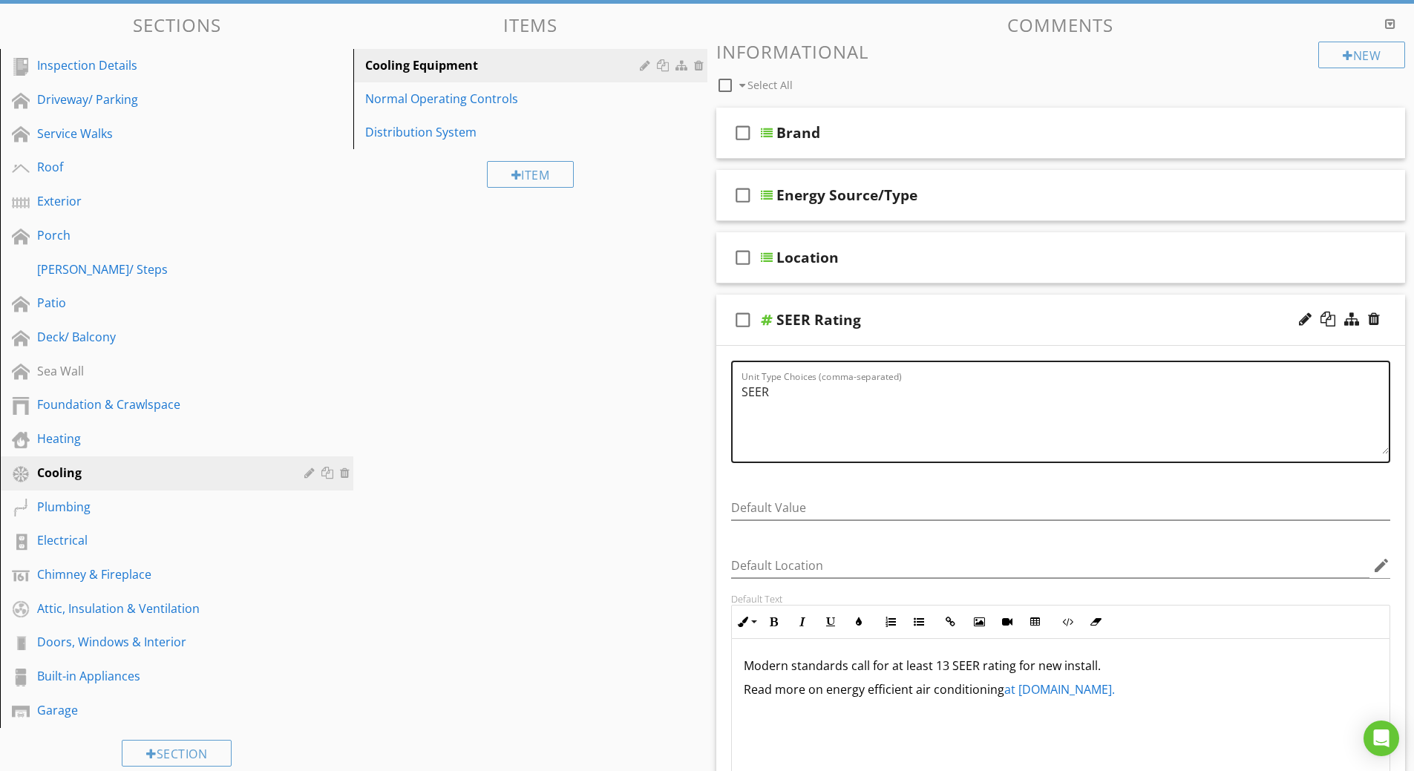
scroll to position [148, 0]
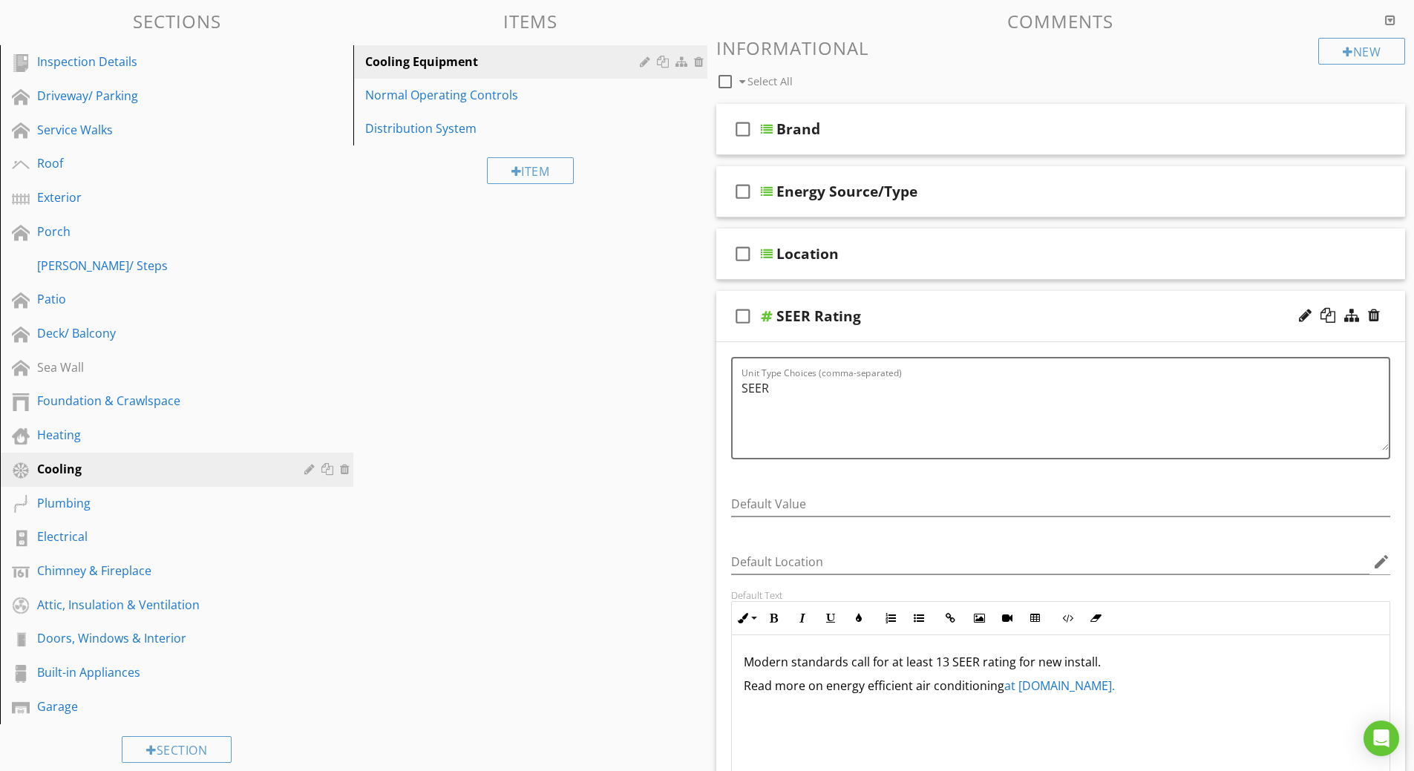
click at [768, 314] on div at bounding box center [767, 316] width 12 height 12
type textarea "<p>Modern standards call for at least 13 SEER rating for new install.&nbsp;</p>…"
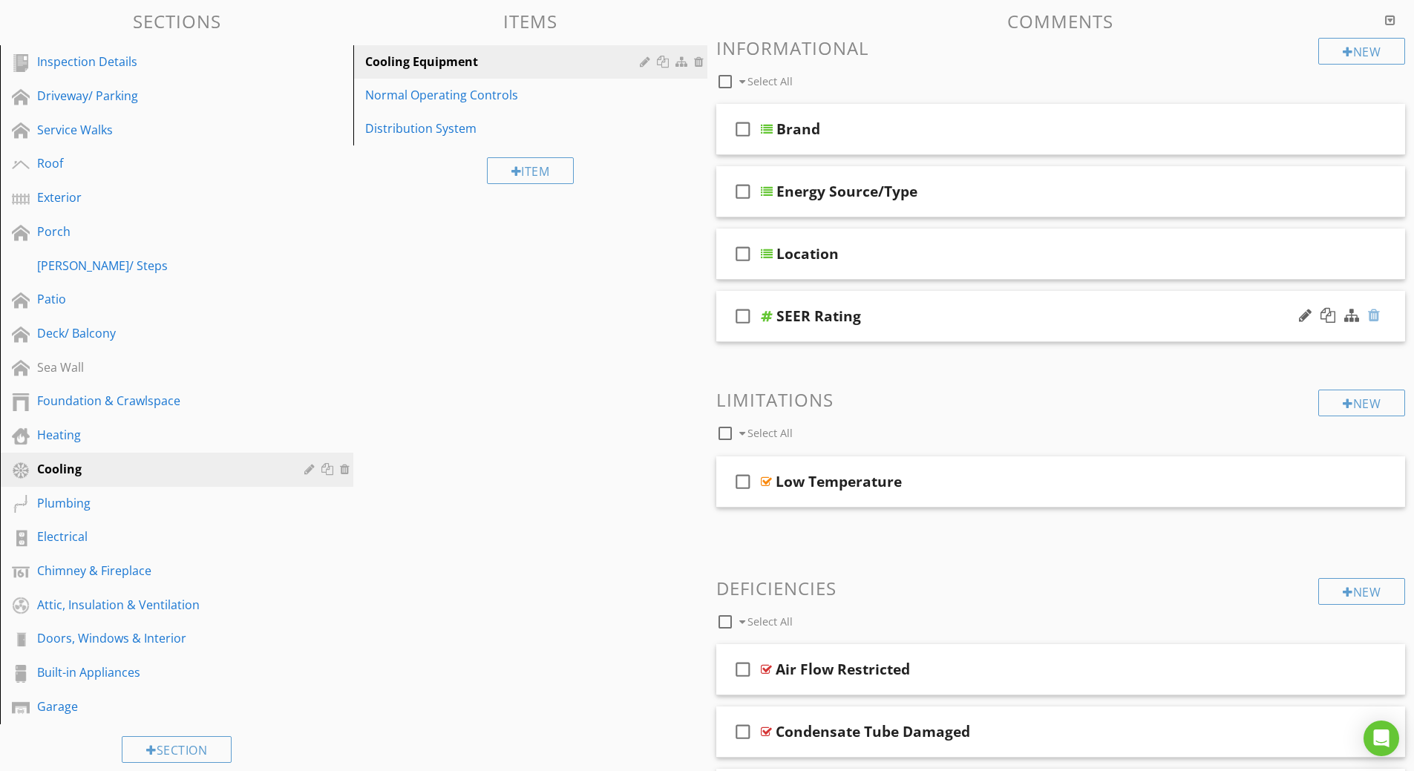
click at [1371, 315] on div at bounding box center [1374, 315] width 12 height 15
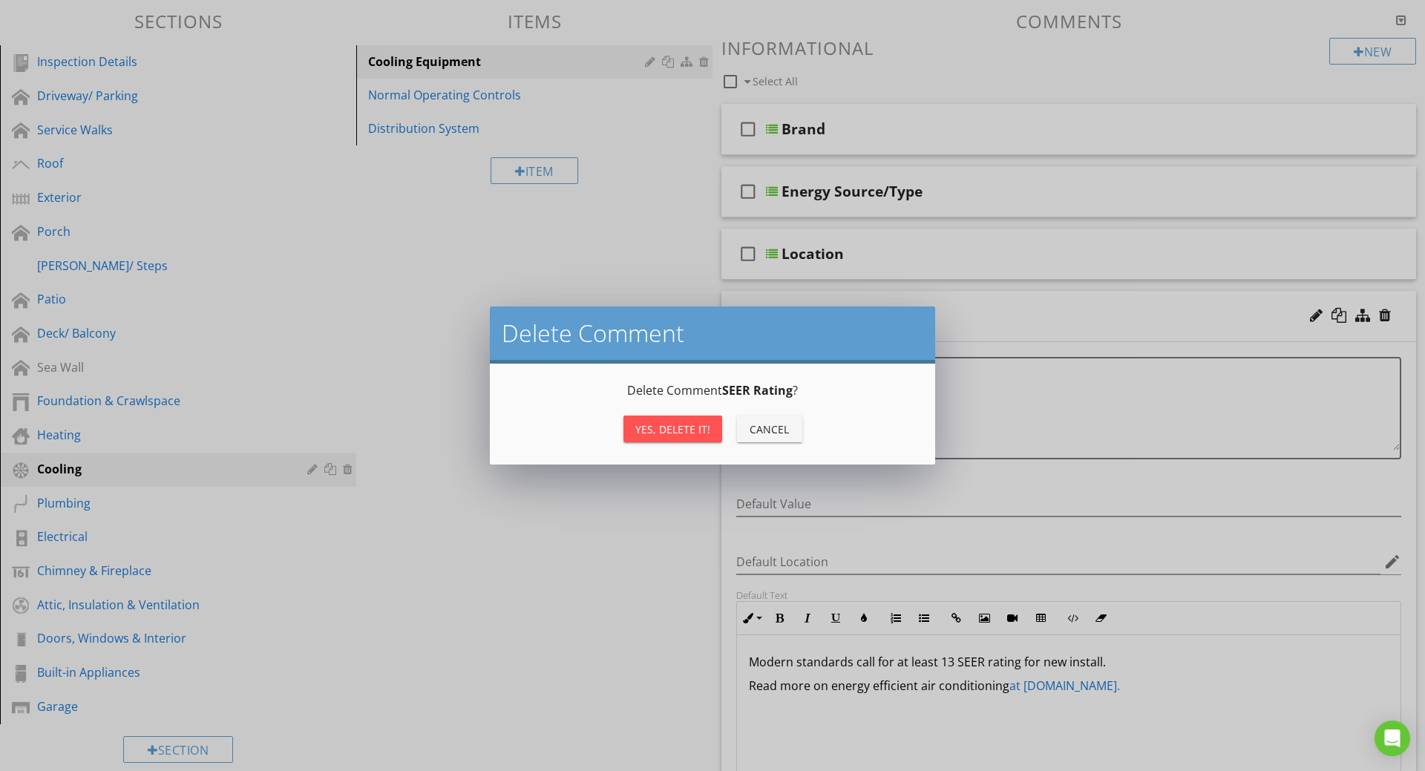
click at [666, 427] on div "Yes, Delete it!" at bounding box center [672, 430] width 75 height 16
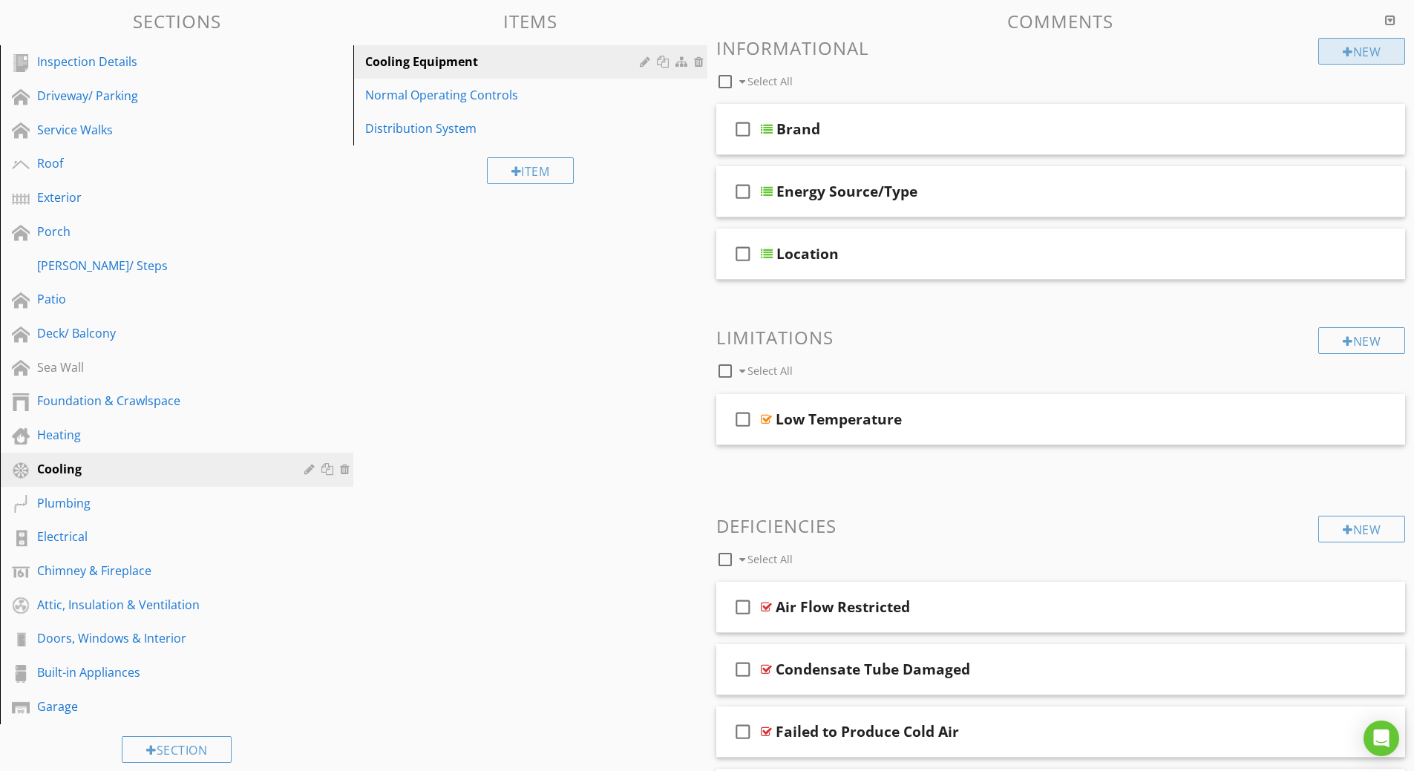
click at [1369, 55] on div "New" at bounding box center [1361, 51] width 87 height 27
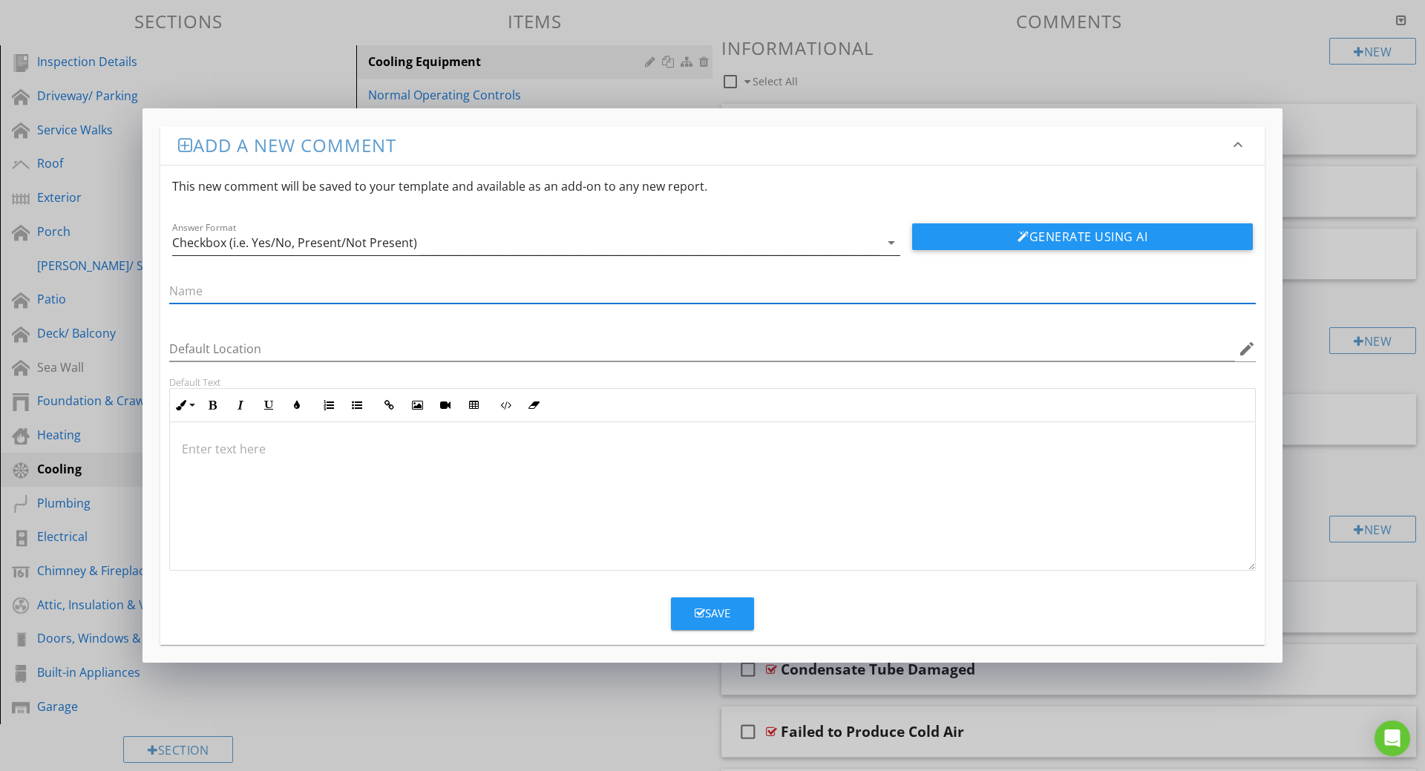
click at [405, 236] on div "Checkbox (i.e. Yes/No, Present/Not Present)" at bounding box center [294, 242] width 245 height 13
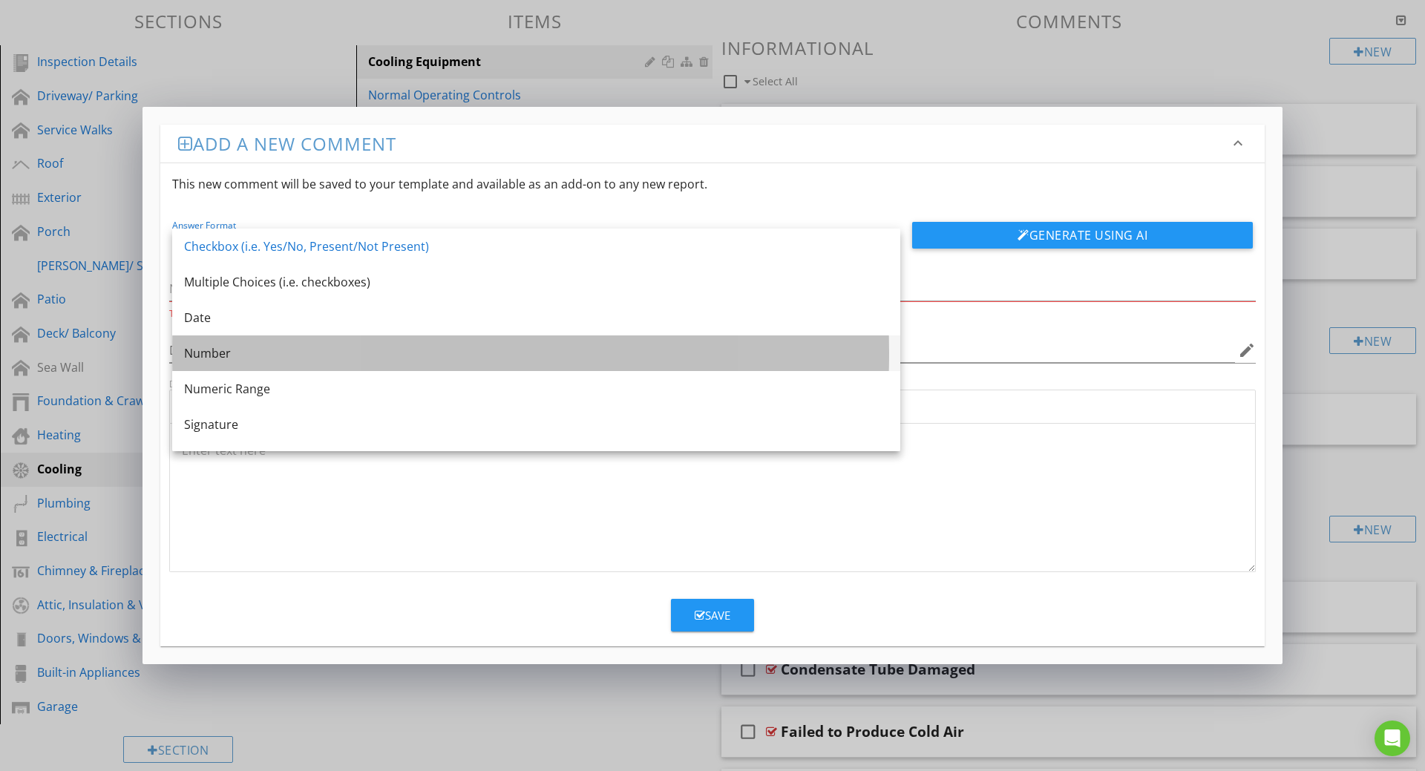
click at [280, 356] on div "Number" at bounding box center [536, 353] width 704 height 18
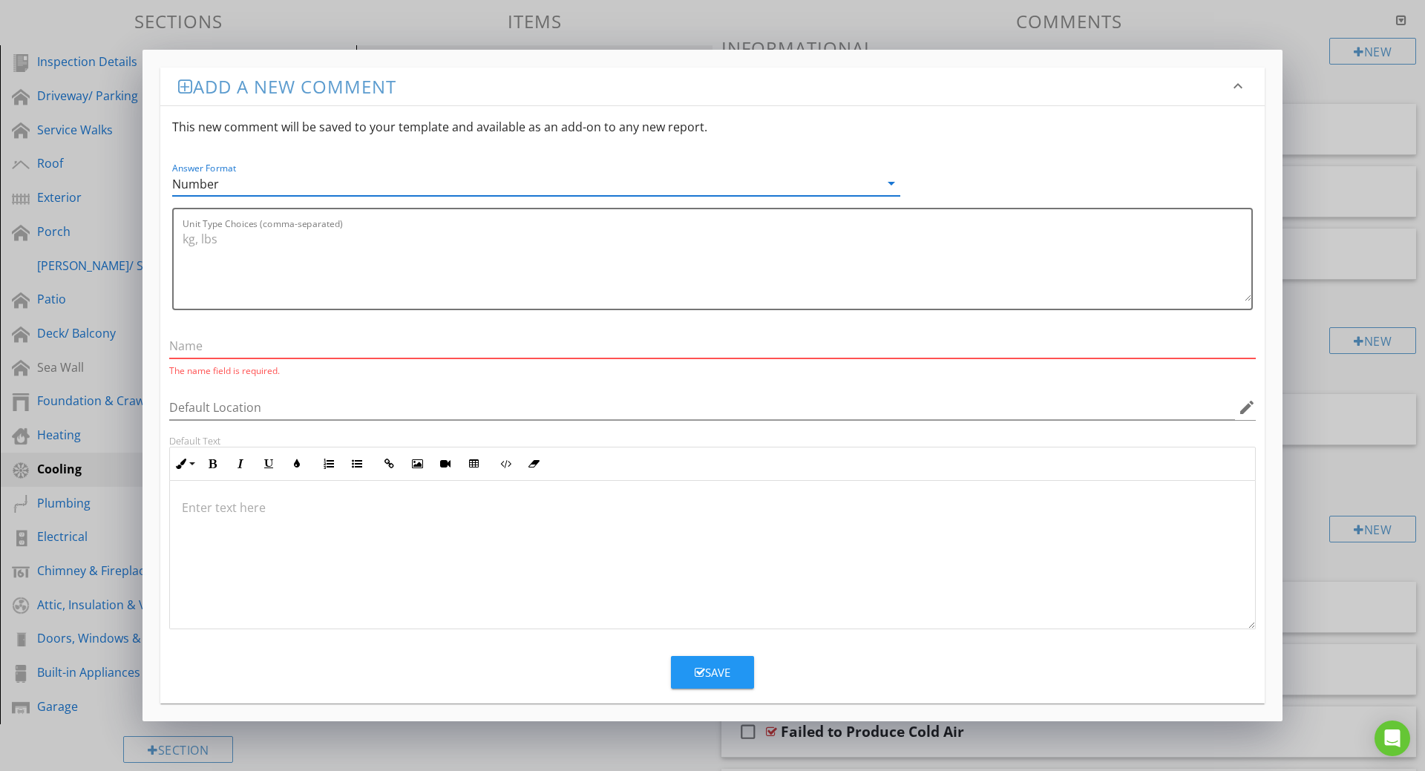
click at [279, 352] on input "text" at bounding box center [712, 346] width 1086 height 24
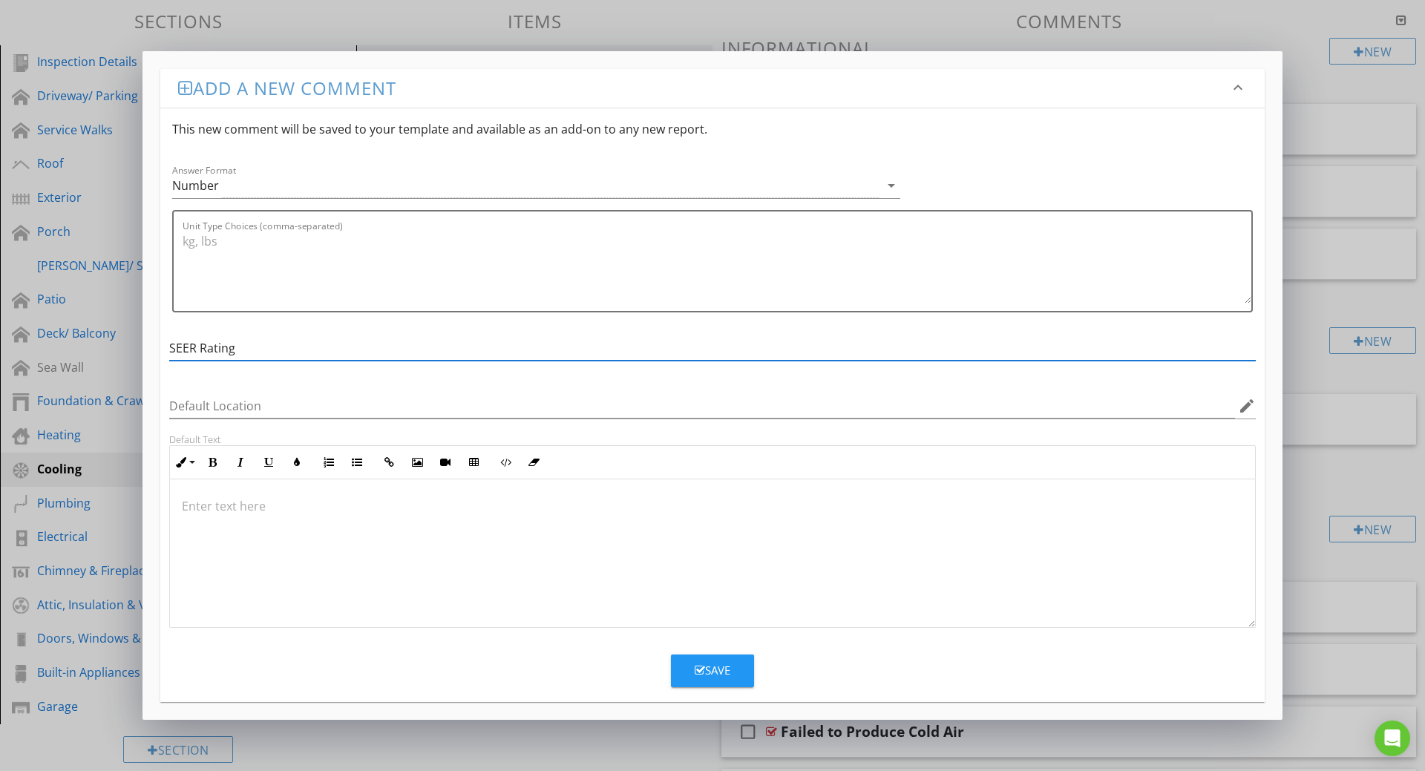
type input "SEER Rating"
click at [725, 664] on div "Save" at bounding box center [713, 670] width 36 height 17
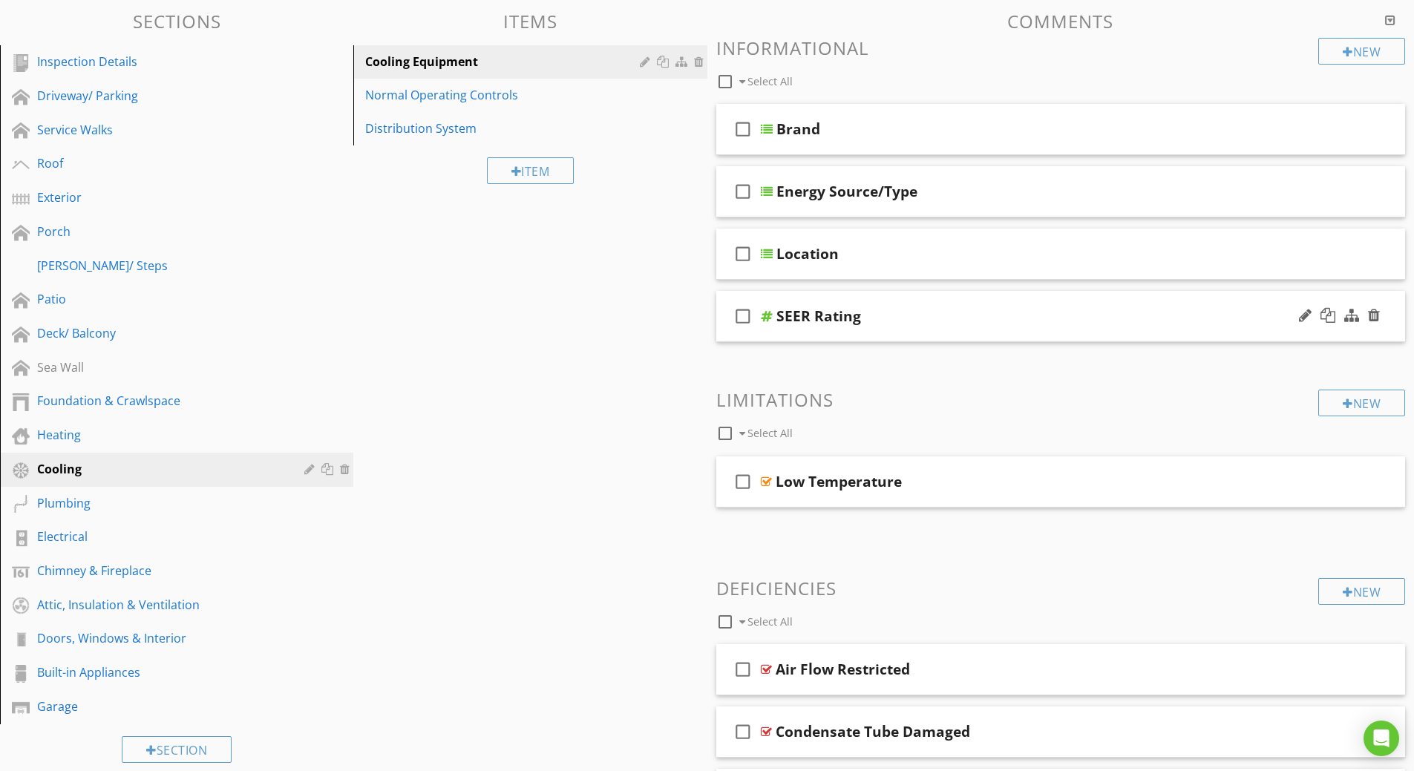
click at [766, 318] on div at bounding box center [767, 316] width 12 height 12
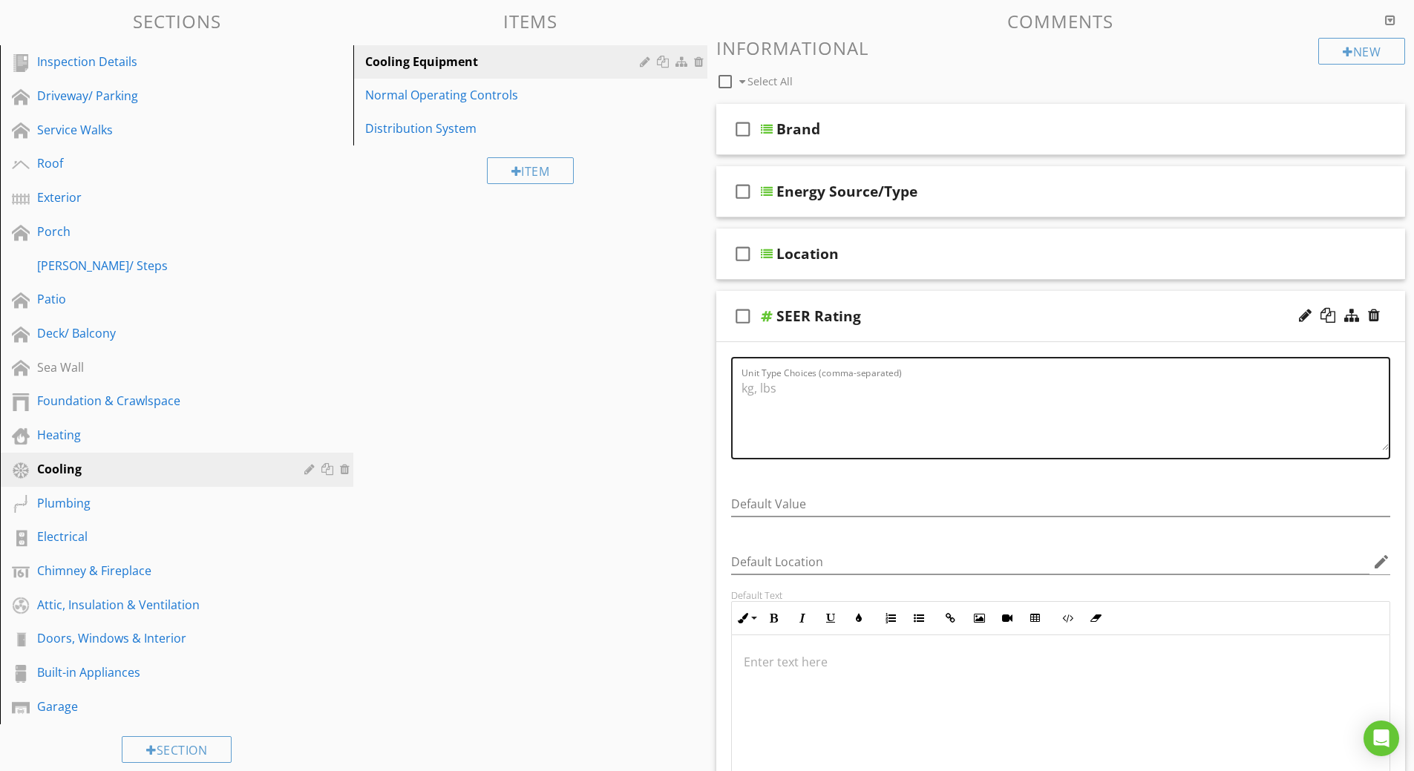
click at [747, 393] on textarea "Unit Type Choices (comma-separated)" at bounding box center [1065, 413] width 648 height 74
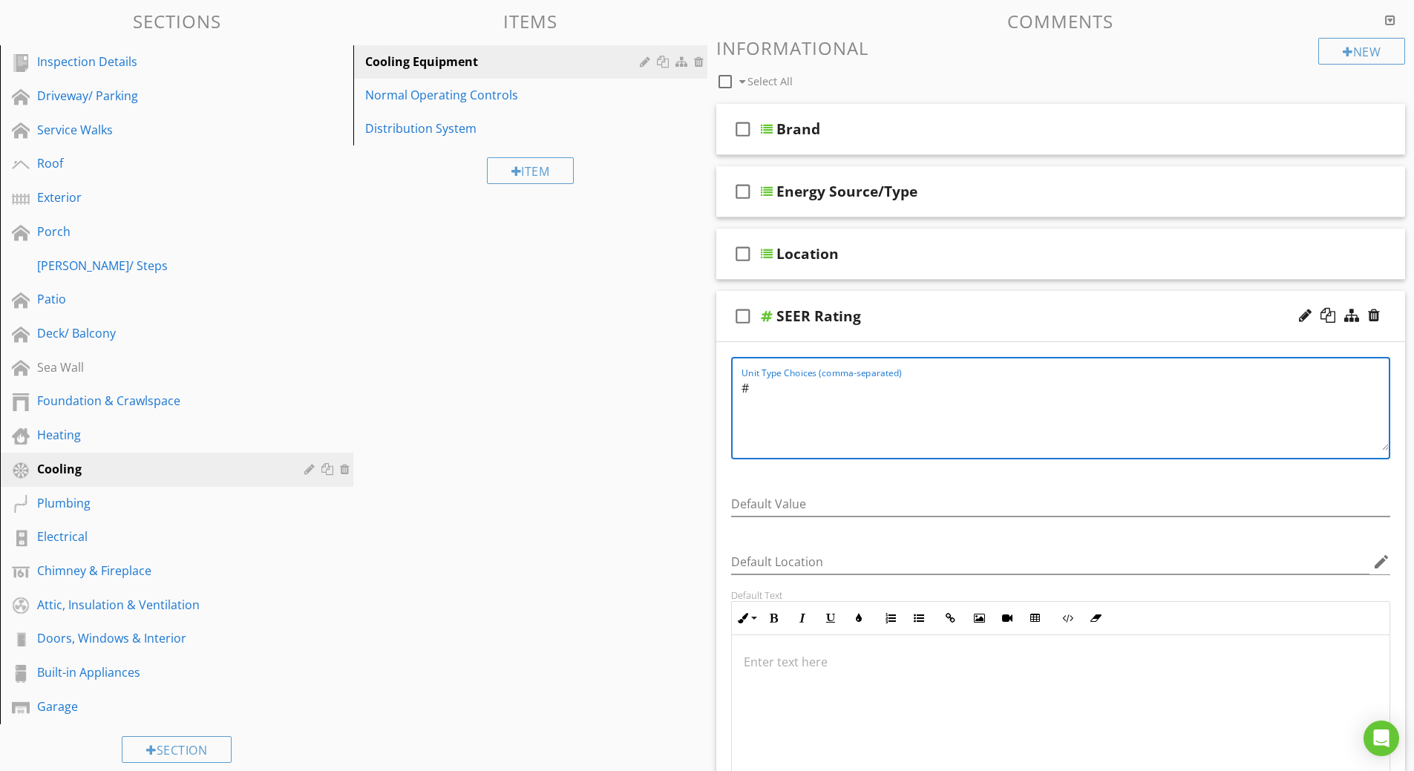
type textarea "#"
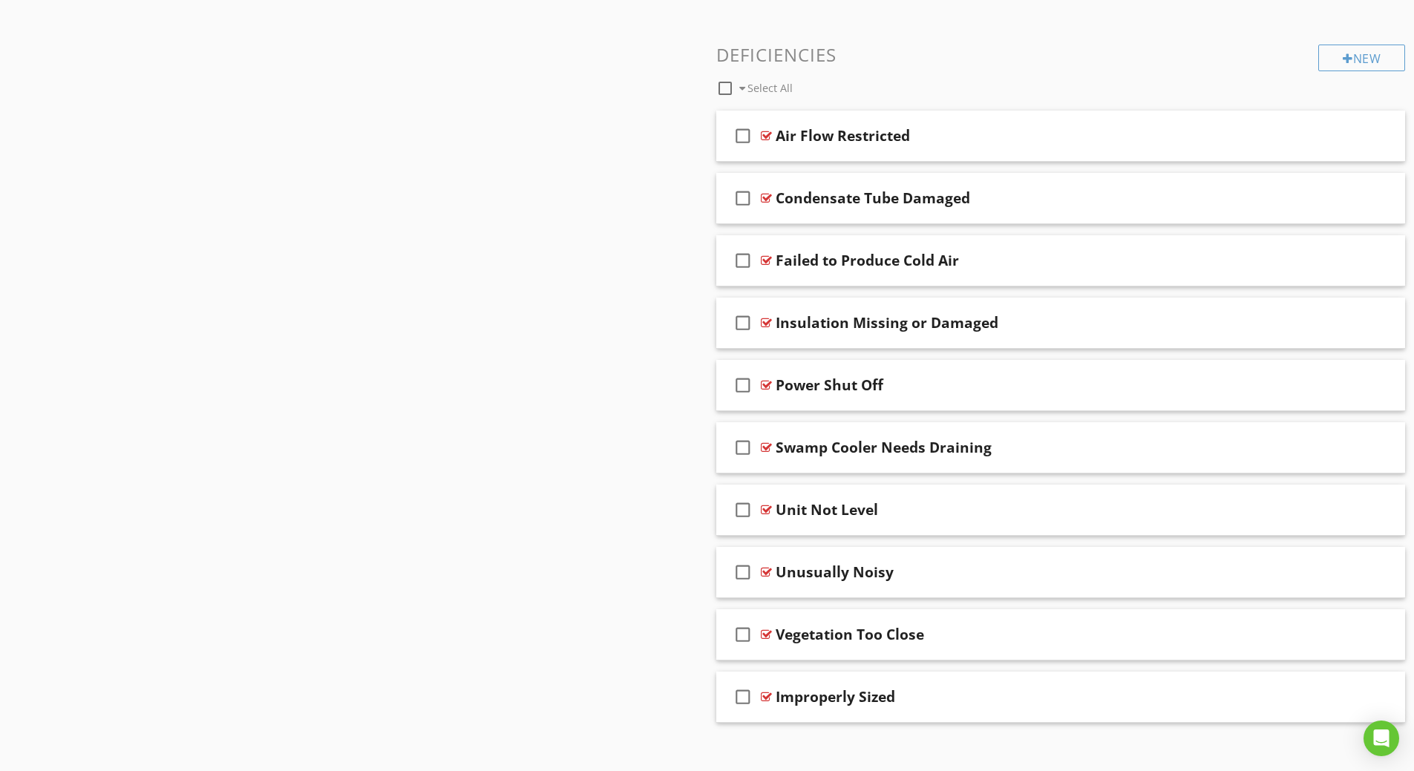
scroll to position [1250, 0]
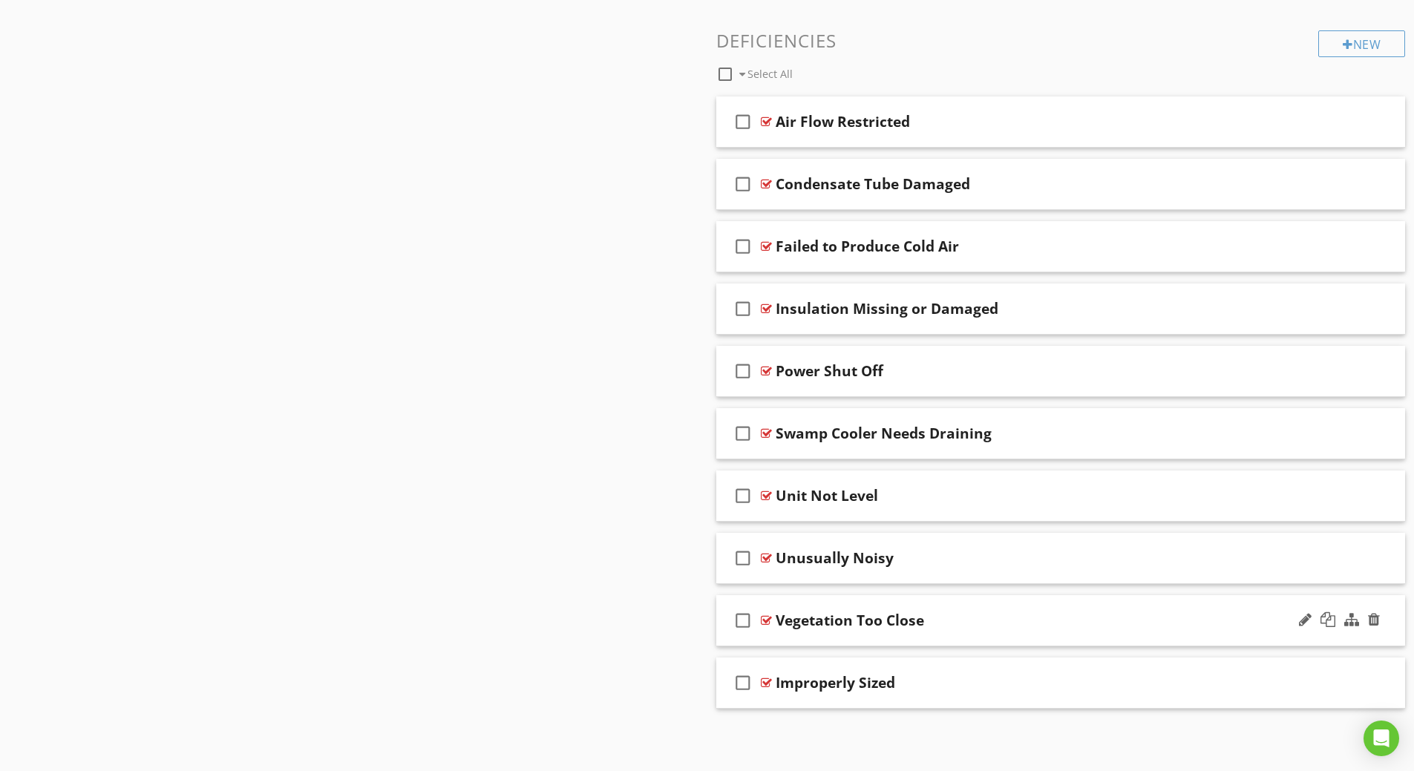
click at [810, 617] on div "Vegetation Too Close" at bounding box center [849, 620] width 148 height 18
click at [1349, 616] on div at bounding box center [1351, 619] width 15 height 15
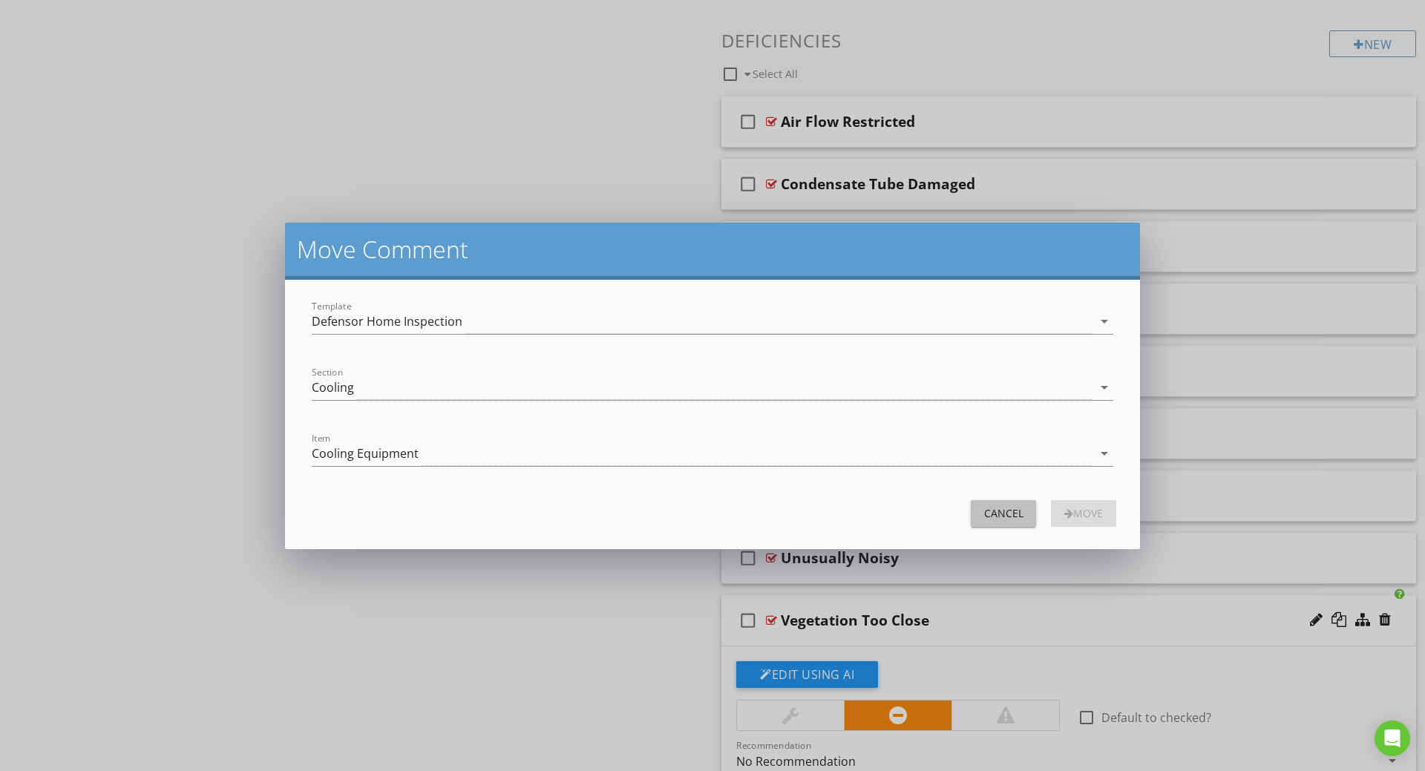
click at [1017, 511] on div "Cancel" at bounding box center [1004, 513] width 42 height 16
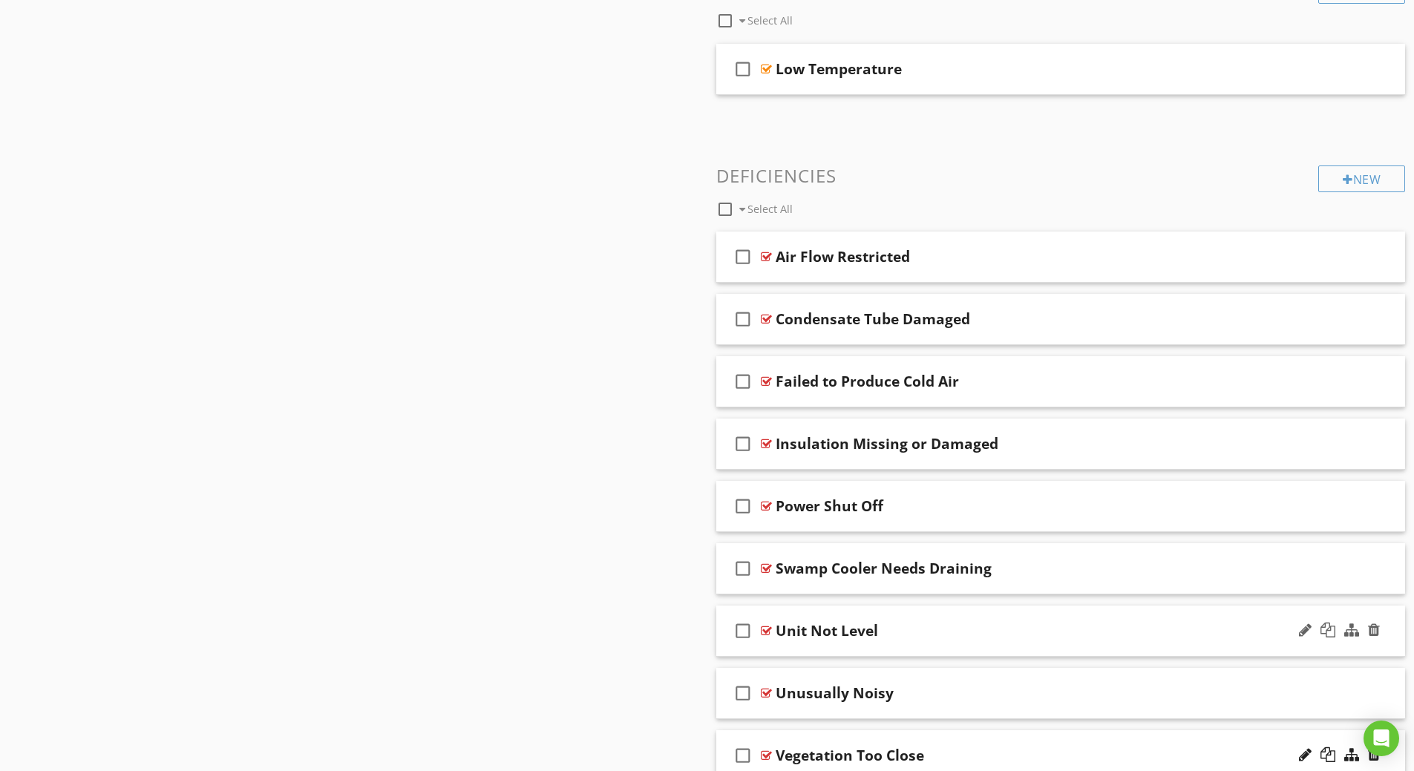
scroll to position [710, 0]
